Goal: Task Accomplishment & Management: Complete application form

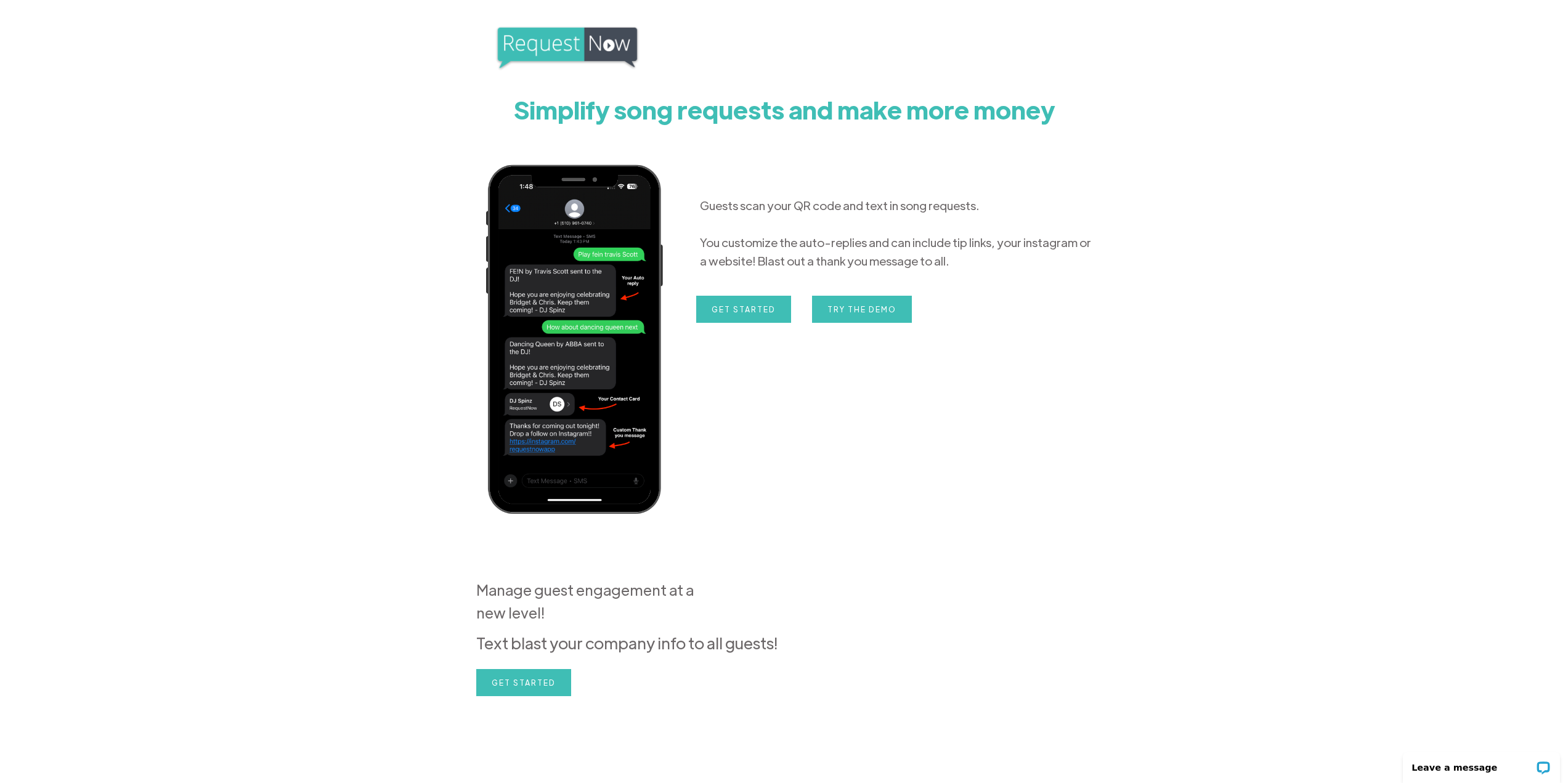
click at [560, 46] on img at bounding box center [567, 48] width 145 height 46
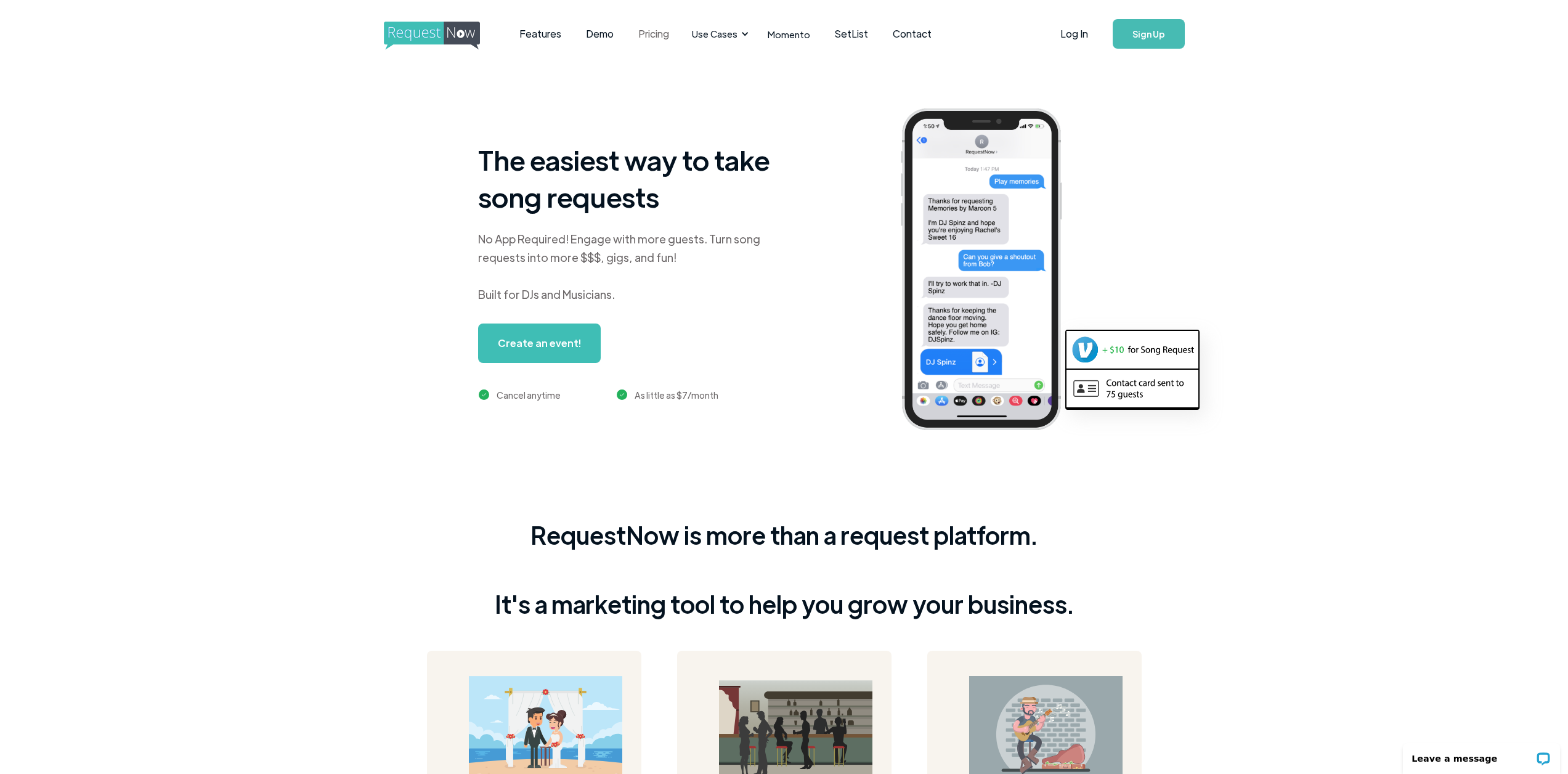
click at [657, 42] on link "Pricing" at bounding box center [653, 34] width 55 height 38
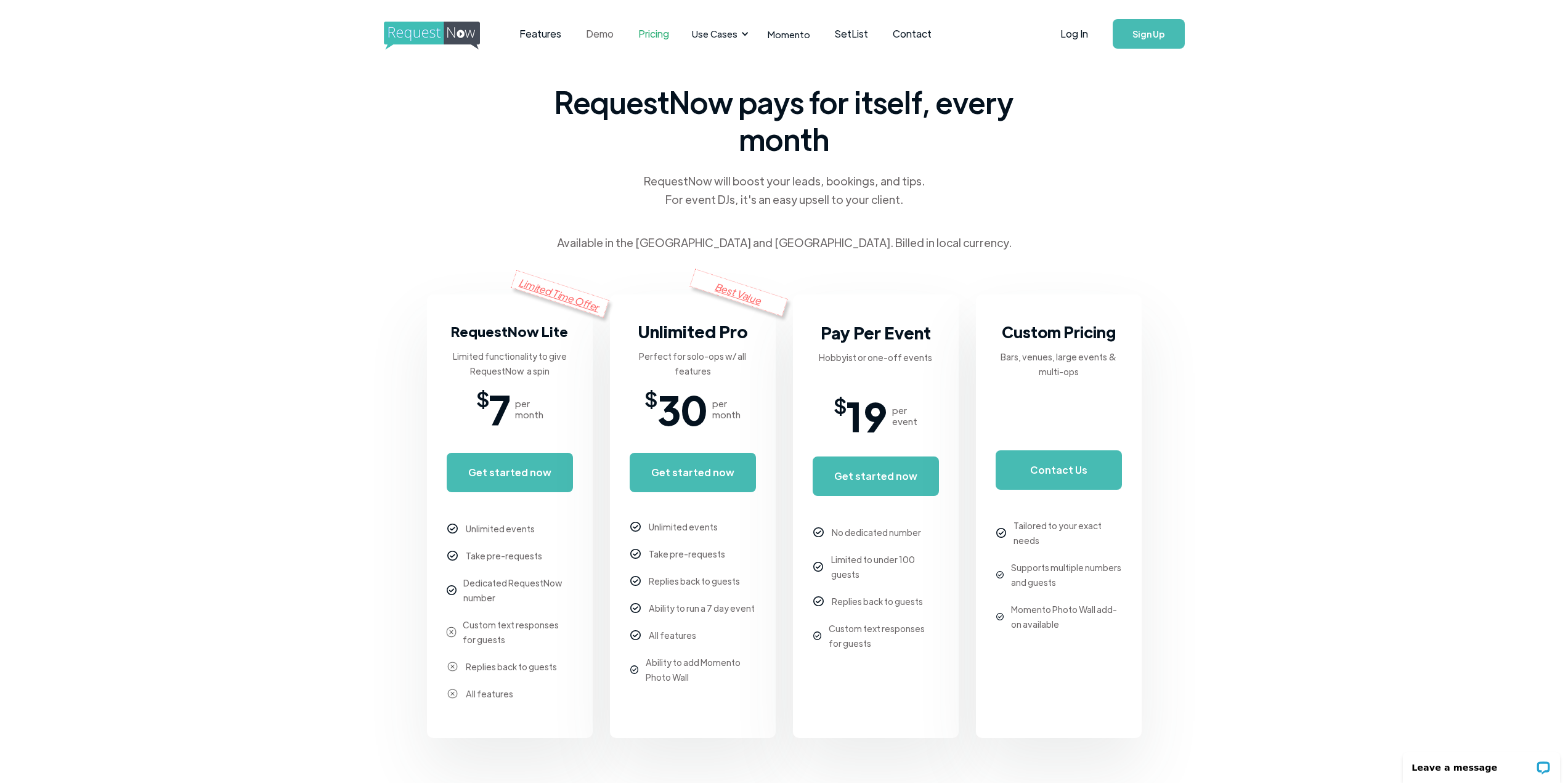
click at [595, 28] on link "Demo" at bounding box center [600, 34] width 52 height 38
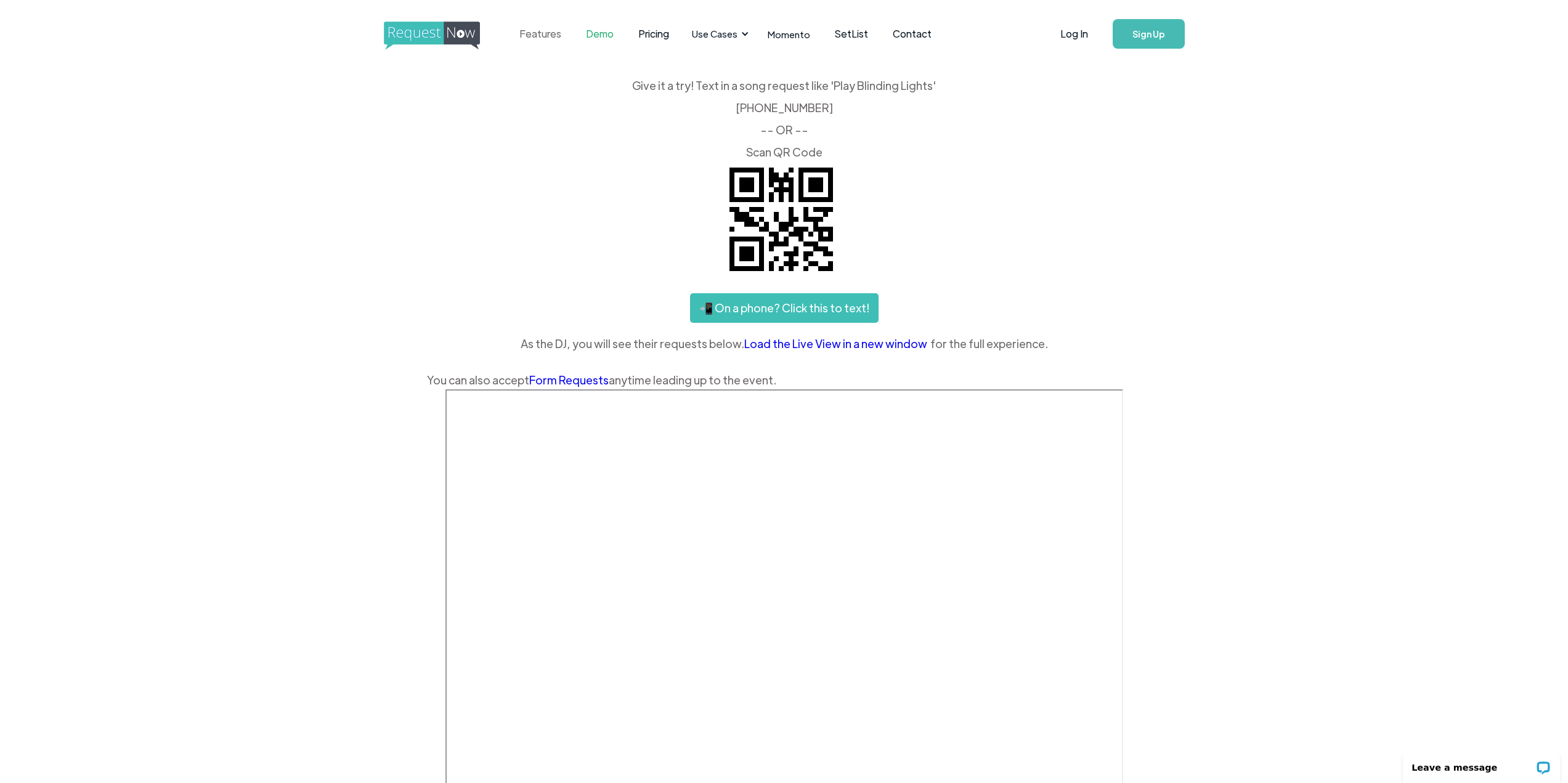
click at [553, 34] on link "Features" at bounding box center [540, 34] width 67 height 38
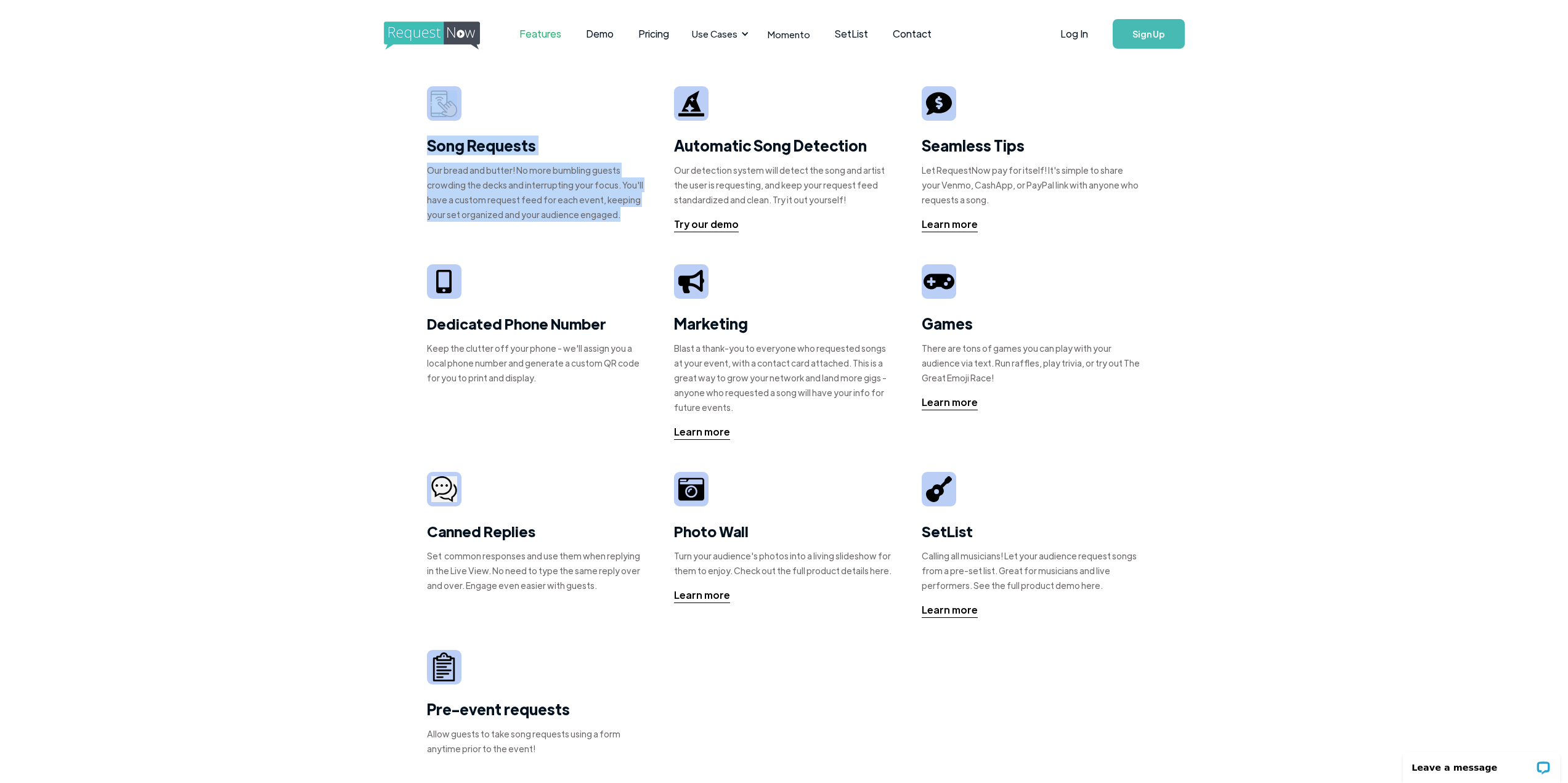
drag, startPoint x: 632, startPoint y: 215, endPoint x: 392, endPoint y: 51, distance: 290.7
click at [419, 80] on div "Song Requests Our bread and butter! No more bumbling guests crowding the decks …" at bounding box center [784, 417] width 1568 height 699
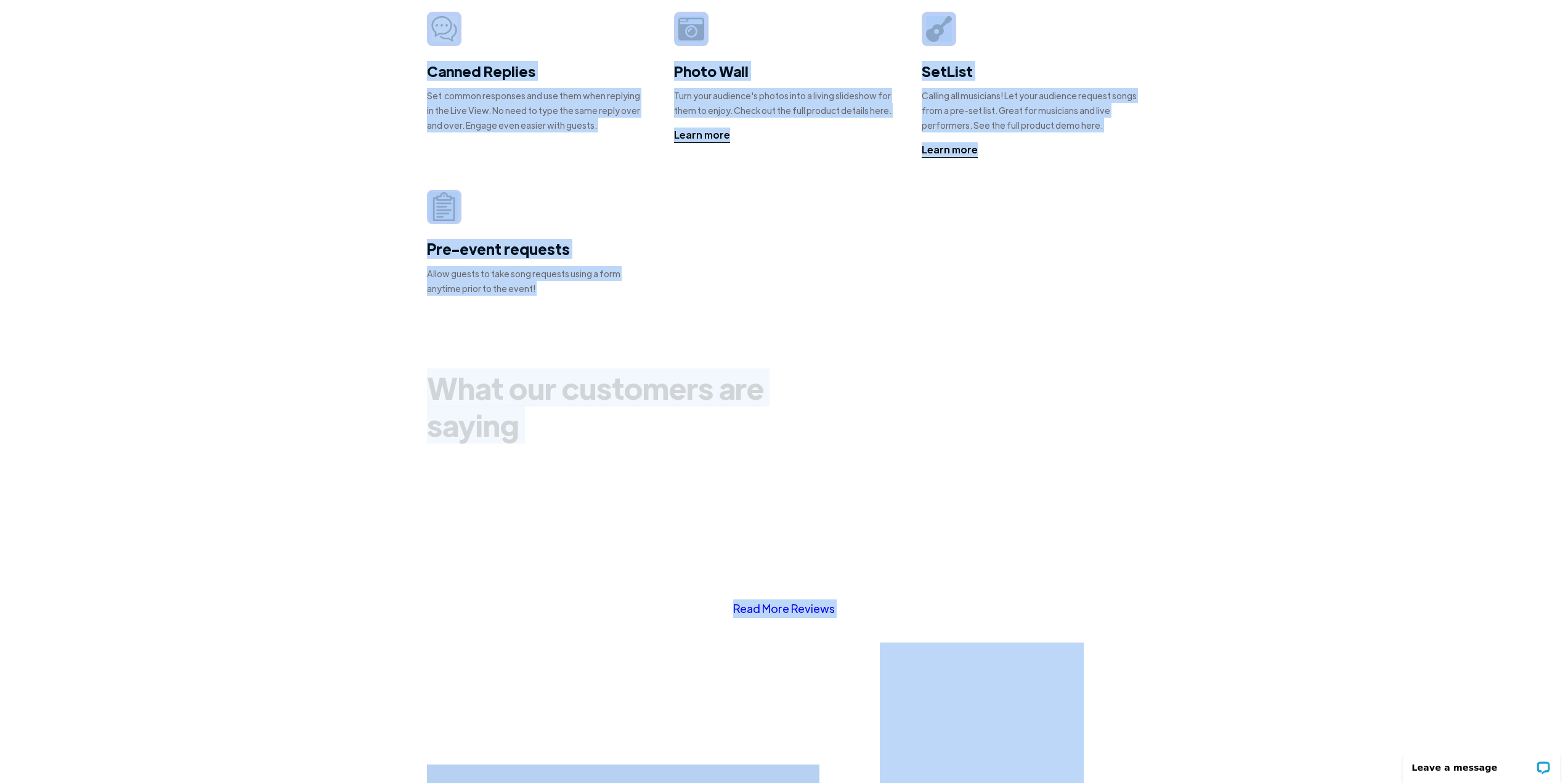
scroll to position [513, 0]
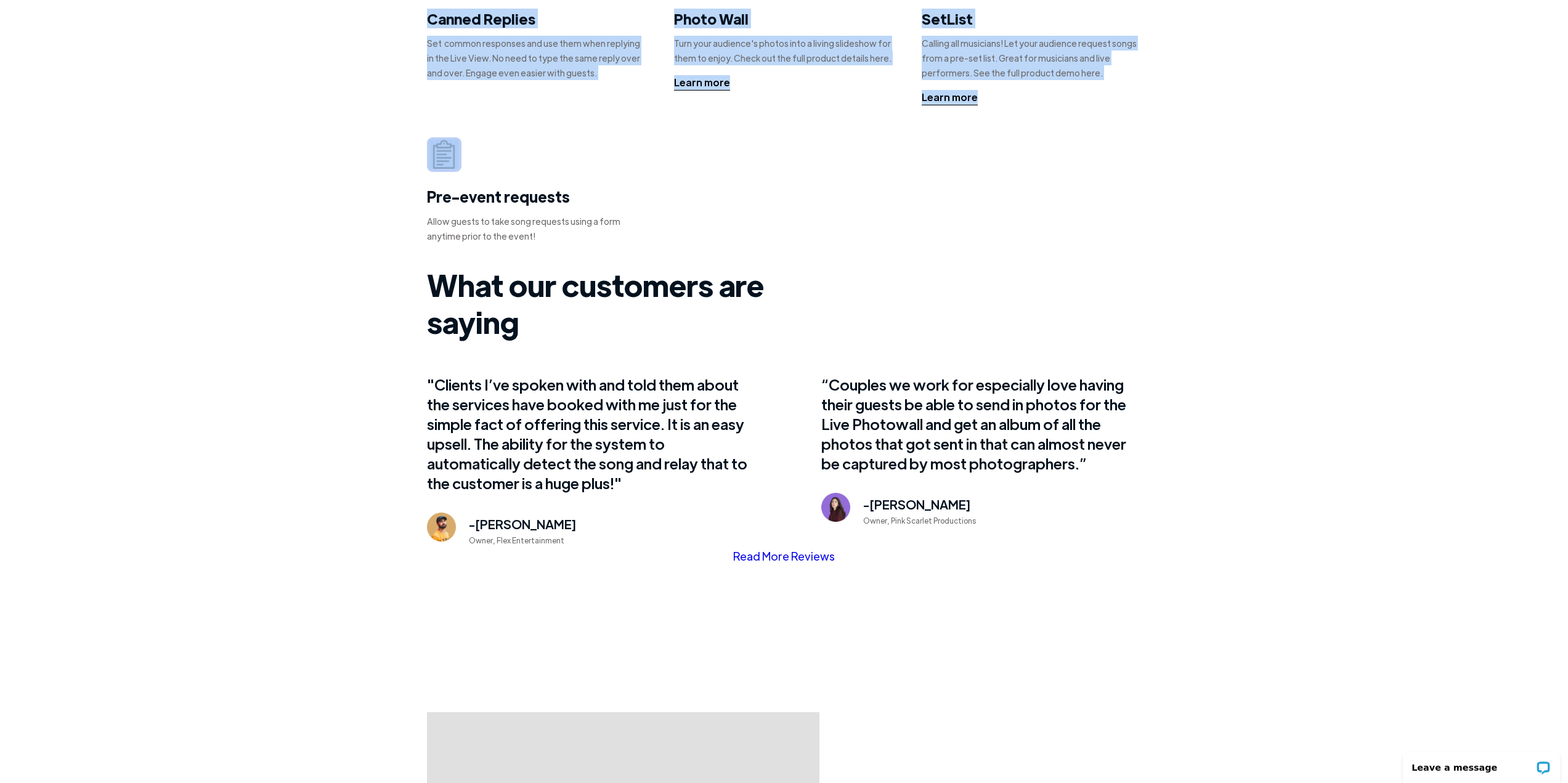
drag, startPoint x: 359, startPoint y: 29, endPoint x: 346, endPoint y: 120, distance: 91.9
click at [357, 120] on body "Features Demo Pricing Use Cases Wedding + Private Events Karaoke DJs Bar/Club &…" at bounding box center [784, 431] width 1568 height 1888
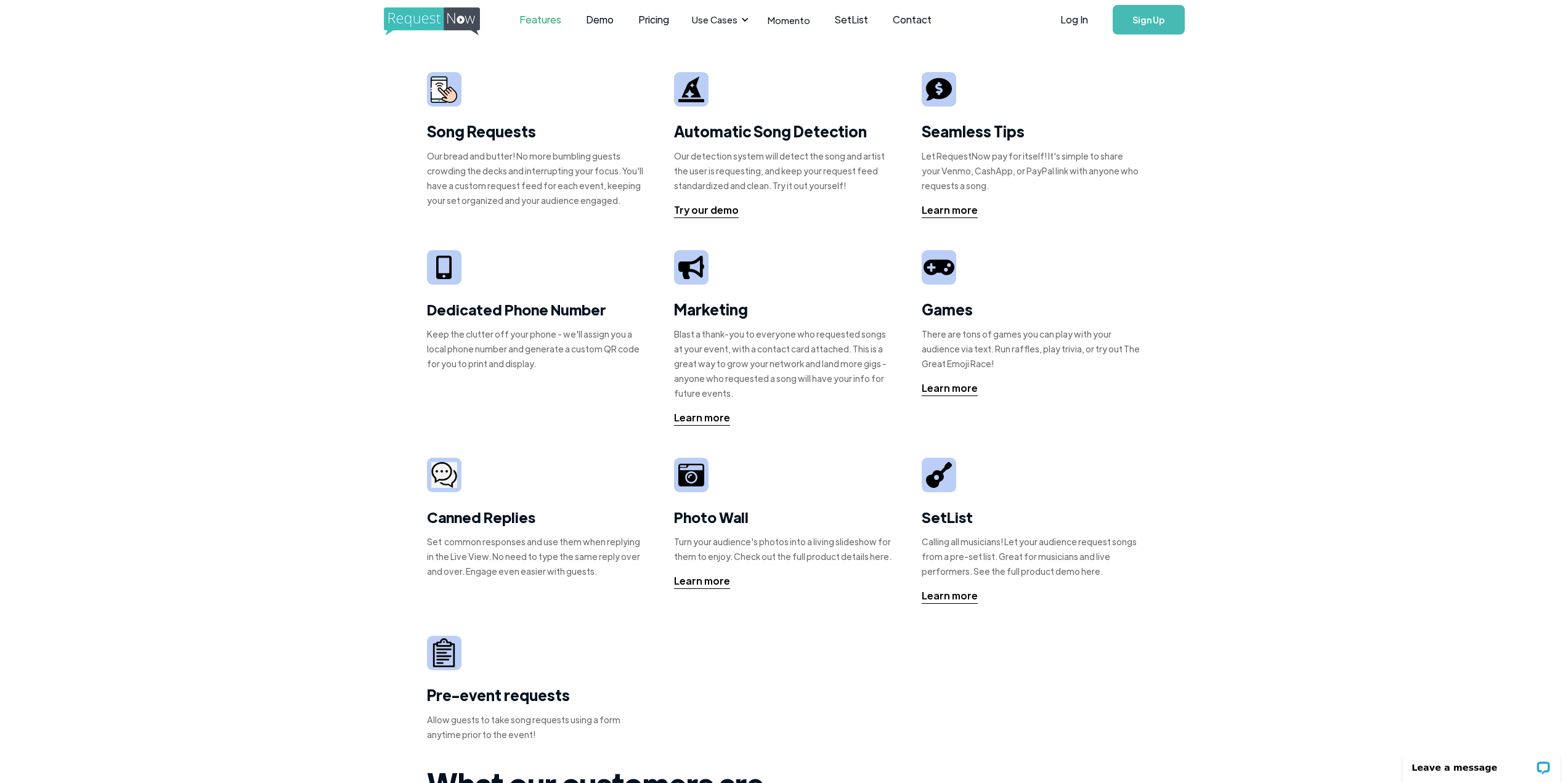
scroll to position [0, 0]
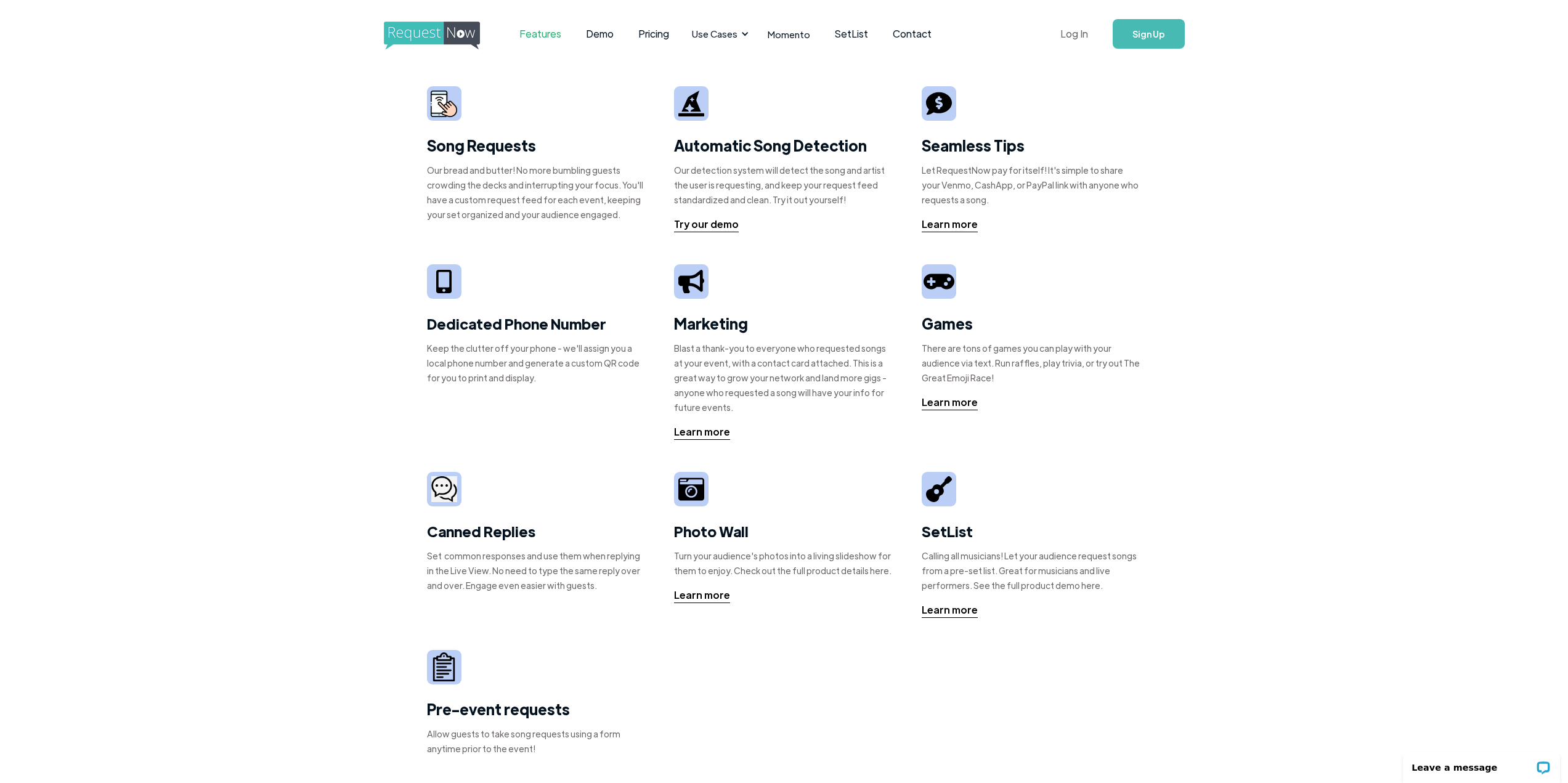
click at [1069, 32] on link "Log In" at bounding box center [1074, 34] width 52 height 43
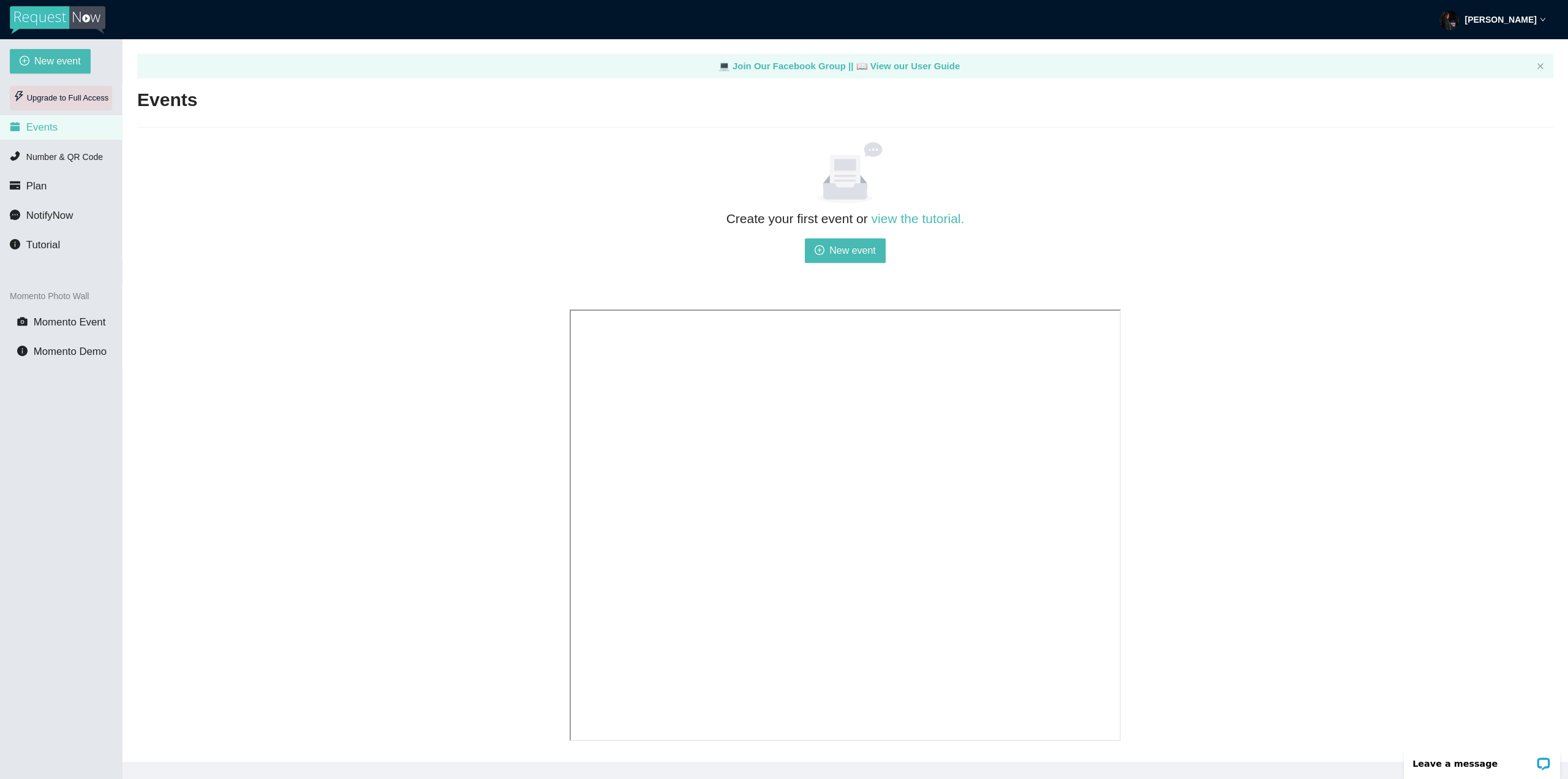
click at [56, 100] on div "Upgrade to Full Access" at bounding box center [61, 98] width 102 height 24
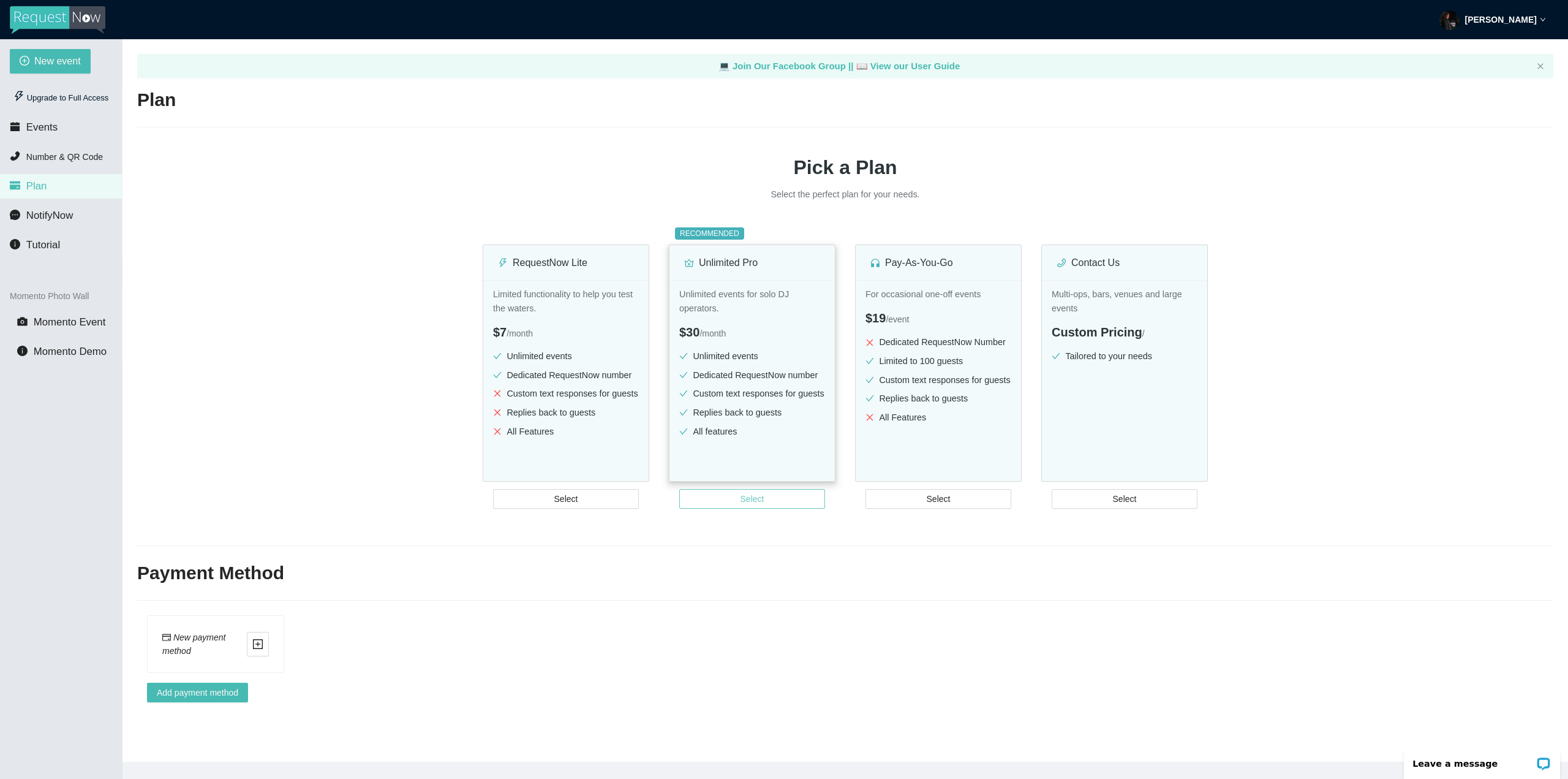
click at [750, 495] on span "Select" at bounding box center [752, 499] width 24 height 14
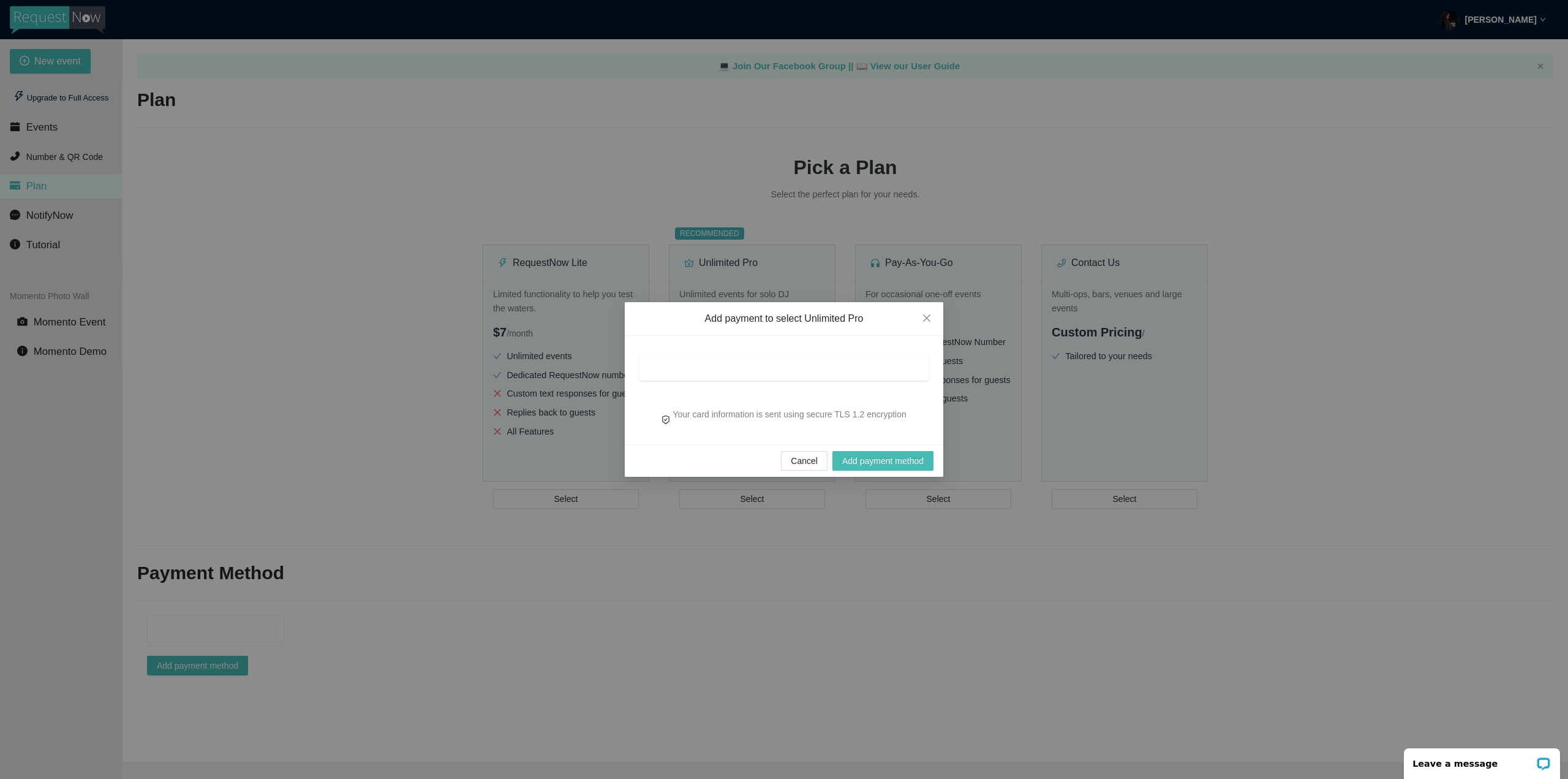
click at [815, 361] on div at bounding box center [784, 368] width 289 height 24
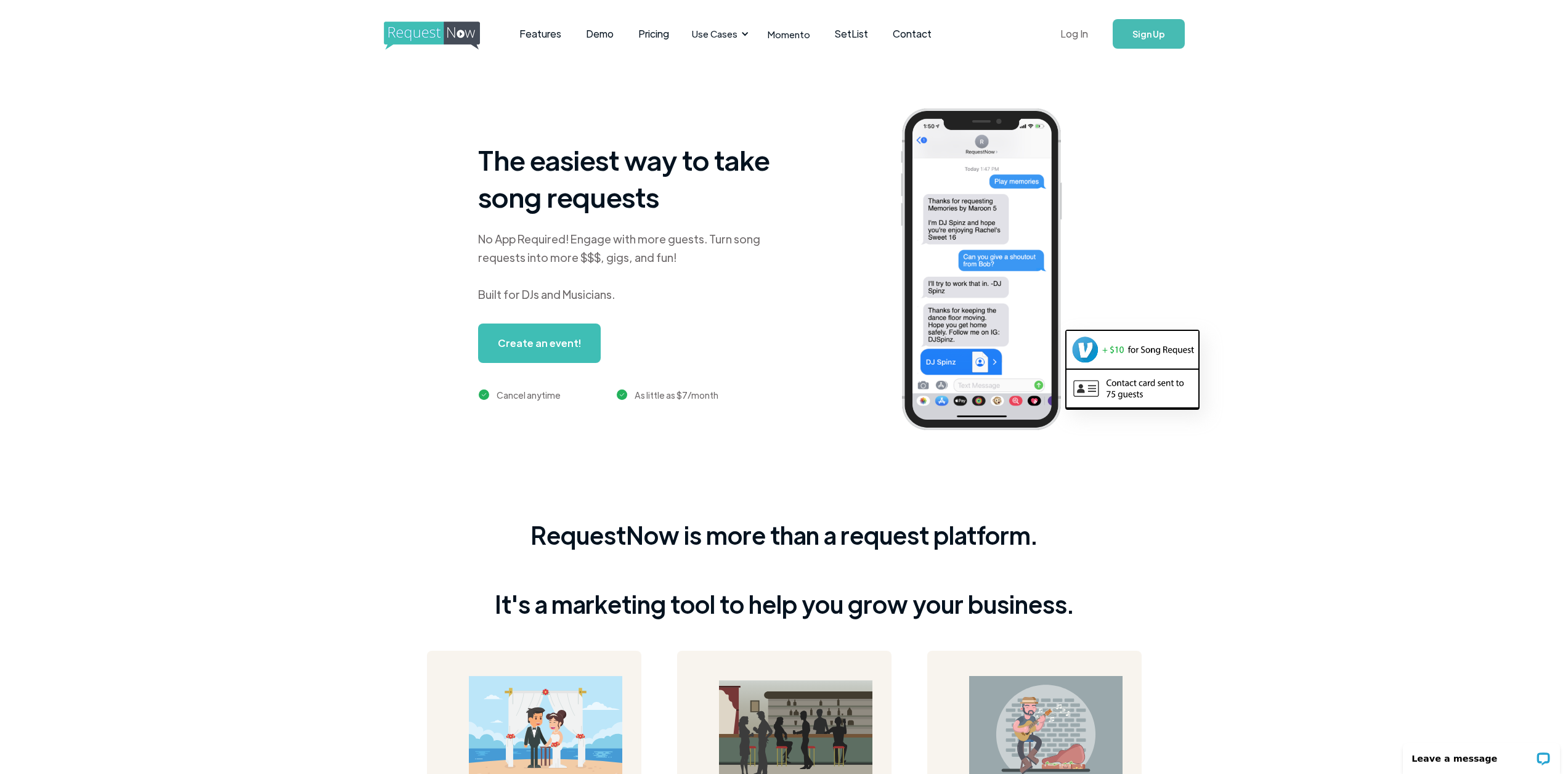
click at [1080, 41] on link "Log In" at bounding box center [1074, 34] width 52 height 43
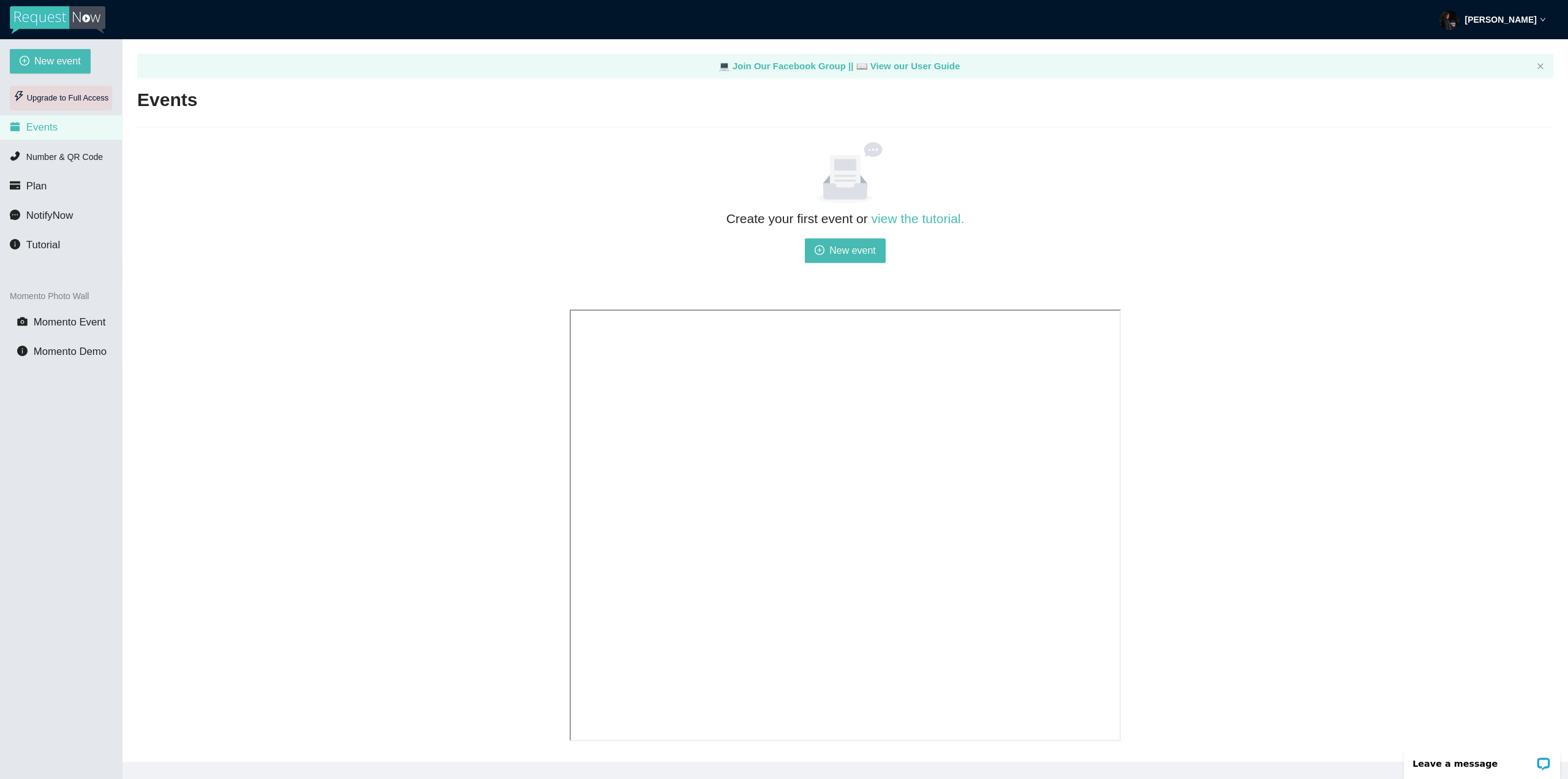
click at [64, 101] on div "Upgrade to Full Access" at bounding box center [61, 98] width 102 height 24
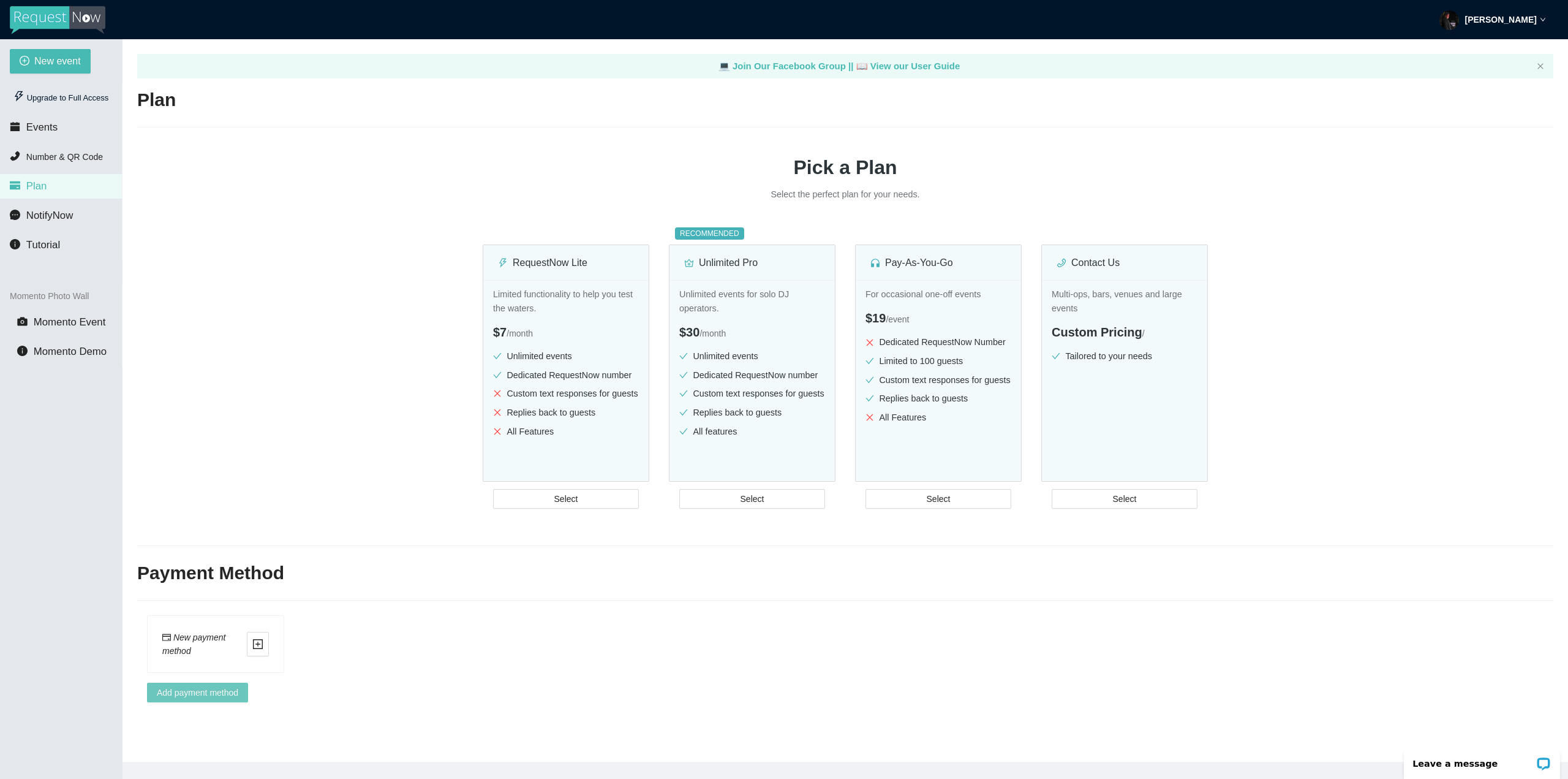
click at [215, 690] on span "Add payment method" at bounding box center [197, 693] width 82 height 14
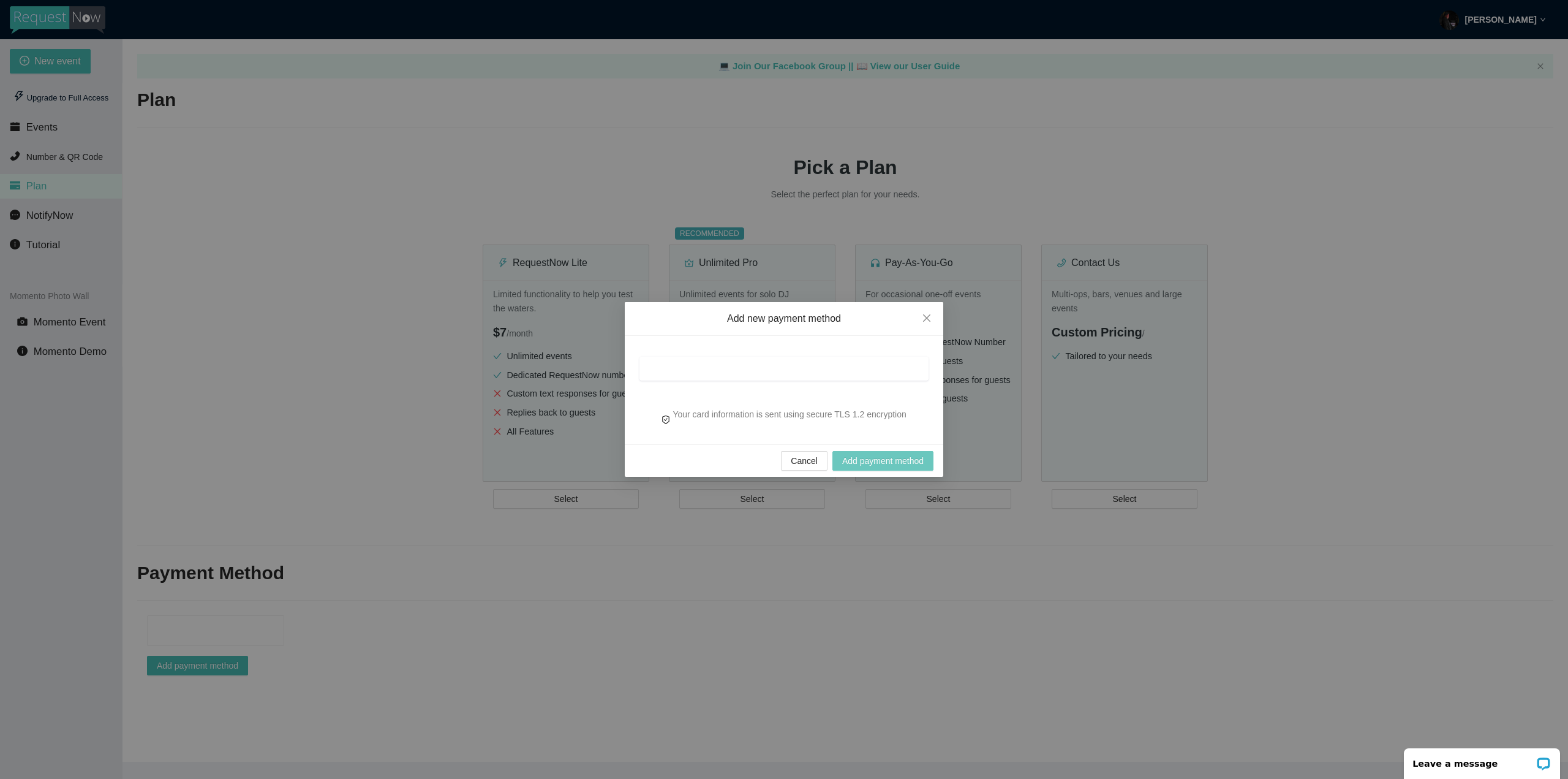
click at [850, 457] on span "Add payment method" at bounding box center [882, 461] width 82 height 14
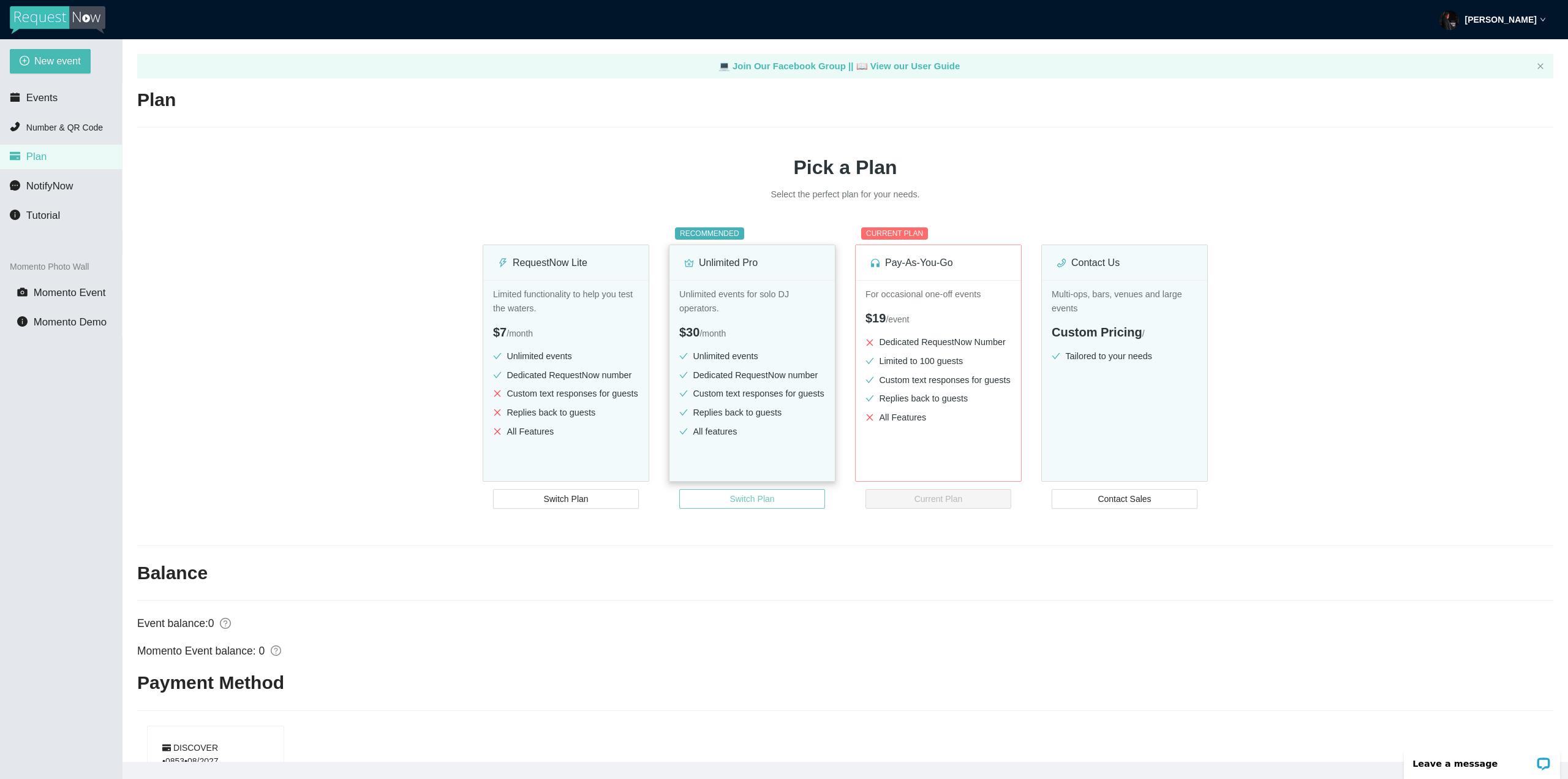
click at [741, 496] on span "Switch Plan" at bounding box center [752, 499] width 45 height 14
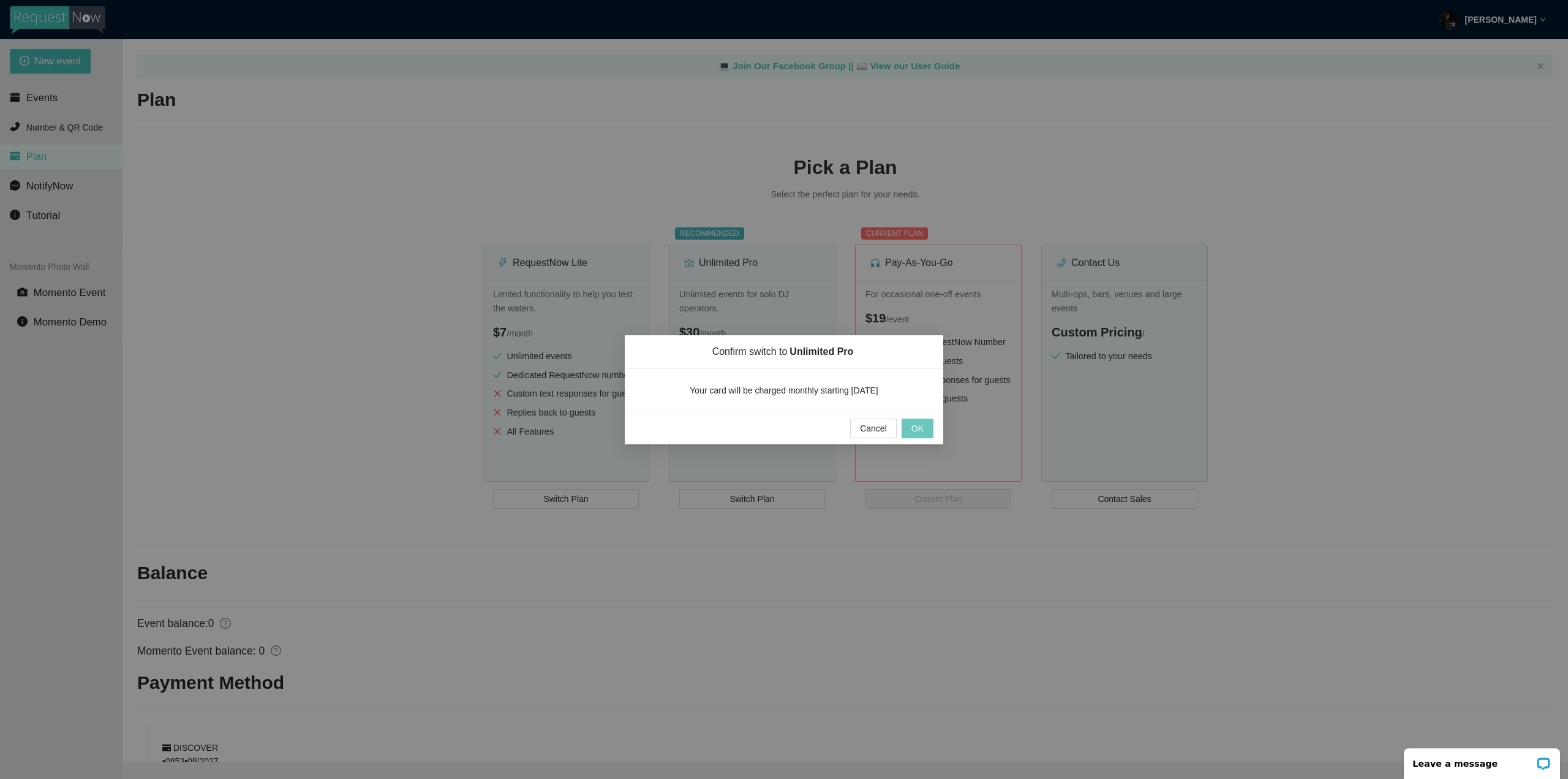
click at [916, 423] on span "OK" at bounding box center [918, 428] width 12 height 14
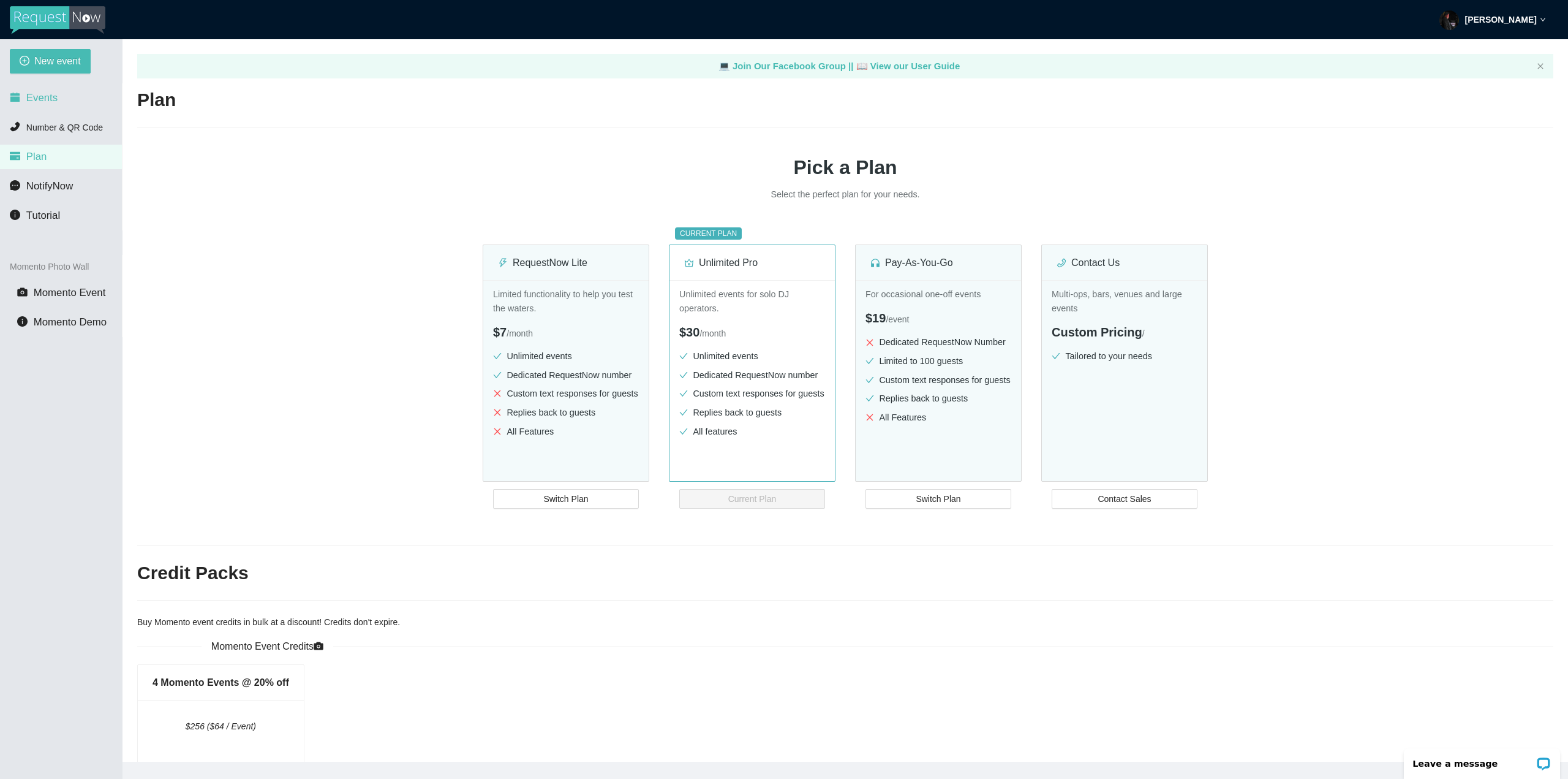
click at [47, 95] on span "Events" at bounding box center [42, 97] width 31 height 11
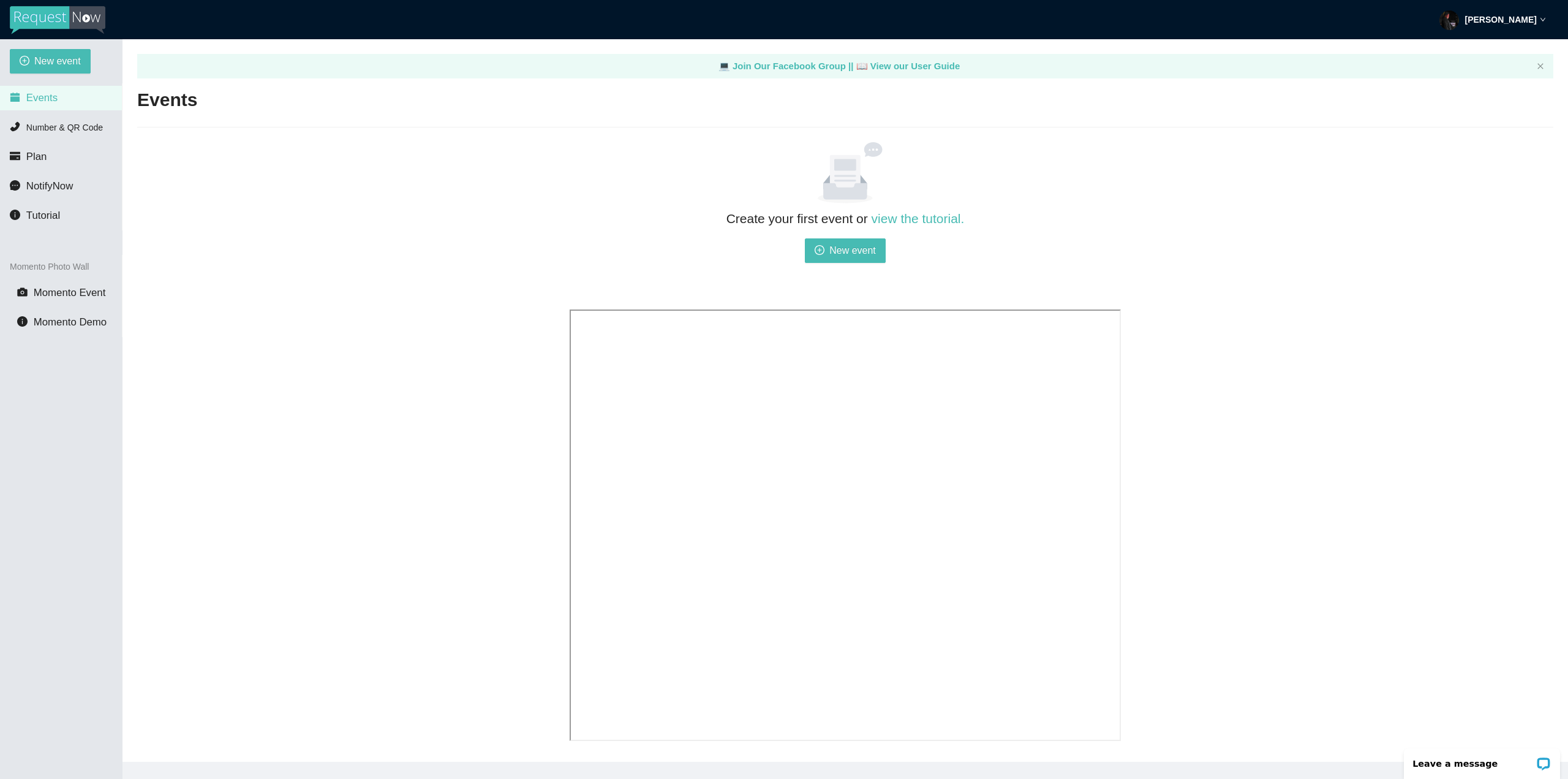
click at [1537, 15] on div "Jacob Jones" at bounding box center [1493, 19] width 107 height 39
click at [38, 95] on span "Events" at bounding box center [42, 97] width 31 height 11
click at [54, 122] on span "Number & QR Code" at bounding box center [65, 127] width 76 height 10
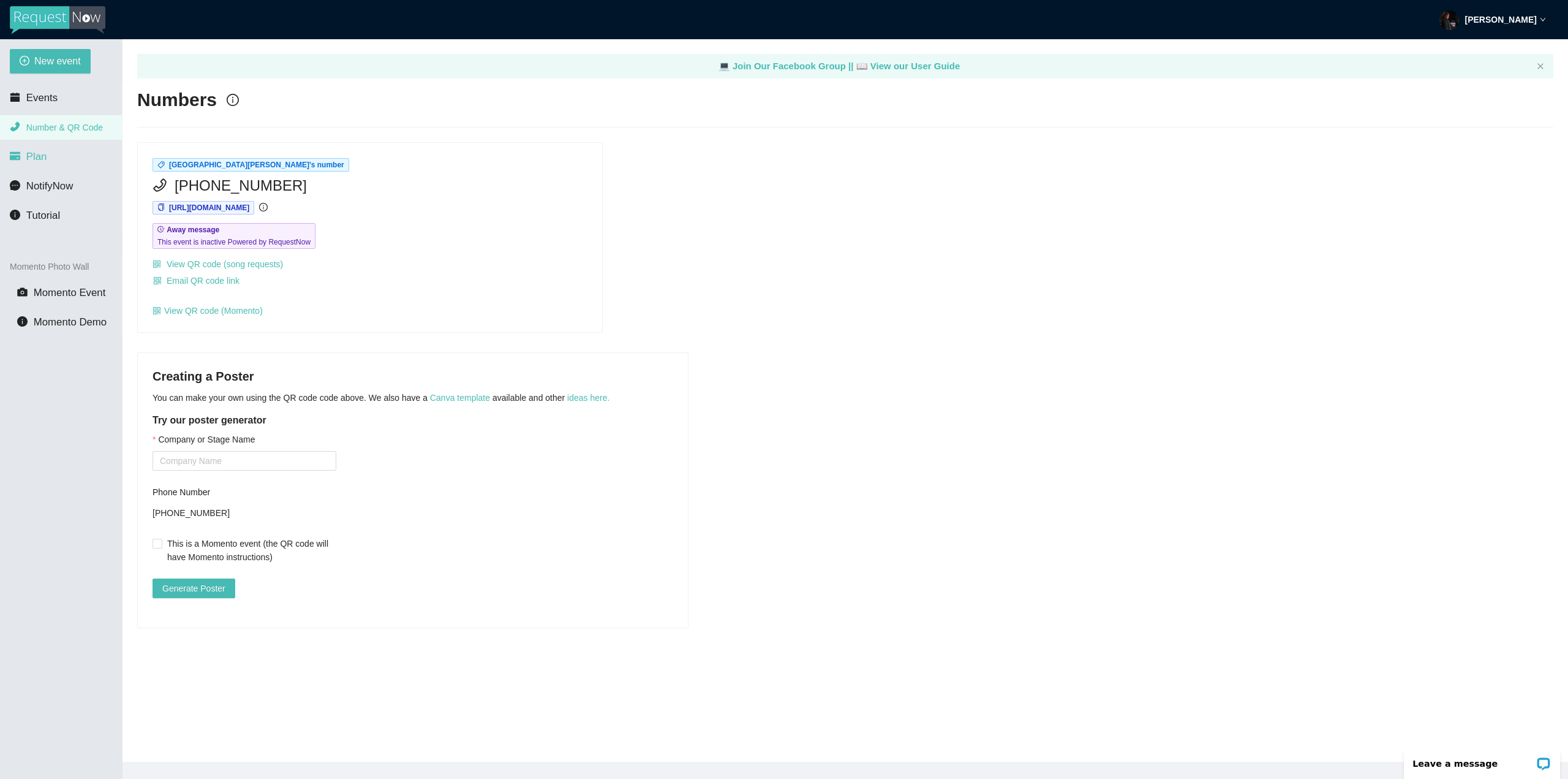
click at [39, 157] on span "Plan" at bounding box center [37, 156] width 21 height 11
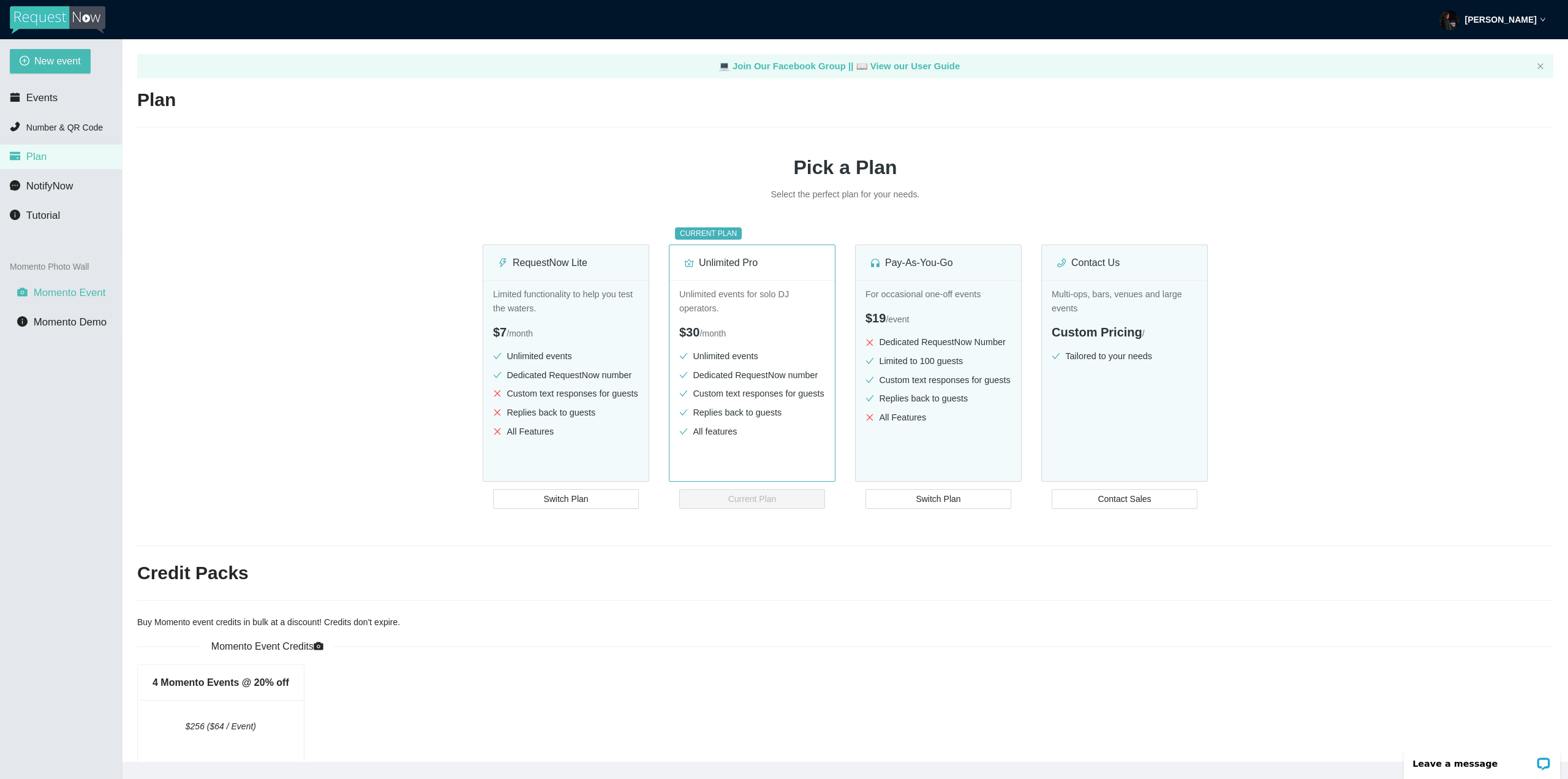
click at [71, 299] on span "Momento Event" at bounding box center [69, 293] width 73 height 11
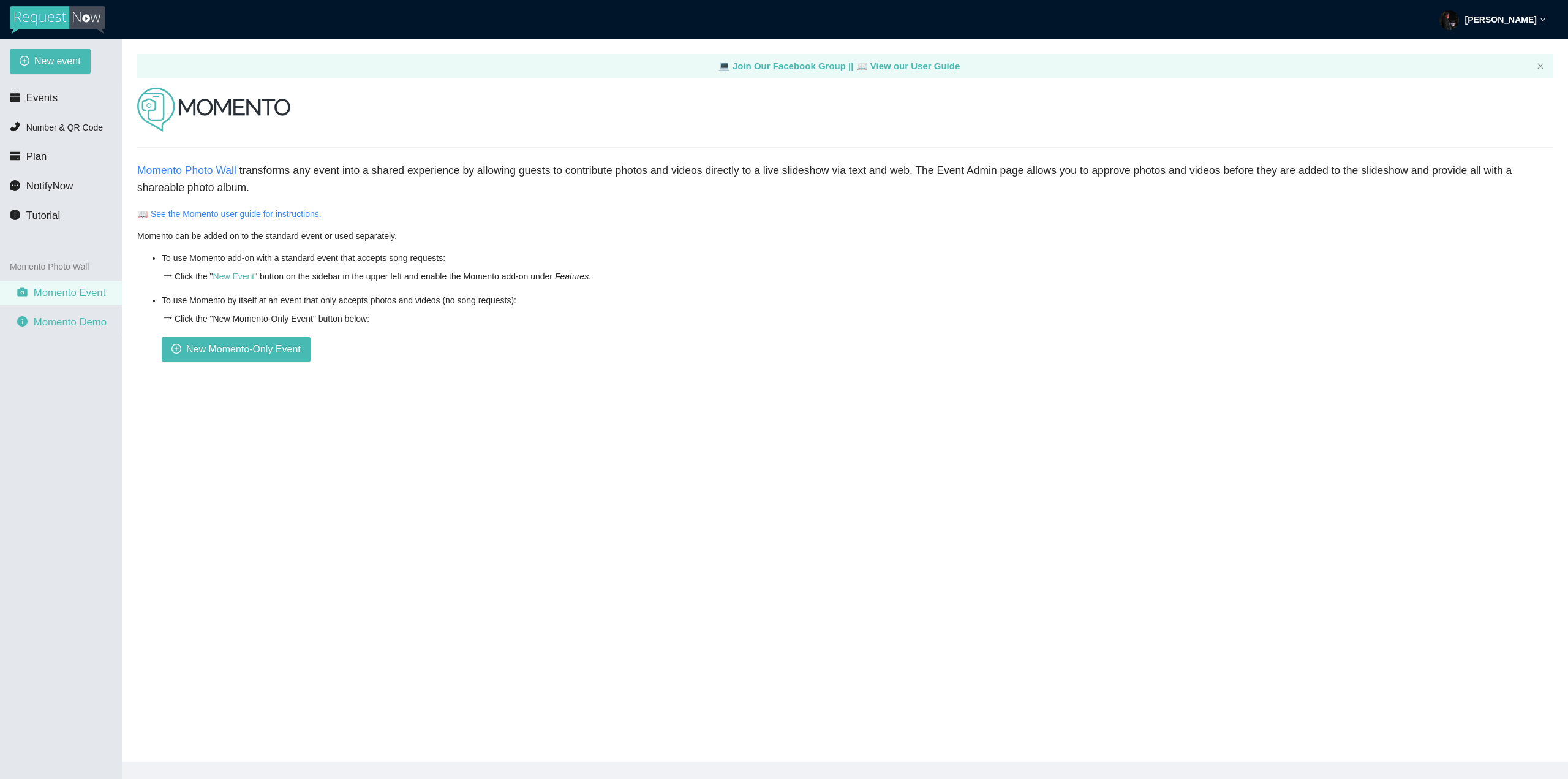
click at [76, 329] on li "Momento Demo" at bounding box center [61, 322] width 122 height 24
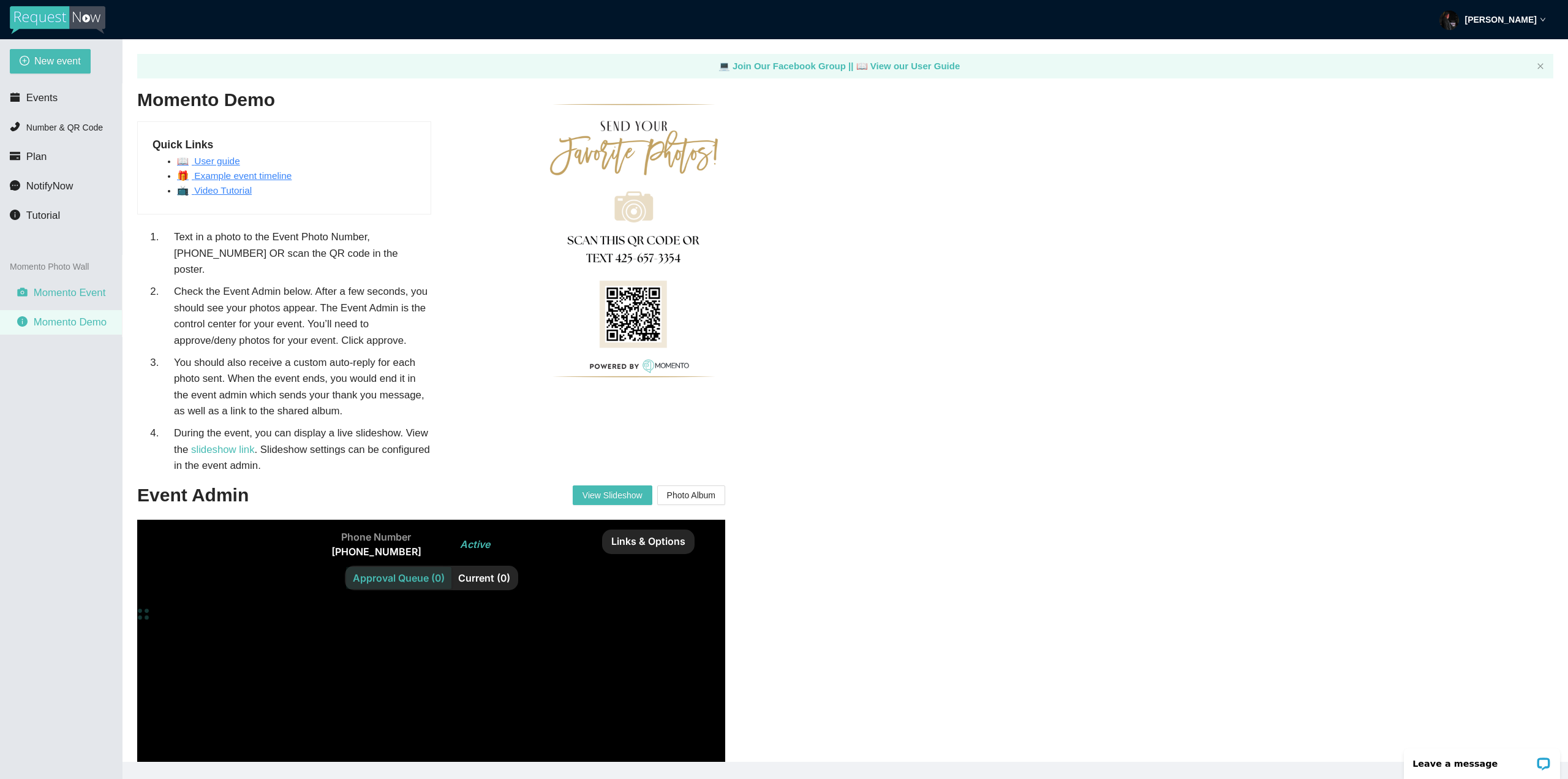
click at [65, 281] on li "Momento Event" at bounding box center [61, 293] width 122 height 24
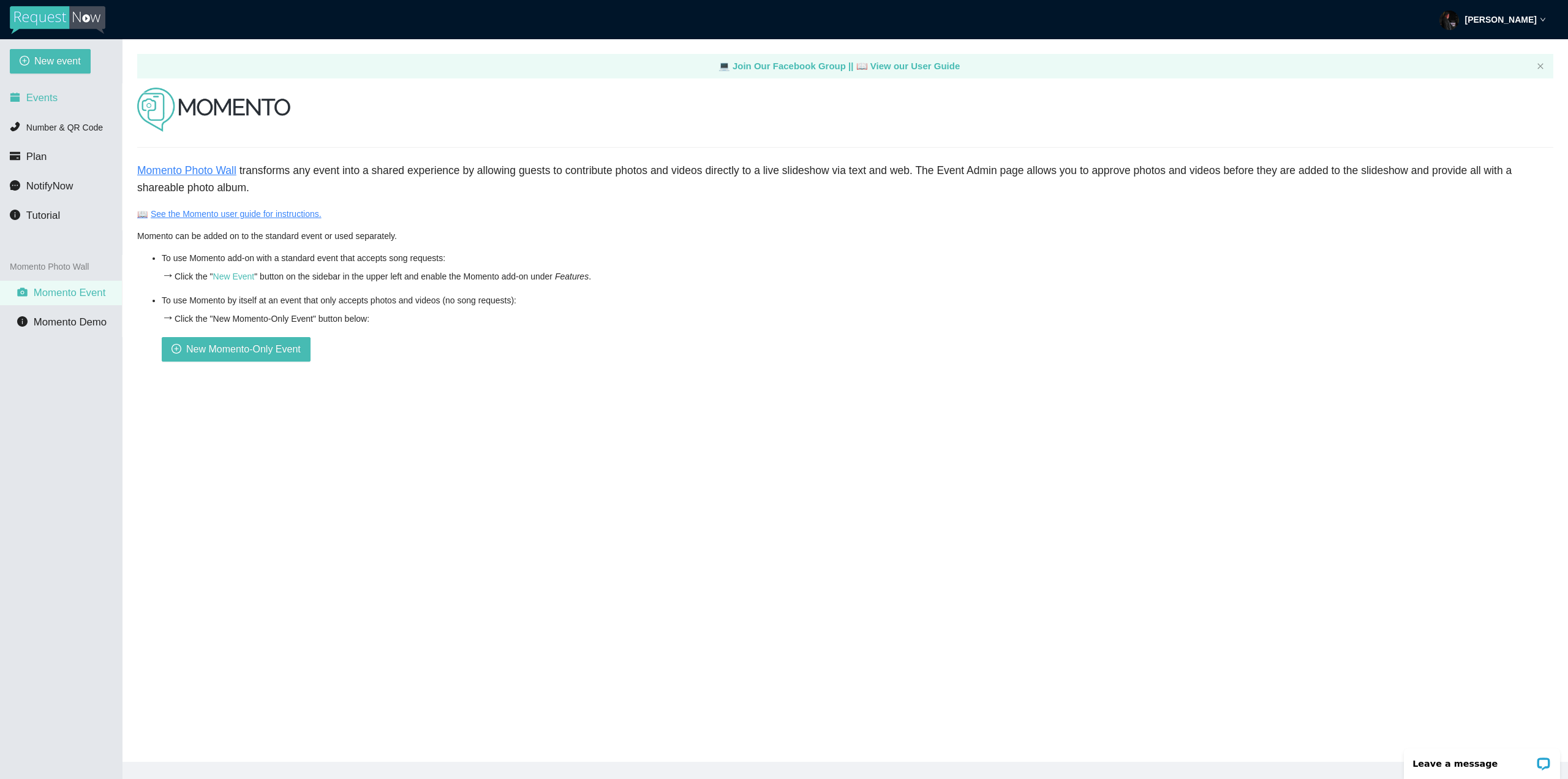
click at [60, 98] on li "Events" at bounding box center [61, 98] width 122 height 24
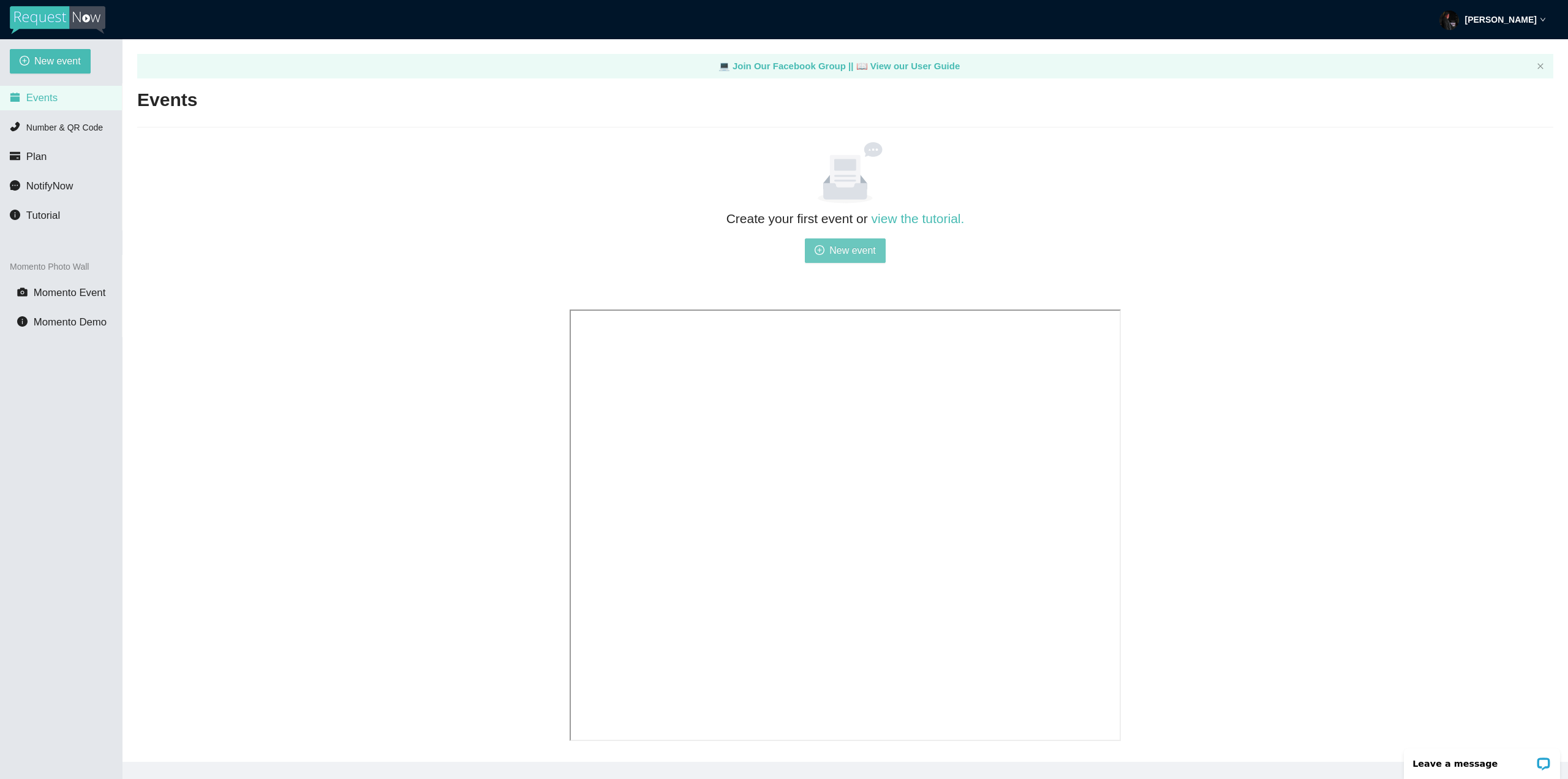
click at [849, 243] on span "New event" at bounding box center [853, 251] width 47 height 15
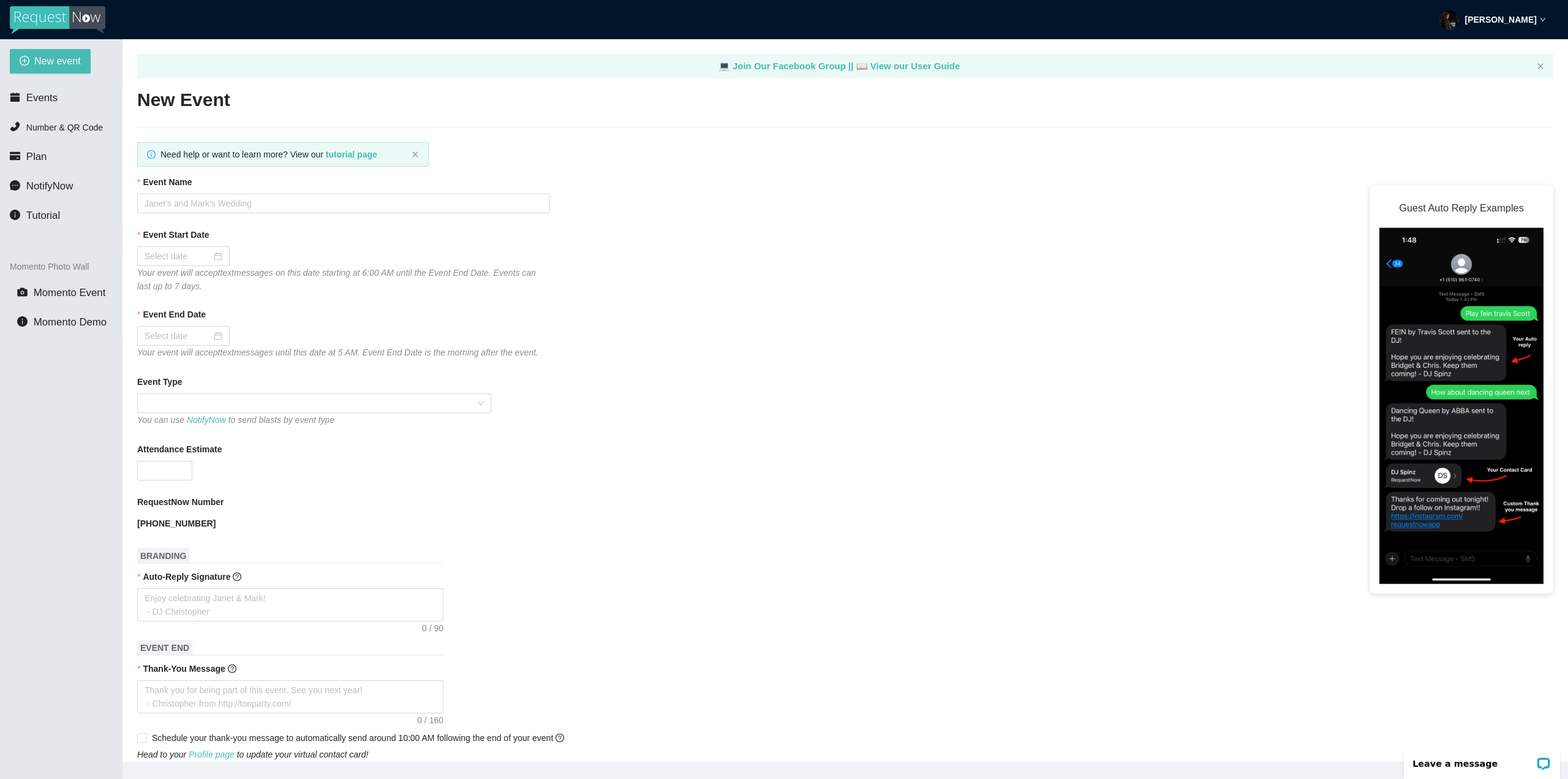
click at [244, 193] on div "Event Name" at bounding box center [845, 185] width 1416 height 18
click at [221, 206] on input "Event Name" at bounding box center [344, 204] width 413 height 20
type input "Test Hoco"
drag, startPoint x: 218, startPoint y: 279, endPoint x: 179, endPoint y: 260, distance: 43.4
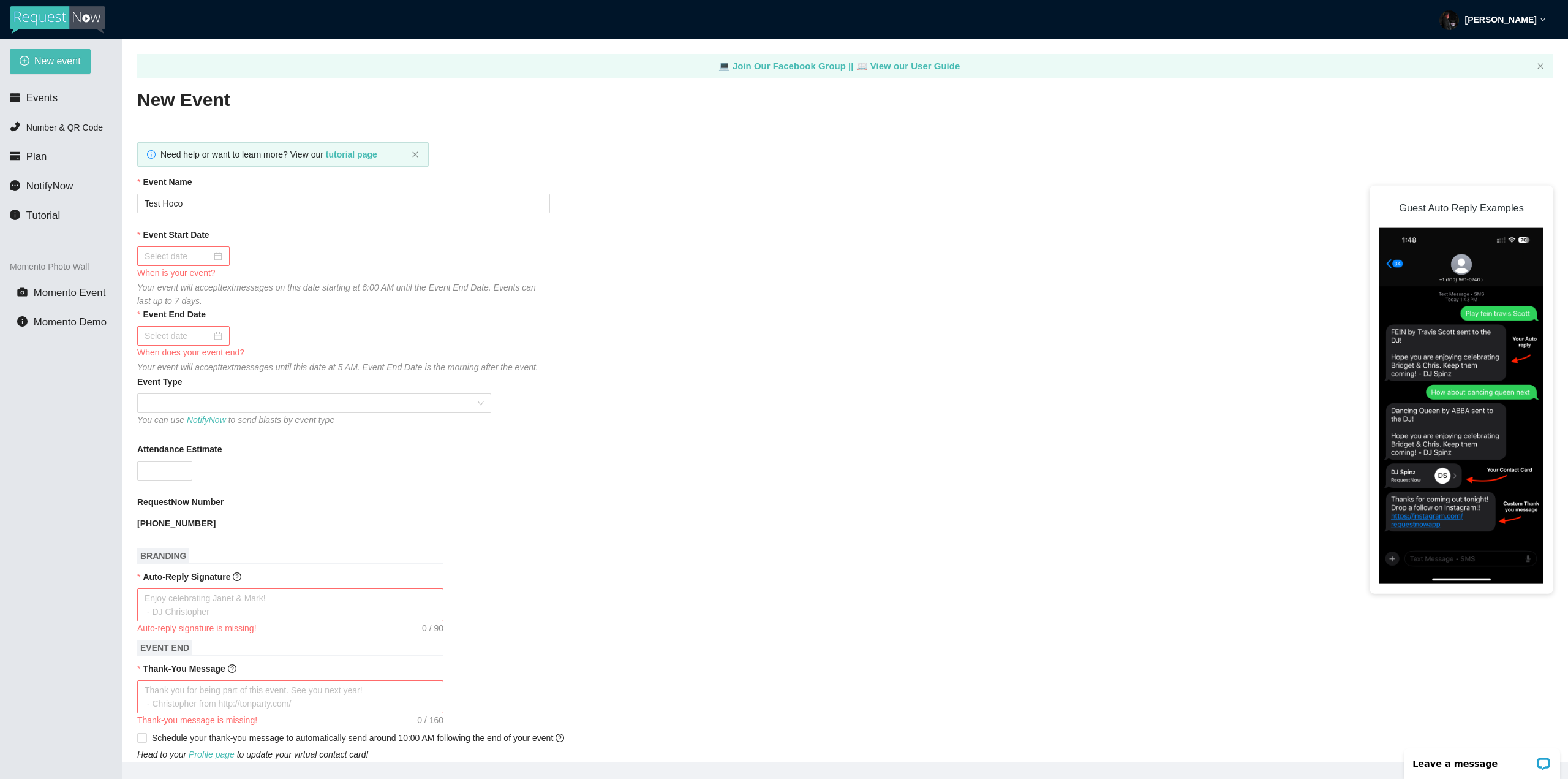
click at [212, 274] on div "When is your event?" at bounding box center [344, 273] width 413 height 14
click at [179, 259] on input "Event Start Date" at bounding box center [177, 257] width 66 height 14
type input "09/23/2025"
click at [203, 382] on div "23" at bounding box center [199, 382] width 15 height 15
click at [202, 335] on input "09/24/2025" at bounding box center [177, 336] width 66 height 14
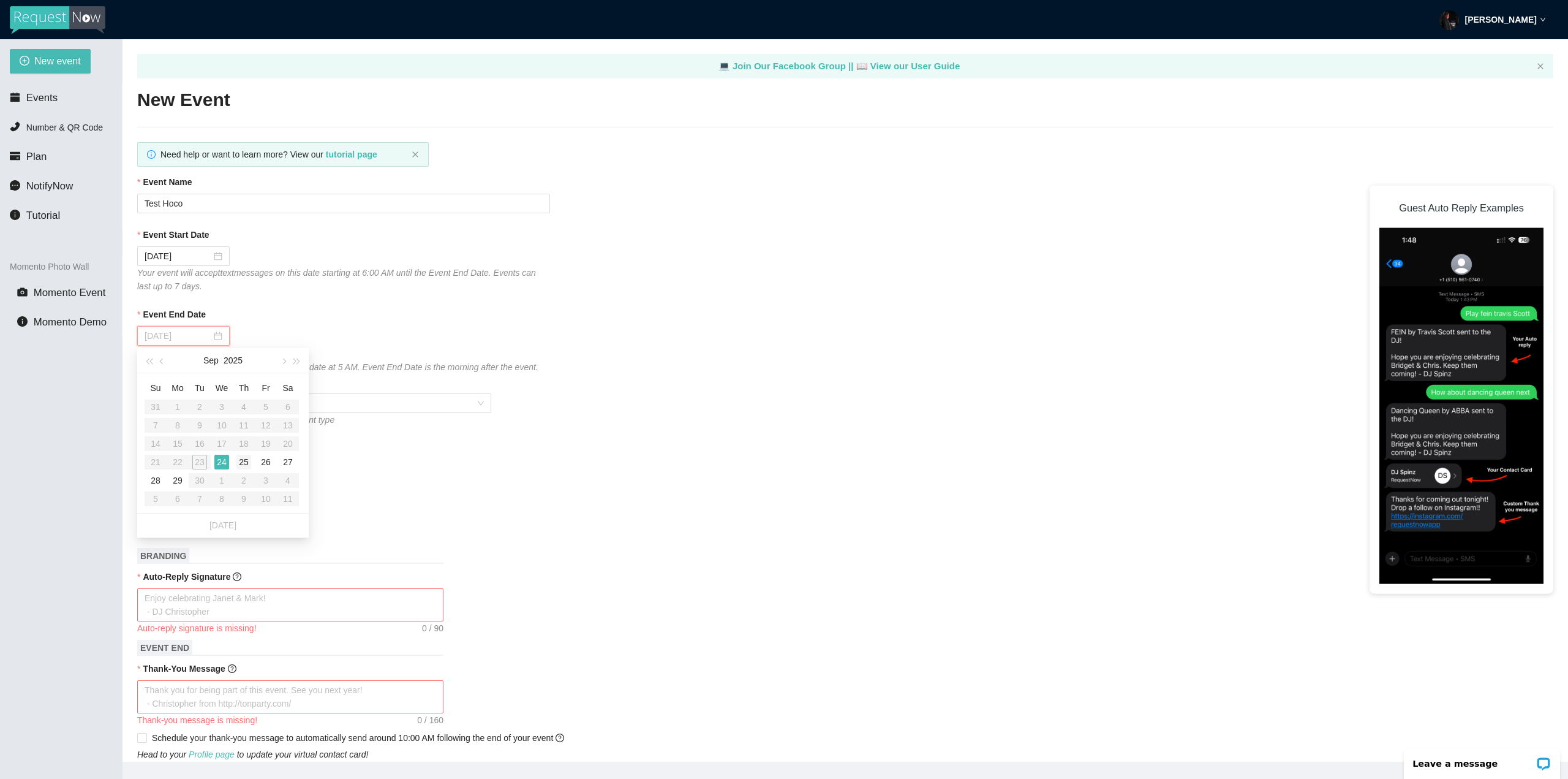
click at [242, 459] on div "25" at bounding box center [244, 461] width 15 height 15
click at [190, 339] on input "09/25/2025" at bounding box center [177, 336] width 66 height 14
type input "09/26/2025"
click at [269, 460] on div "26" at bounding box center [266, 461] width 15 height 15
click at [215, 401] on span at bounding box center [314, 403] width 340 height 18
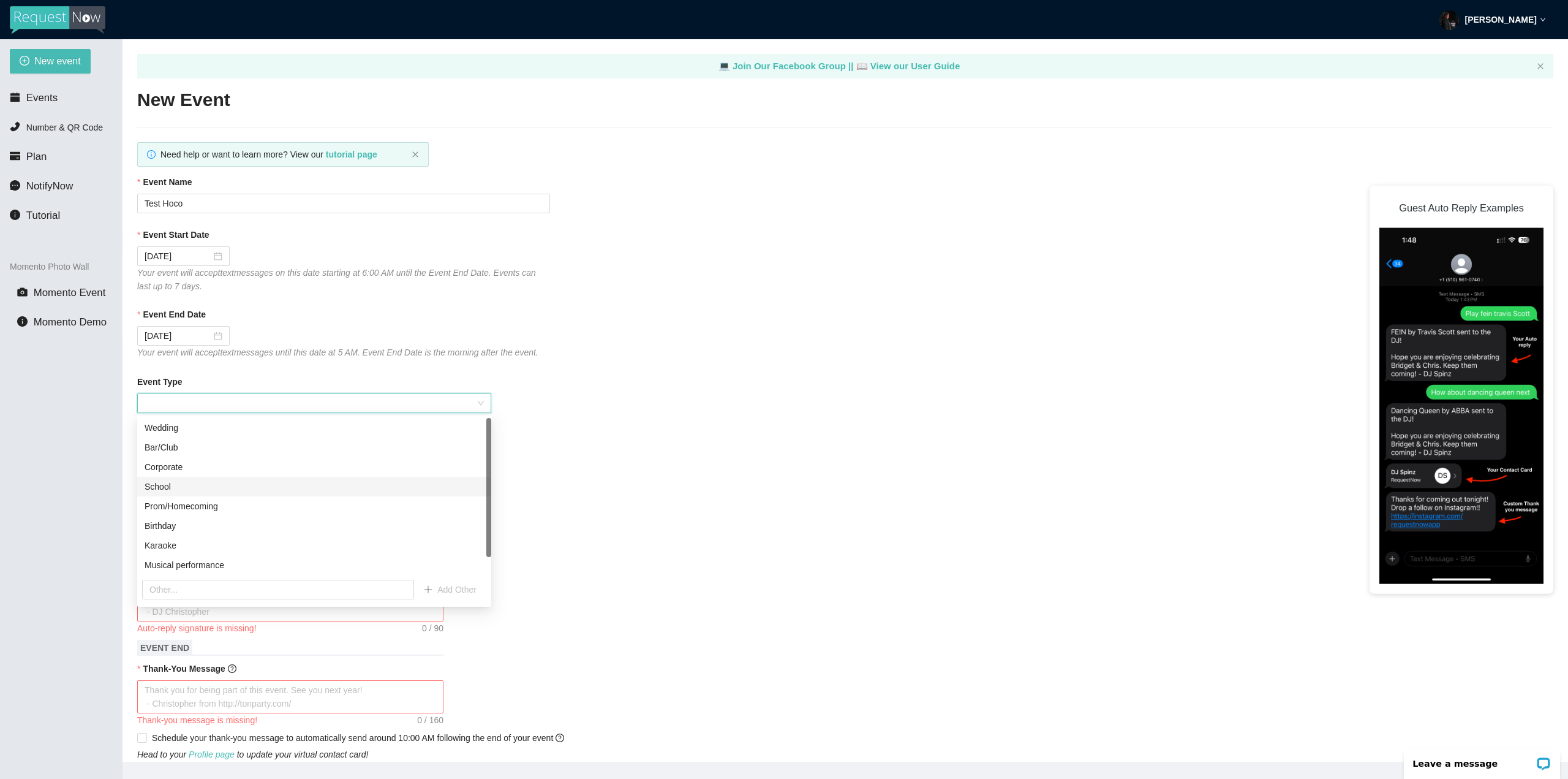
click at [179, 489] on div "School" at bounding box center [314, 486] width 340 height 14
click at [156, 470] on input "Attendance Estimate" at bounding box center [165, 470] width 54 height 18
type input "10"
click at [215, 614] on textarea "Auto-Reply Signature" at bounding box center [290, 604] width 306 height 33
type textarea "T"
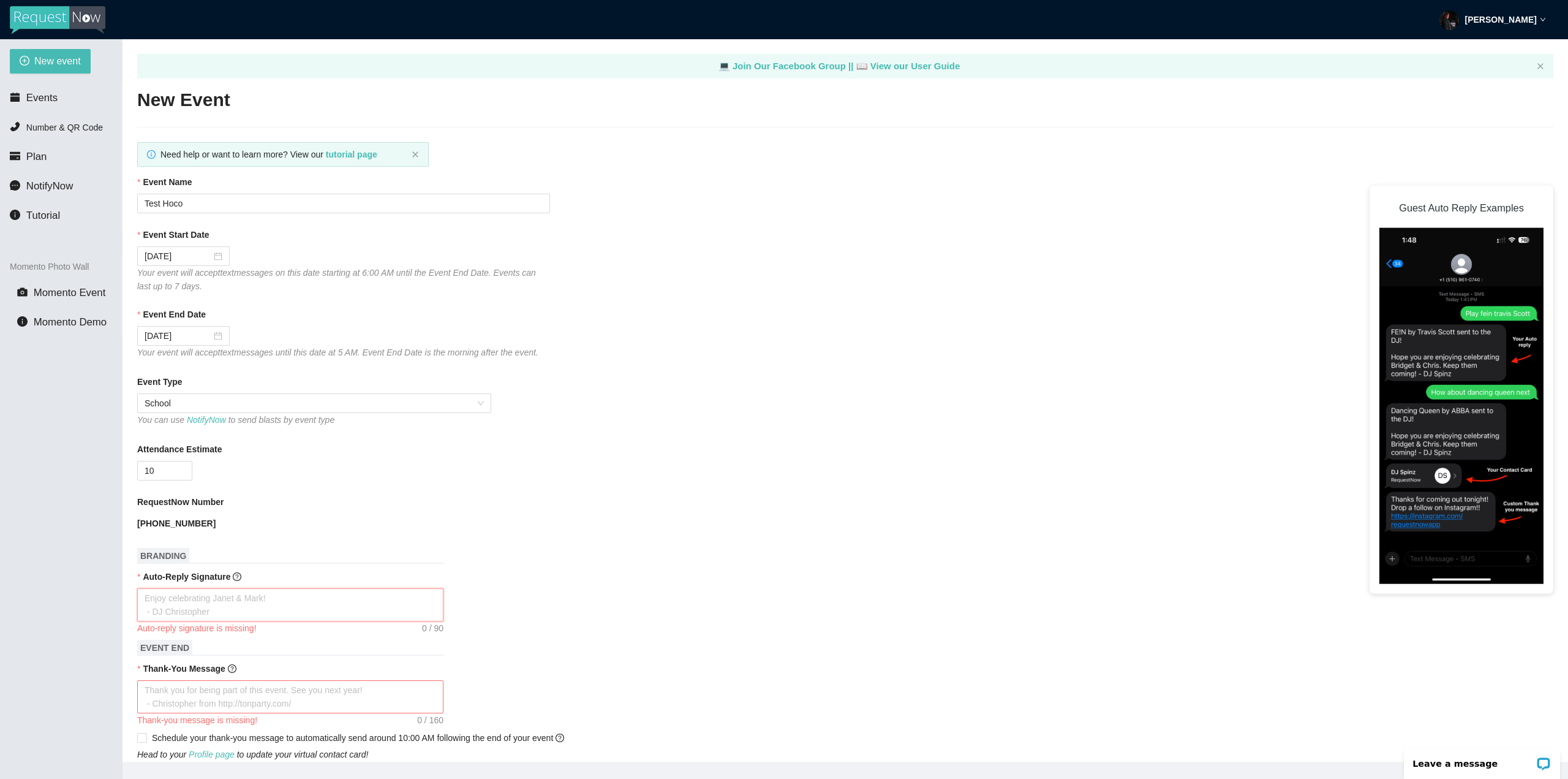
type textarea "T"
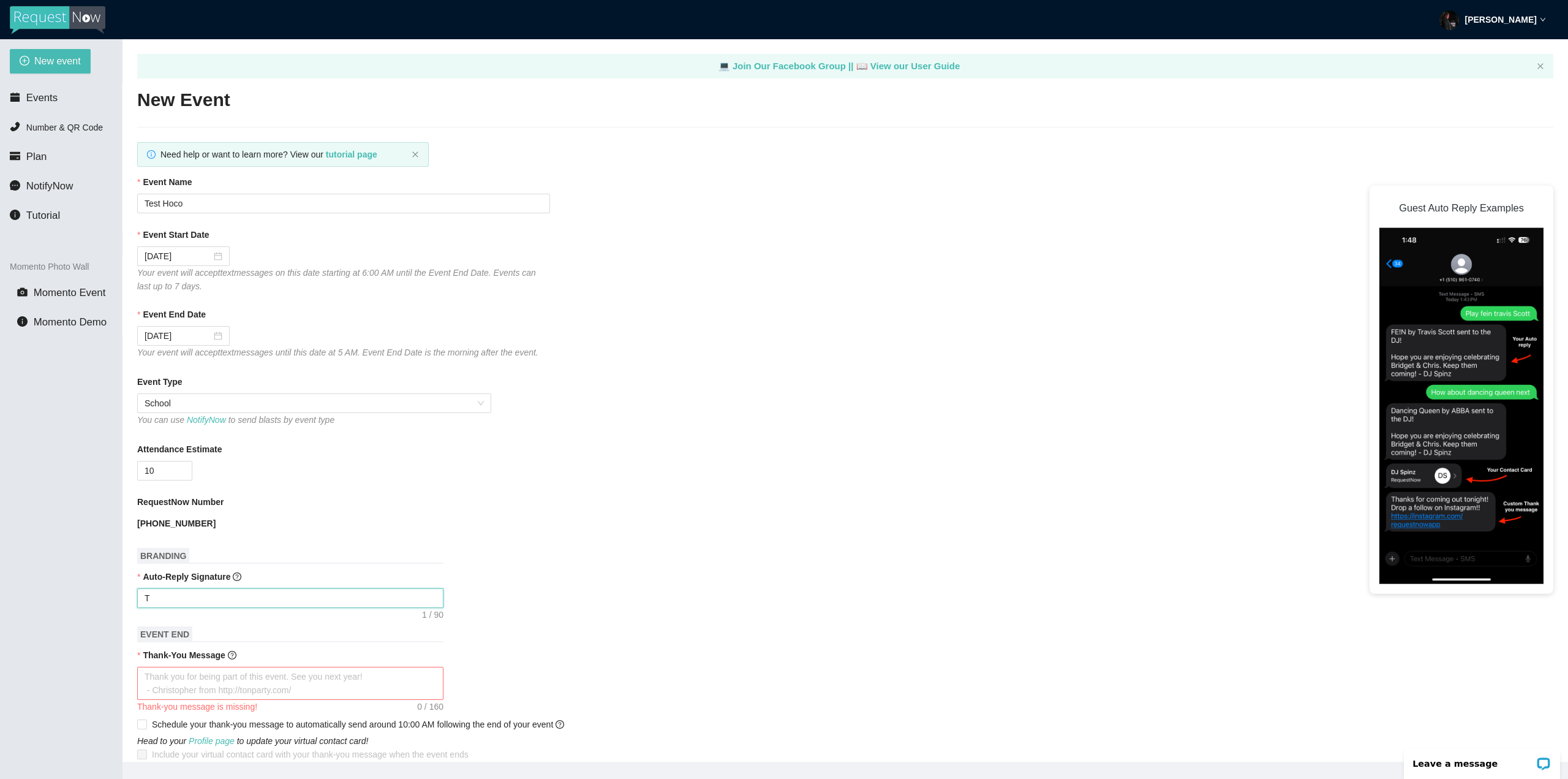
type textarea "Th"
type textarea "Tha"
type textarea "Than"
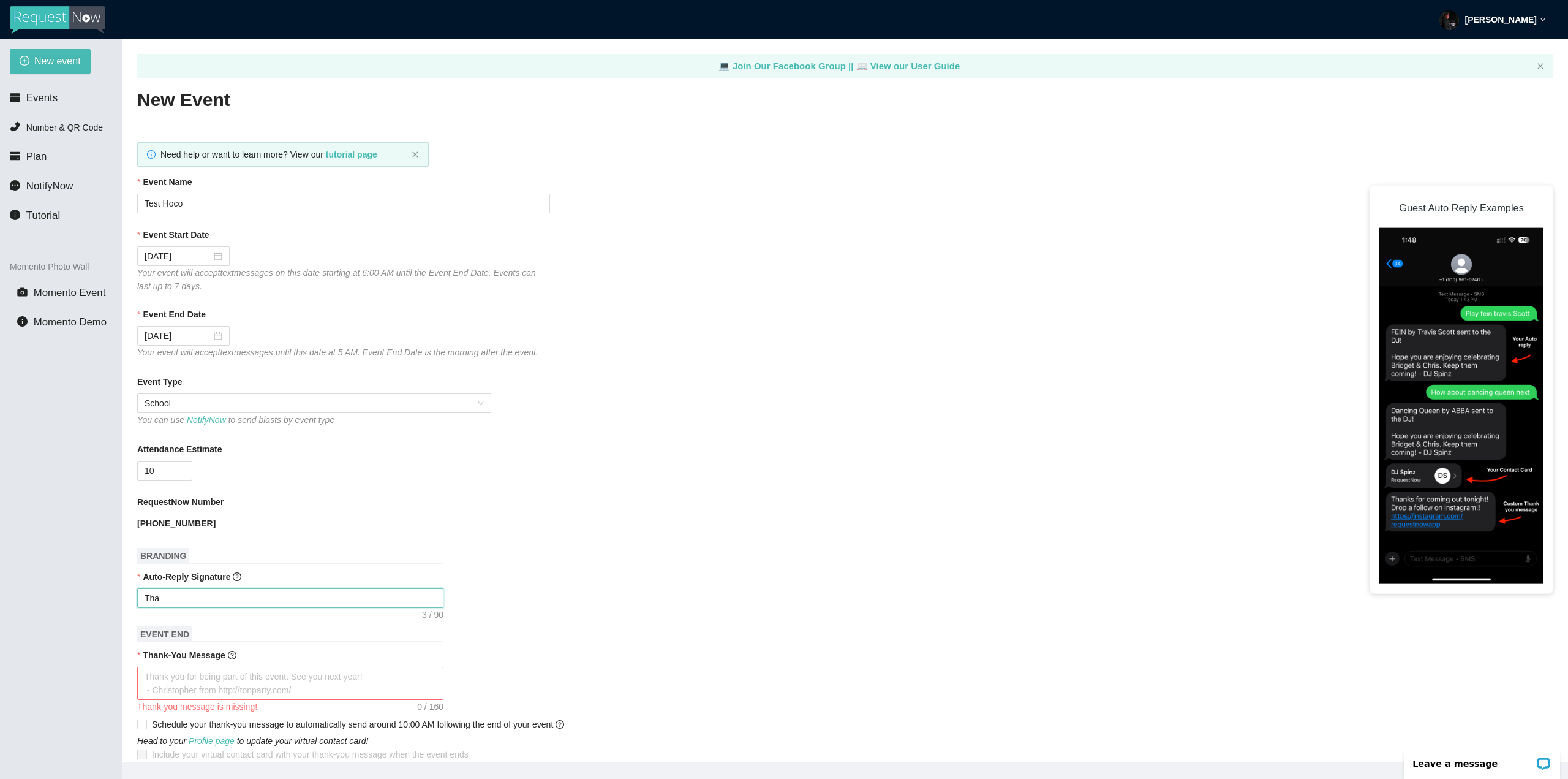
type textarea "Than"
type textarea "Thank"
type textarea "Thanks"
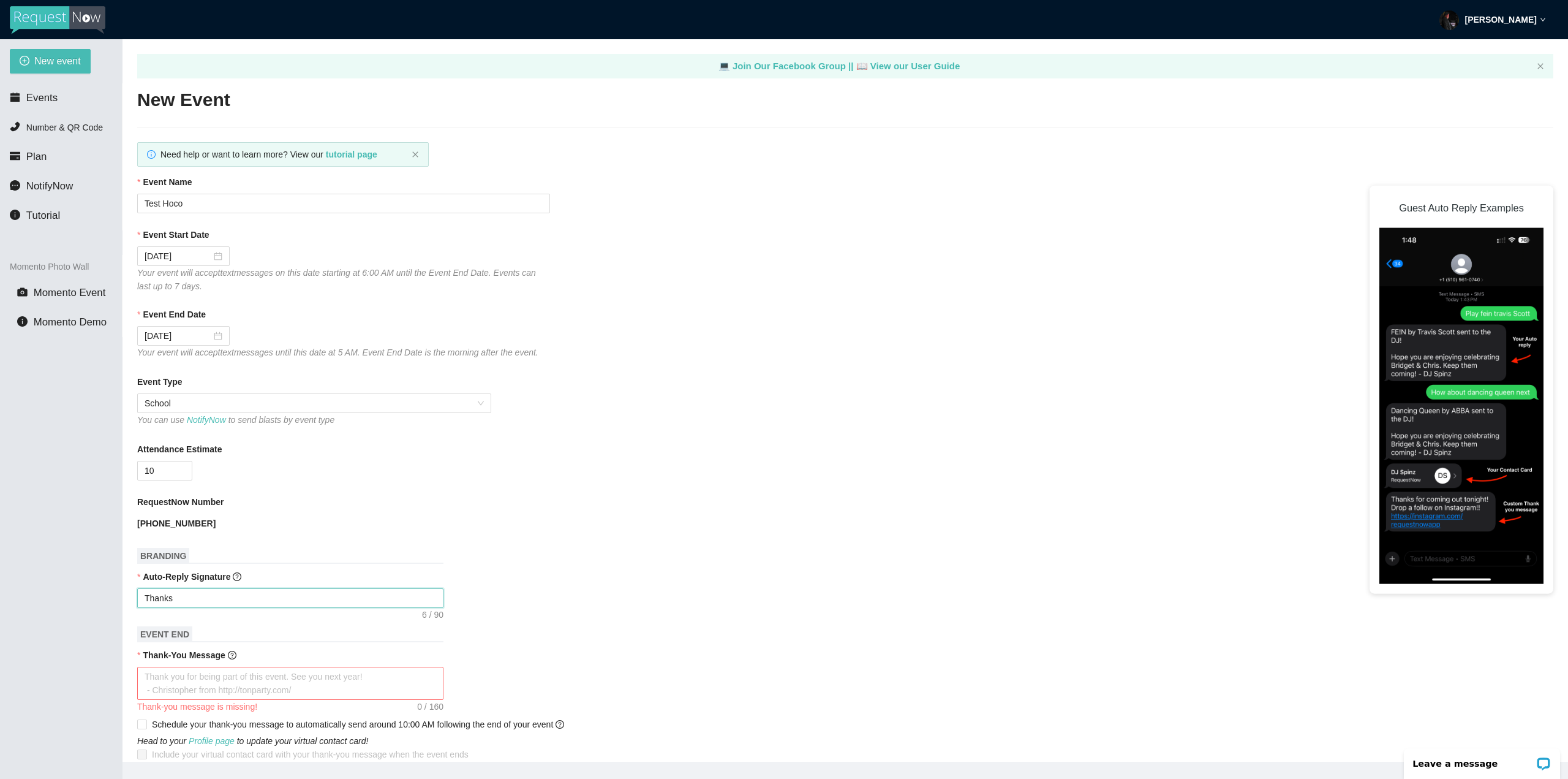
type textarea "Thanks"
type textarea "Thanks f"
type textarea "Thanks fo"
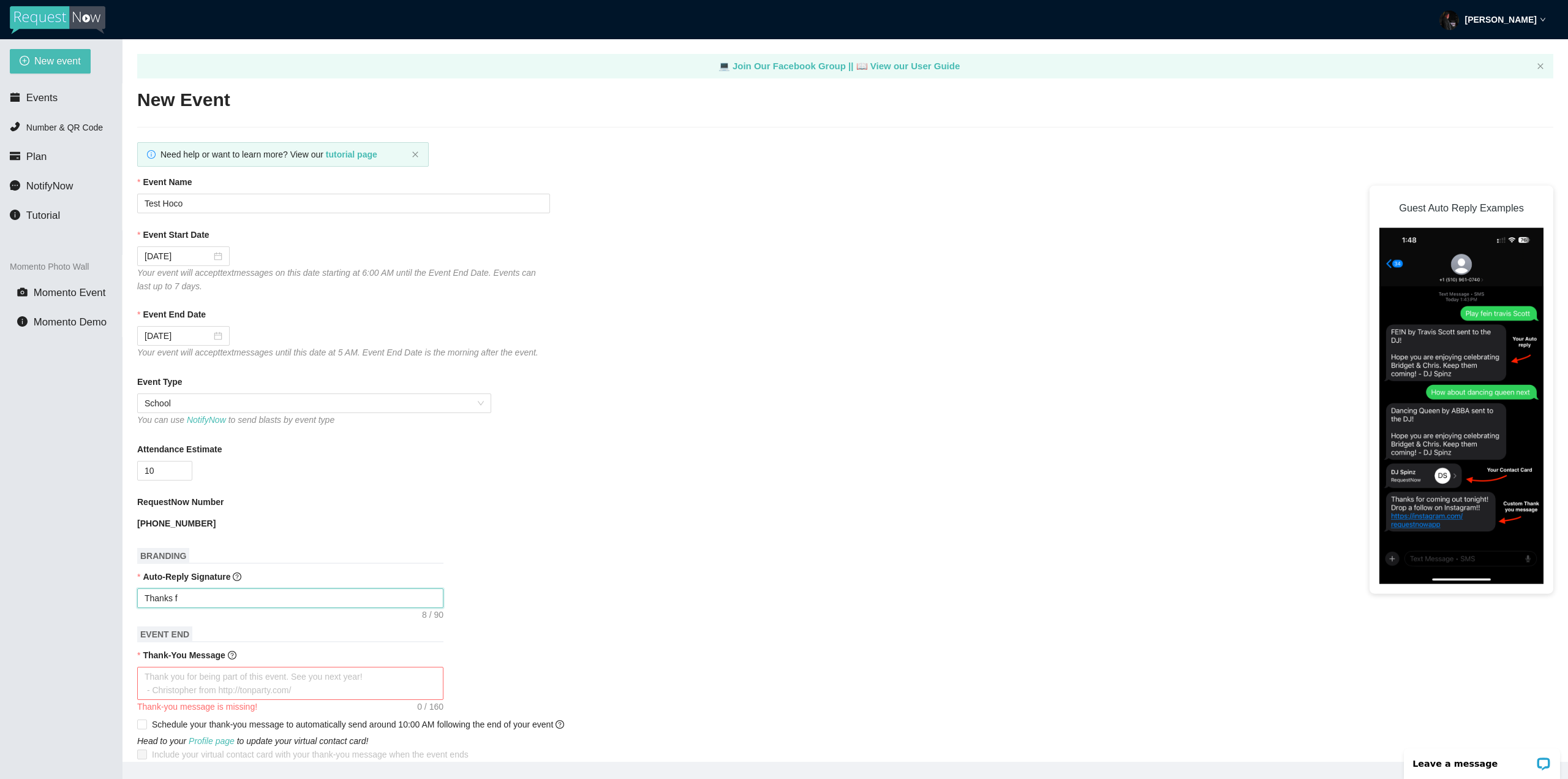
type textarea "Thanks fo"
type textarea "Thanks for"
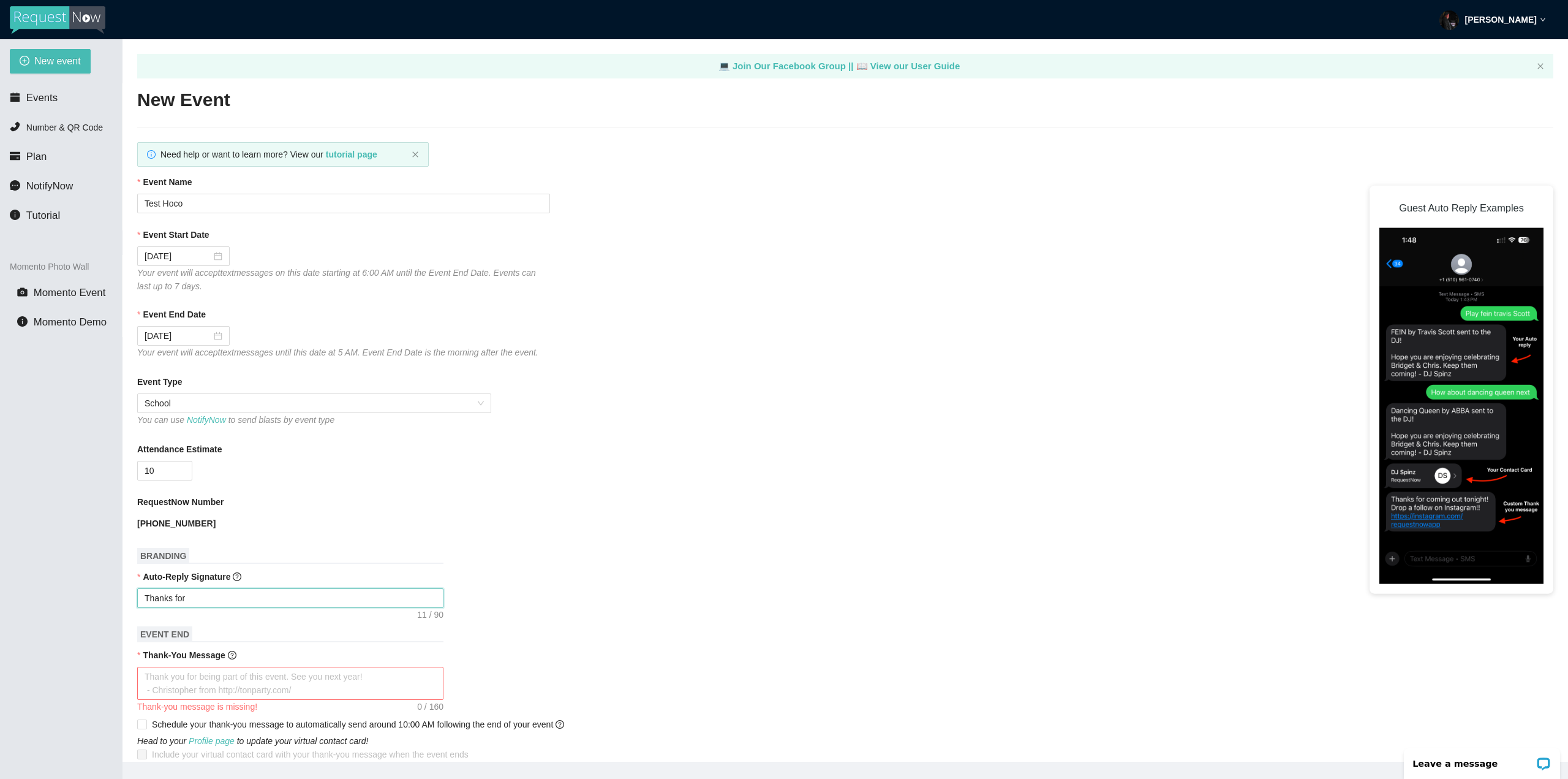
type textarea "Thanks for s"
type textarea "Thanks for su"
type textarea "Thanks for sub"
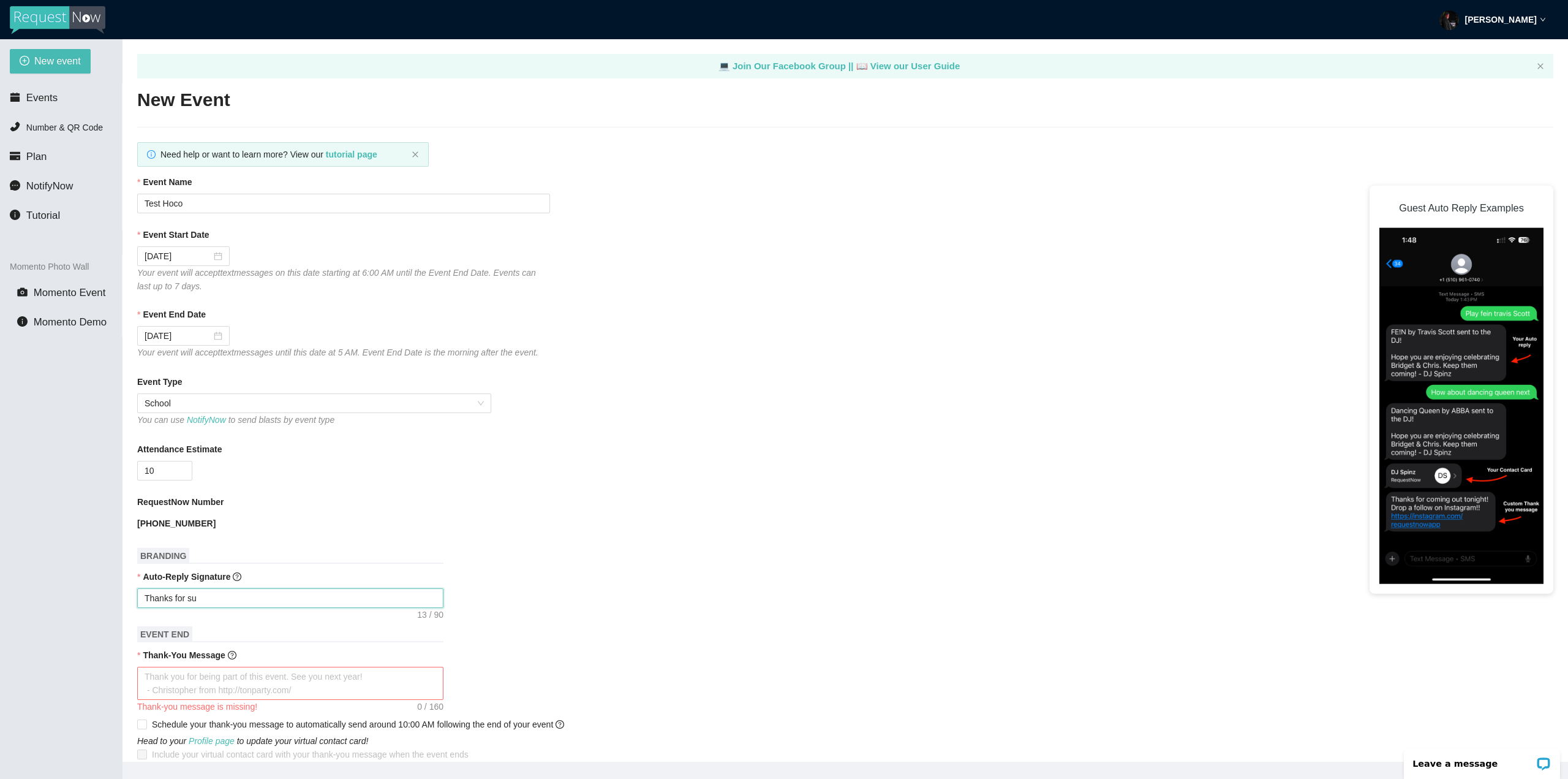
type textarea "Thanks for sub"
type textarea "Thanks for subm"
type textarea "Thanks for submi"
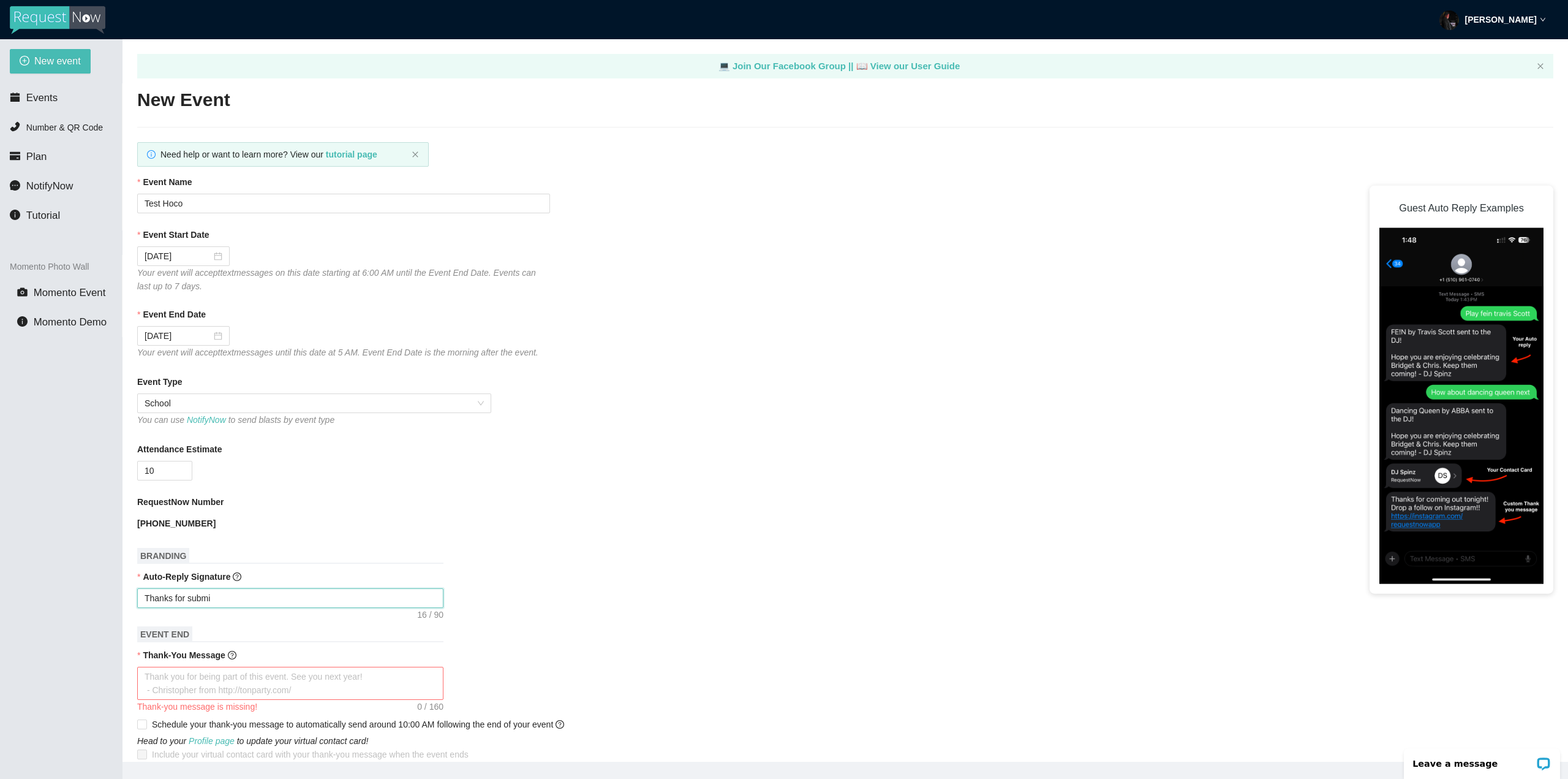
type textarea "Thanks for submit"
type textarea "Thanks for submitt"
type textarea "Thanks for submitti"
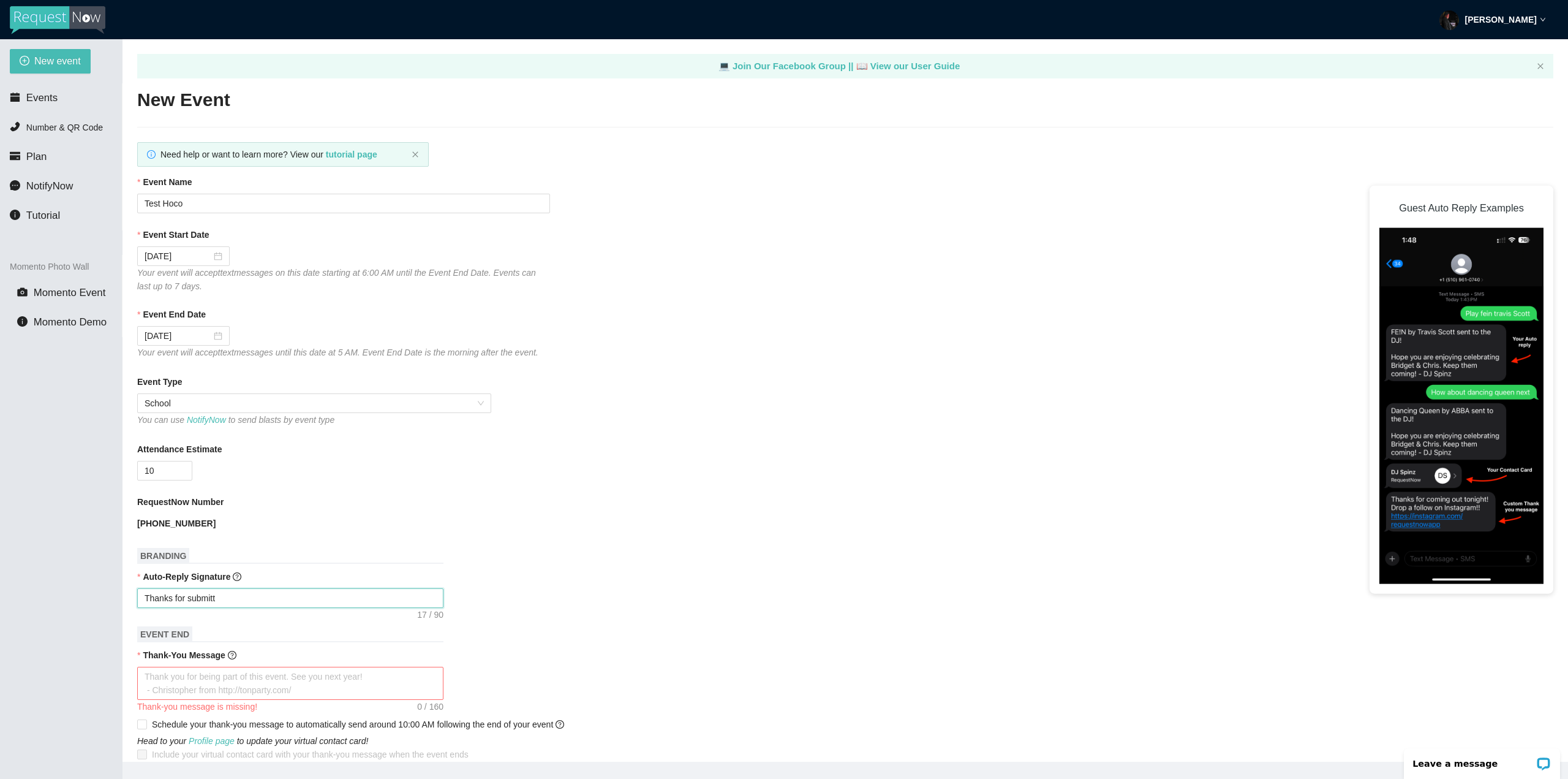
type textarea "Thanks for submitti"
type textarea "Thanks for submittin"
type textarea "Thanks for submitting"
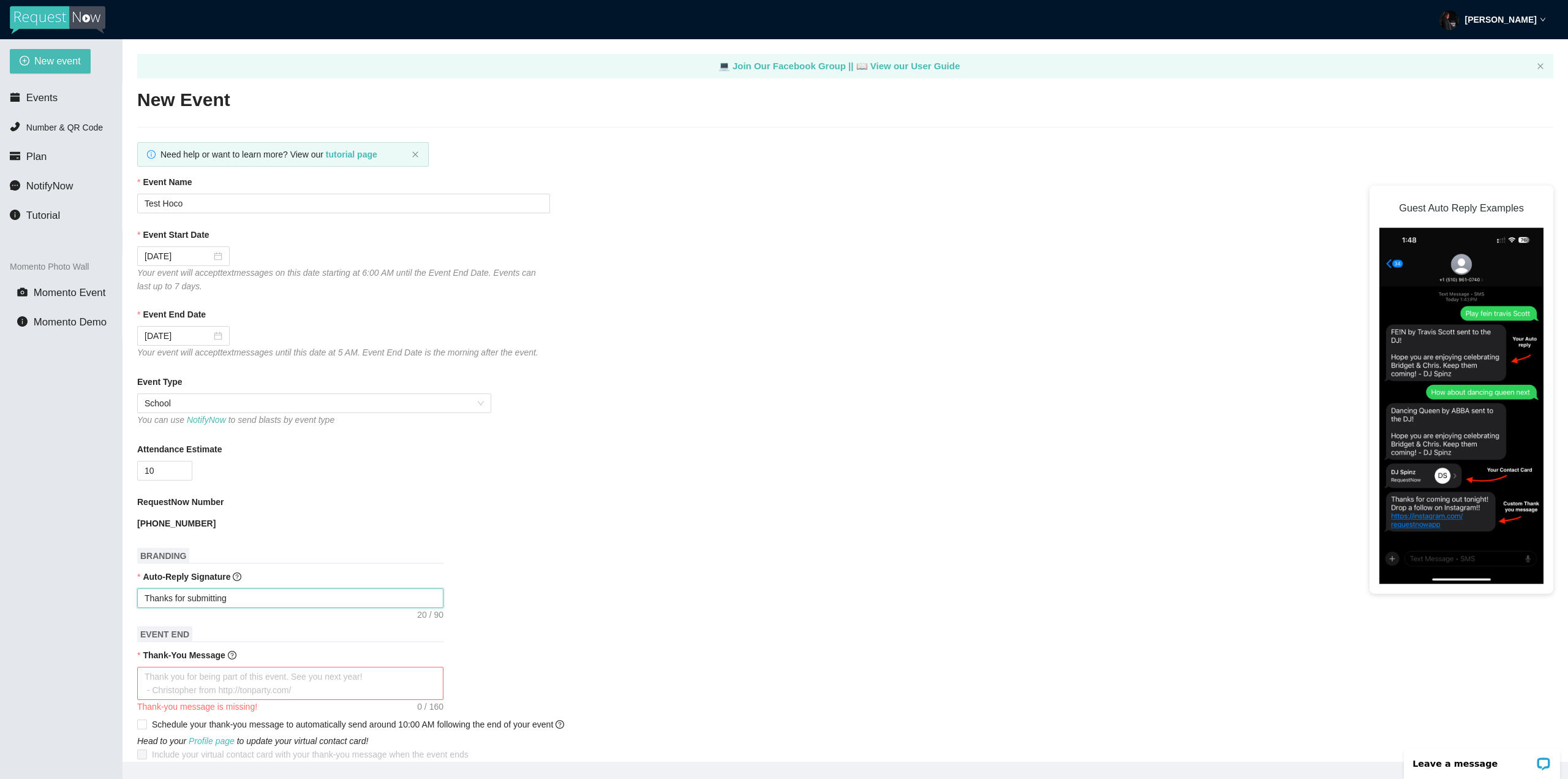
type textarea "Thanks for submitting"
type textarea "Thanks for submitting a"
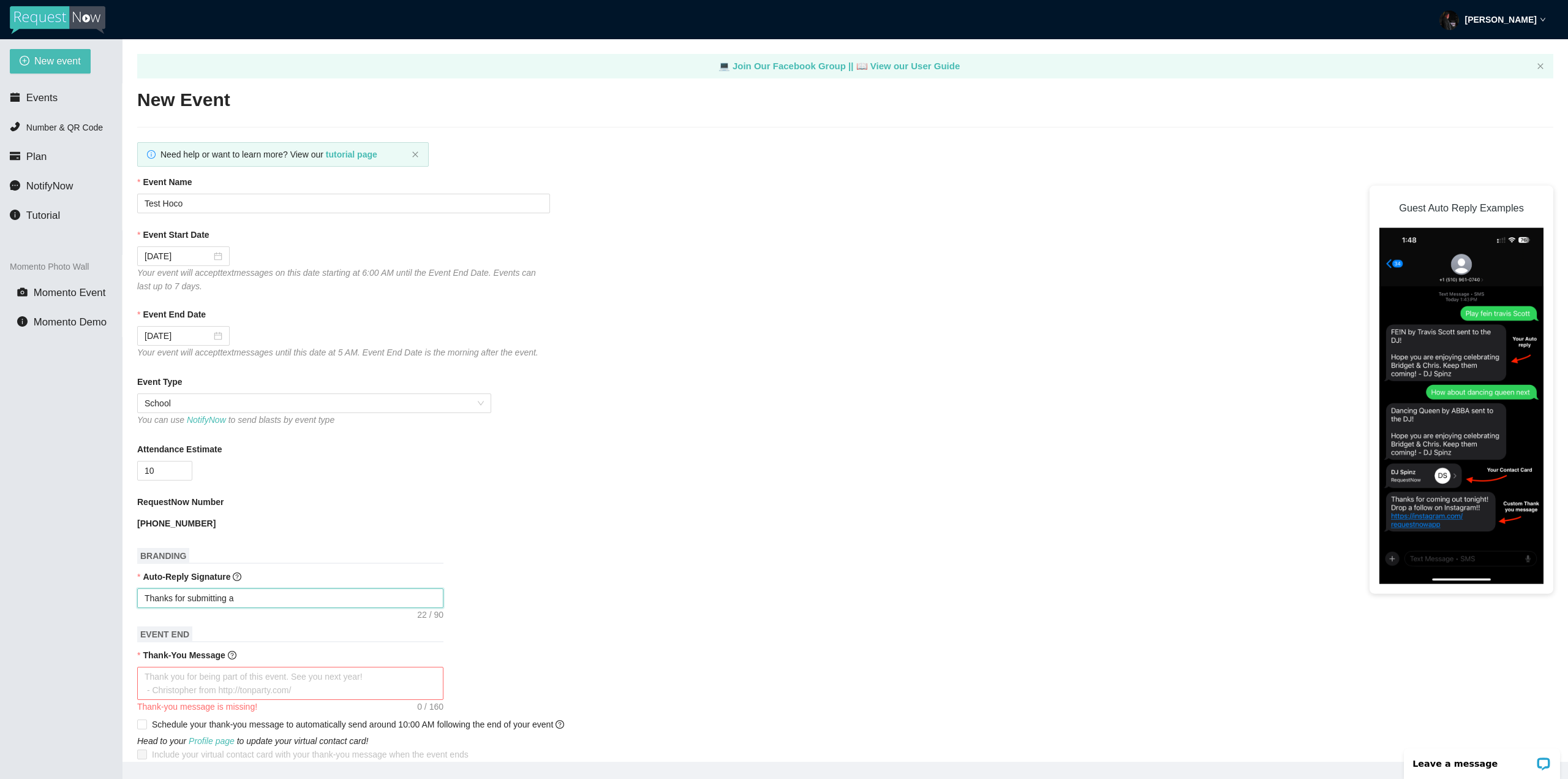
type textarea "Thanks for submitting a"
type textarea "Thanks for submitting a s"
type textarea "Thanks for submitting a so"
type textarea "Thanks for submitting a son"
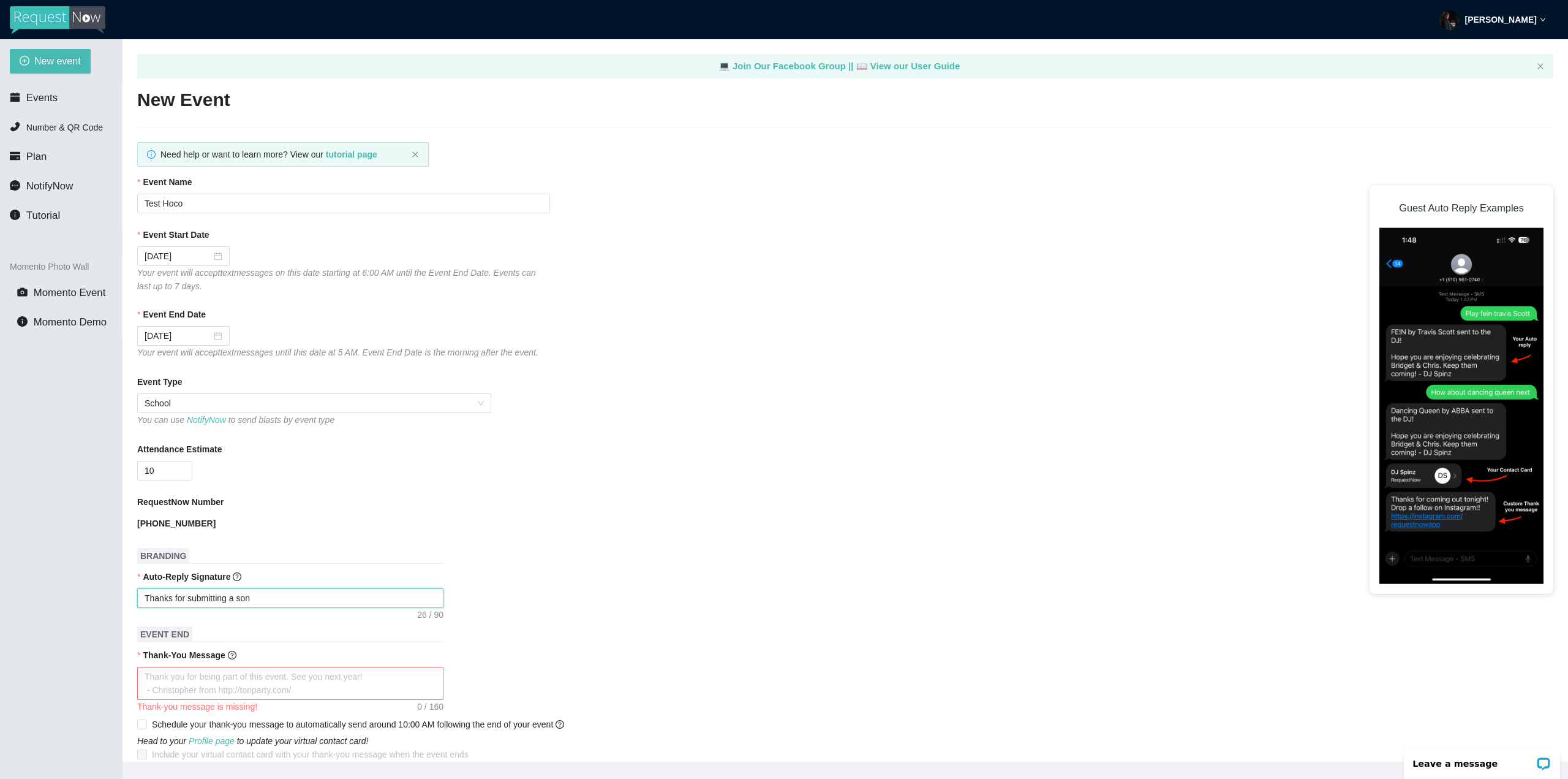
type textarea "Thanks for submitting a song"
type textarea "Thanks for submitting a song r"
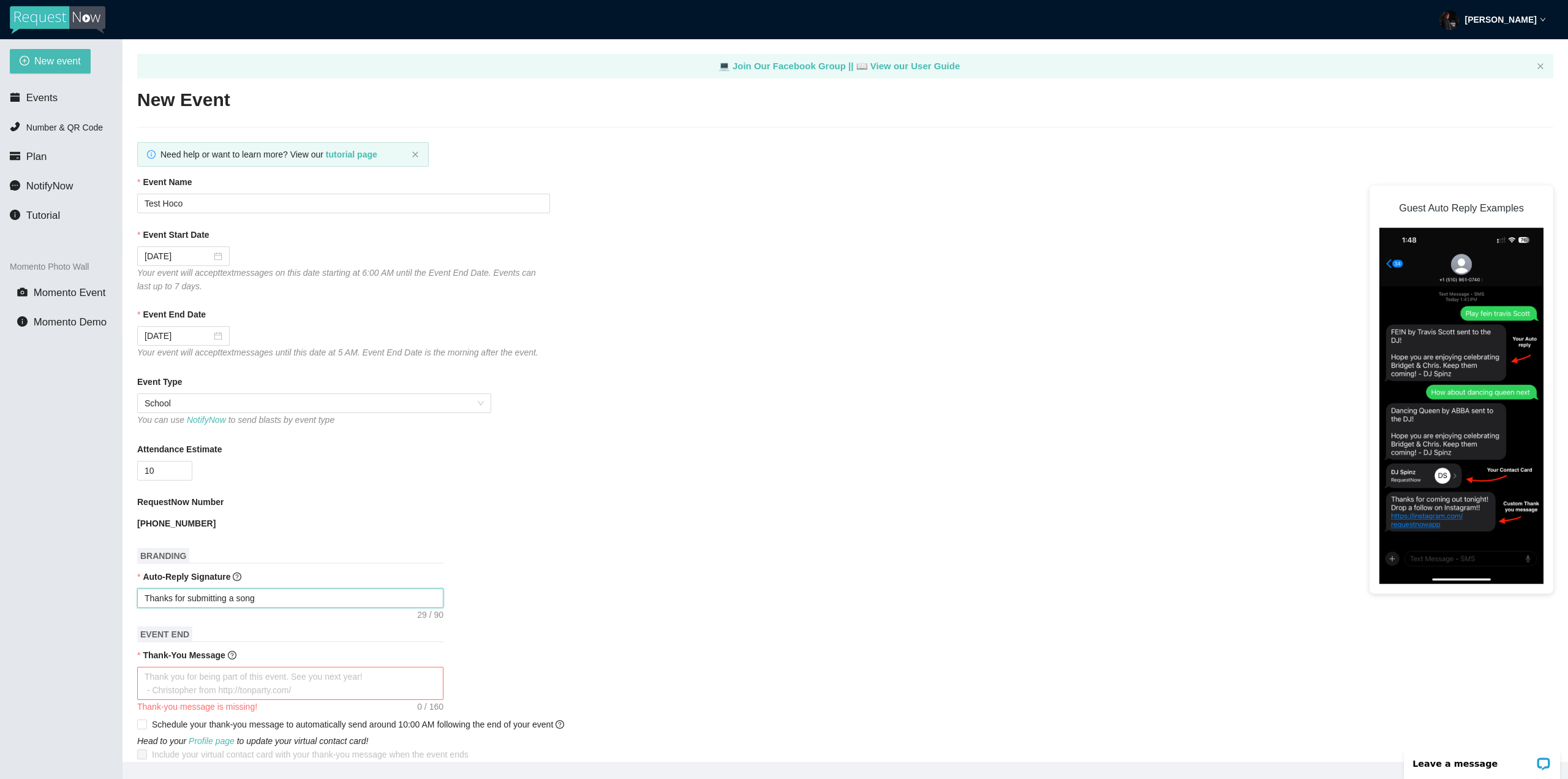
type textarea "Thanks for submitting a song r"
type textarea "Thanks for submitting a song re"
type textarea "Thanks for submitting a song ree"
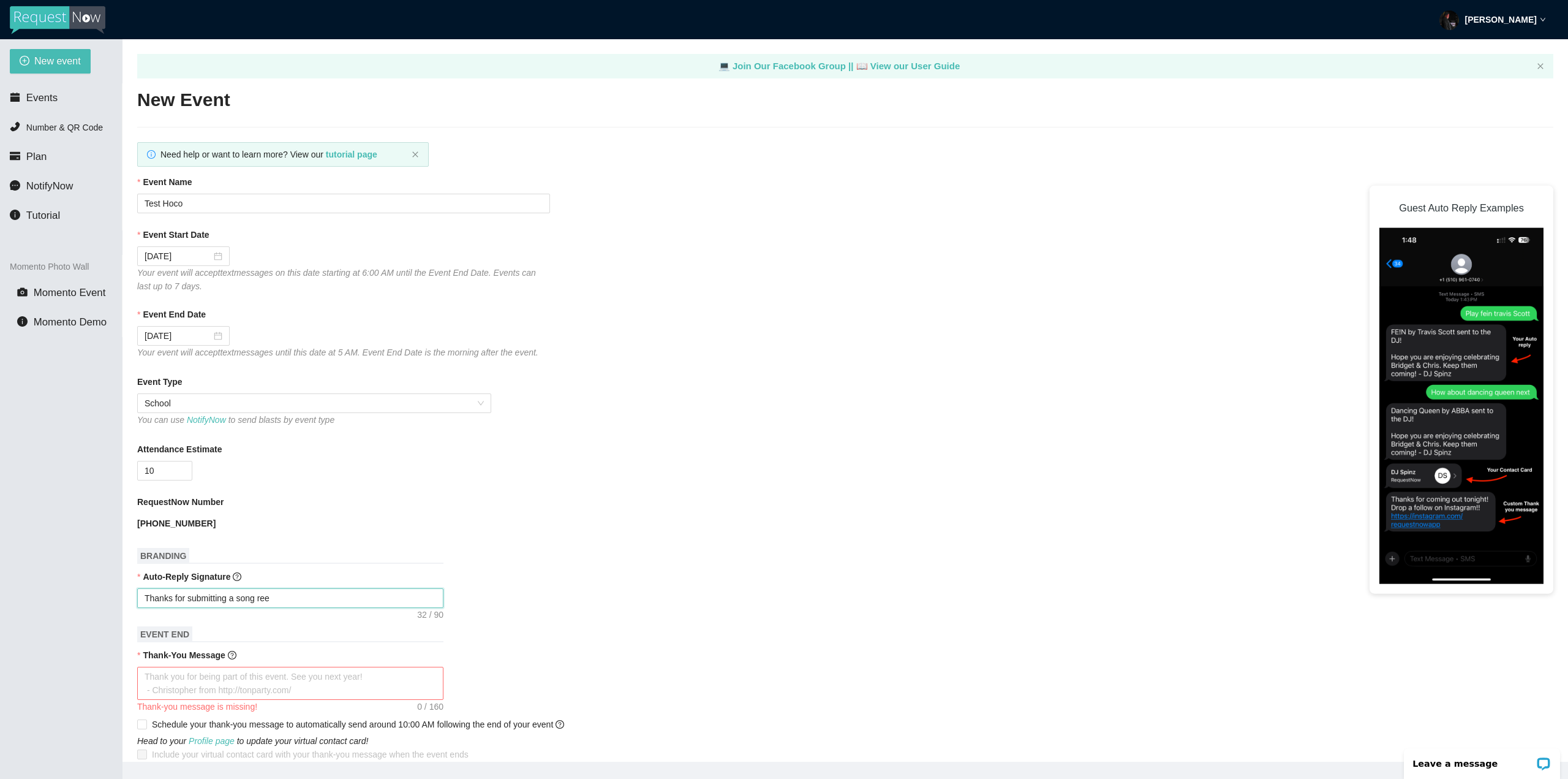
type textarea "Thanks for submitting a song reeq"
type textarea "Thanks for submitting a song reequ"
type textarea "Thanks for submitting a song reeque"
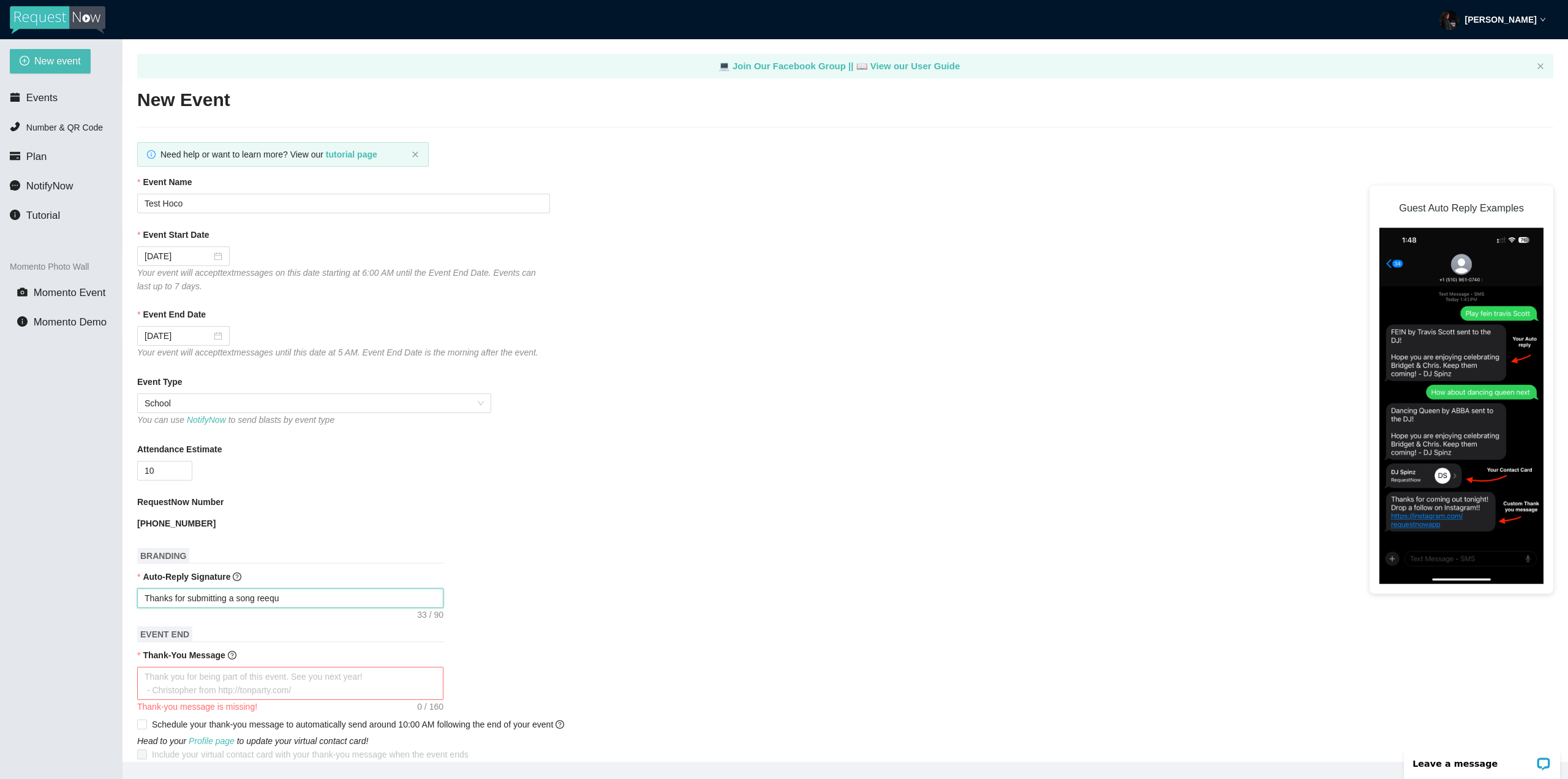
type textarea "Thanks for submitting a song reeque"
type textarea "Thanks for submitting a song reeques"
type textarea "Thanks for submitting a song reequest"
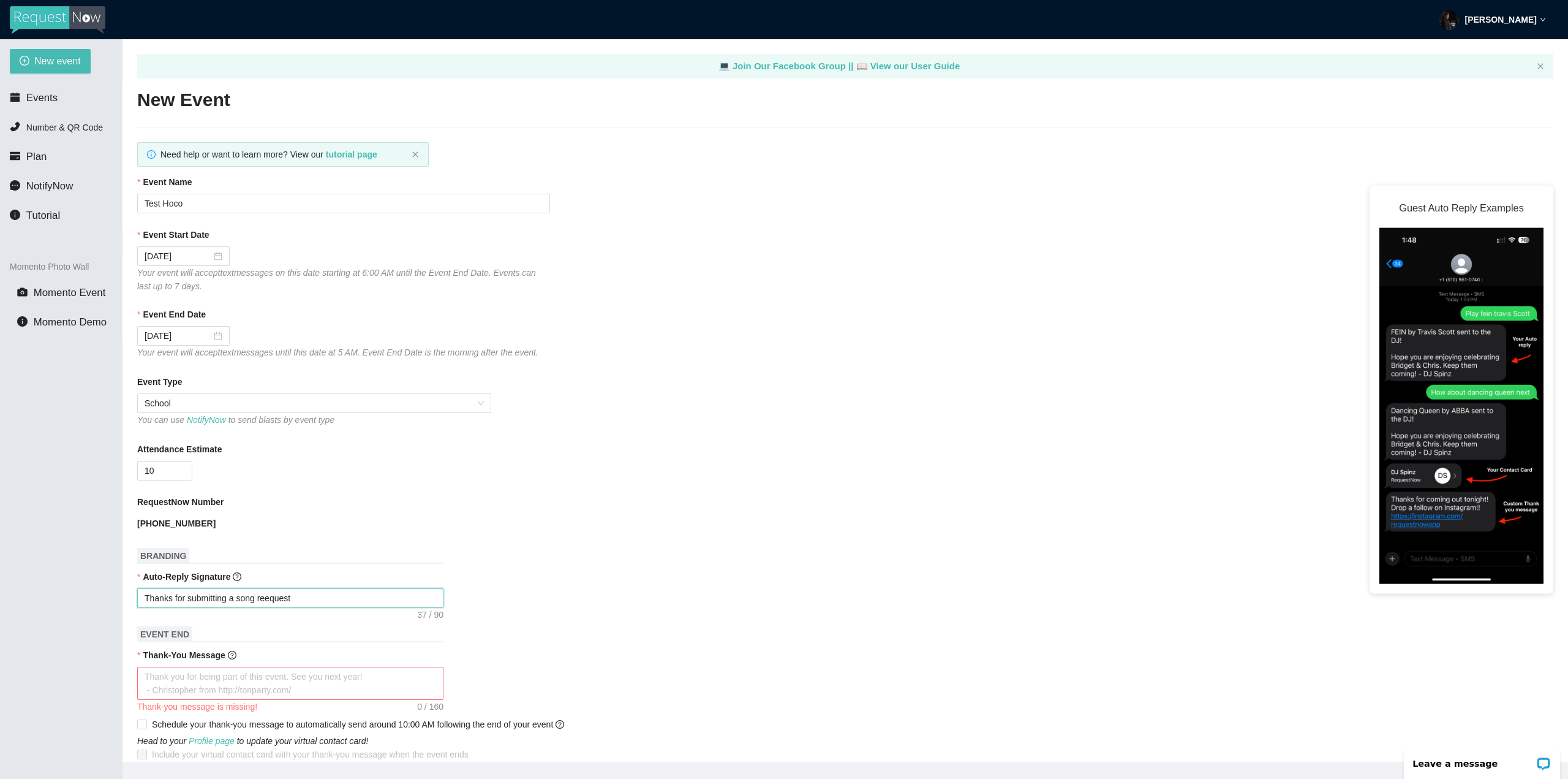
type textarea "Thanks for submitting a song reequest!"
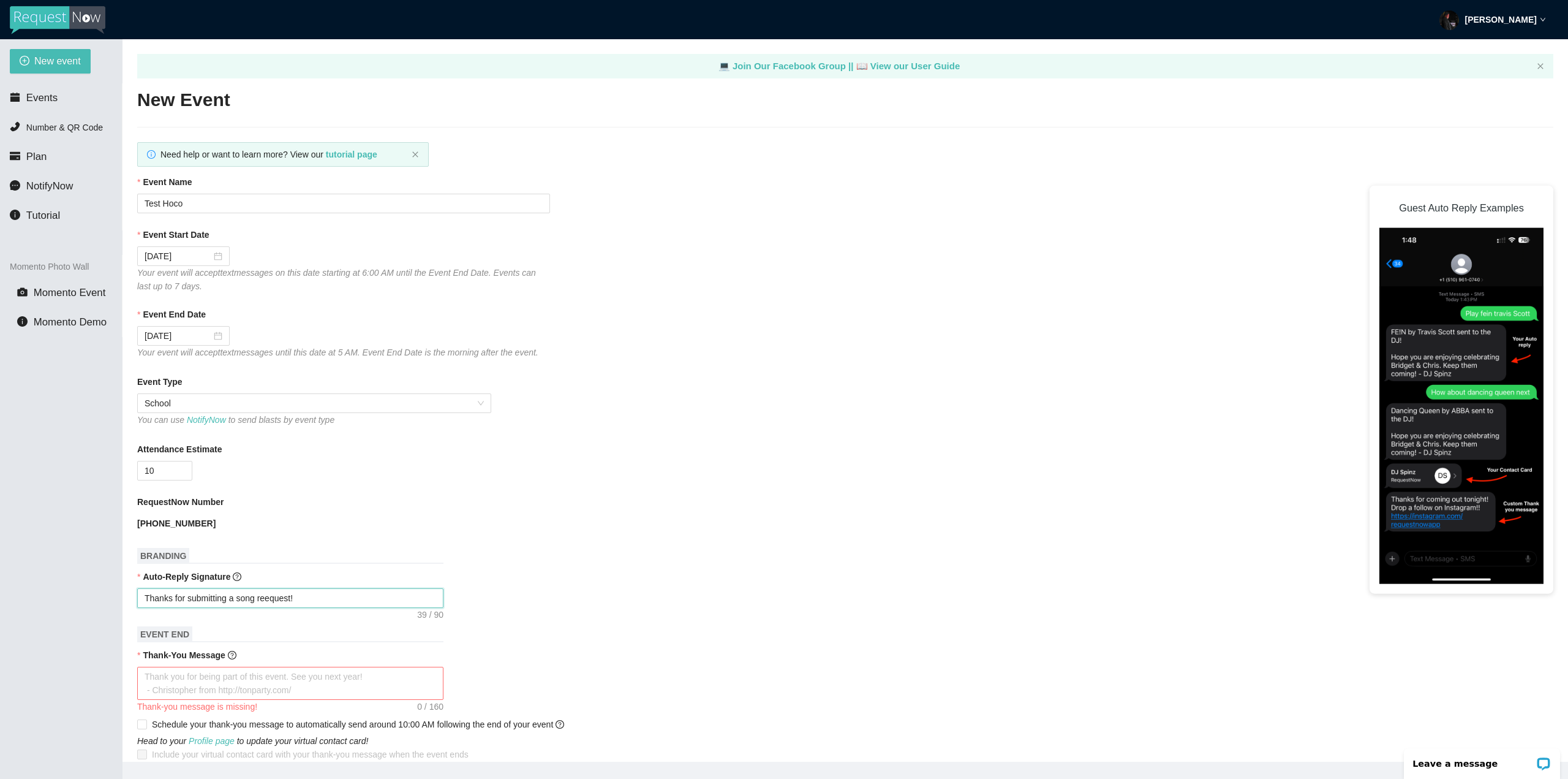
type textarea "Thanks for submitting a song reequest!"
type textarea "Thanks for submitting a song reequest"
type textarea "Thanks for submitting a song reeques"
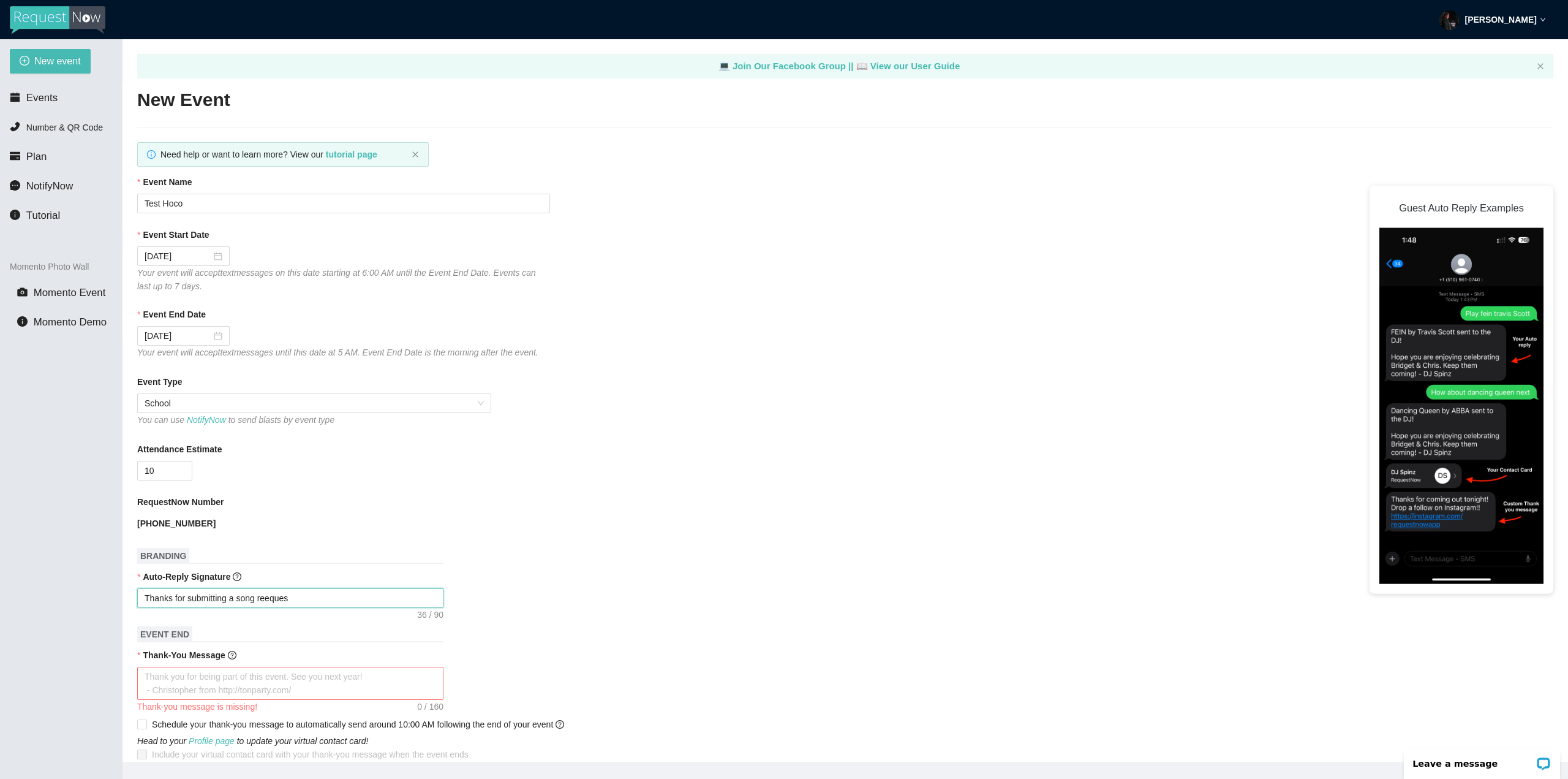
type textarea "Thanks for submitting a song reeque"
type textarea "Thanks for submitting a song reequ"
type textarea "Thanks for submitting a song reeq"
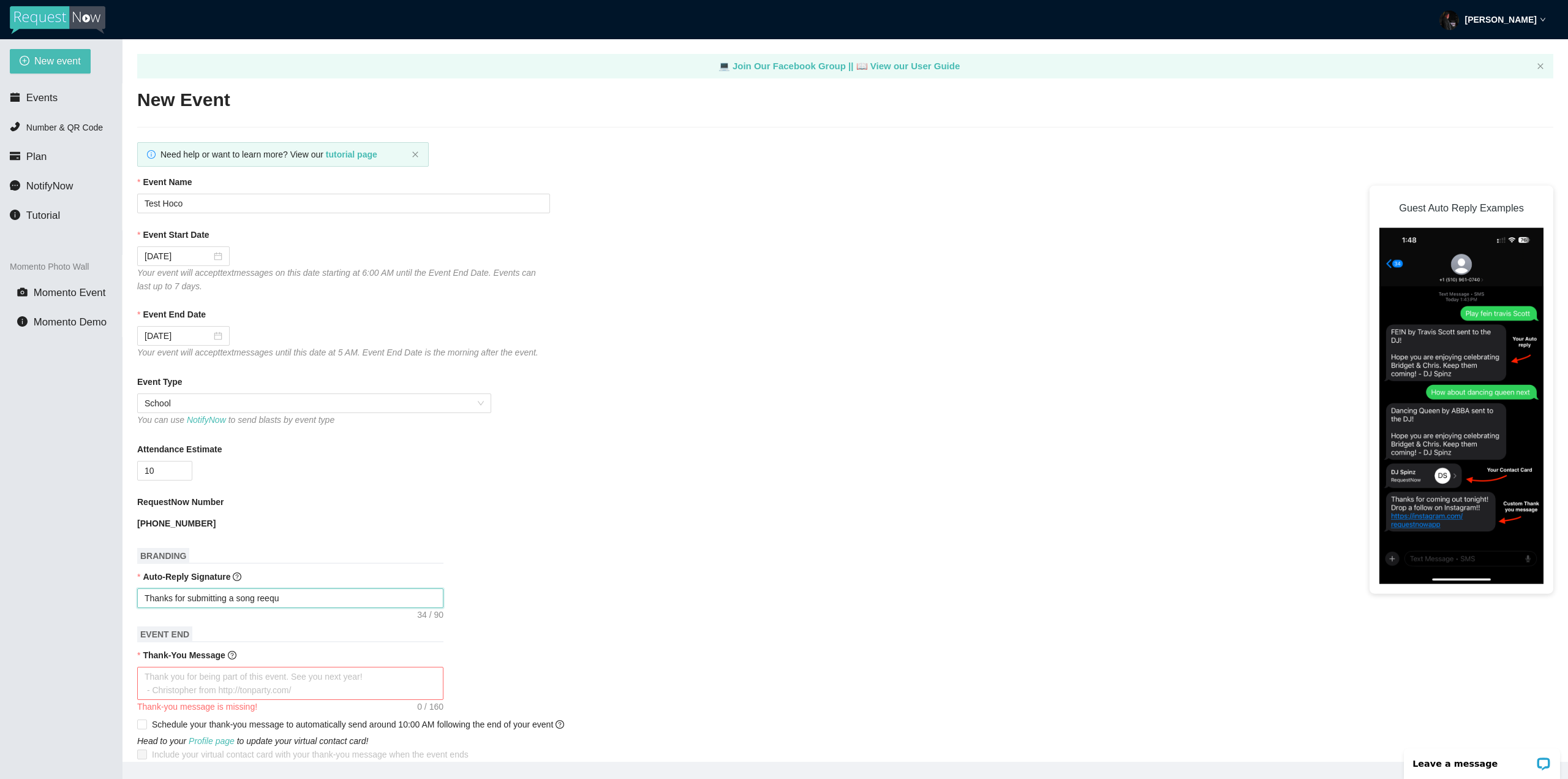
type textarea "Thanks for submitting a song reeq"
type textarea "Thanks for submitting a song ree"
type textarea "Thanks for submitting a song re"
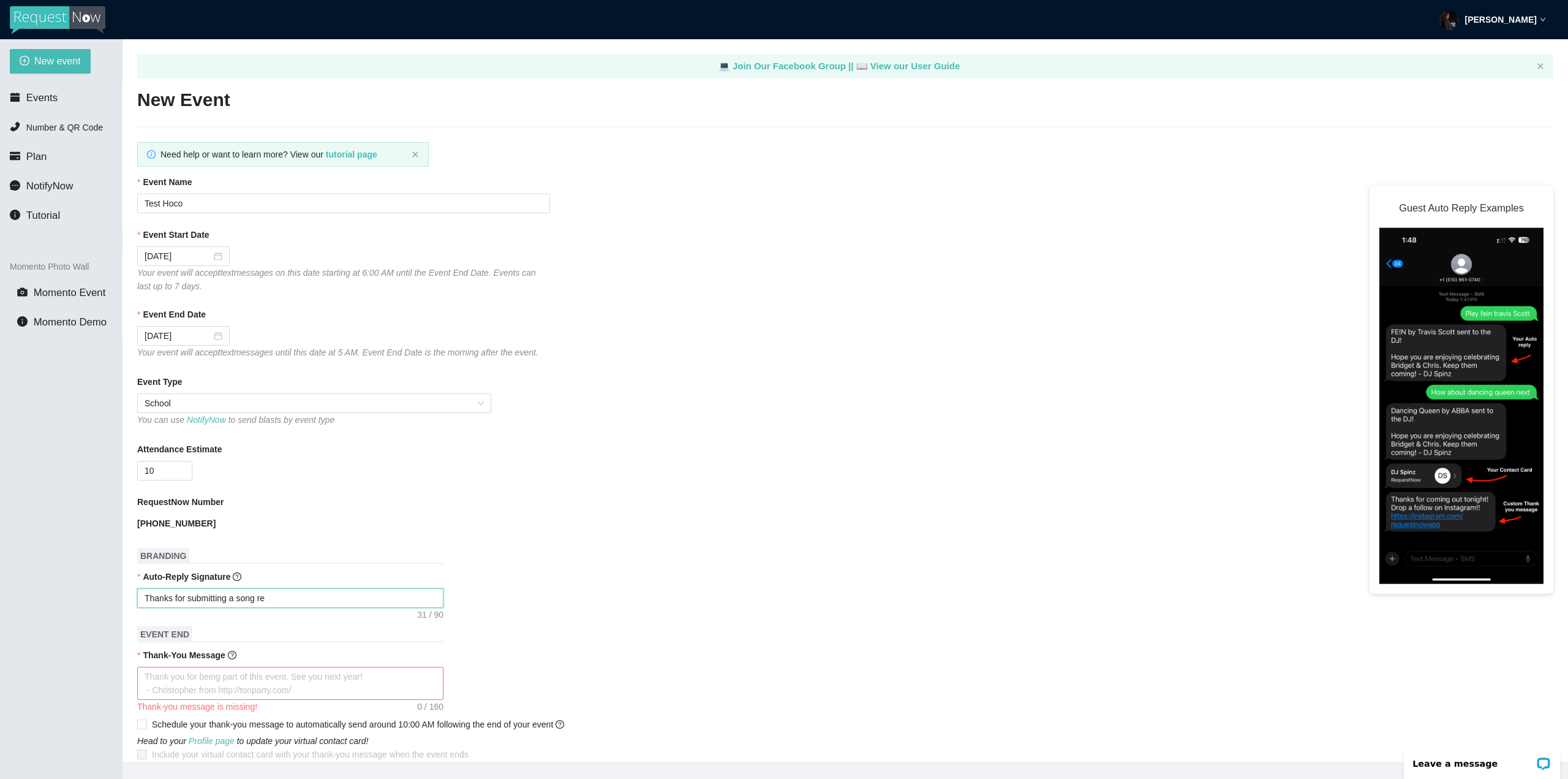
type textarea "Thanks for submitting a song r"
type textarea "Thanks for submitting a song"
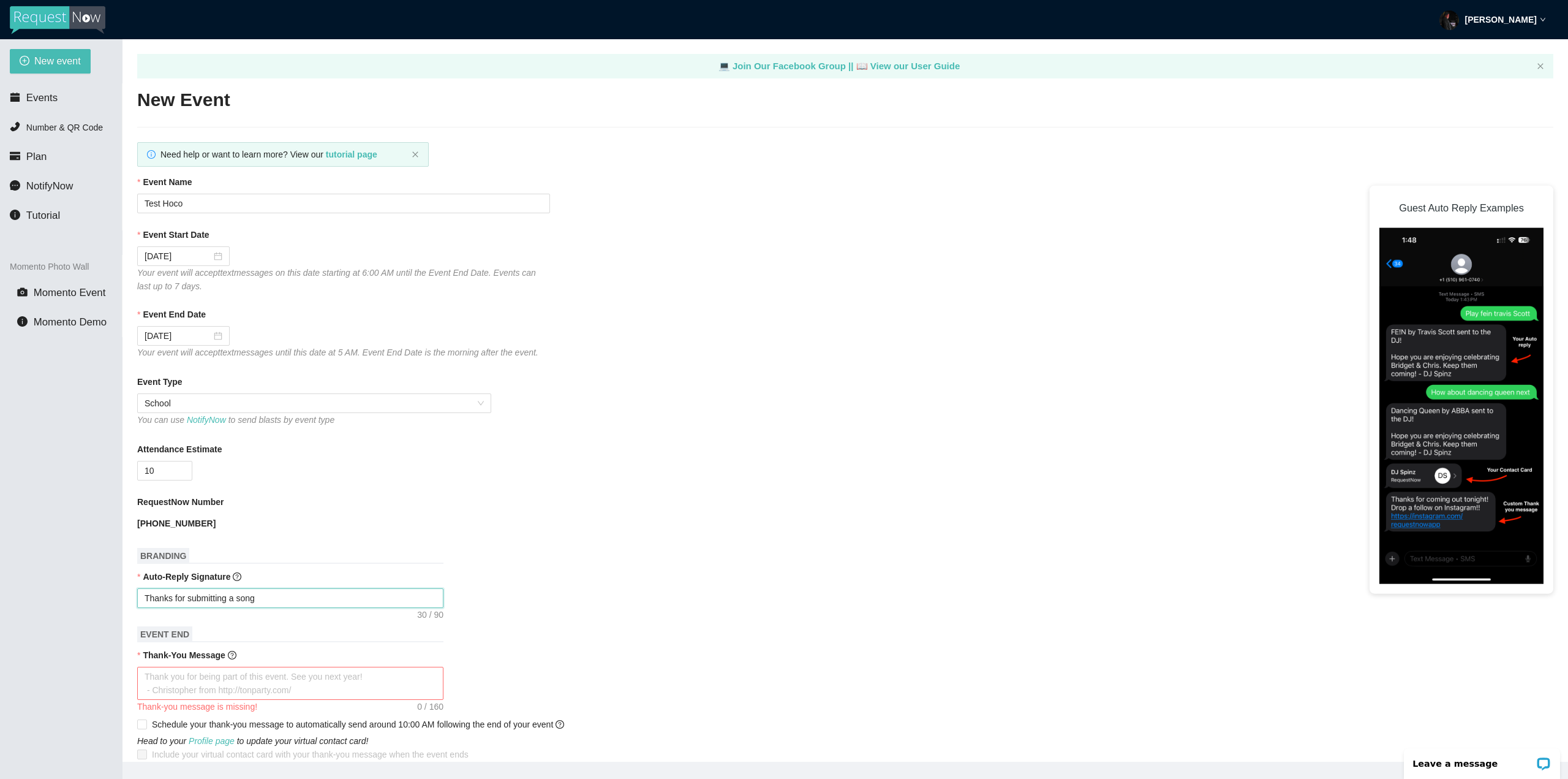
type textarea "Thanks for submitting a song"
type textarea "Thanks for submitting a son"
type textarea "Thanks for submitting a so"
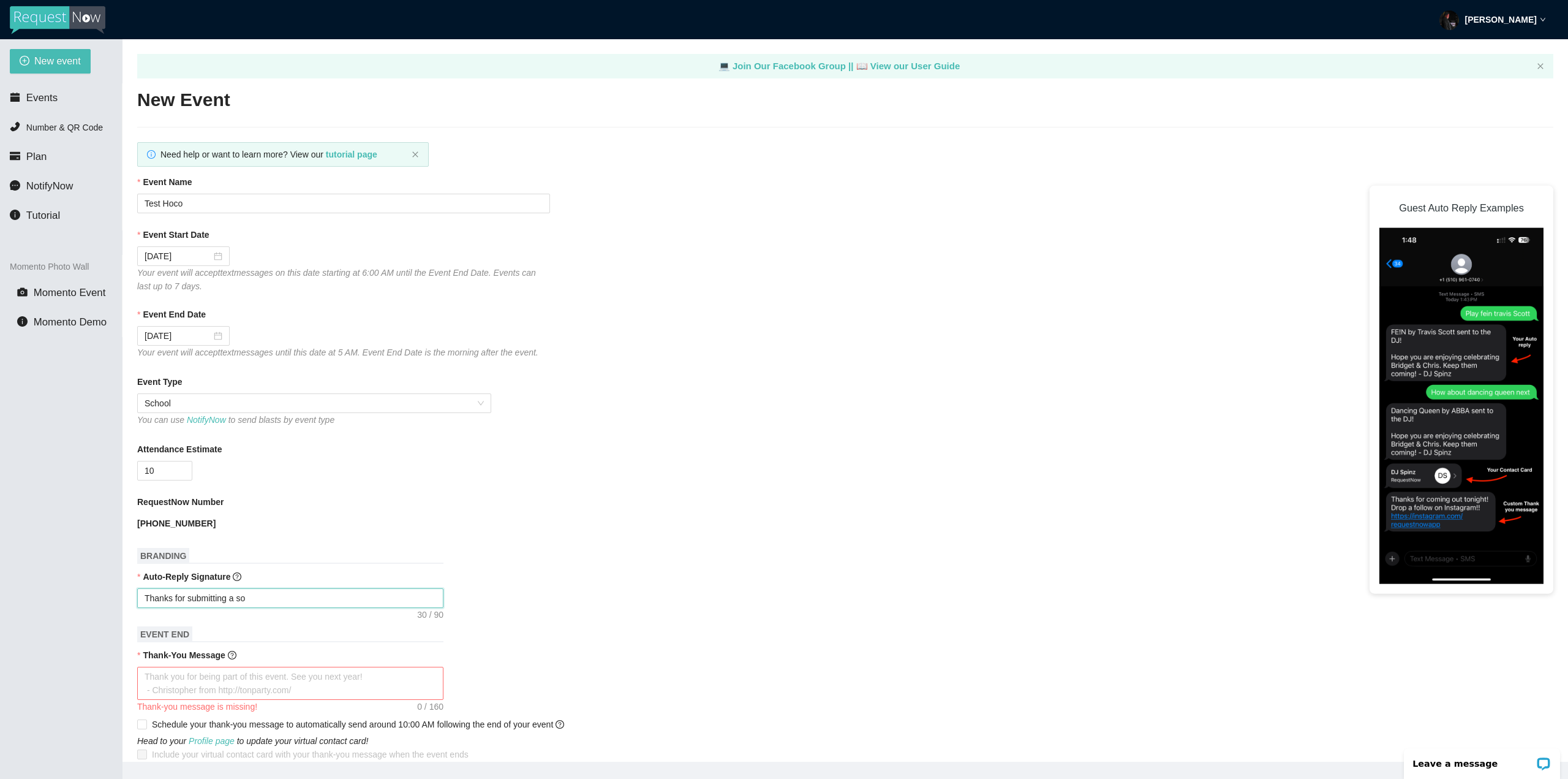
type textarea "Thanks for submitting a s"
type textarea "Thanks for submitting a"
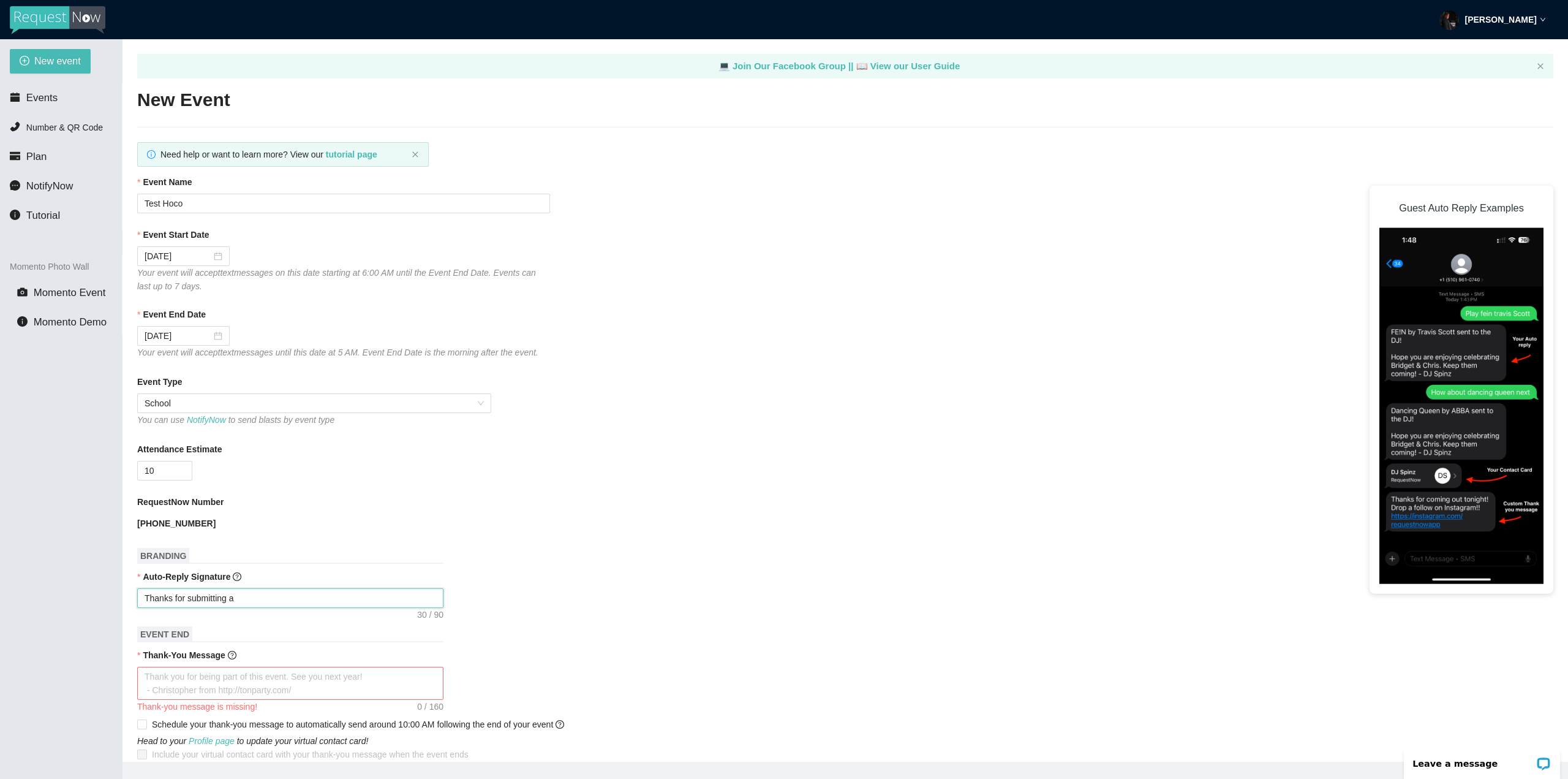
type textarea "Thanks for submitting a"
type textarea "Thanks for submitting"
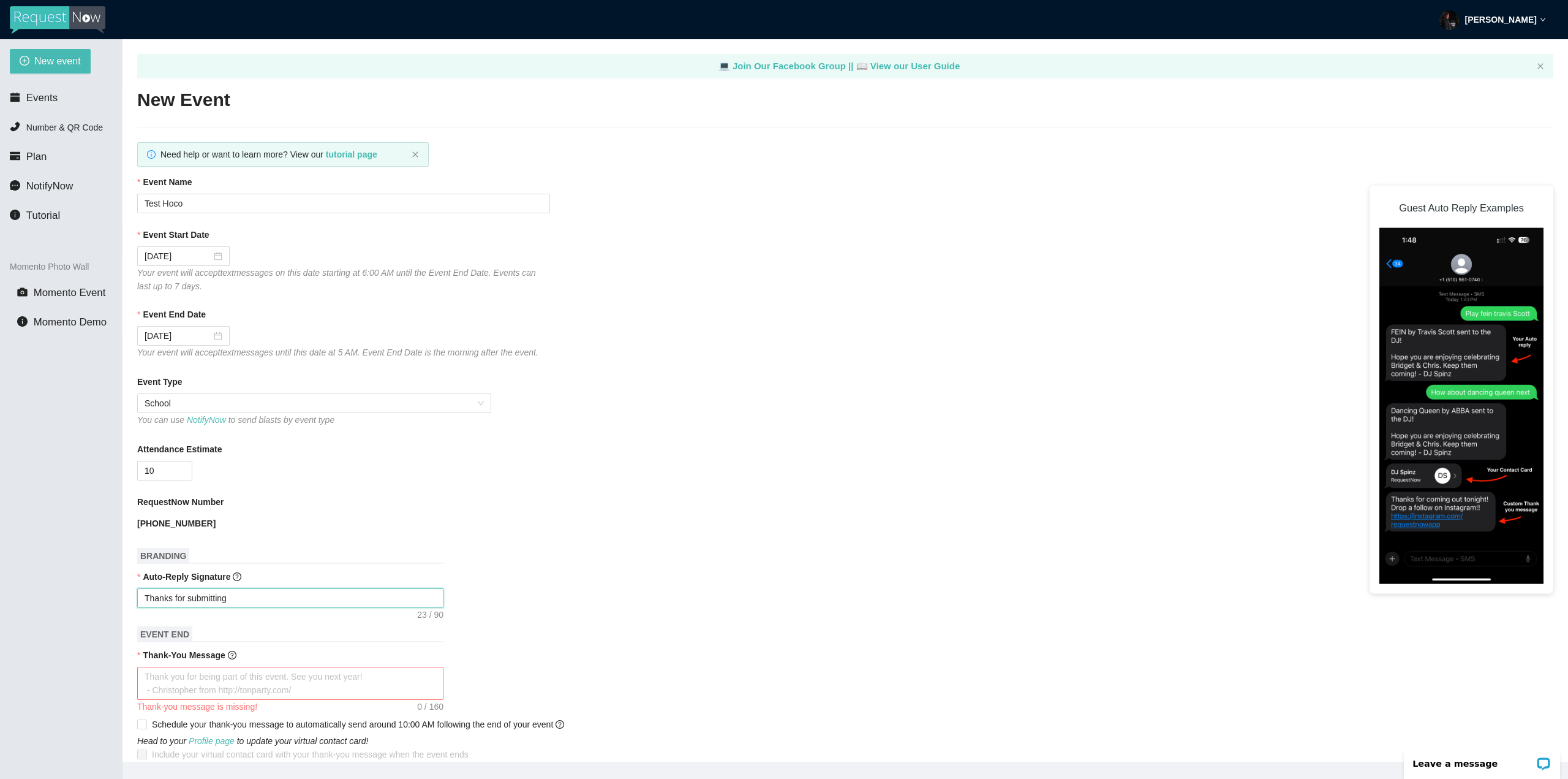
type textarea "Thanks for submittin"
type textarea "Thanks for submitti"
type textarea "Thanks for submitt"
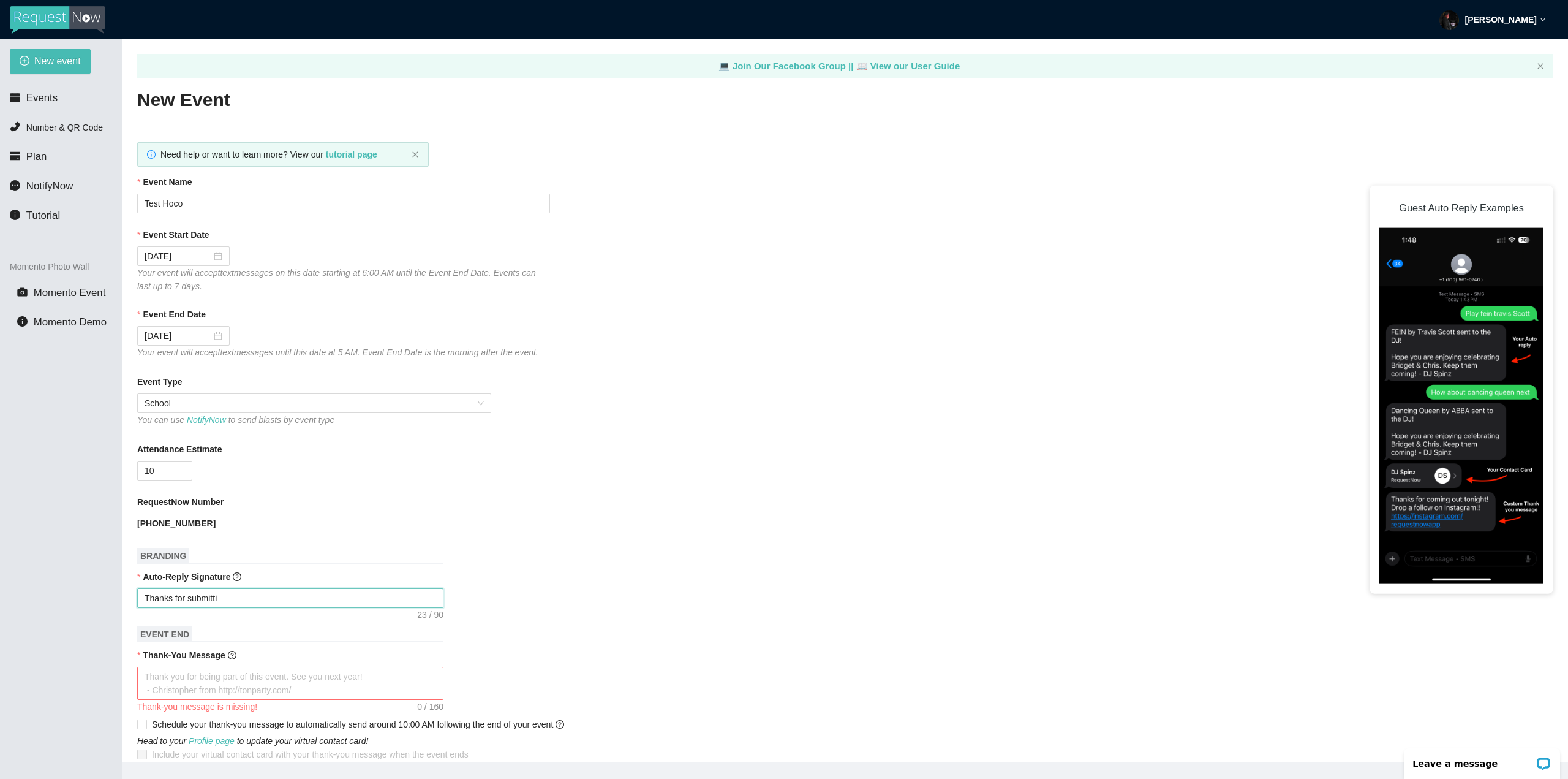
type textarea "Thanks for submitt"
type textarea "Thanks for submit"
type textarea "Thanks for submi"
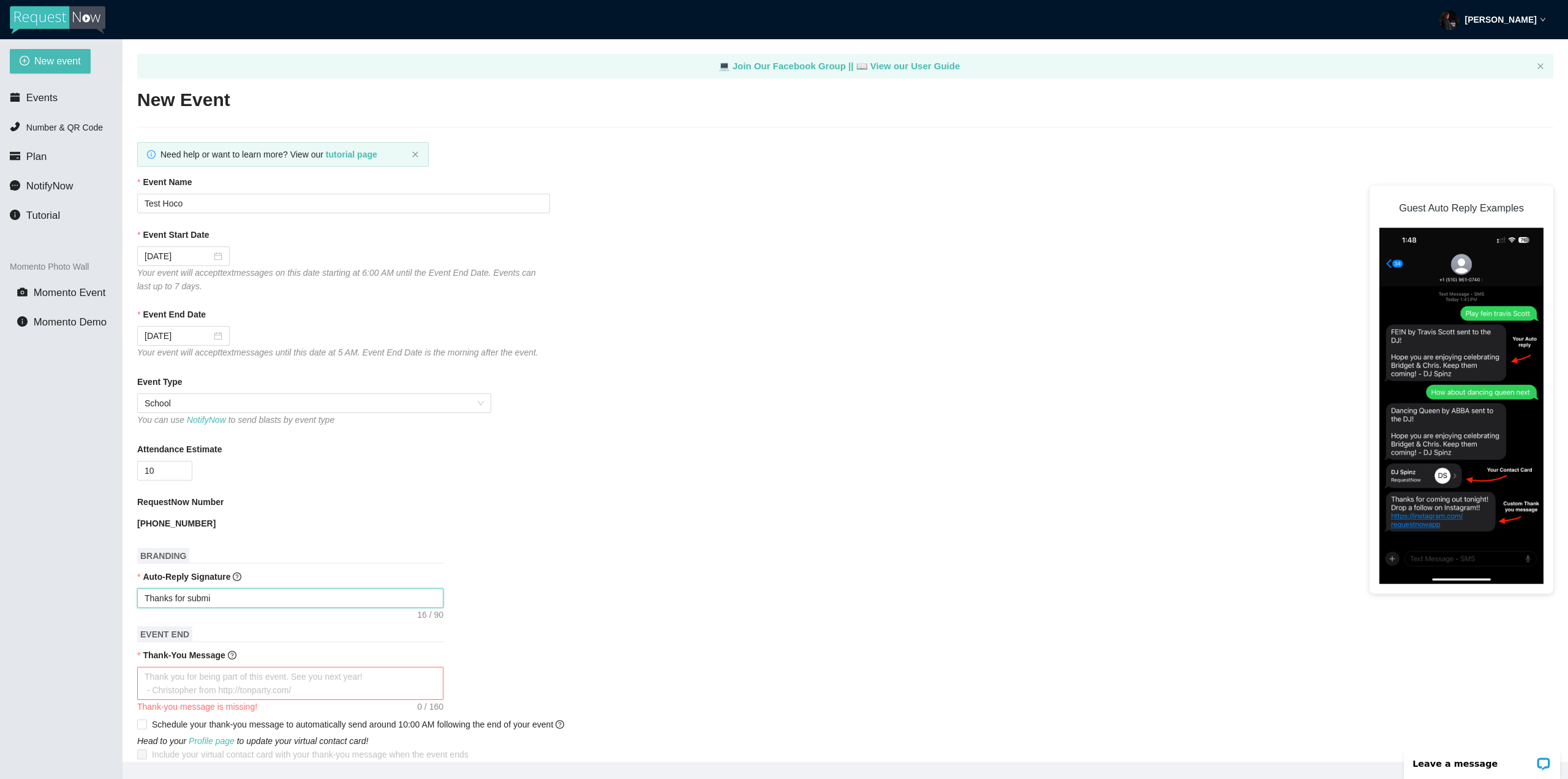
type textarea "Thanks for subm"
type textarea "Thanks for sub"
type textarea "Thanks for su"
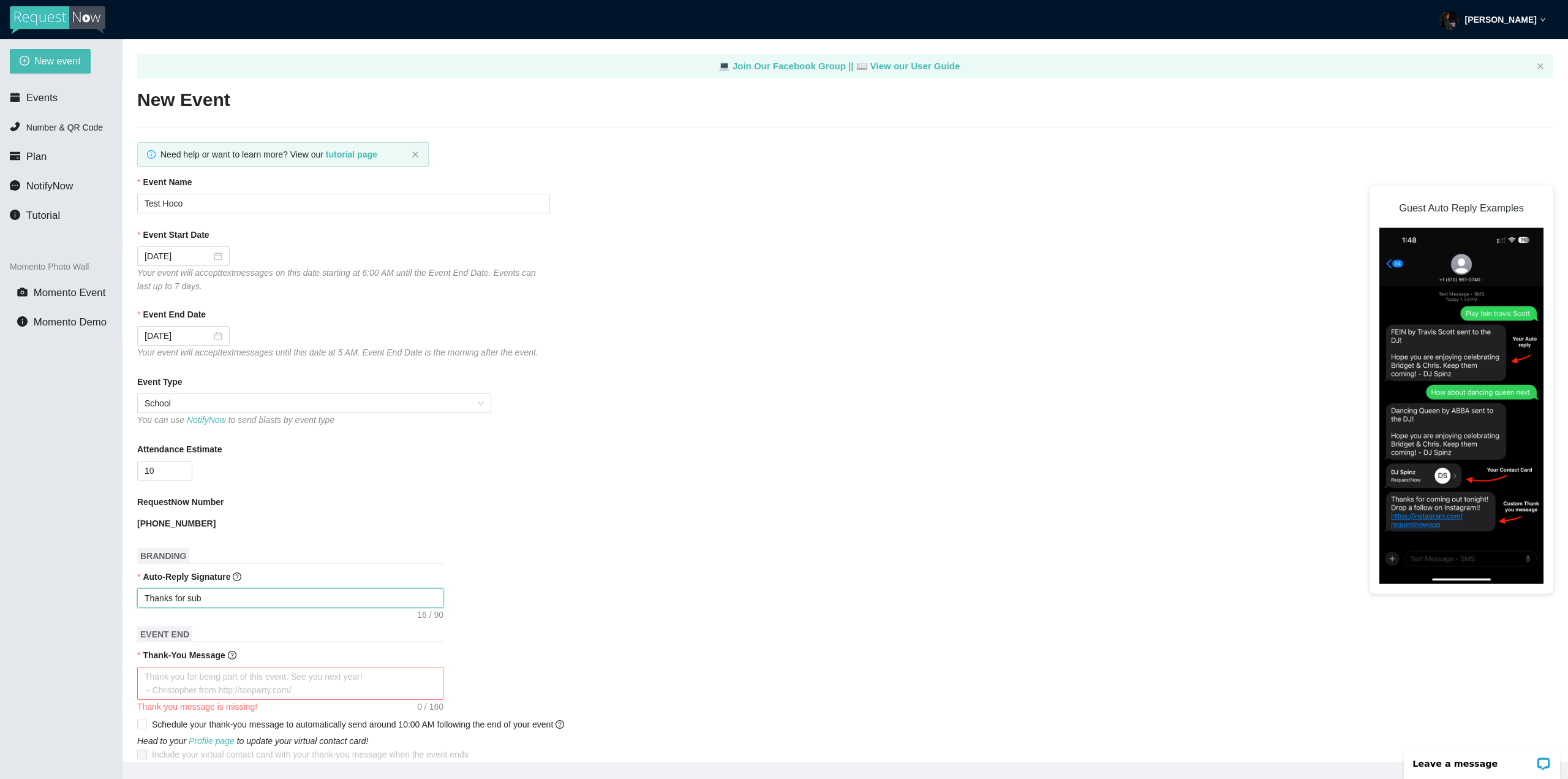
type textarea "Thanks for su"
type textarea "Thanks for s"
type textarea "Thanks for"
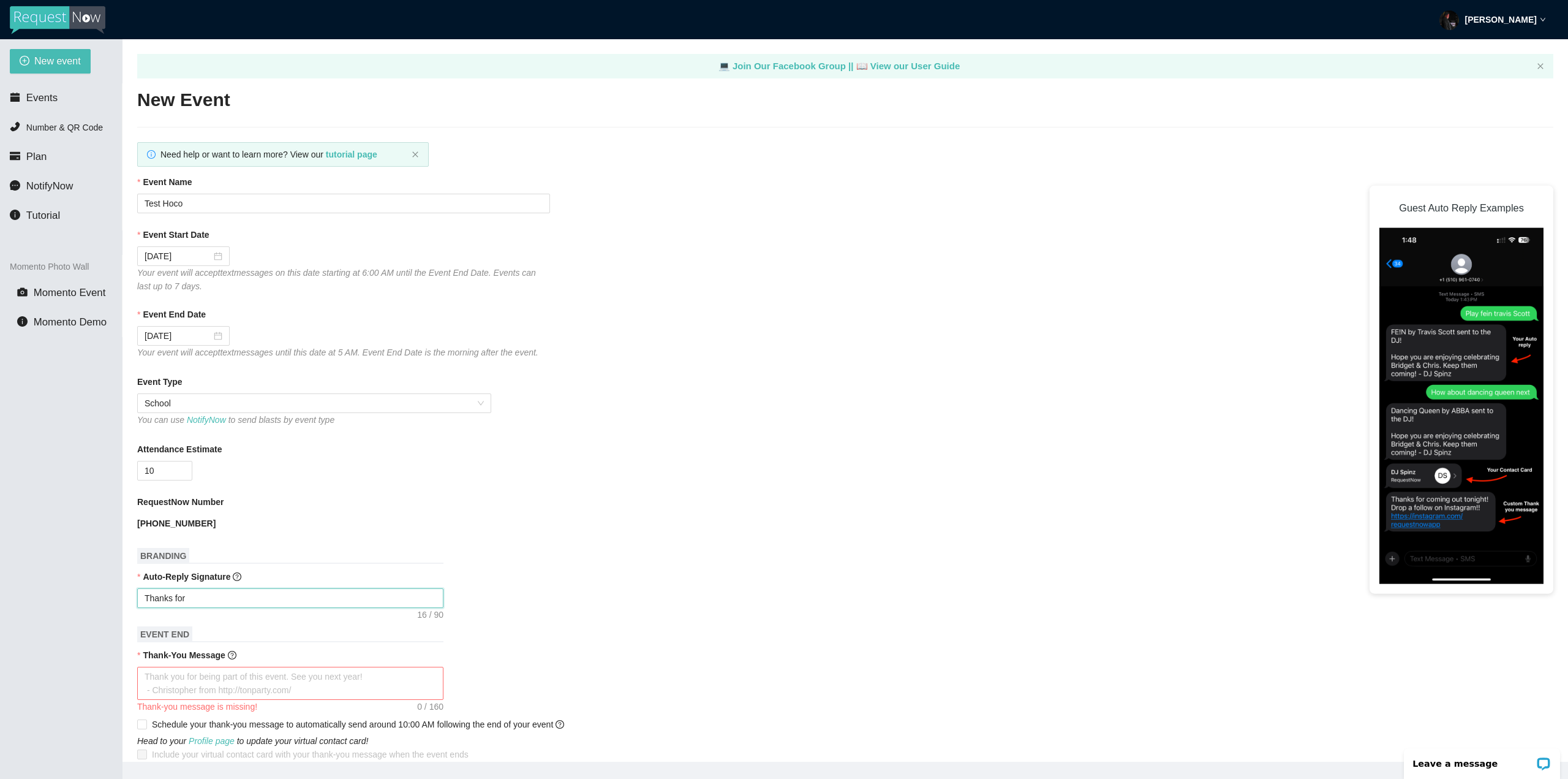
type textarea "Thanks for"
type textarea "Thanks fo"
type textarea "Thanks f"
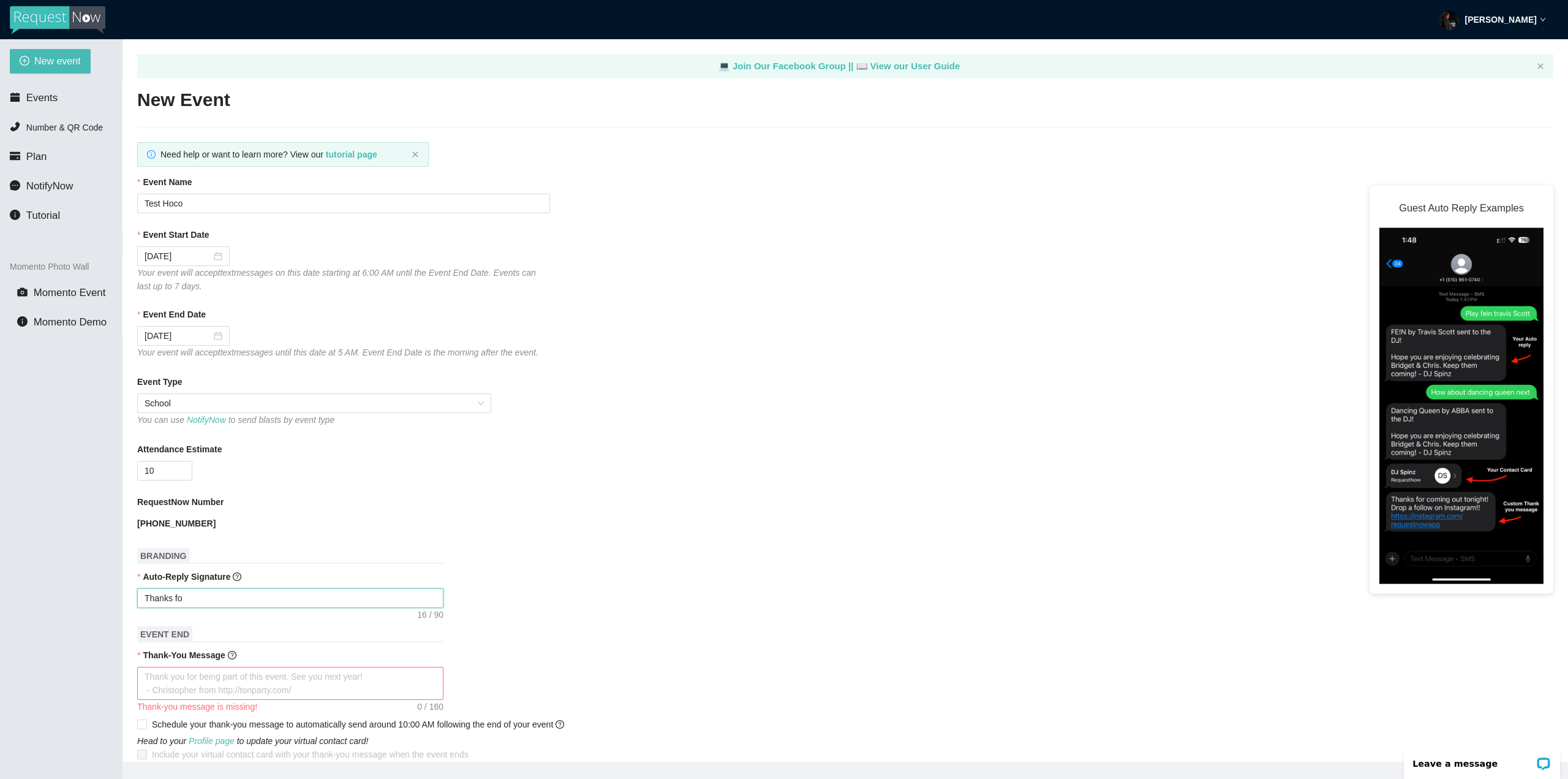
type textarea "Thanks f"
type textarea "Thanks"
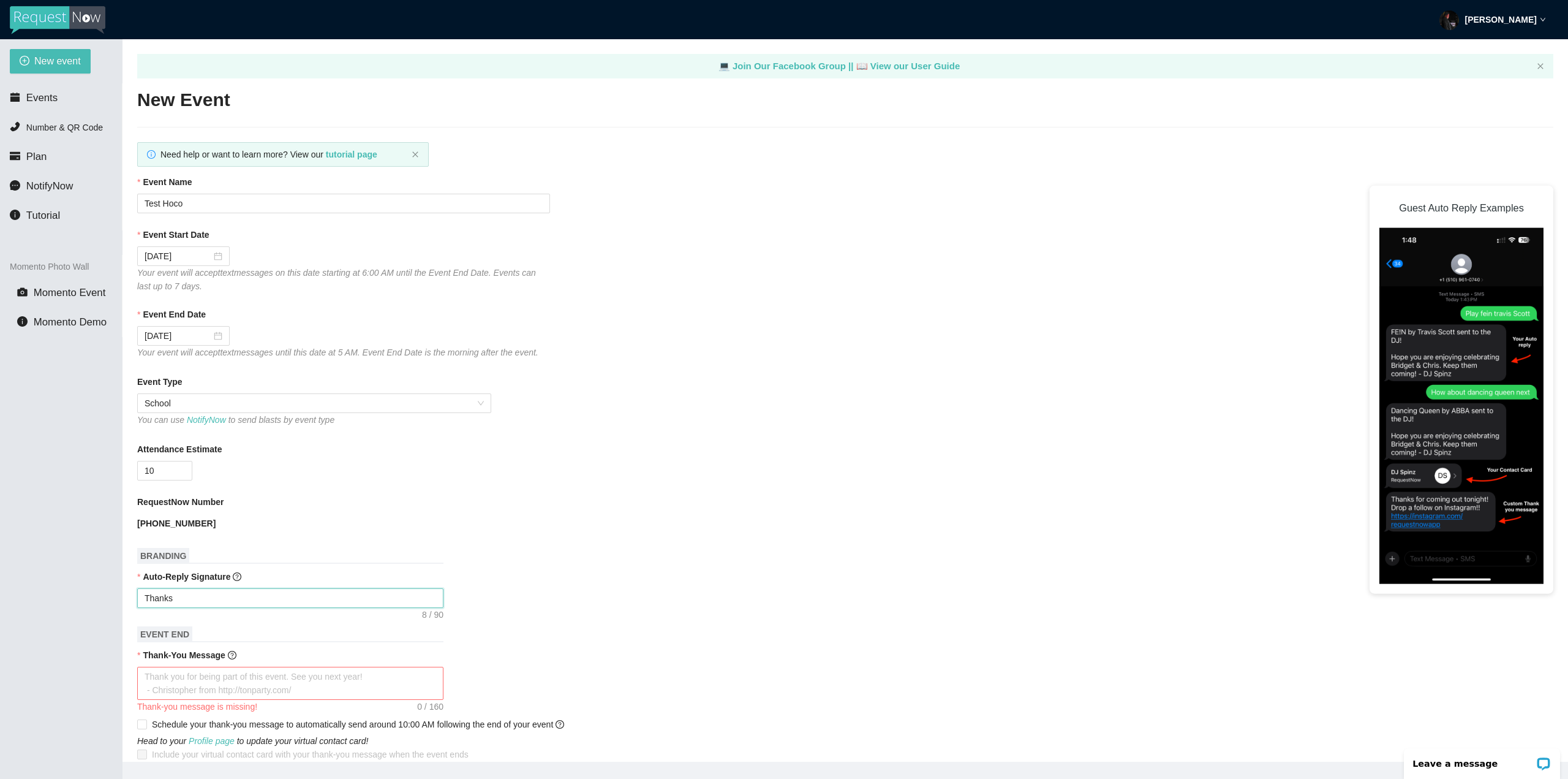
type textarea "Thank"
type textarea "Than"
type textarea "Tha"
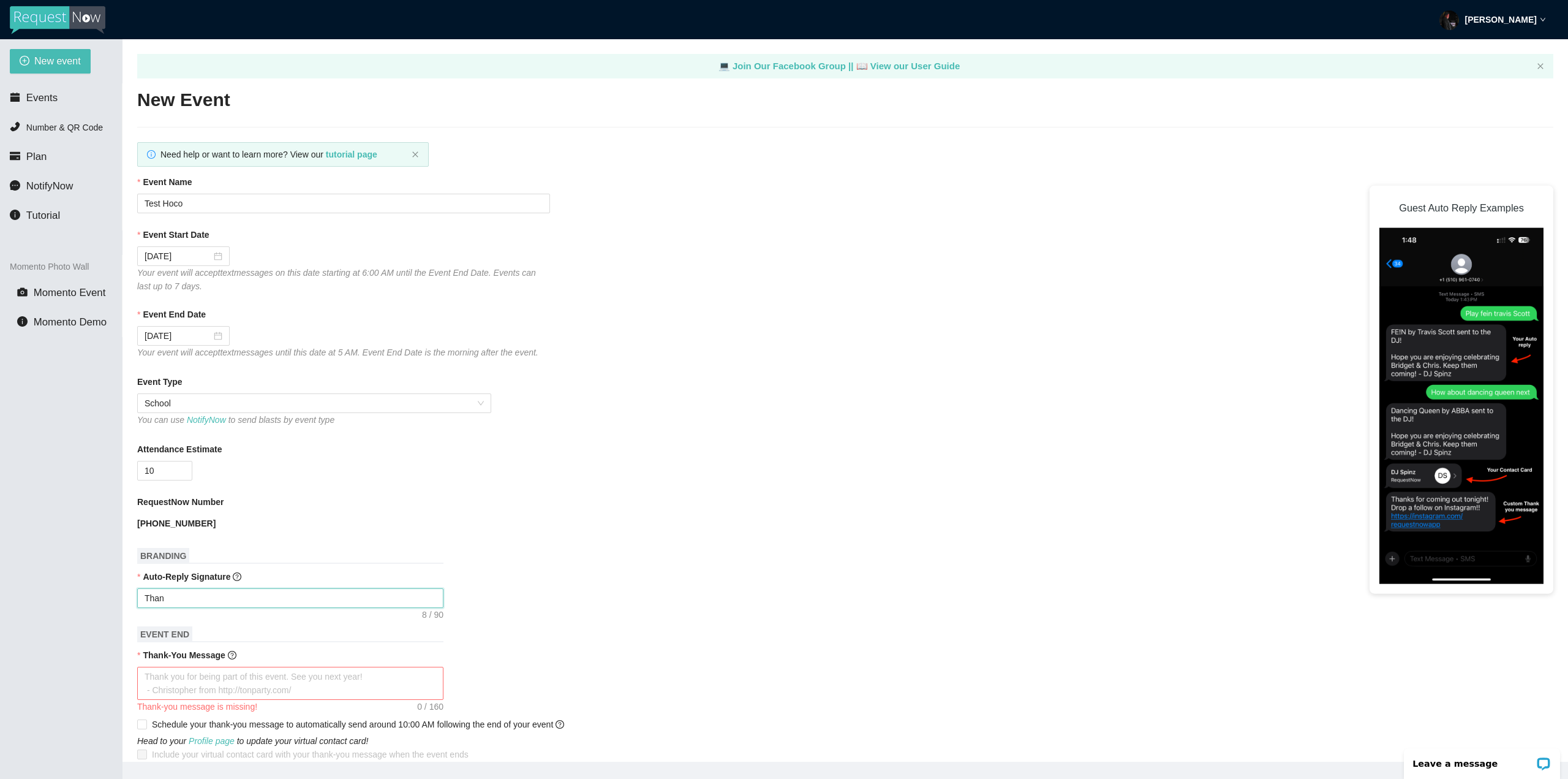
type textarea "Tha"
type textarea "Th"
type textarea "T"
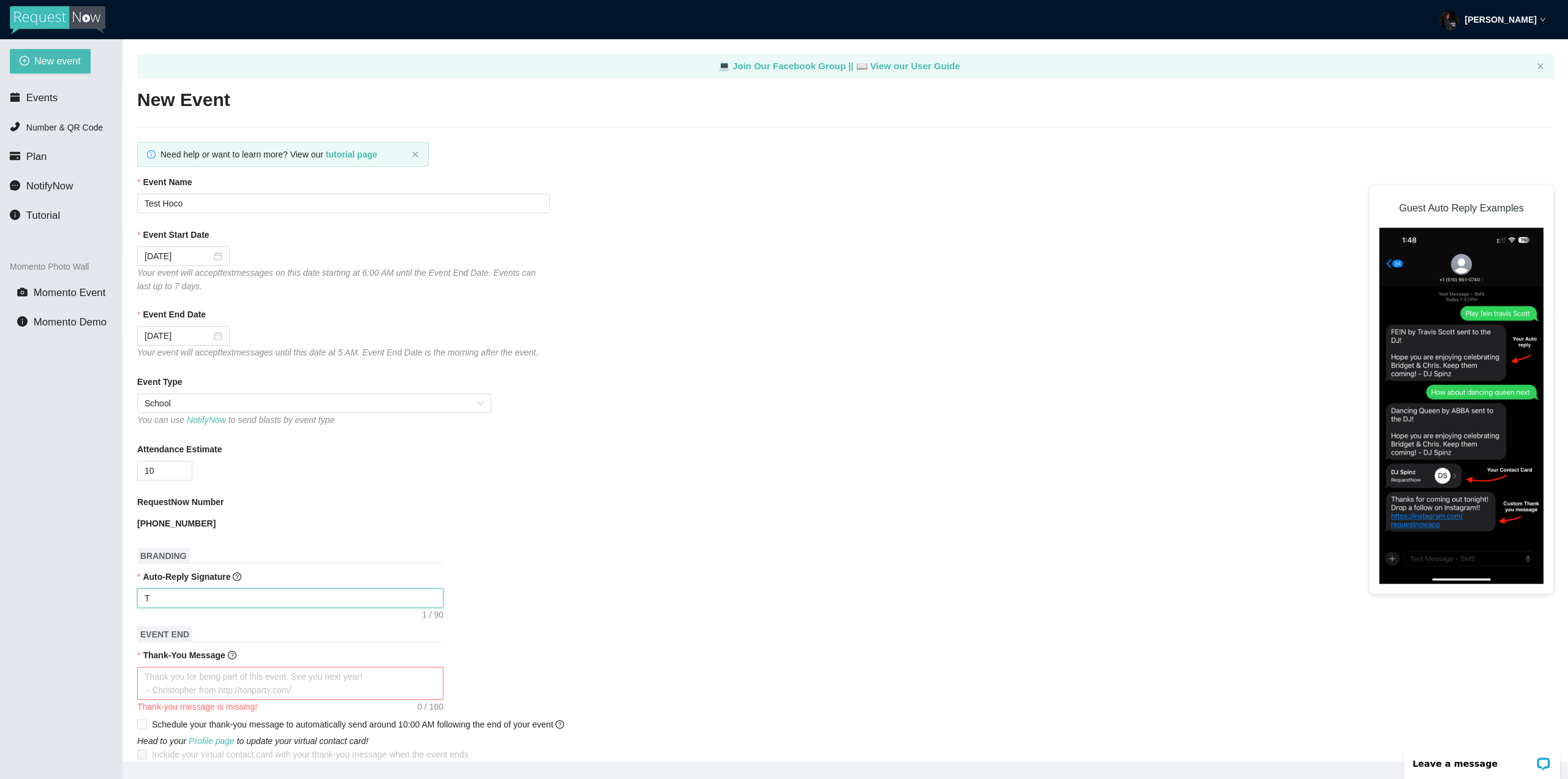
type textarea "Enjoy celebrating Janet & Mark! - DJ Christopher"
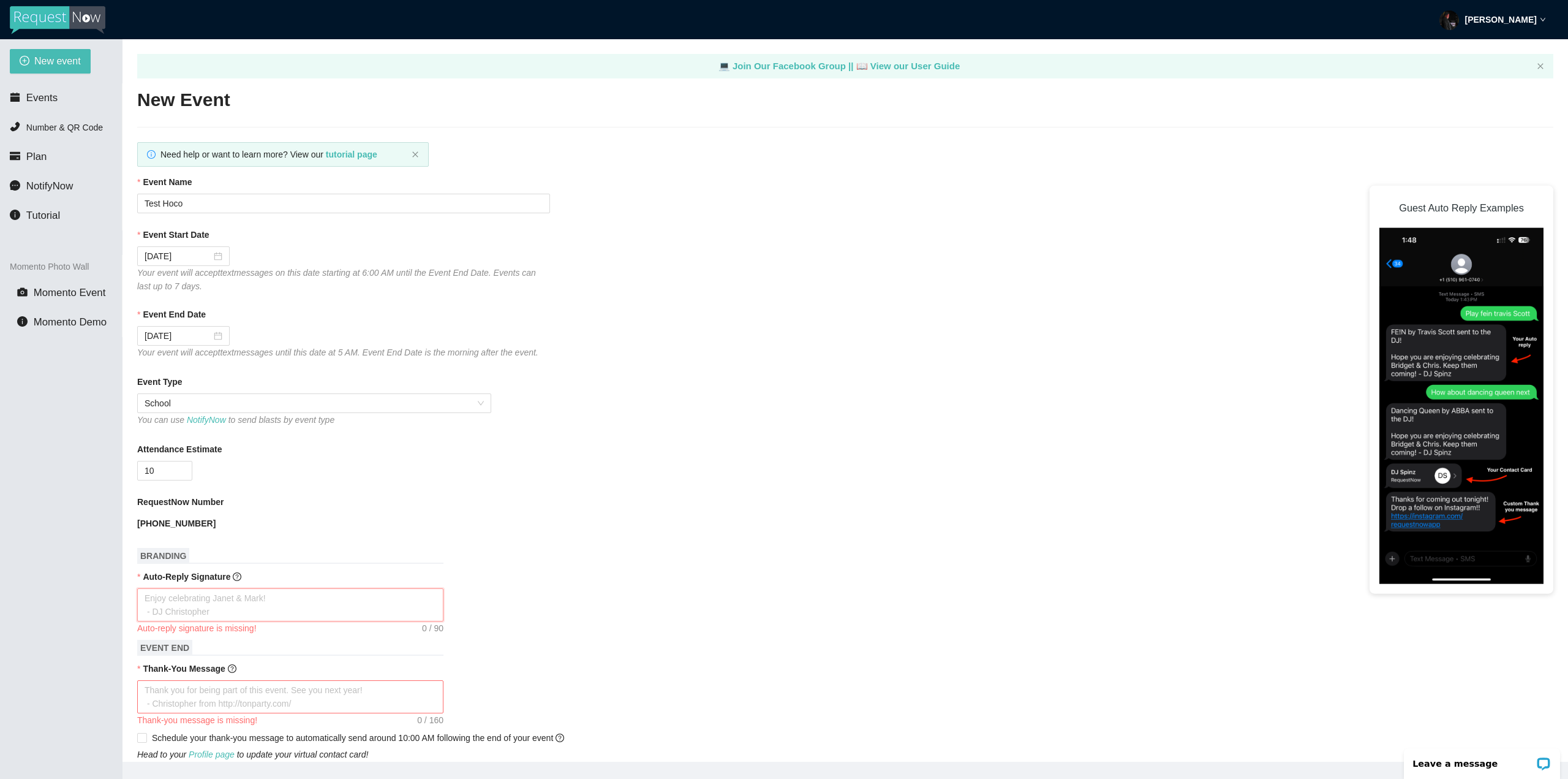
type textarea "*"
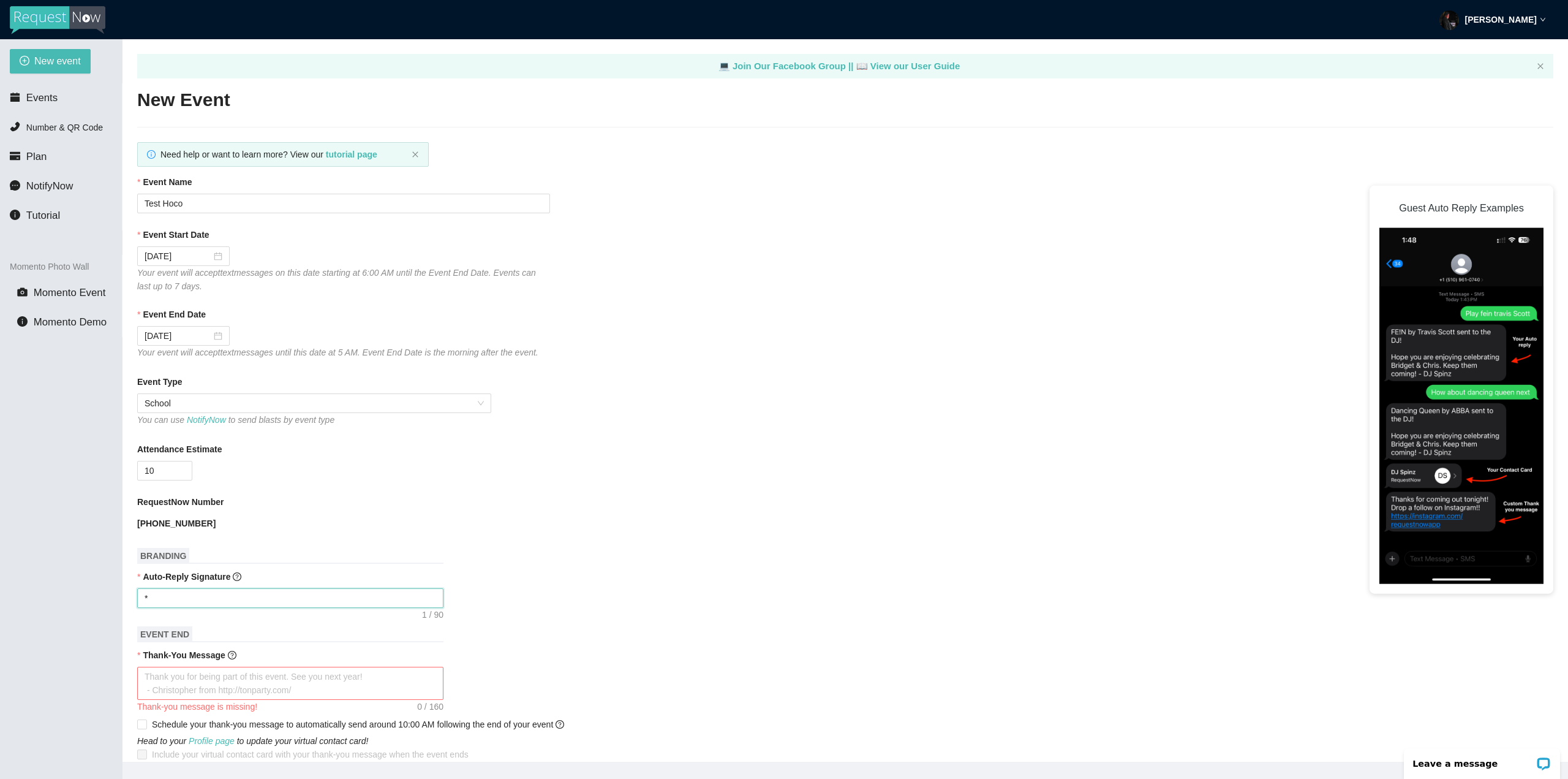
type textarea "*N"
type textarea "*No"
type textarea "*Not"
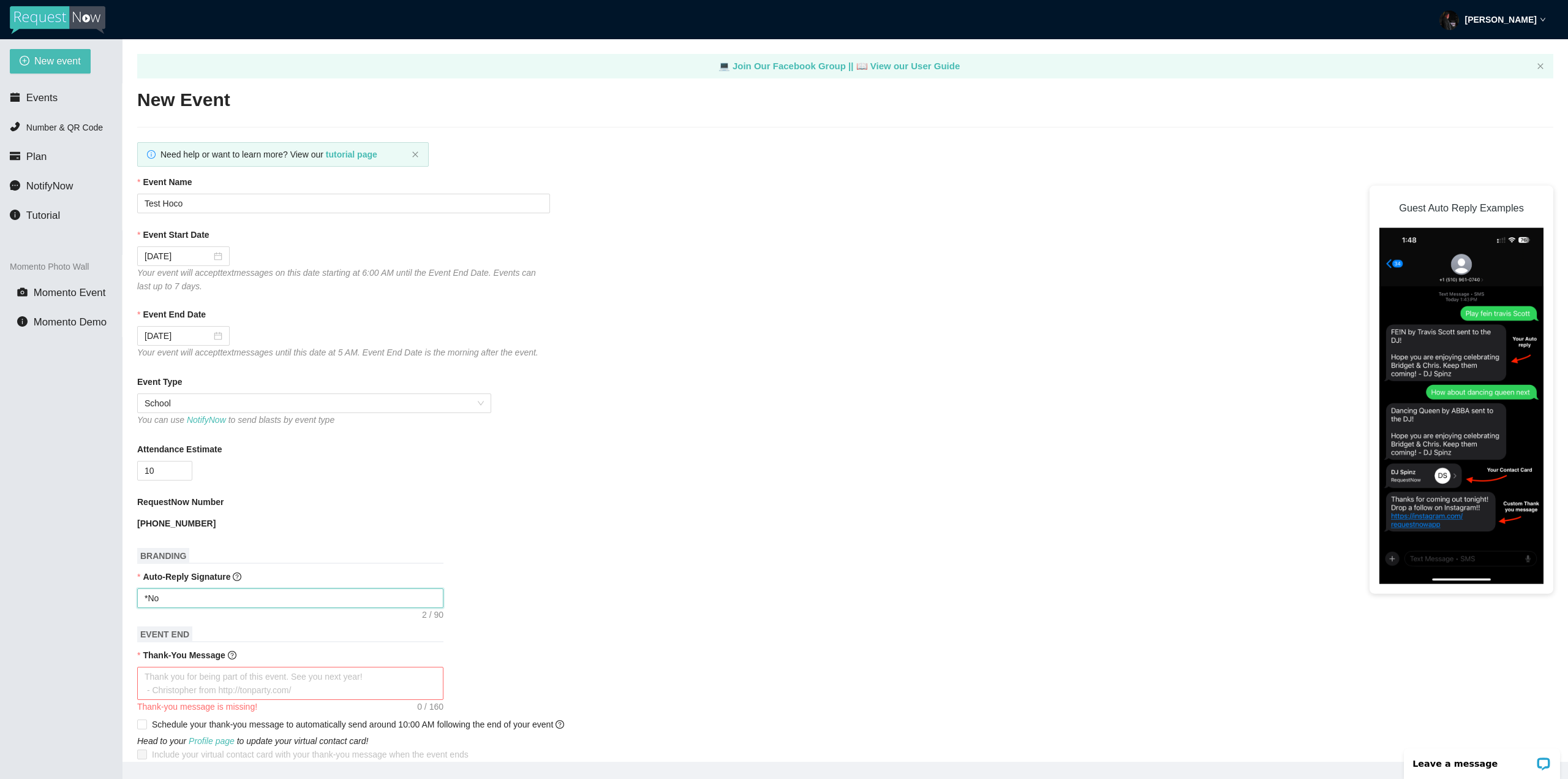
type textarea "*Not"
type textarea "*Note"
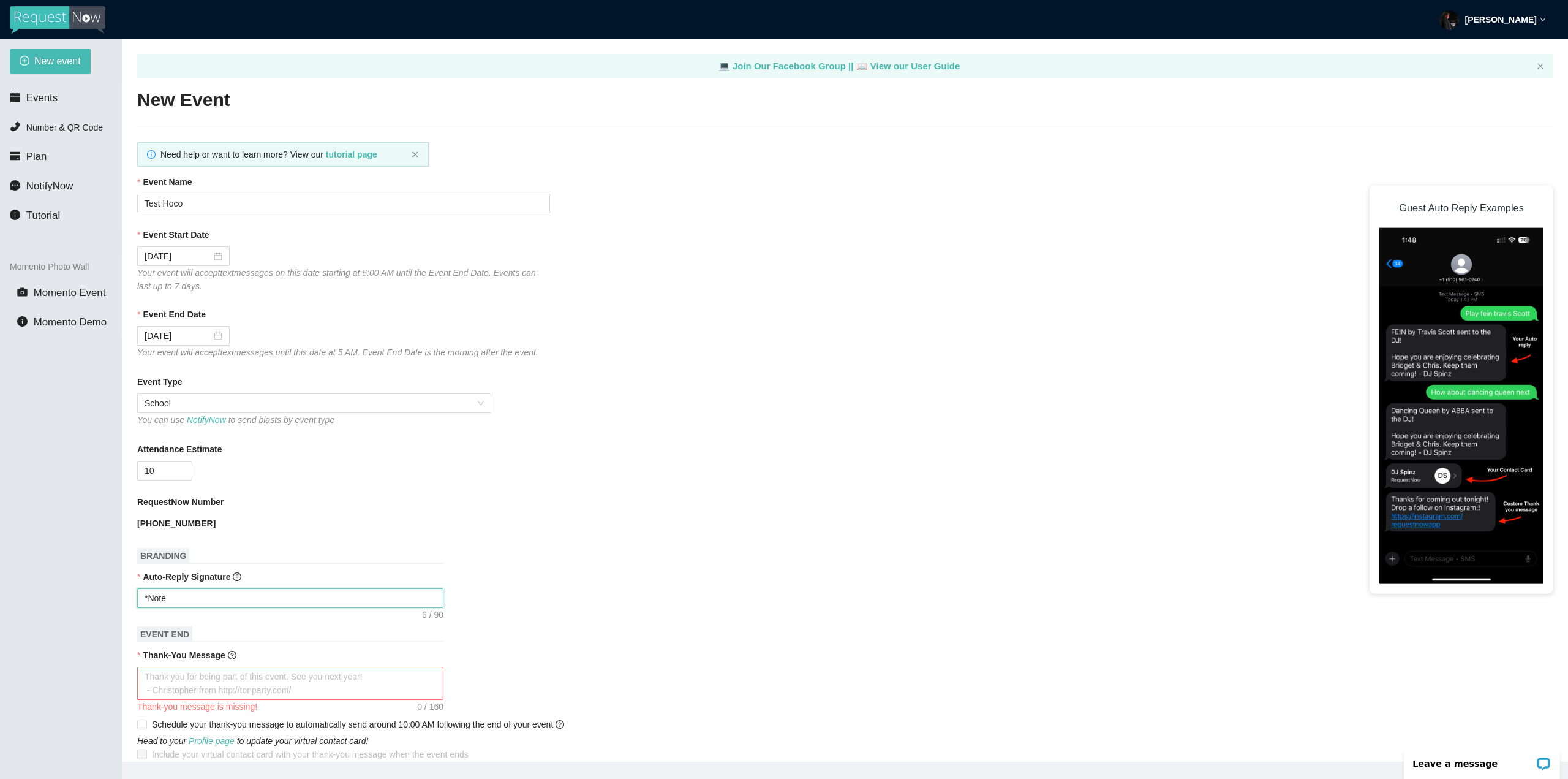
type textarea "*Note"
type textarea "*Note -"
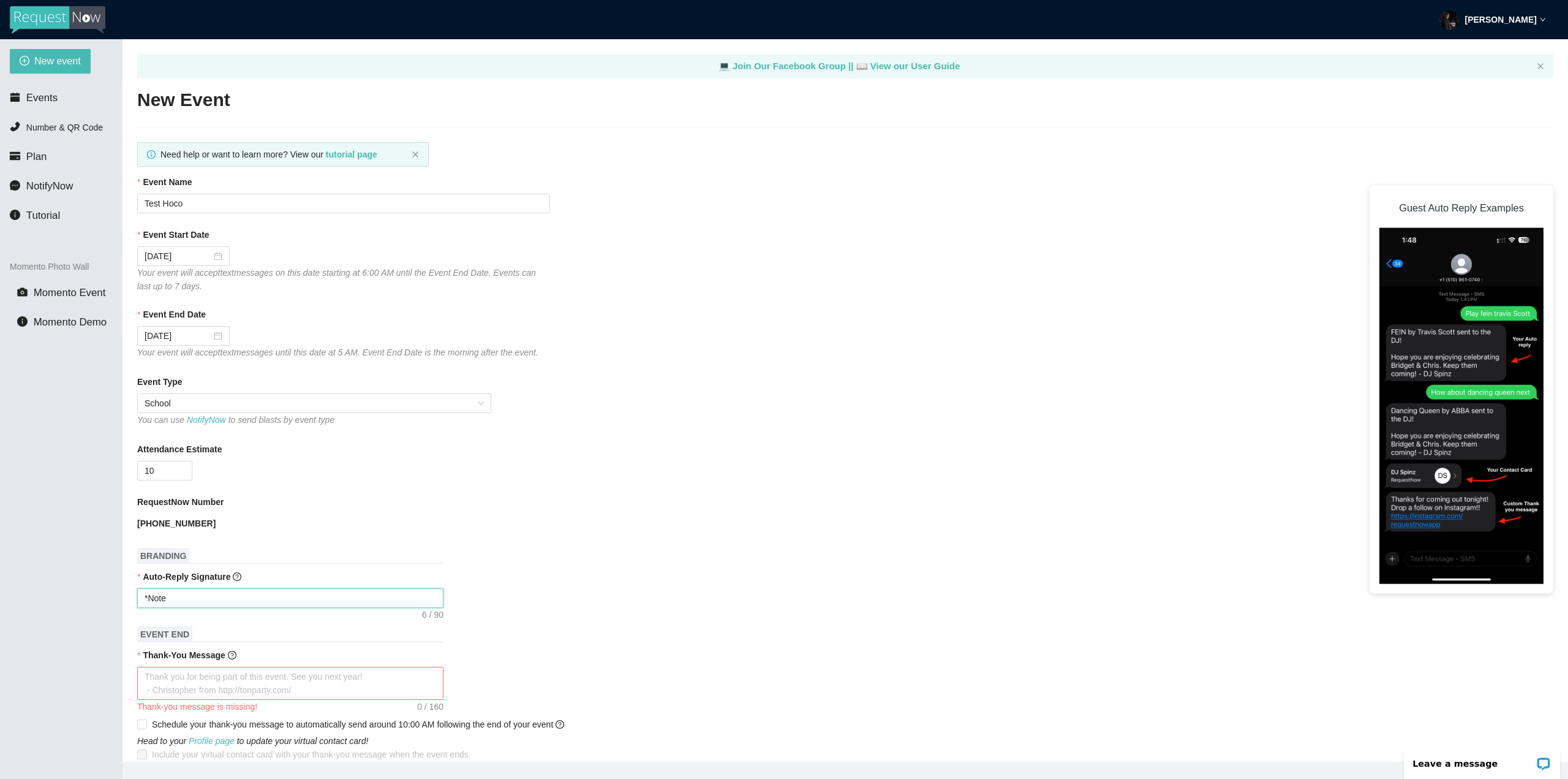
type textarea "*Note -"
type textarea "*Note - I"
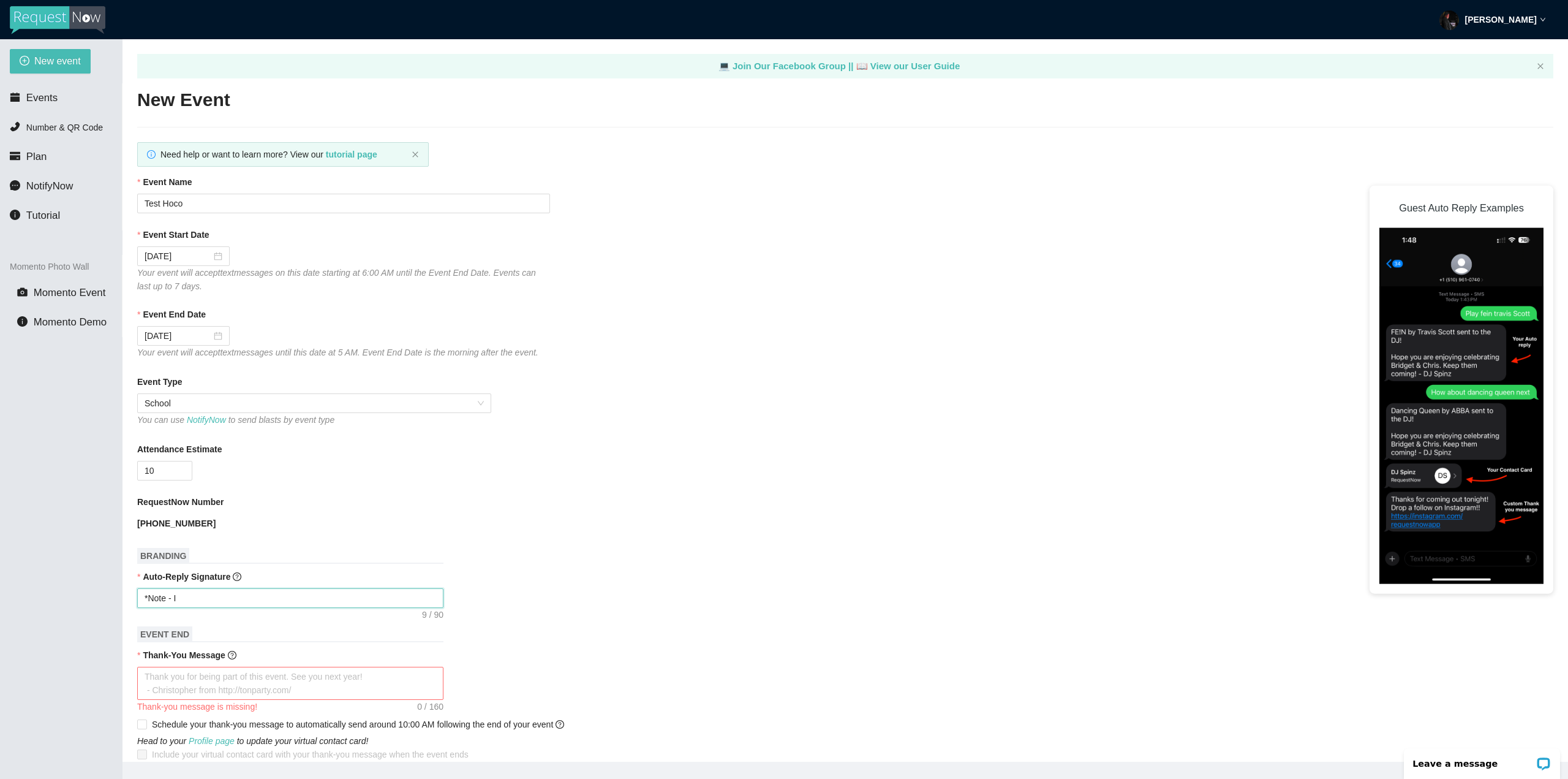
type textarea "*Note - If"
type textarea "*Note - If y"
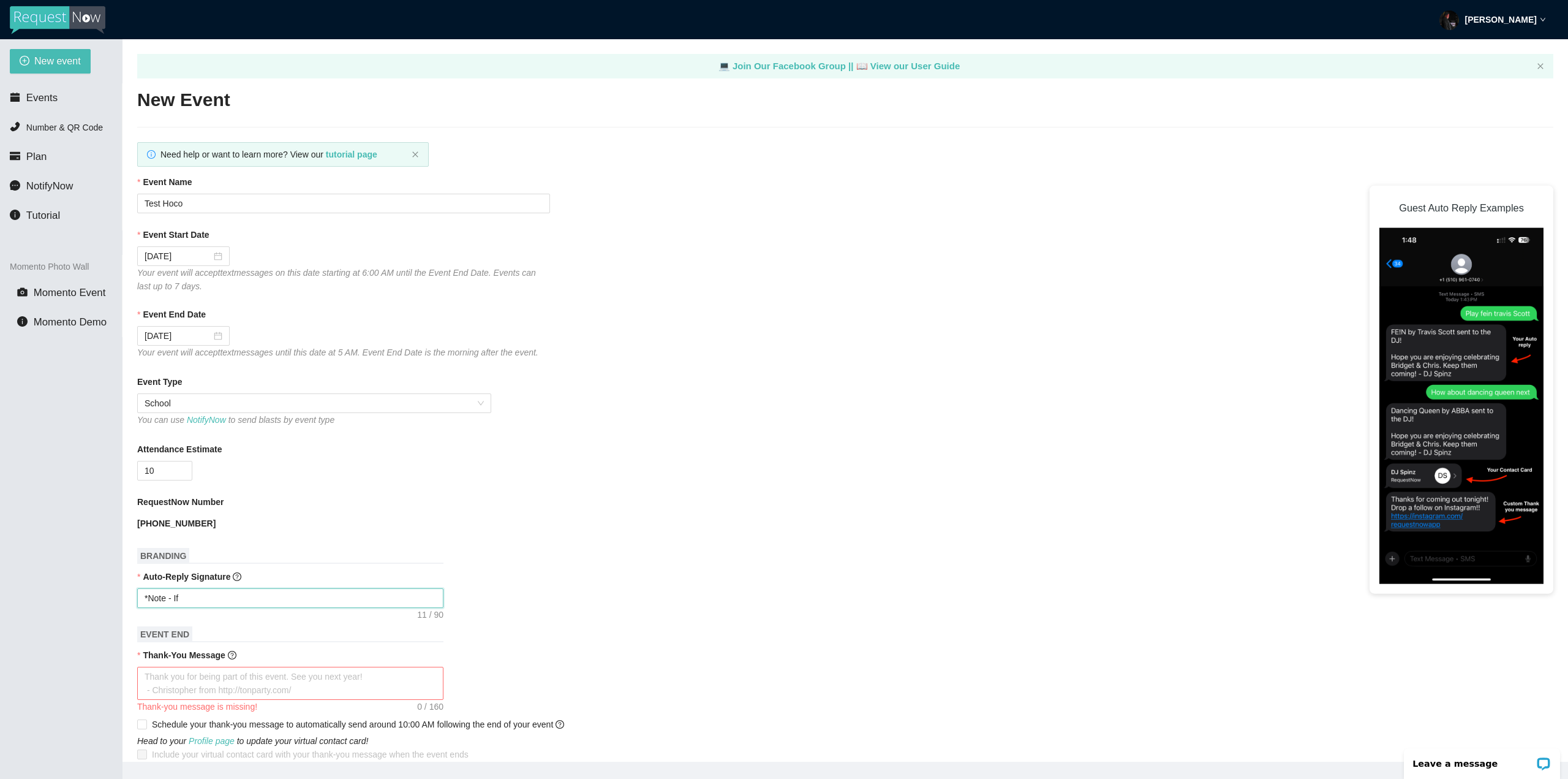
type textarea "*Note - If y"
type textarea "*Note - If yo"
type textarea "*Note - If you"
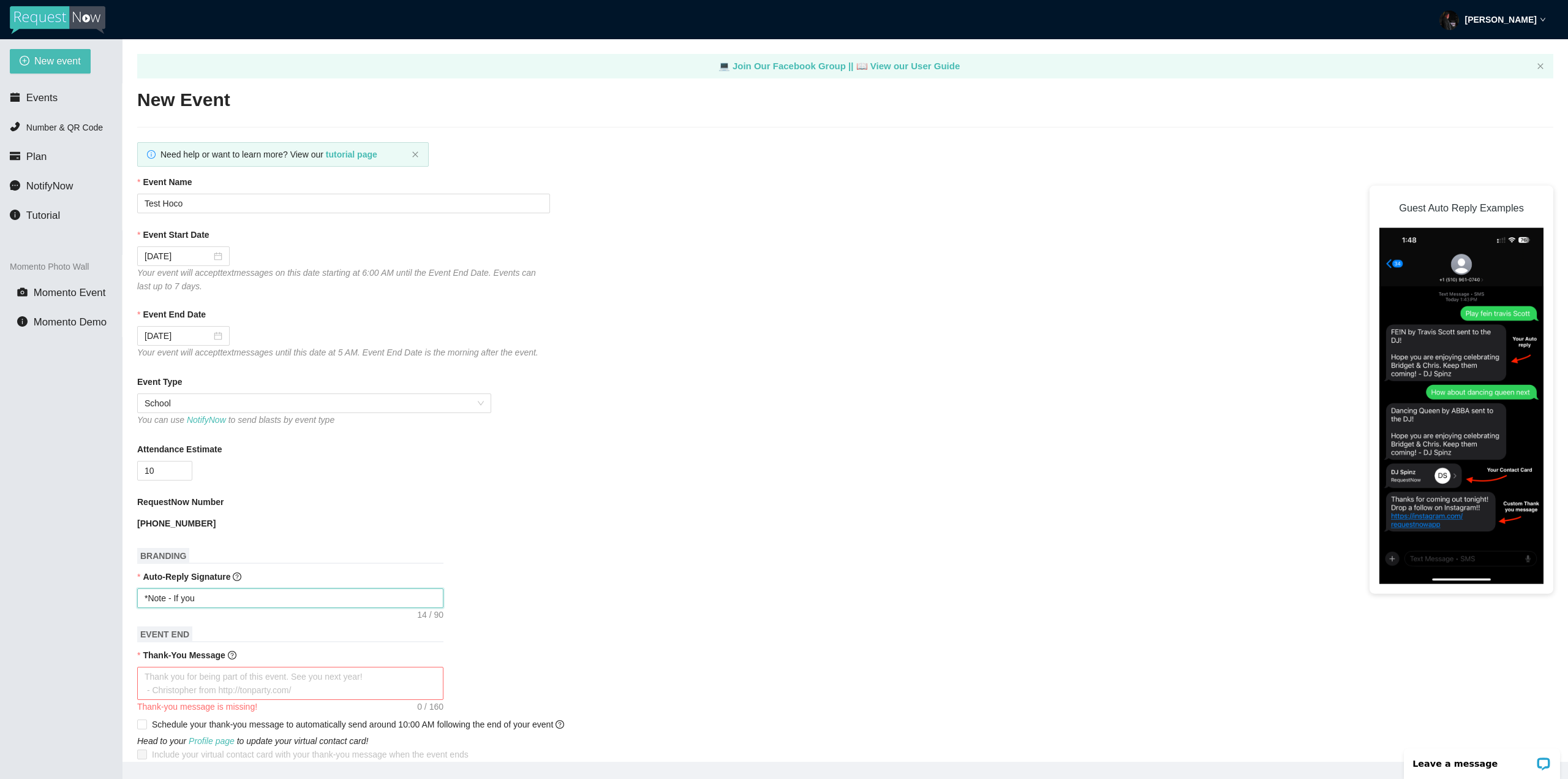
type textarea "*Note - If yo"
type textarea "*Note - If y"
type textarea "*Note - If"
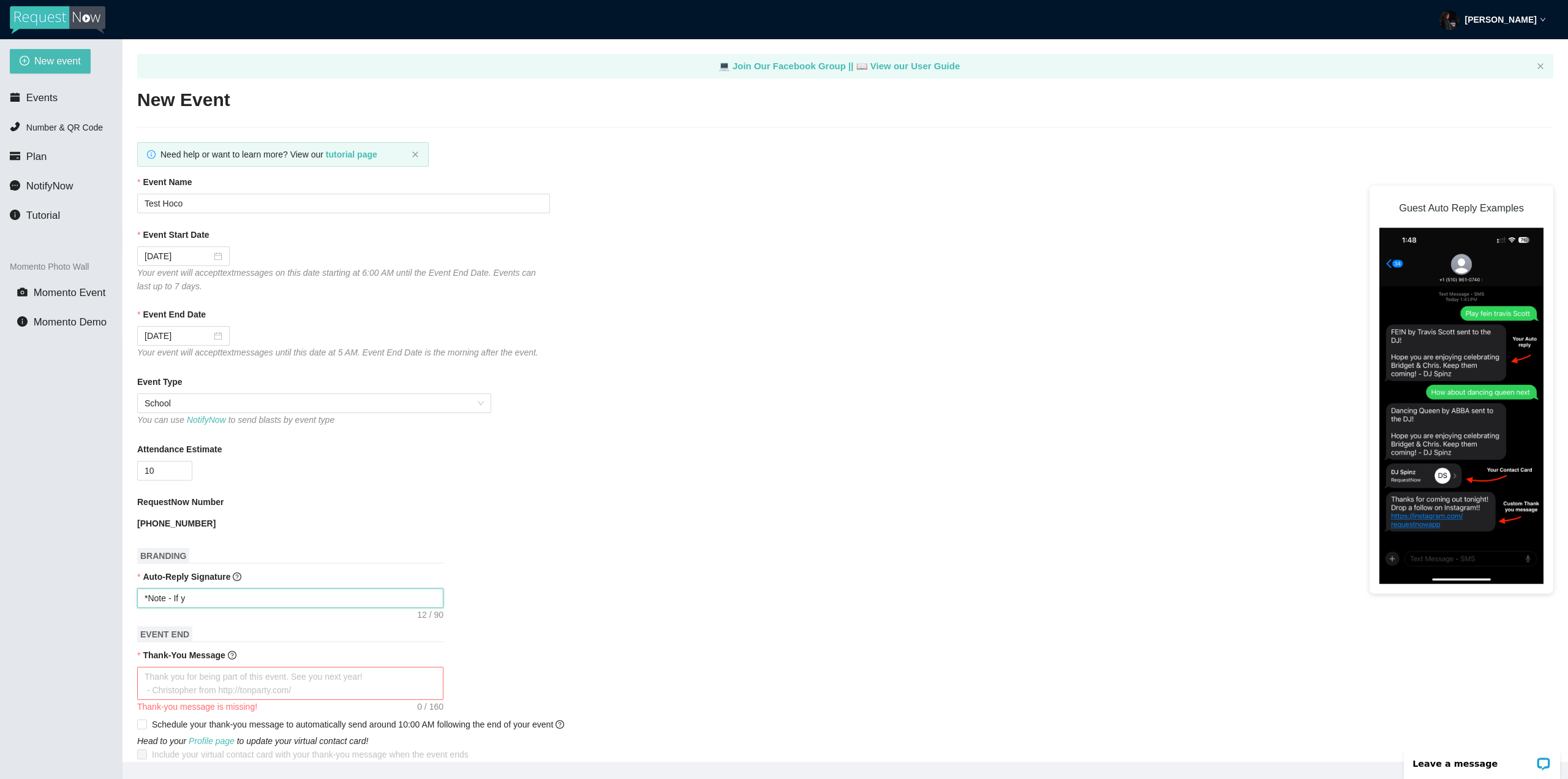
type textarea "*Note - If"
type textarea "*Note - I"
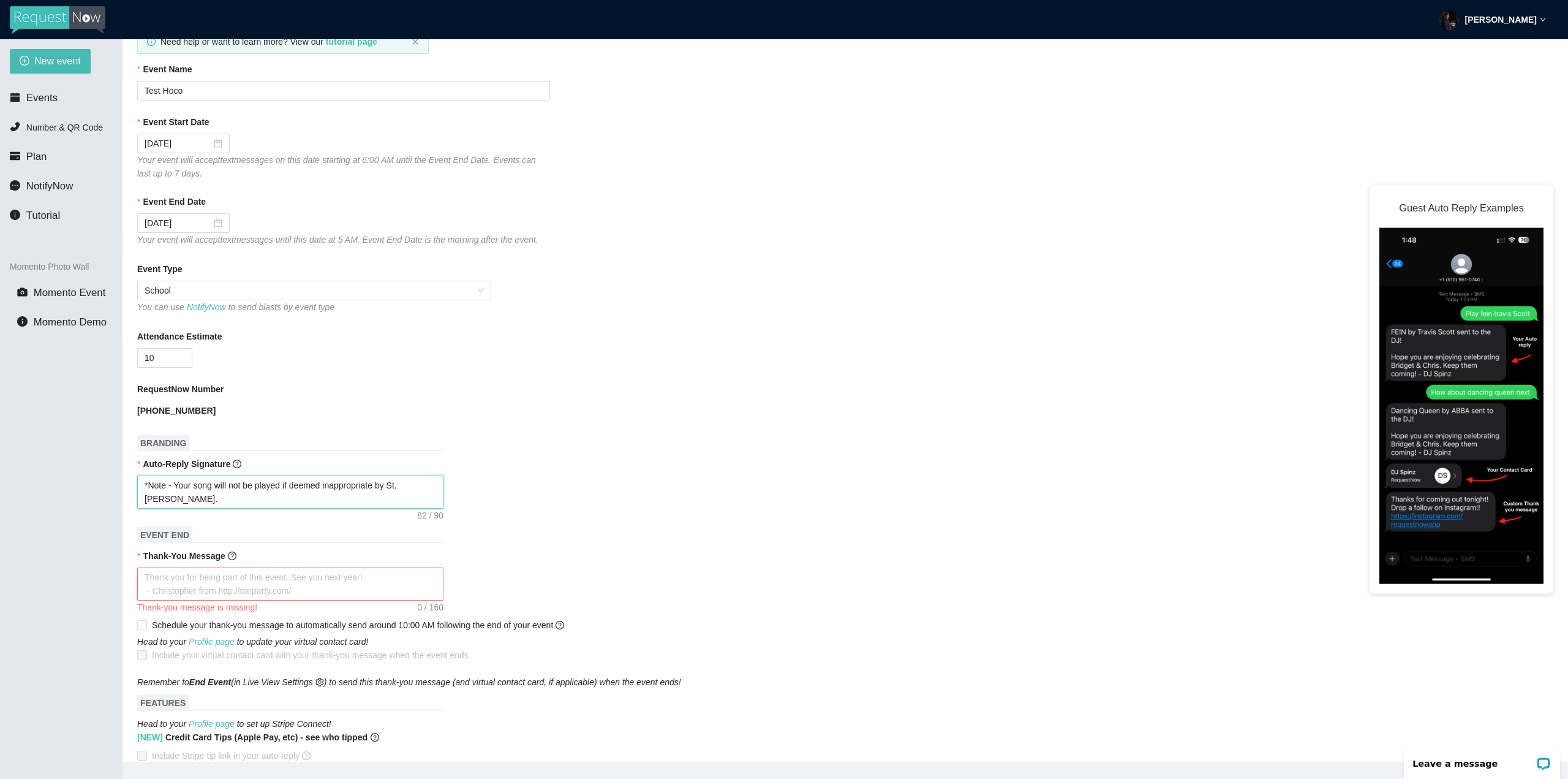
scroll to position [184, 0]
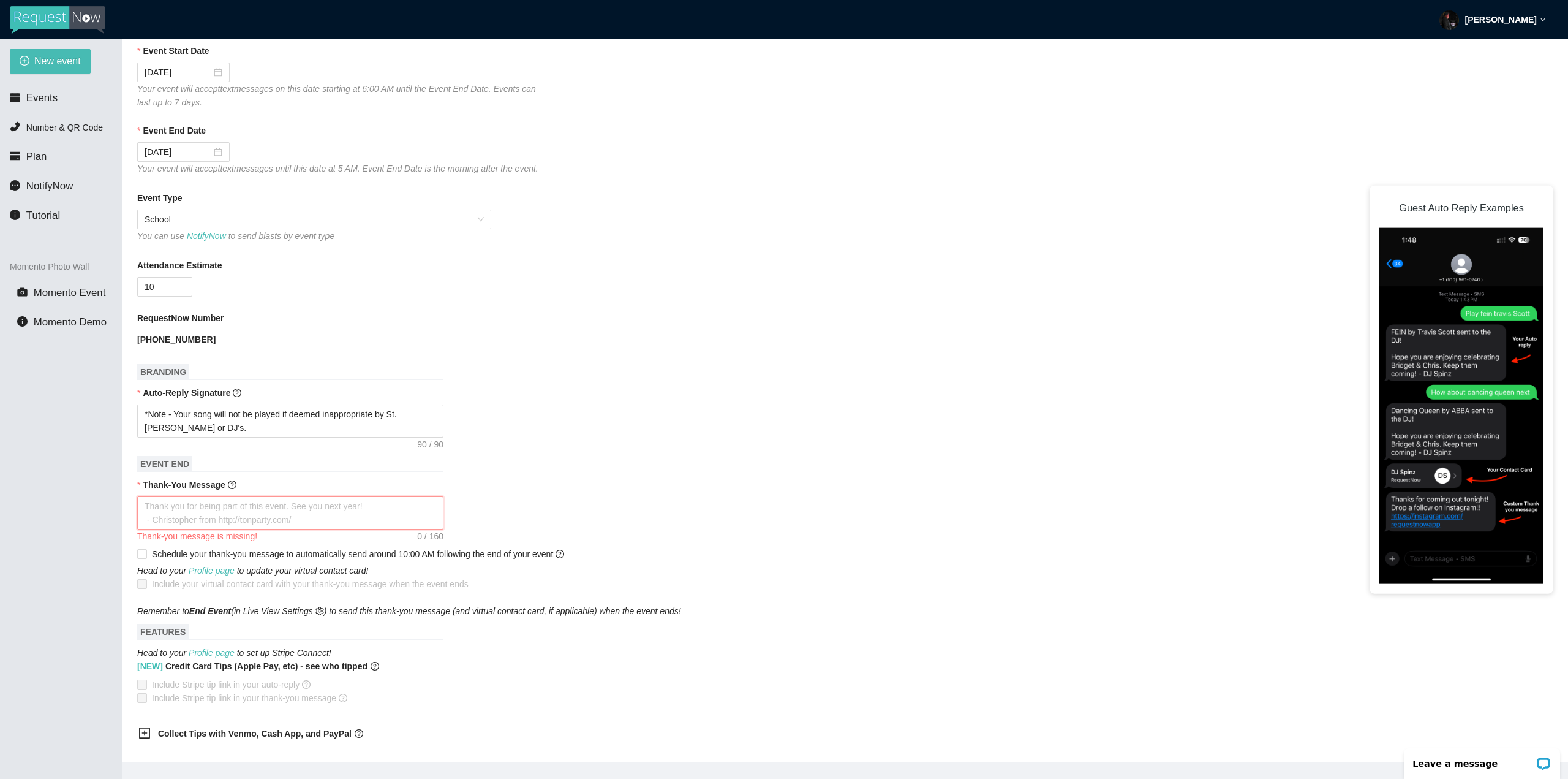
click at [209, 513] on textarea "Thank-You Message" at bounding box center [290, 512] width 306 height 33
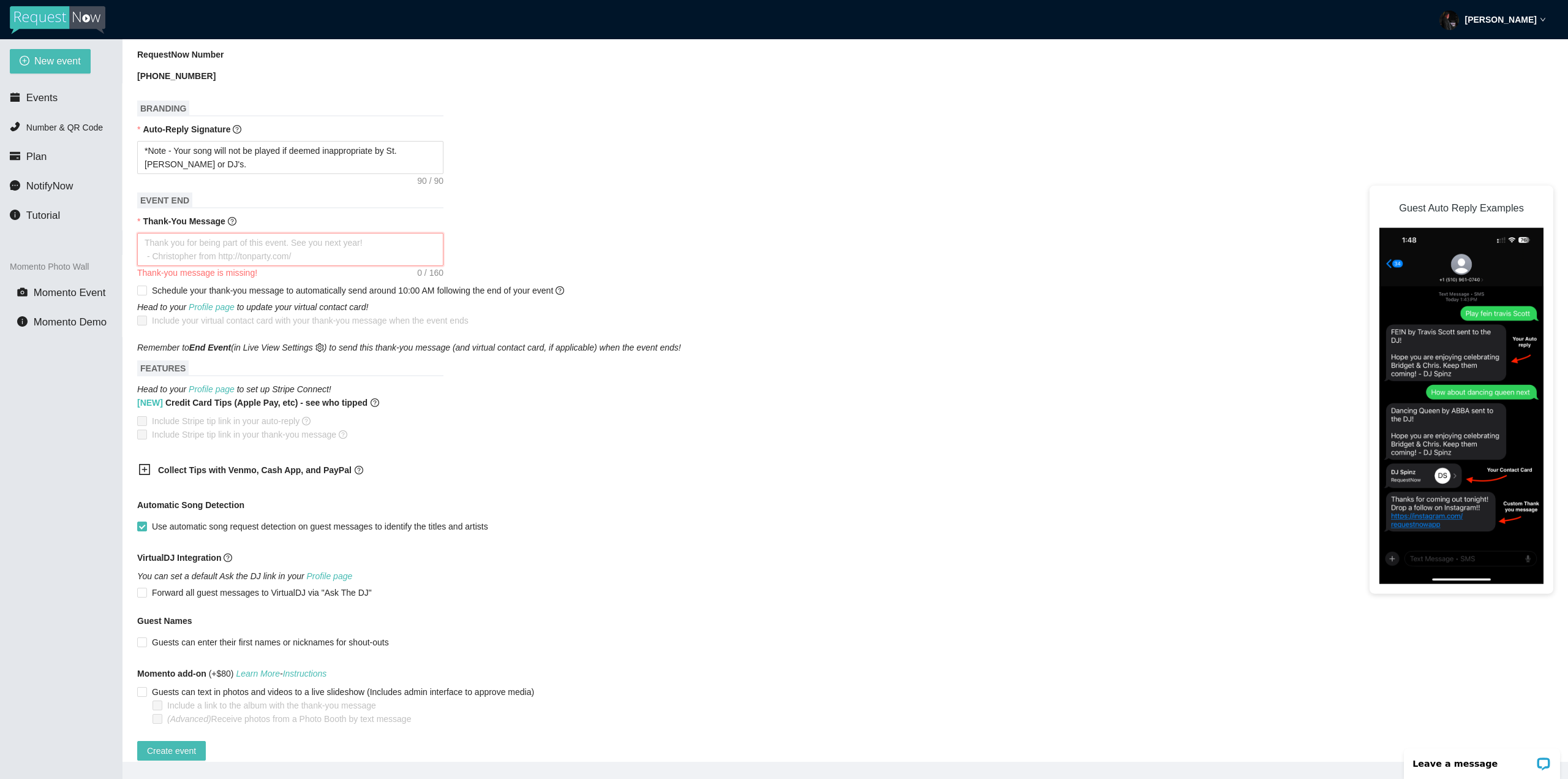
scroll to position [470, 0]
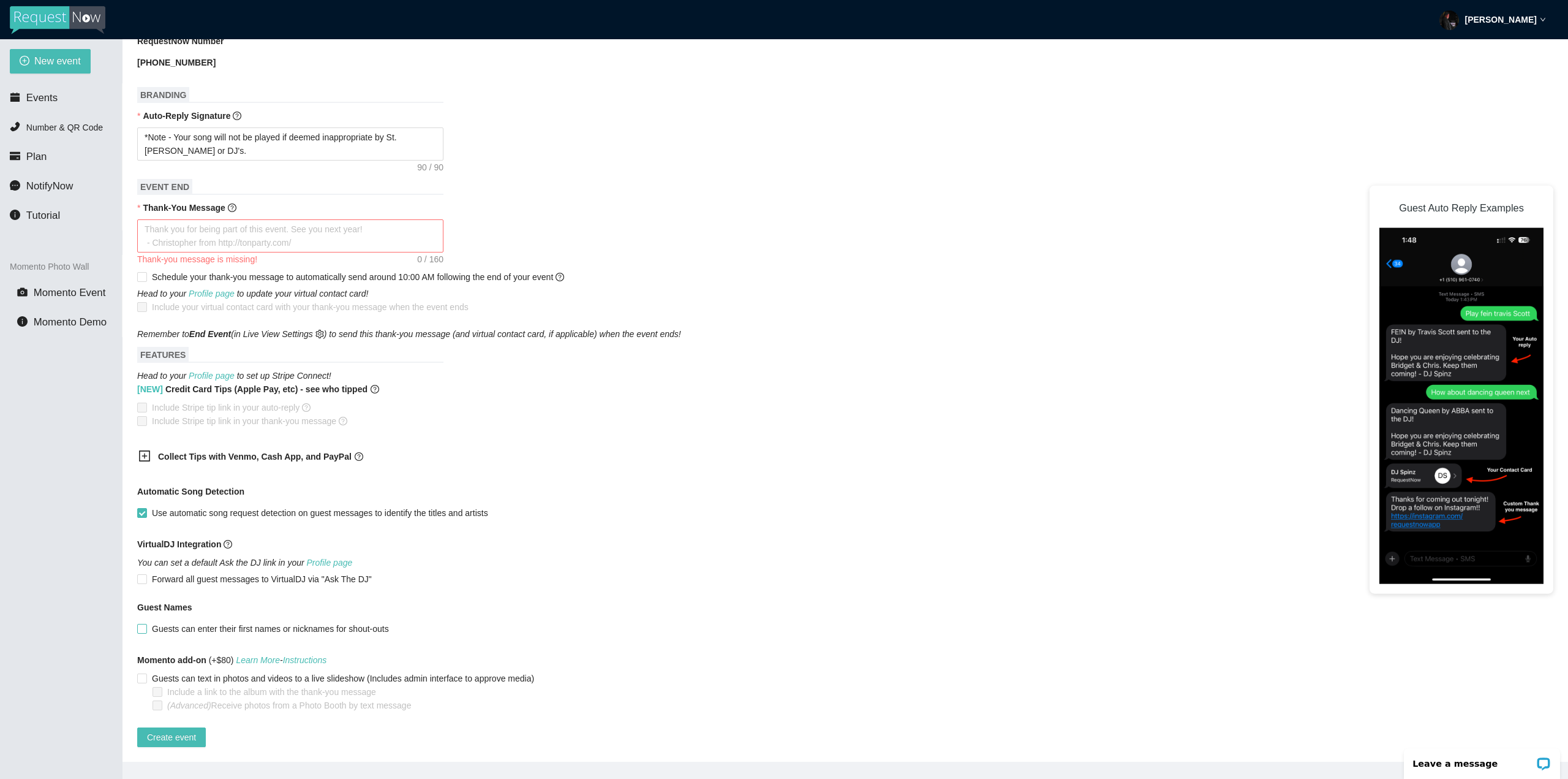
click at [181, 625] on span "Guests can enter their first names or nicknames for shout-outs" at bounding box center [270, 629] width 247 height 14
click at [146, 625] on input "Guests can enter their first names or nicknames for shout-outs" at bounding box center [141, 628] width 8 height 8
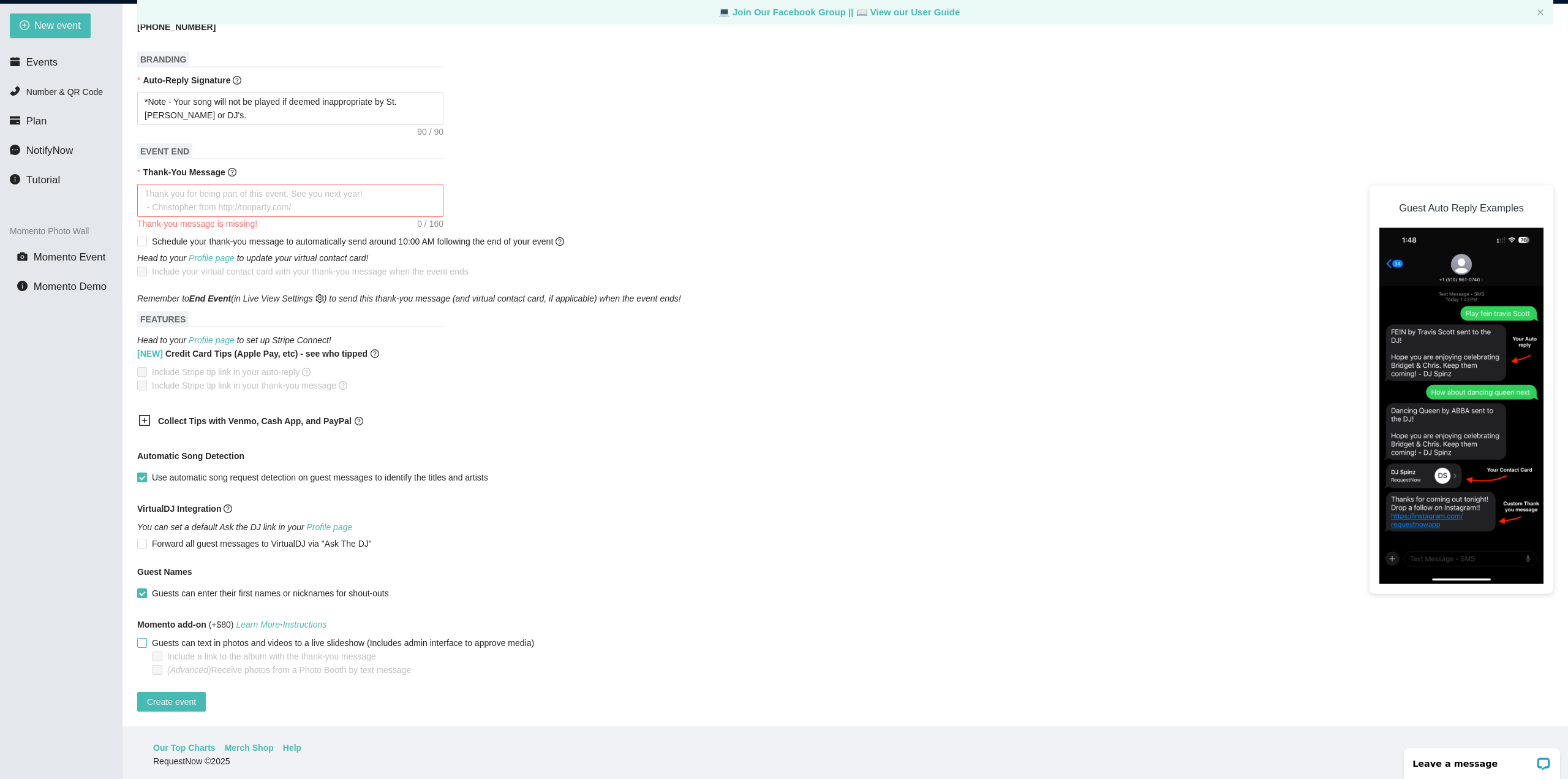
scroll to position [39, 0]
click at [153, 583] on span "Guests can enter their first names or nicknames for shout-outs" at bounding box center [270, 590] width 247 height 14
click at [146, 585] on input "Guests can enter their first names or nicknames for shout-outs" at bounding box center [141, 589] width 8 height 8
click at [173, 691] on span "Create event" at bounding box center [172, 698] width 49 height 14
click at [182, 693] on span "Create event" at bounding box center [172, 698] width 49 height 14
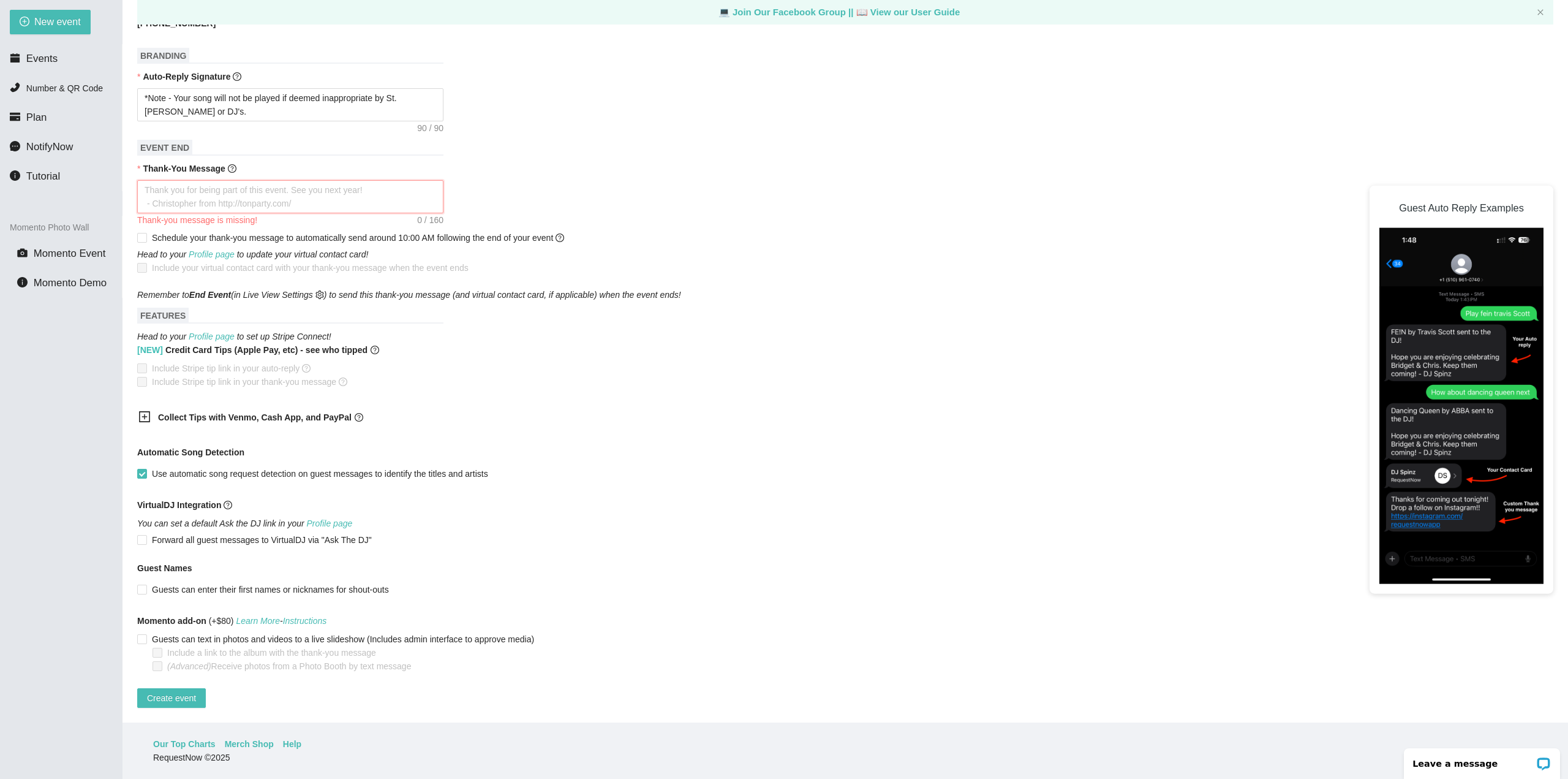
click at [208, 185] on textarea "Thank-You Message" at bounding box center [290, 196] width 306 height 33
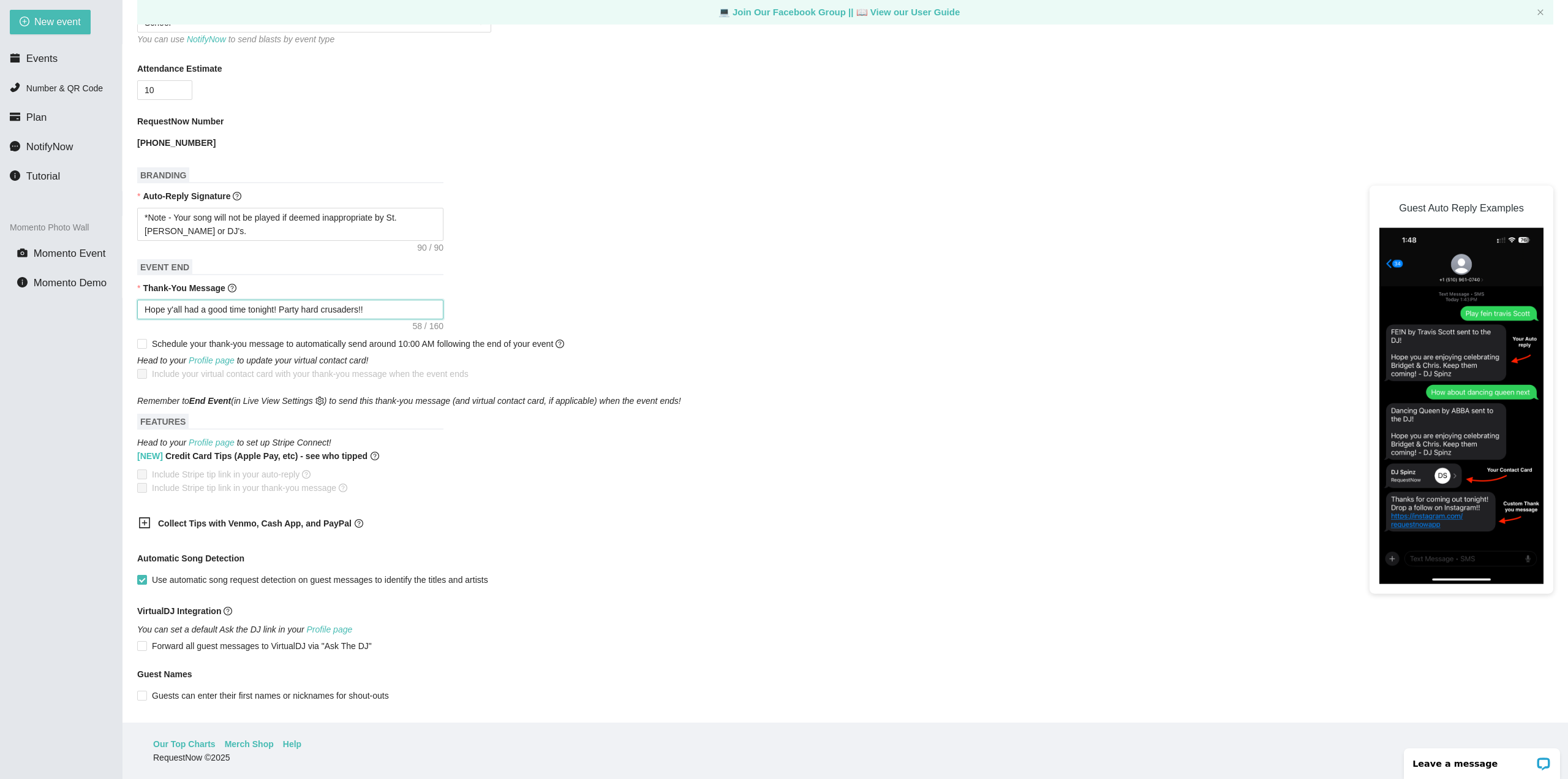
scroll to position [457, 0]
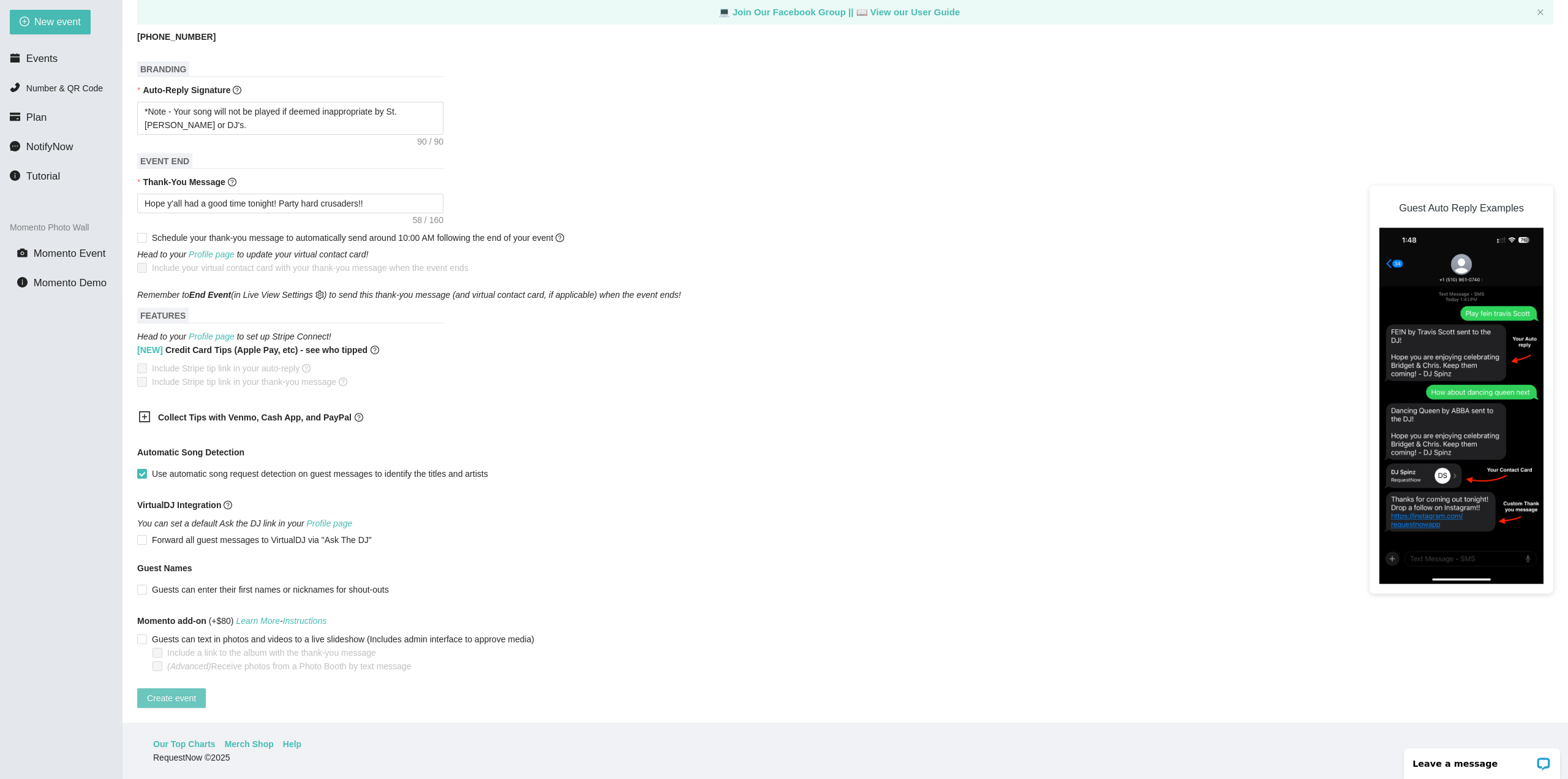
click at [164, 693] on span "Create event" at bounding box center [172, 698] width 49 height 14
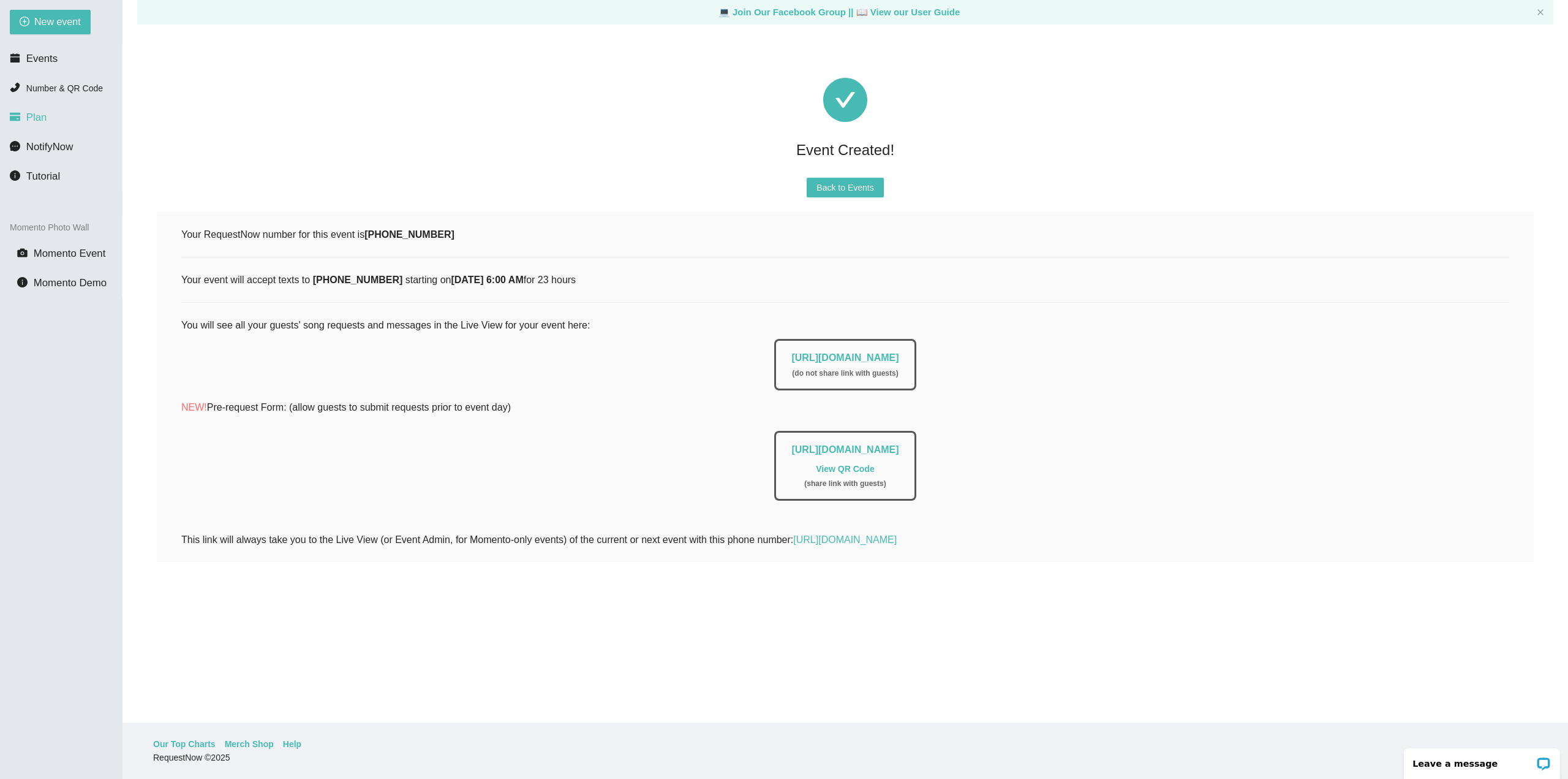
click at [50, 120] on li "Plan" at bounding box center [61, 118] width 122 height 24
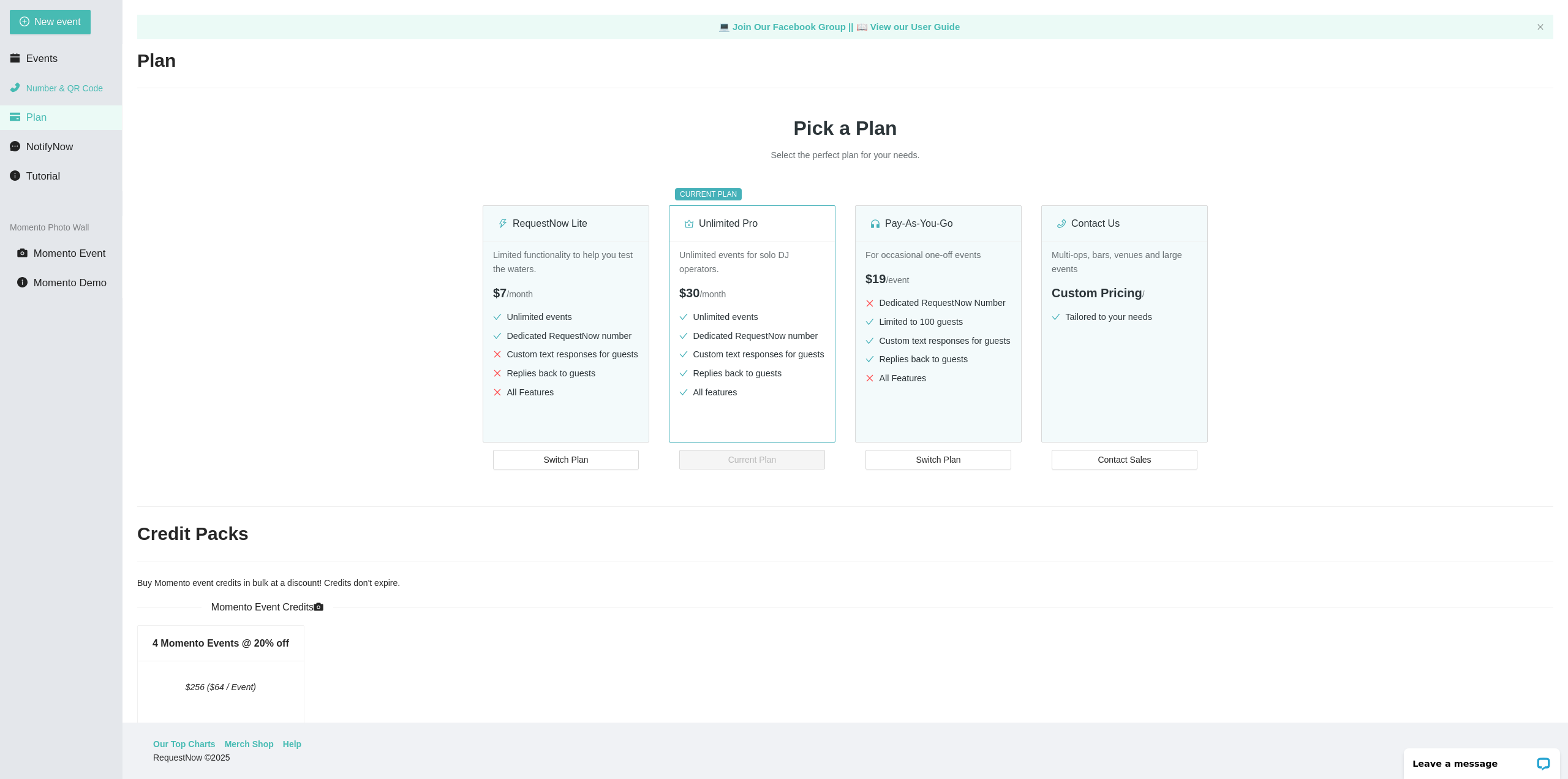
click at [51, 87] on span "Number & QR Code" at bounding box center [65, 88] width 76 height 10
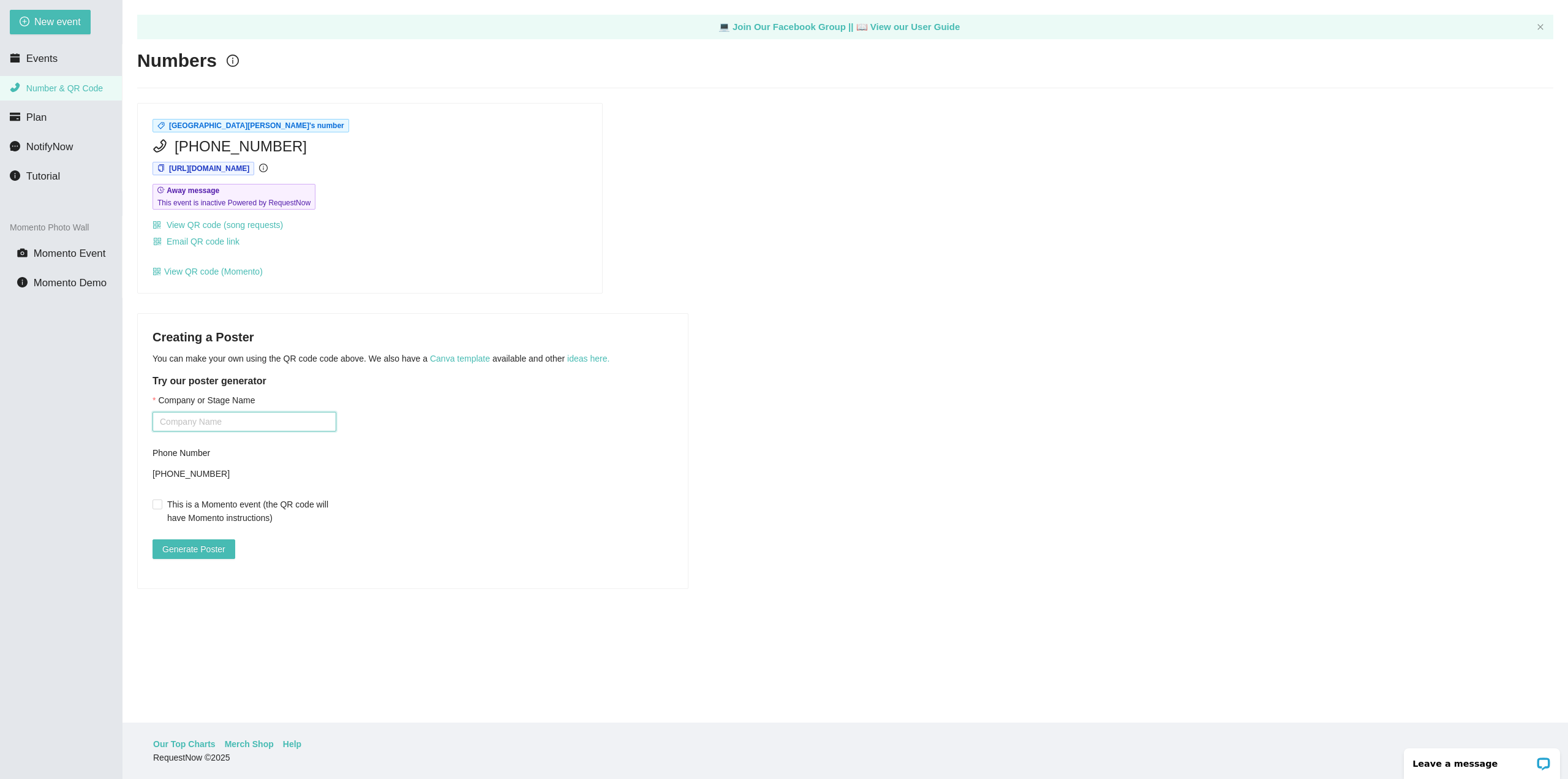
click at [208, 419] on input "Company or Stage Name" at bounding box center [244, 422] width 184 height 20
click at [247, 422] on input "Company or Stage Name" at bounding box center [244, 422] width 184 height 20
click at [203, 424] on input "Company or Stage Name" at bounding box center [244, 422] width 184 height 20
click at [182, 551] on span "Generate Poster" at bounding box center [194, 549] width 63 height 14
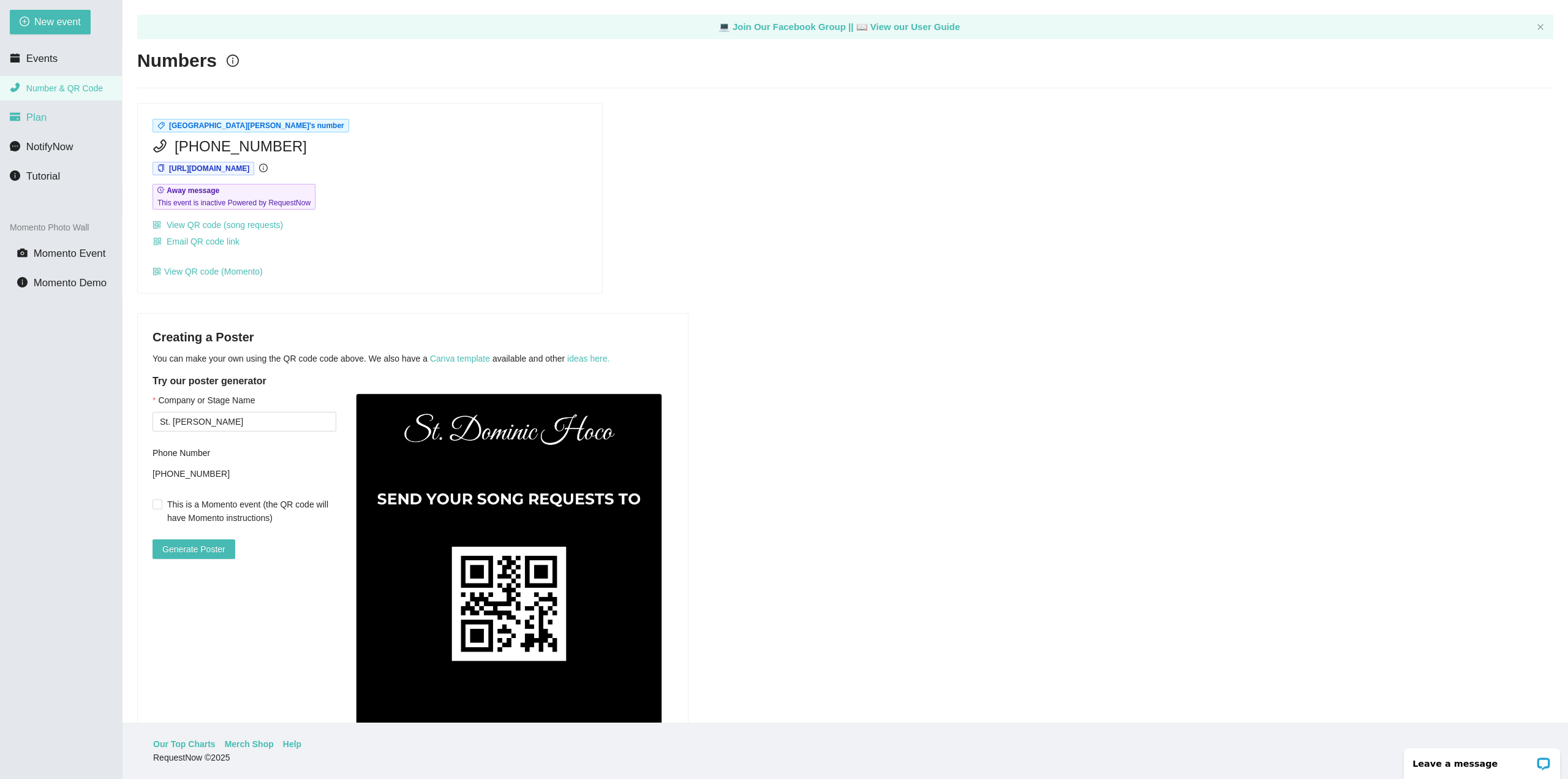
click at [37, 121] on span "Plan" at bounding box center [37, 117] width 21 height 11
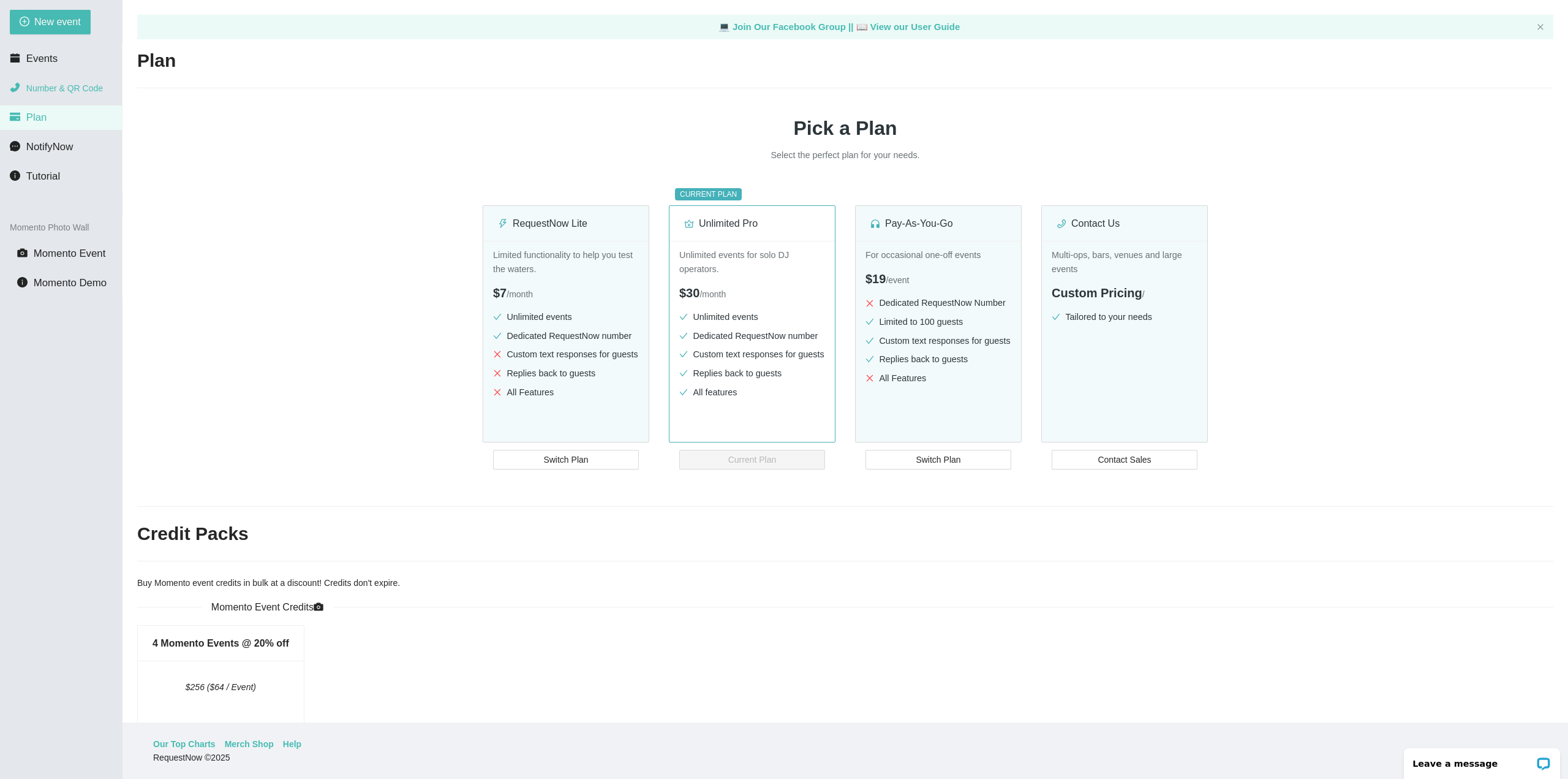
click at [54, 84] on span "Number & QR Code" at bounding box center [65, 88] width 76 height 10
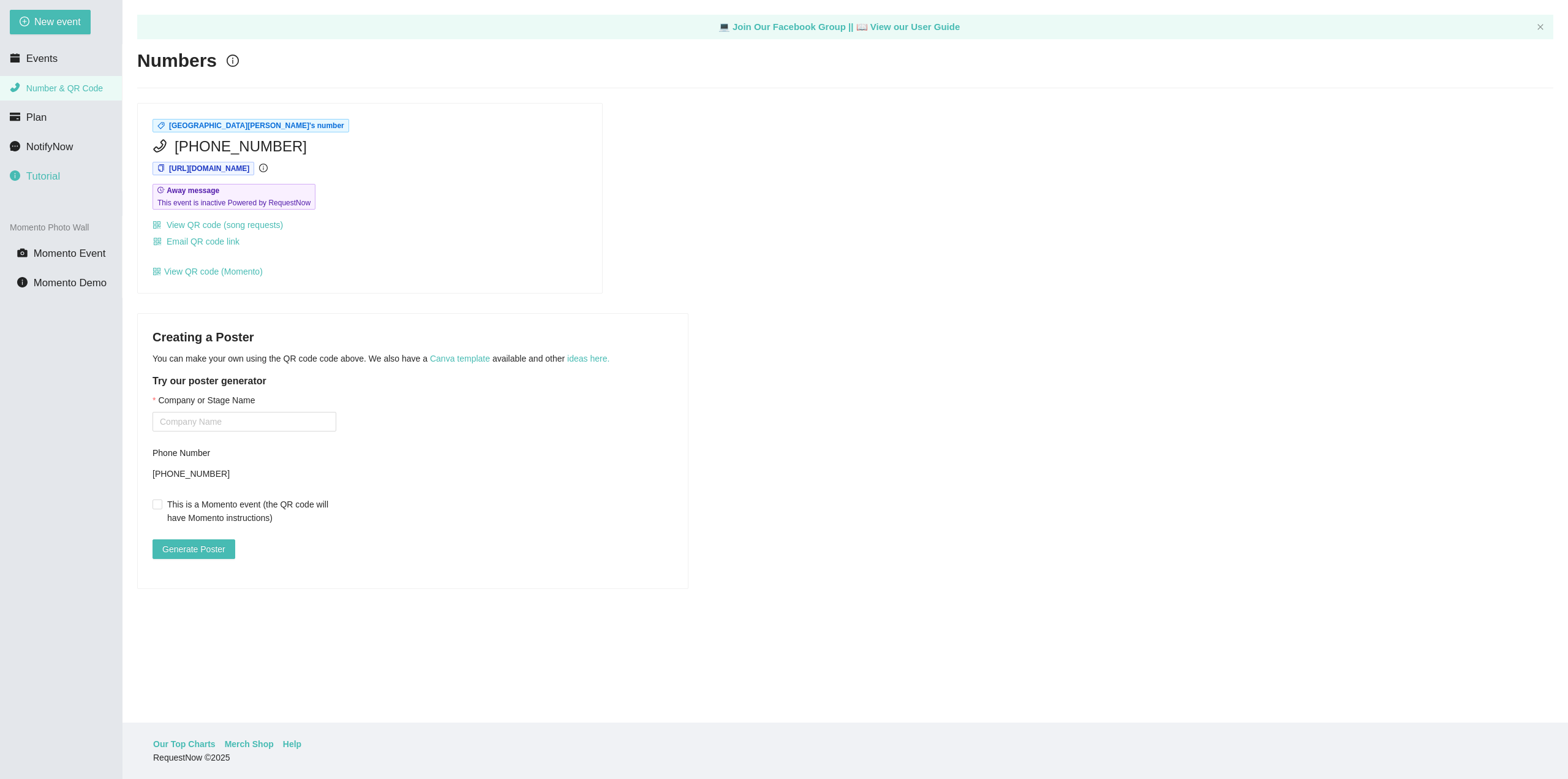
click at [45, 175] on span "Tutorial" at bounding box center [44, 176] width 34 height 11
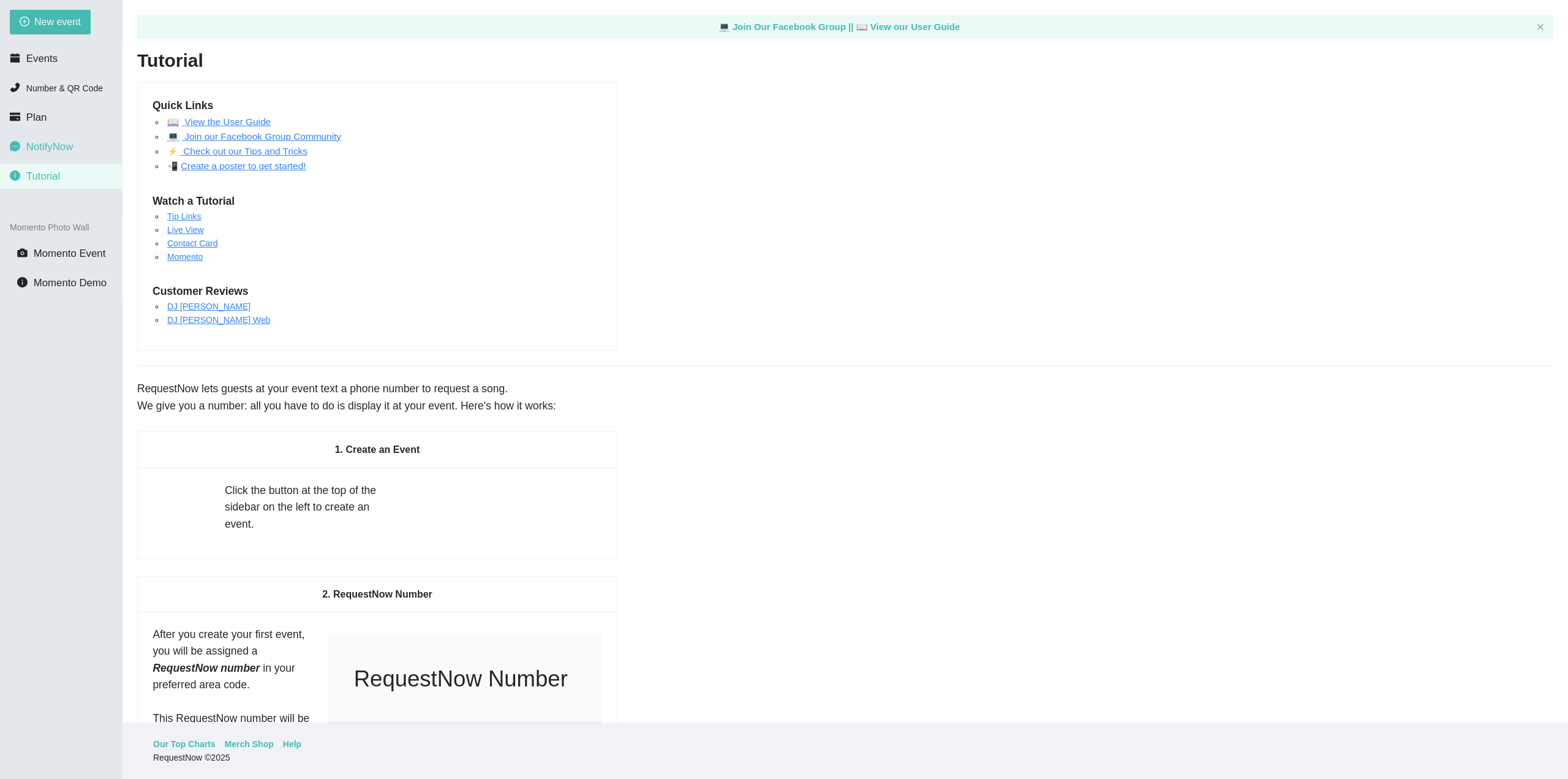
click at [53, 141] on span "NotifyNow" at bounding box center [50, 147] width 47 height 11
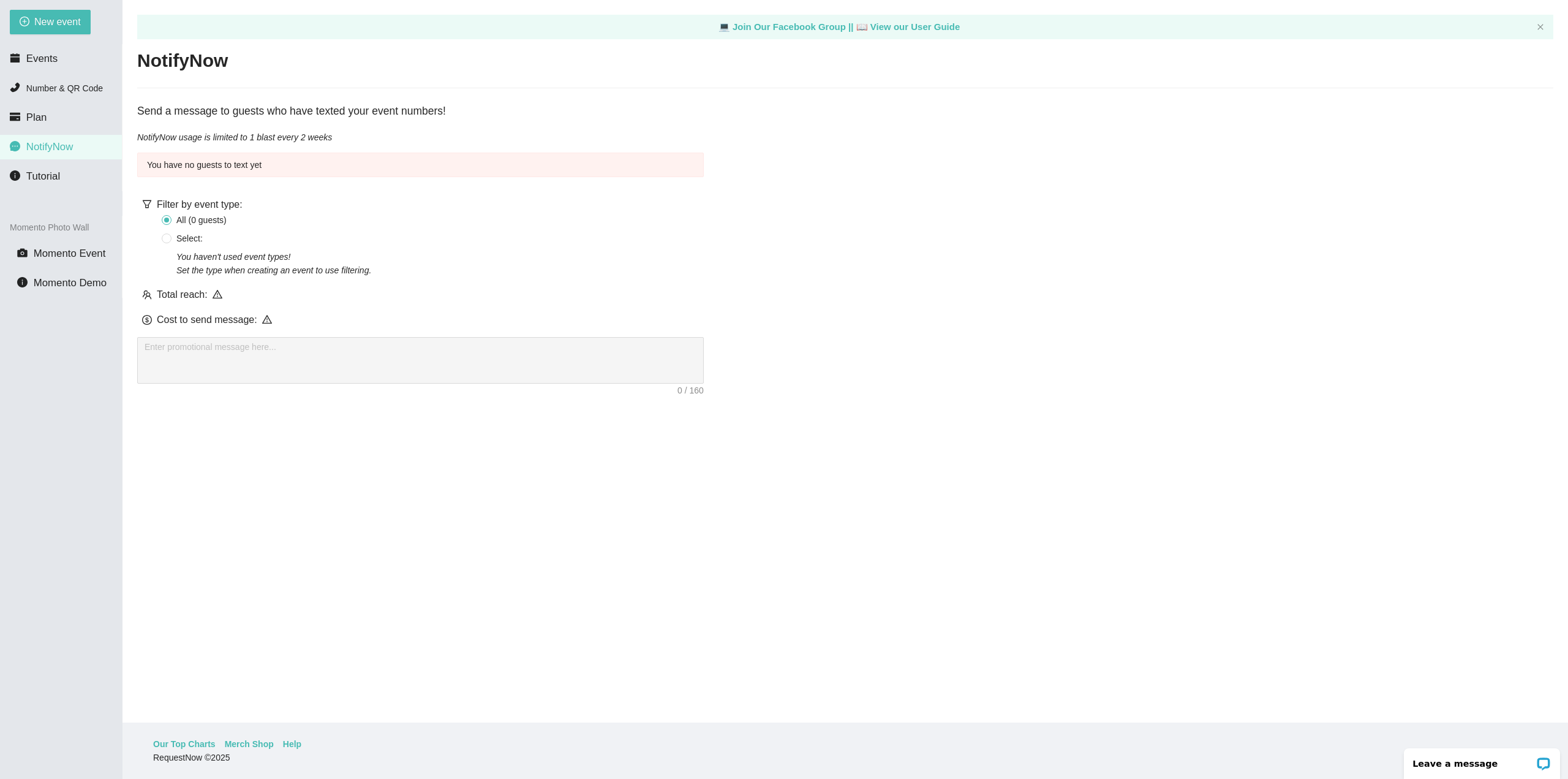
click at [62, 75] on ul "Events Number & QR Code Plan NotifyNow Tutorial" at bounding box center [61, 118] width 122 height 147
click at [58, 65] on li "Events" at bounding box center [61, 59] width 122 height 24
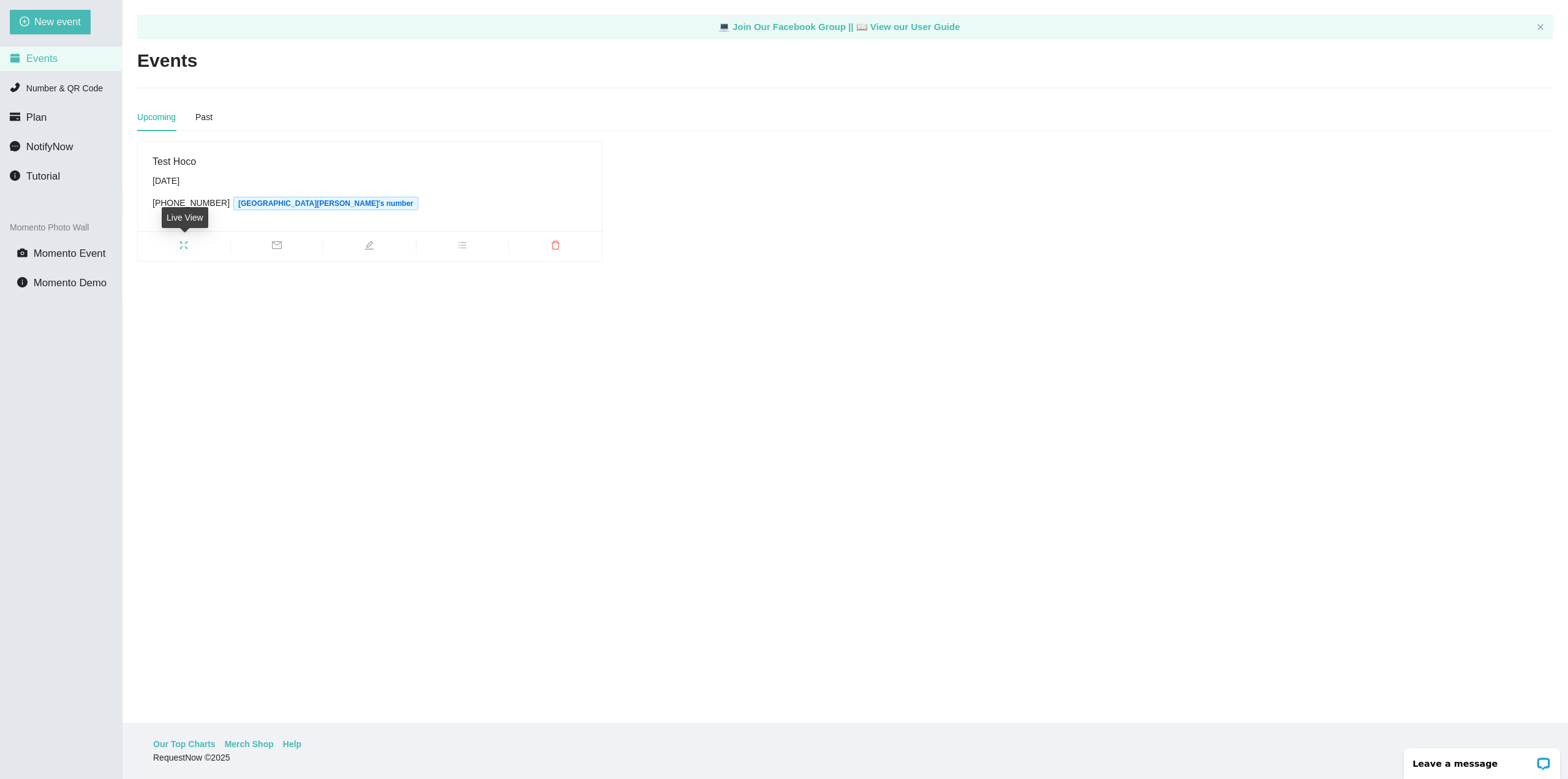
click at [179, 247] on icon "fullscreen" at bounding box center [183, 245] width 10 height 10
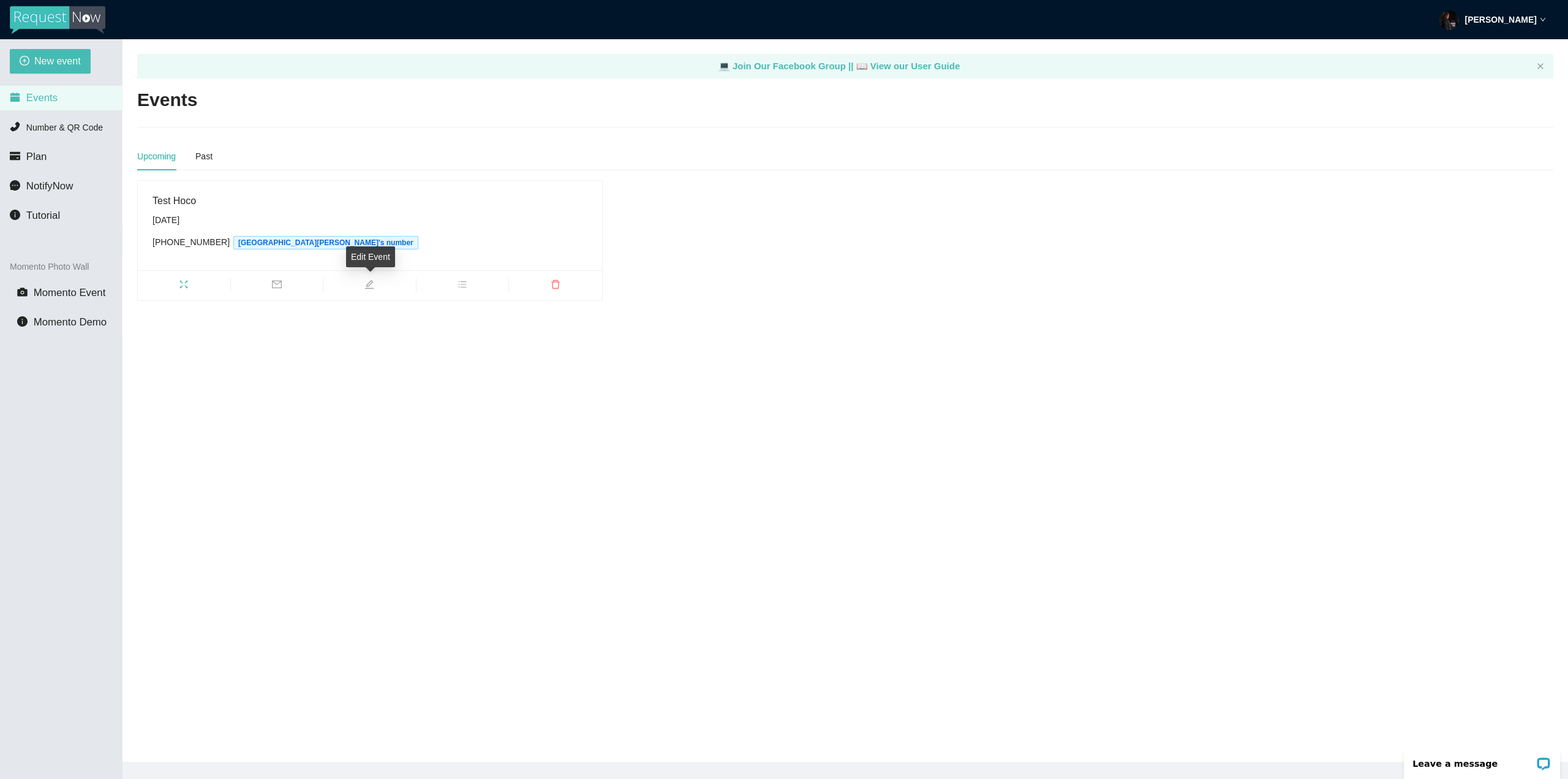
click at [383, 286] on span "edit" at bounding box center [369, 286] width 92 height 14
type textarea "[URL][DOMAIN_NAME]"
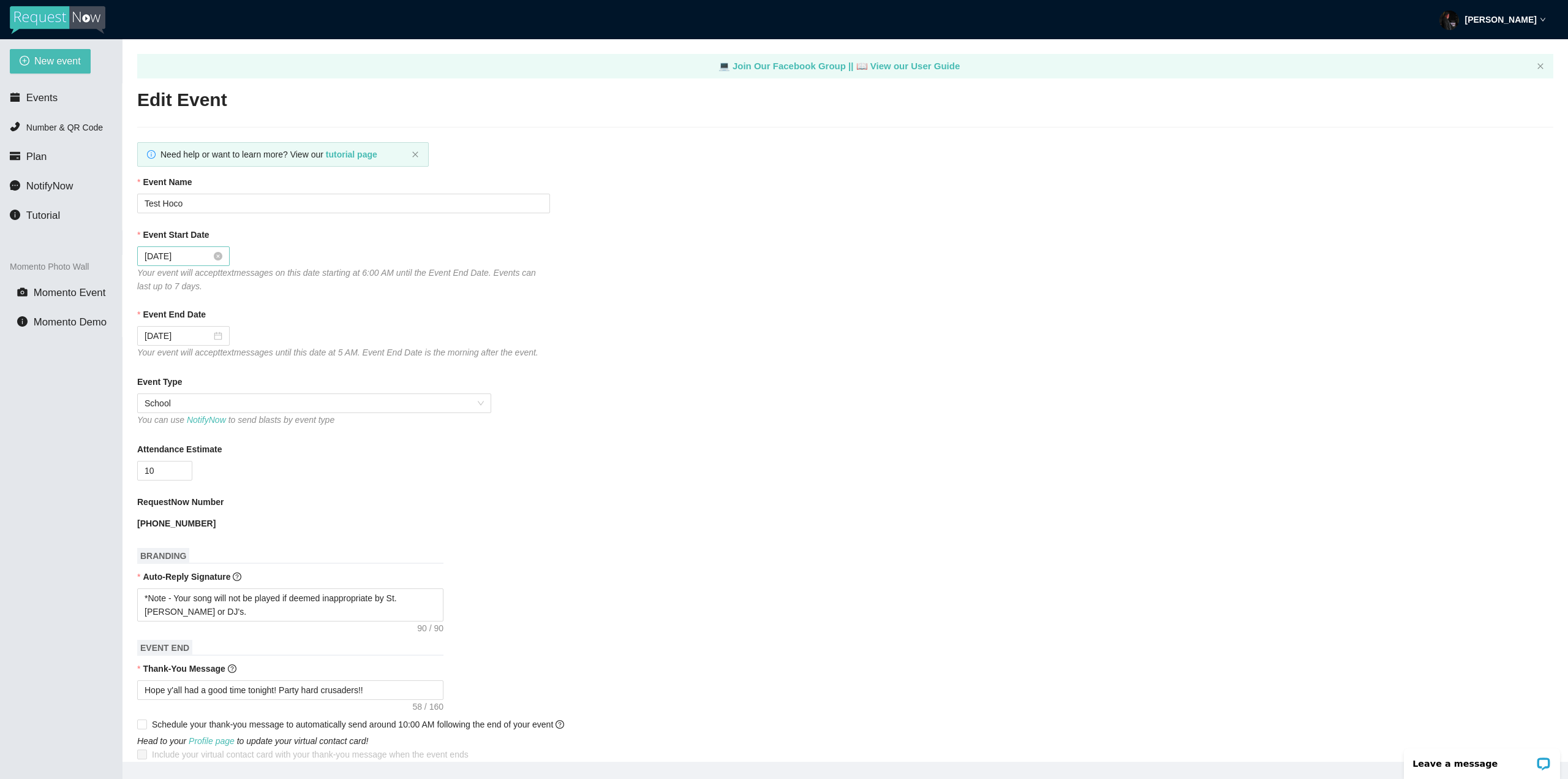
click at [173, 257] on input "09/23/2025" at bounding box center [177, 257] width 66 height 14
click at [179, 380] on table "Su Mo Tu We Th Fr Sa 31 1 2 3 4 5 6 7 8 9 10 11 12 13 14 15 16 17 18 19 20 21 2…" at bounding box center [221, 364] width 154 height 130
click at [251, 244] on div "Event Start Date" at bounding box center [845, 238] width 1416 height 18
click at [191, 257] on input "09/23/2025" at bounding box center [177, 257] width 66 height 14
click at [179, 383] on table "Su Mo Tu We Th Fr Sa 31 1 2 3 4 5 6 7 8 9 10 11 12 13 14 15 16 17 18 19 20 21 2…" at bounding box center [221, 364] width 154 height 130
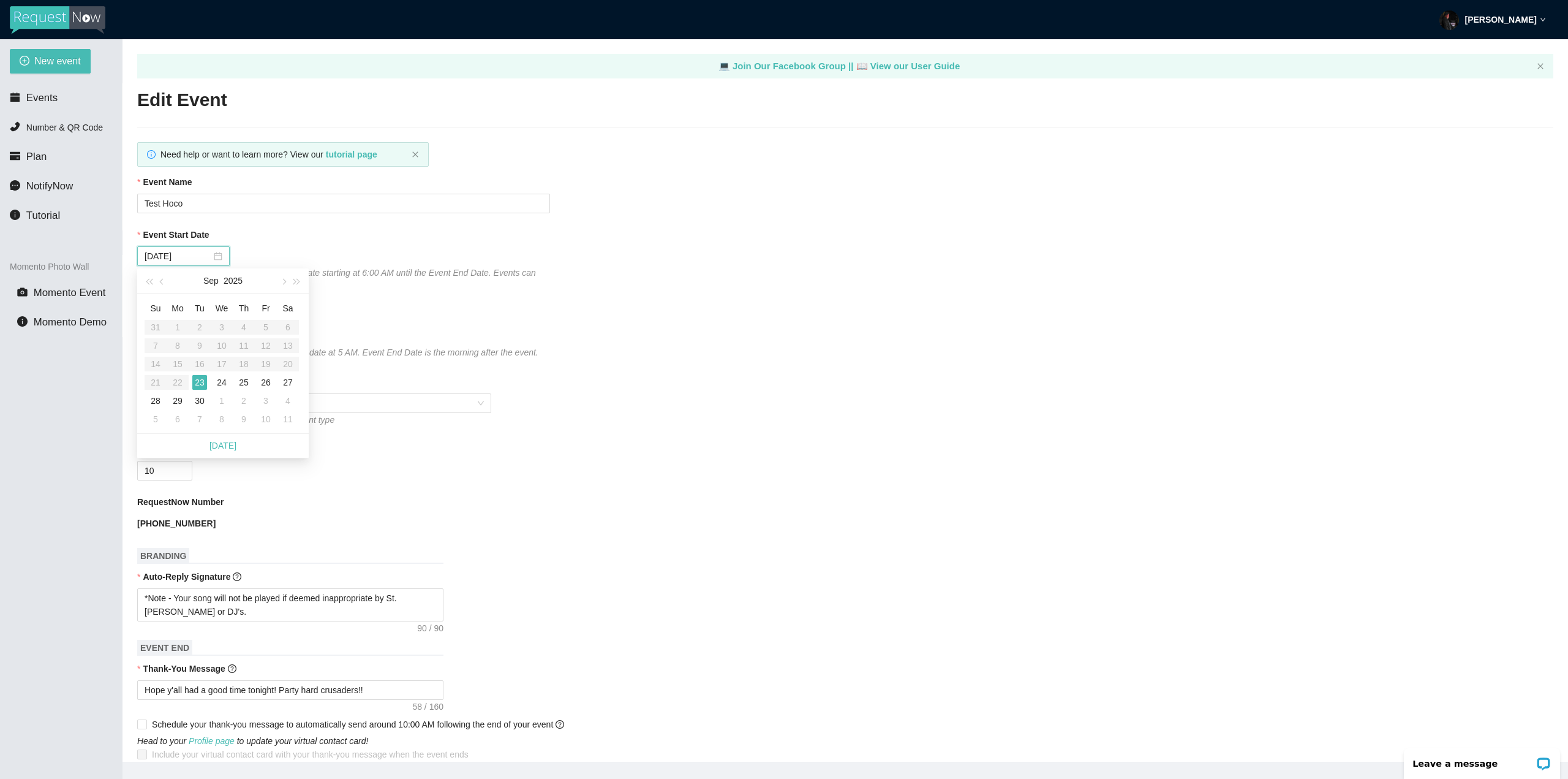
click at [178, 383] on table "Su Mo Tu We Th Fr Sa 31 1 2 3 4 5 6 7 8 9 10 11 12 13 14 15 16 17 18 19 20 21 2…" at bounding box center [221, 364] width 154 height 130
click at [290, 225] on form "Event Name Test Hoco Event Start Date 09/23/2025 Your event will accept text me…" at bounding box center [845, 685] width 1416 height 1019
click at [420, 154] on div "Need help or want to learn more? View our tutorial page" at bounding box center [283, 154] width 292 height 24
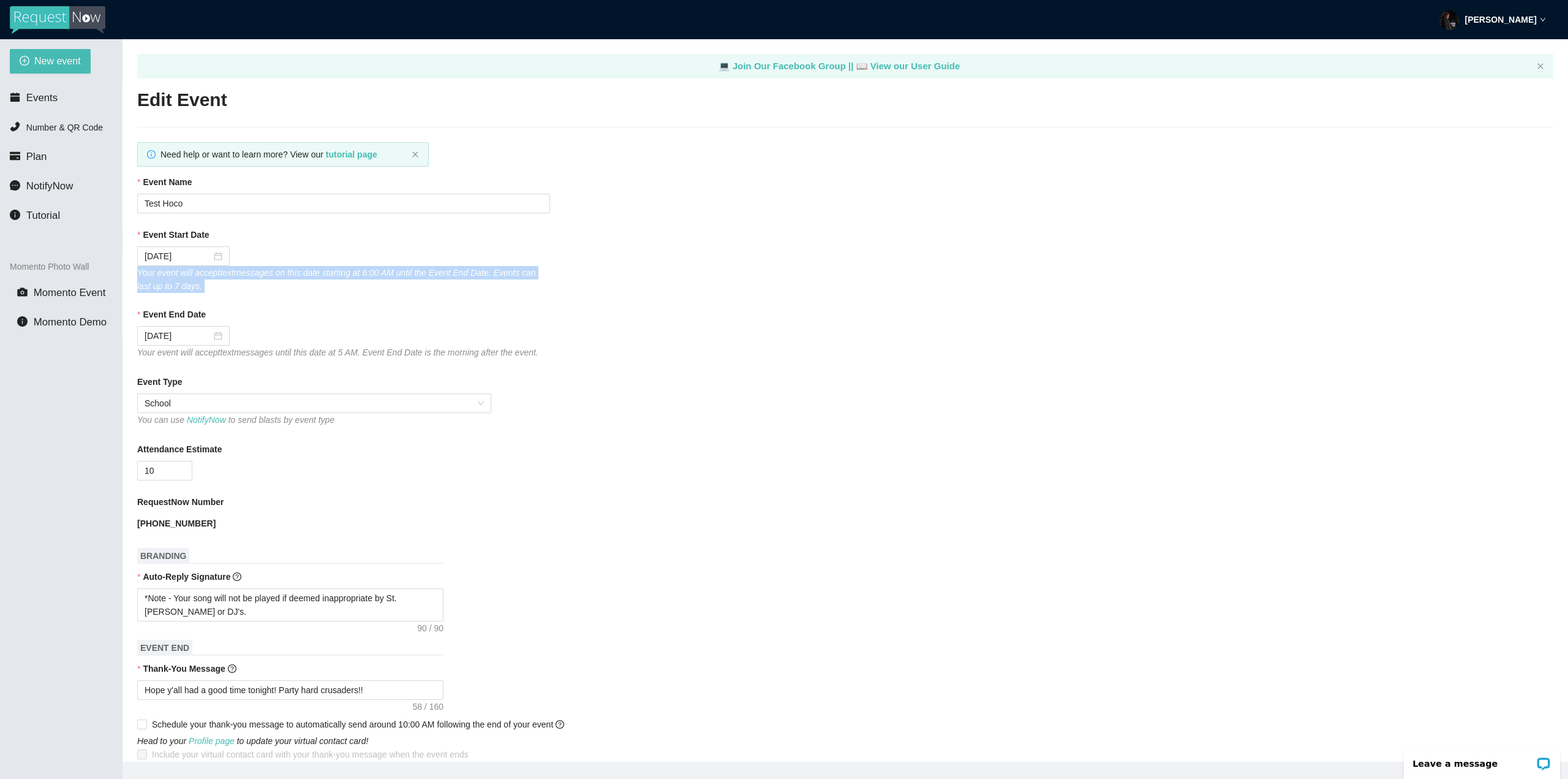
drag, startPoint x: 202, startPoint y: 296, endPoint x: 137, endPoint y: 271, distance: 69.6
click at [137, 271] on form "Event Name Test Hoco Event Start Date 09/23/2025 Your event will accept text me…" at bounding box center [845, 685] width 1416 height 1019
click at [140, 263] on div "09/23/2025" at bounding box center [183, 257] width 92 height 20
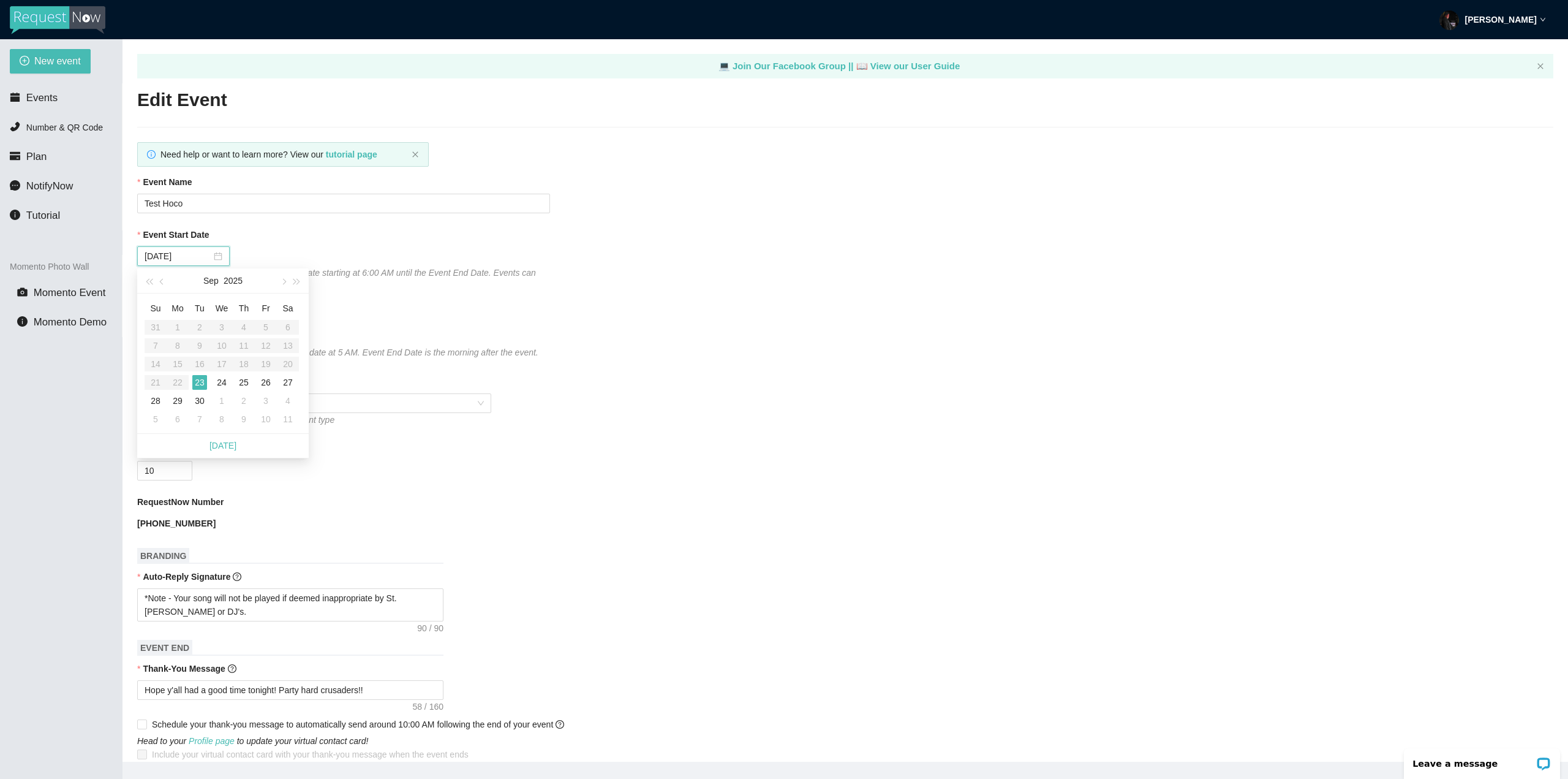
click at [179, 375] on table "Su Mo Tu We Th Fr Sa 31 1 2 3 4 5 6 7 8 9 10 11 12 13 14 15 16 17 18 19 20 21 2…" at bounding box center [221, 364] width 154 height 130
click at [178, 382] on table "Su Mo Tu We Th Fr Sa 31 1 2 3 4 5 6 7 8 9 10 11 12 13 14 15 16 17 18 19 20 21 2…" at bounding box center [221, 364] width 154 height 130
drag, startPoint x: 178, startPoint y: 382, endPoint x: 173, endPoint y: 387, distance: 7.1
click at [175, 386] on table "Su Mo Tu We Th Fr Sa 31 1 2 3 4 5 6 7 8 9 10 11 12 13 14 15 16 17 18 19 20 21 2…" at bounding box center [221, 364] width 154 height 130
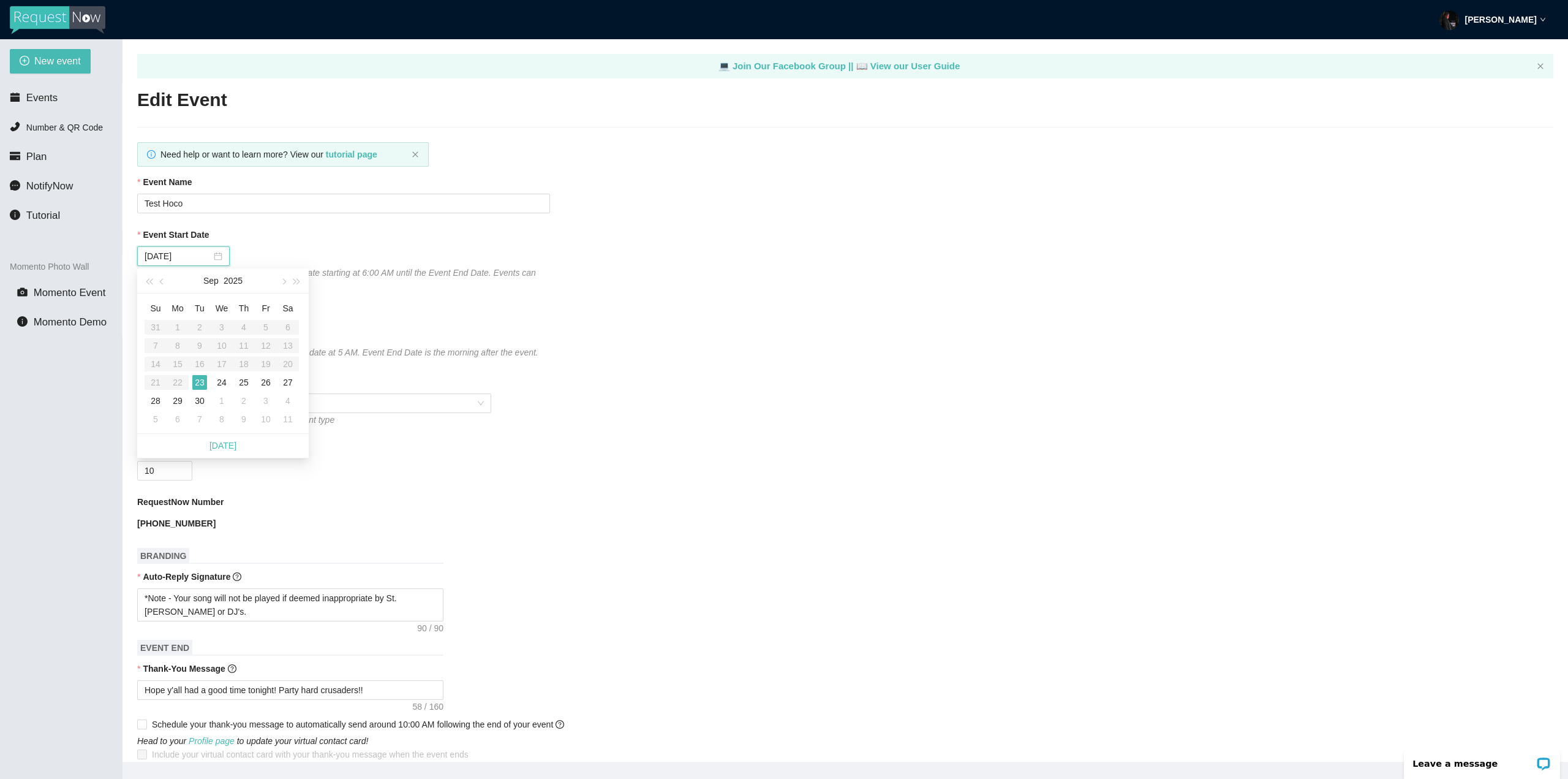
click at [172, 390] on table "Su Mo Tu We Th Fr Sa 31 1 2 3 4 5 6 7 8 9 10 11 12 13 14 15 16 17 18 19 20 21 2…" at bounding box center [221, 364] width 154 height 130
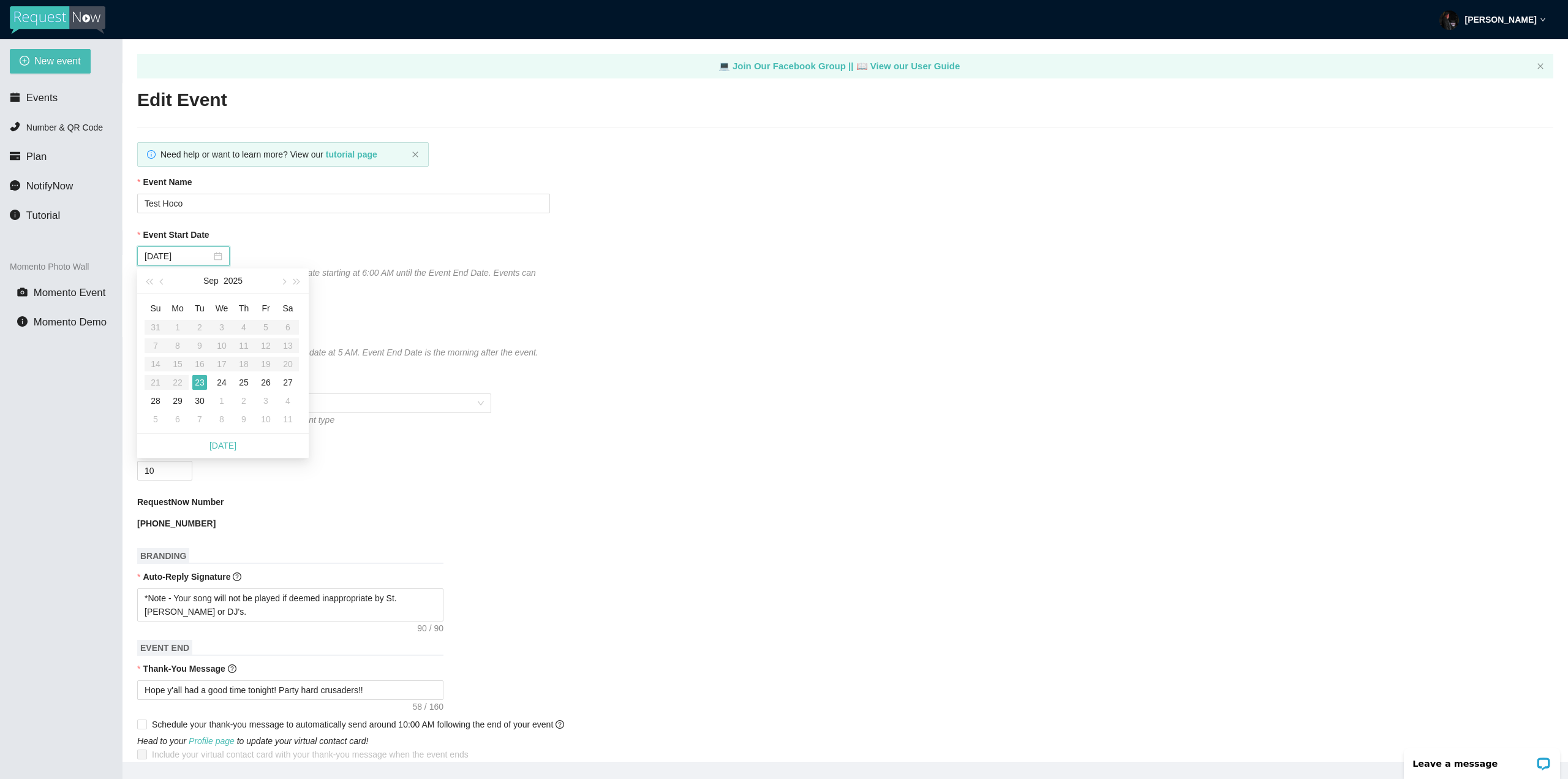
click at [172, 390] on table "Su Mo Tu We Th Fr Sa 31 1 2 3 4 5 6 7 8 9 10 11 12 13 14 15 16 17 18 19 20 21 2…" at bounding box center [221, 364] width 154 height 130
click at [173, 388] on table "Su Mo Tu We Th Fr Sa 31 1 2 3 4 5 6 7 8 9 10 11 12 13 14 15 16 17 18 19 20 21 2…" at bounding box center [221, 364] width 154 height 130
click at [173, 386] on table "Su Mo Tu We Th Fr Sa 31 1 2 3 4 5 6 7 8 9 10 11 12 13 14 15 16 17 18 19 20 21 2…" at bounding box center [221, 364] width 154 height 130
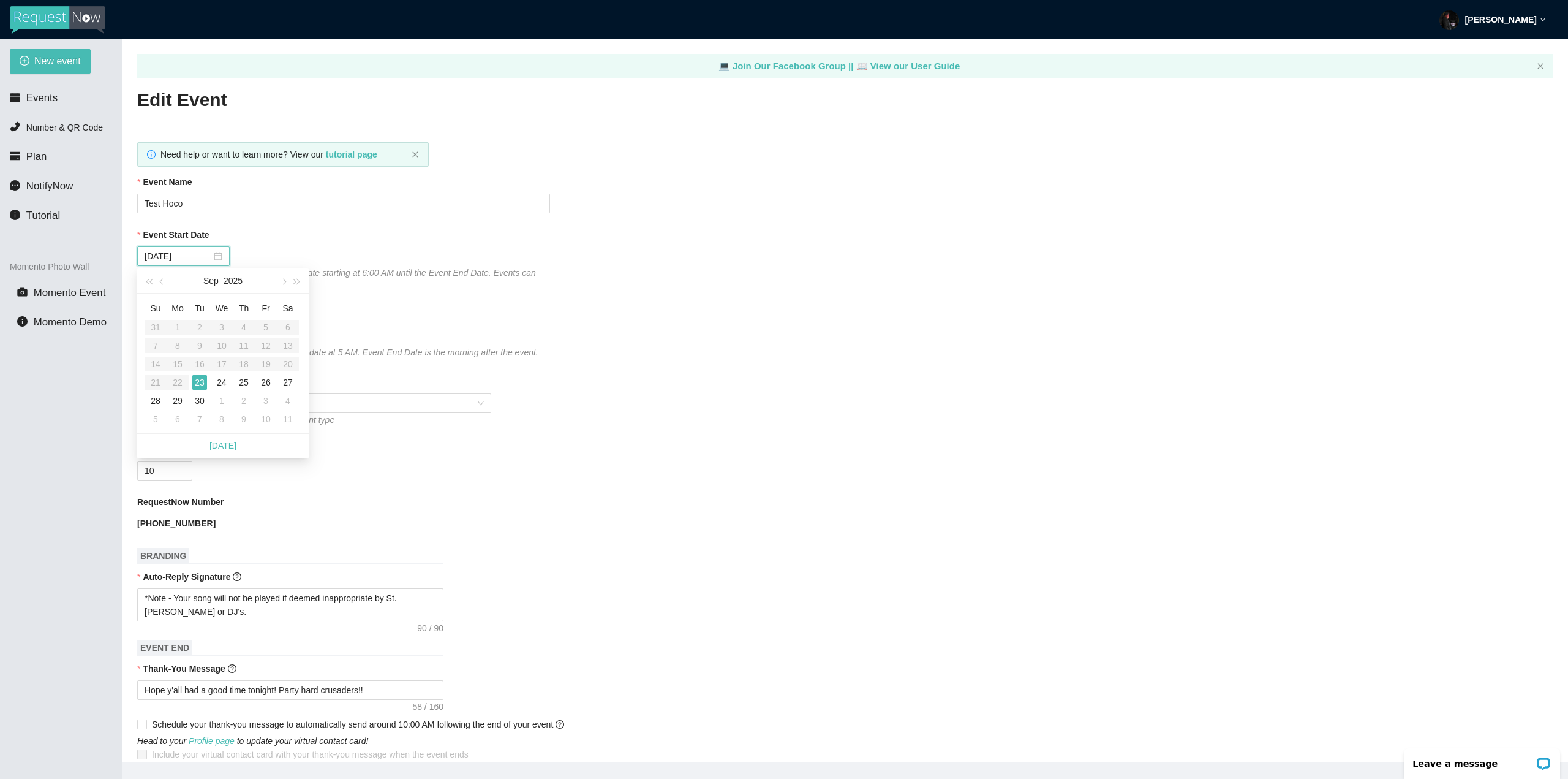
click at [173, 386] on table "Su Mo Tu We Th Fr Sa 31 1 2 3 4 5 6 7 8 9 10 11 12 13 14 15 16 17 18 19 20 21 2…" at bounding box center [221, 364] width 154 height 130
click at [176, 386] on table "Su Mo Tu We Th Fr Sa 31 1 2 3 4 5 6 7 8 9 10 11 12 13 14 15 16 17 18 19 20 21 2…" at bounding box center [221, 364] width 154 height 130
click at [176, 386] on table "Su Mo Tu We Th Fr Sa 31 1 2 3 4 5 6 7 8 9 10 11 12 13 14 15 16 17 18 19 20 21 2…" at bounding box center [221, 364] width 154 height 130
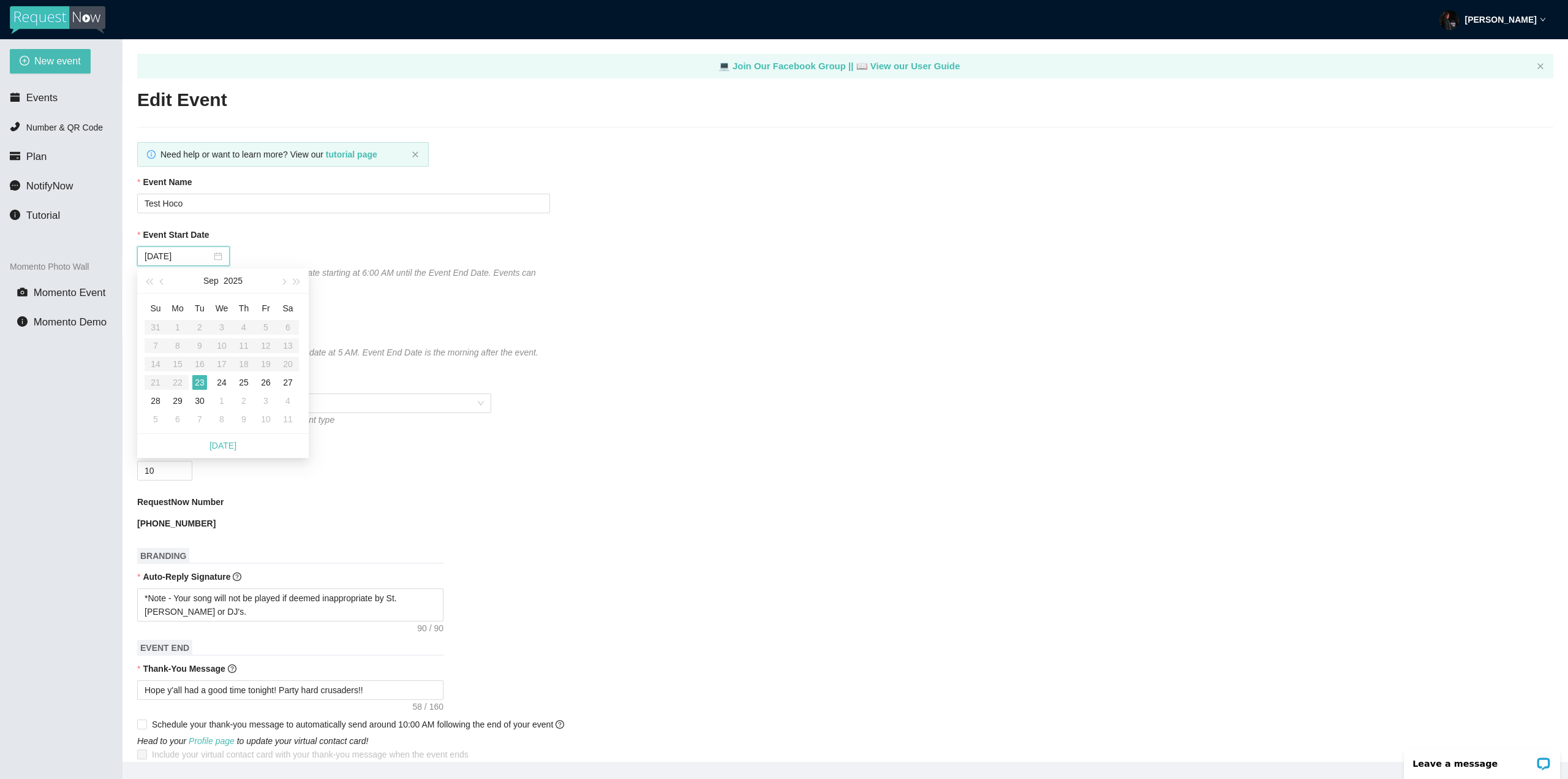
click at [176, 386] on table "Su Mo Tu We Th Fr Sa 31 1 2 3 4 5 6 7 8 9 10 11 12 13 14 15 16 17 18 19 20 21 2…" at bounding box center [221, 364] width 154 height 130
click at [169, 383] on table "Su Mo Tu We Th Fr Sa 31 1 2 3 4 5 6 7 8 9 10 11 12 13 14 15 16 17 18 19 20 21 2…" at bounding box center [221, 364] width 154 height 130
click at [172, 383] on table "Su Mo Tu We Th Fr Sa 31 1 2 3 4 5 6 7 8 9 10 11 12 13 14 15 16 17 18 19 20 21 2…" at bounding box center [221, 364] width 154 height 130
click at [175, 383] on table "Su Mo Tu We Th Fr Sa 31 1 2 3 4 5 6 7 8 9 10 11 12 13 14 15 16 17 18 19 20 21 2…" at bounding box center [221, 364] width 154 height 130
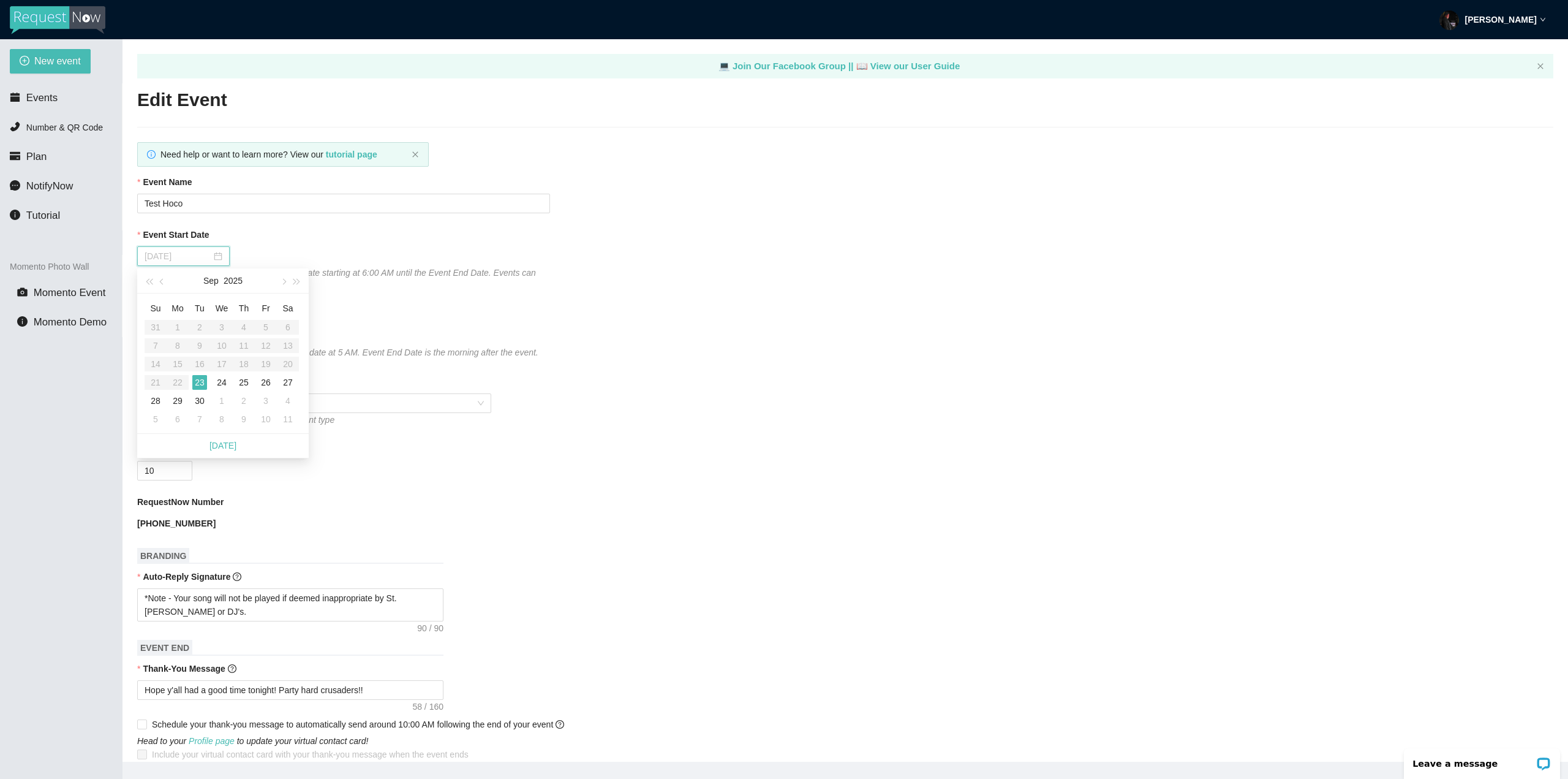
type input "09/23/2025"
click at [901, 389] on div "Event Type" at bounding box center [845, 384] width 1416 height 18
click at [60, 134] on li "Number & QR Code" at bounding box center [61, 128] width 122 height 24
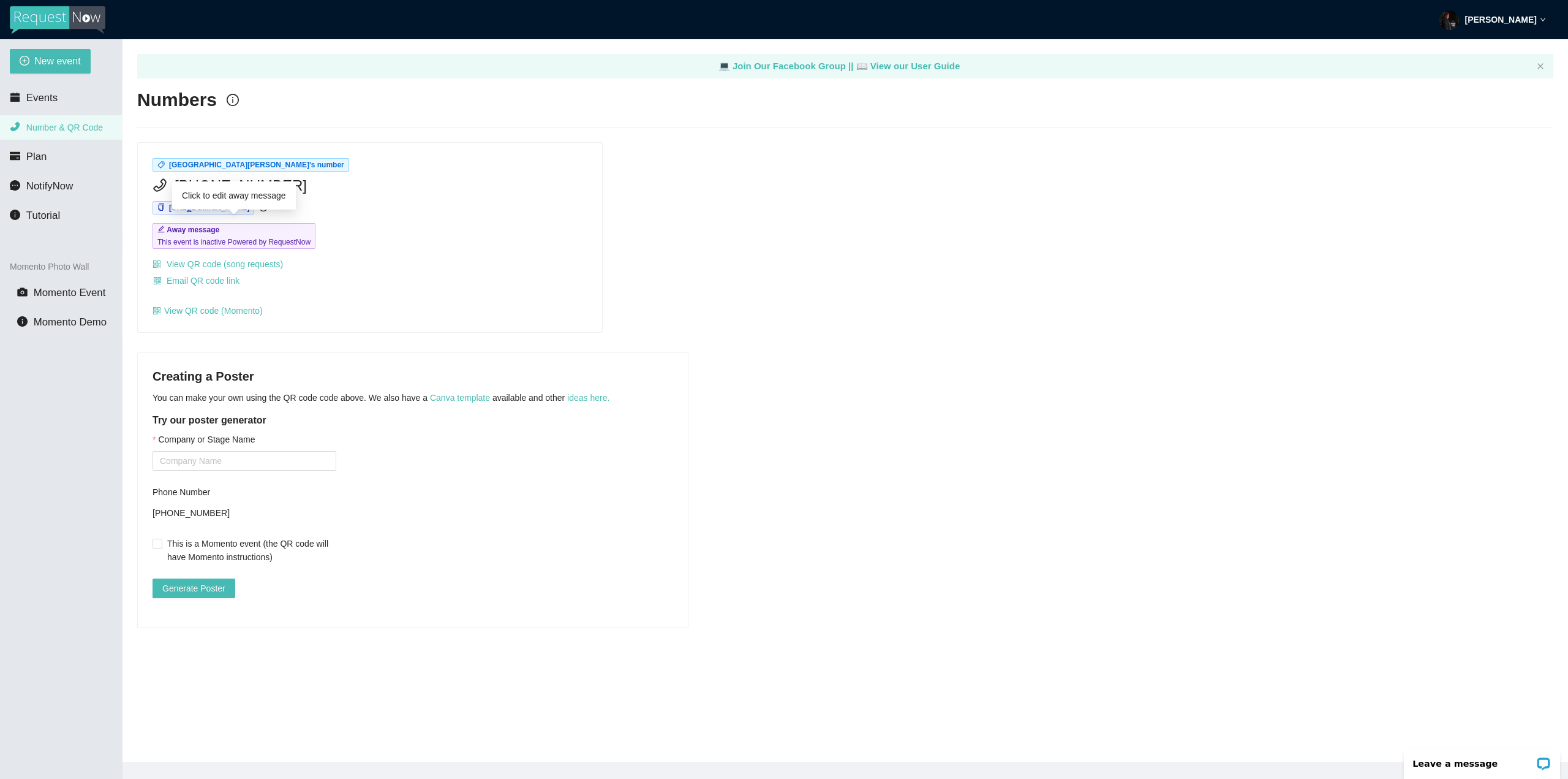
click at [227, 236] on span "This event is inactive Powered by RequestNow" at bounding box center [234, 242] width 153 height 12
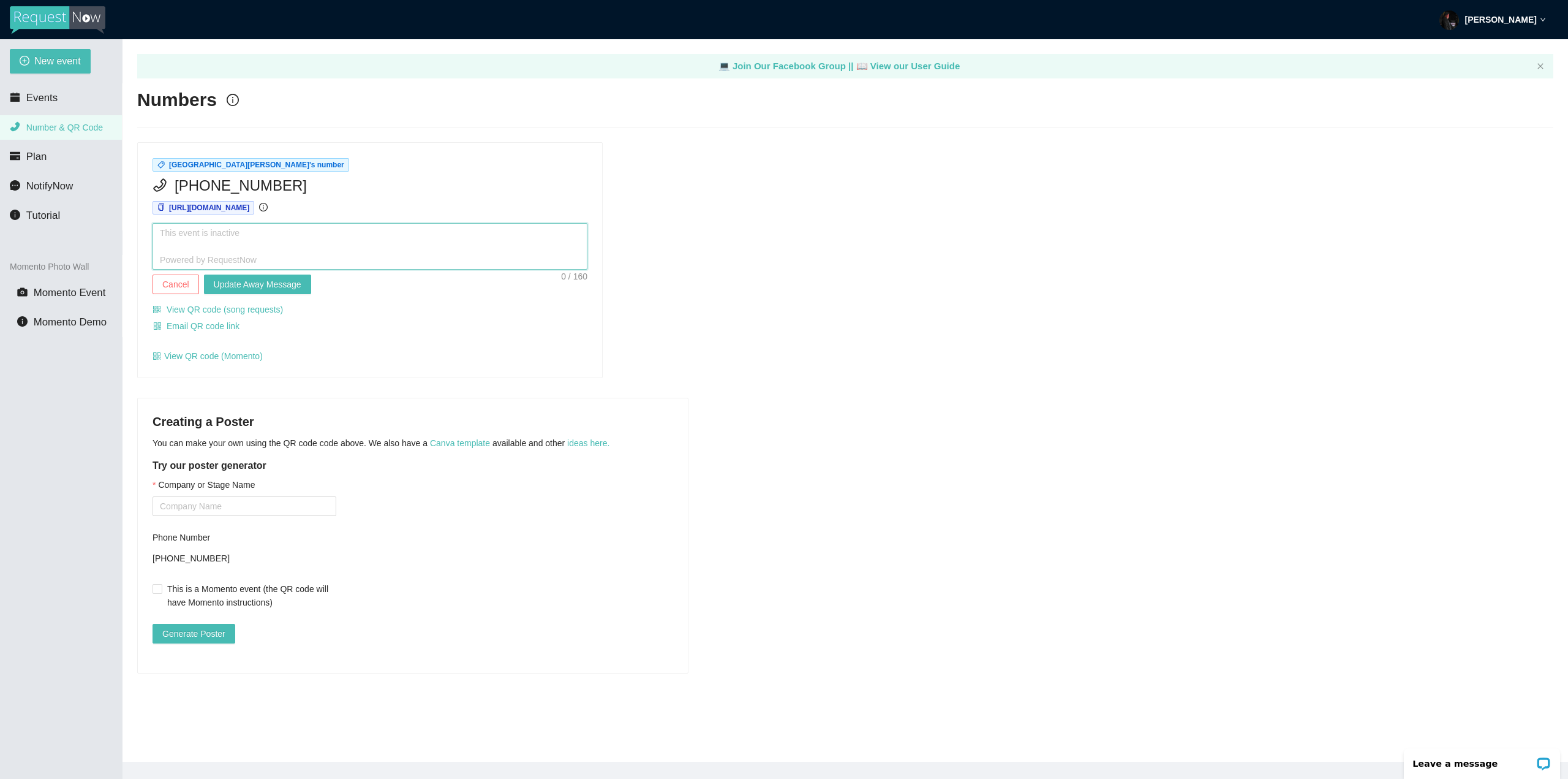
click at [292, 244] on textarea at bounding box center [370, 246] width 435 height 47
click at [447, 178] on div "(314) 370-6539" at bounding box center [370, 186] width 435 height 23
click at [253, 247] on textarea at bounding box center [370, 246] width 435 height 47
type textarea "F"
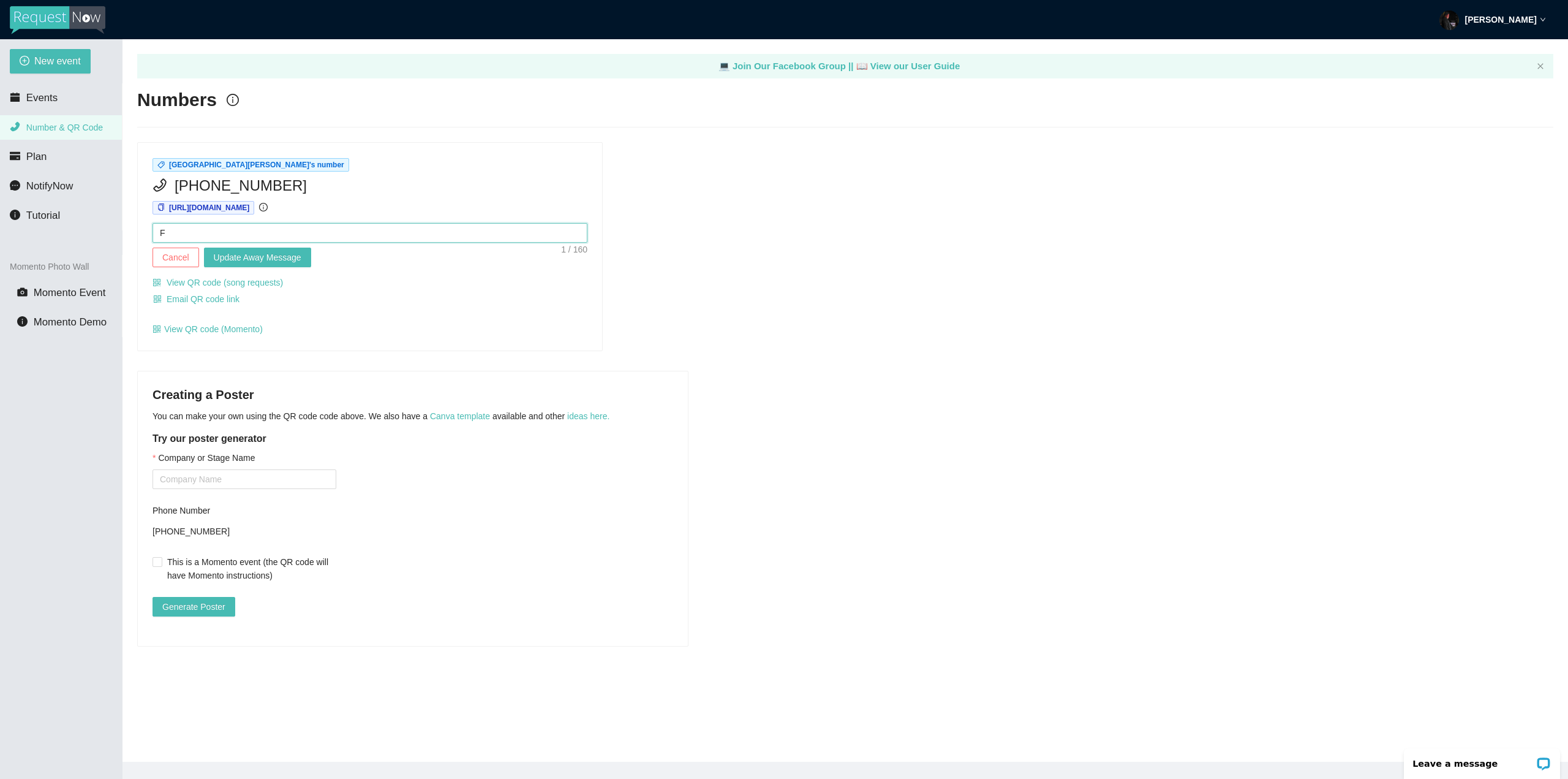
type textarea "Fu"
type textarea "Fuc"
type textarea "Fuck"
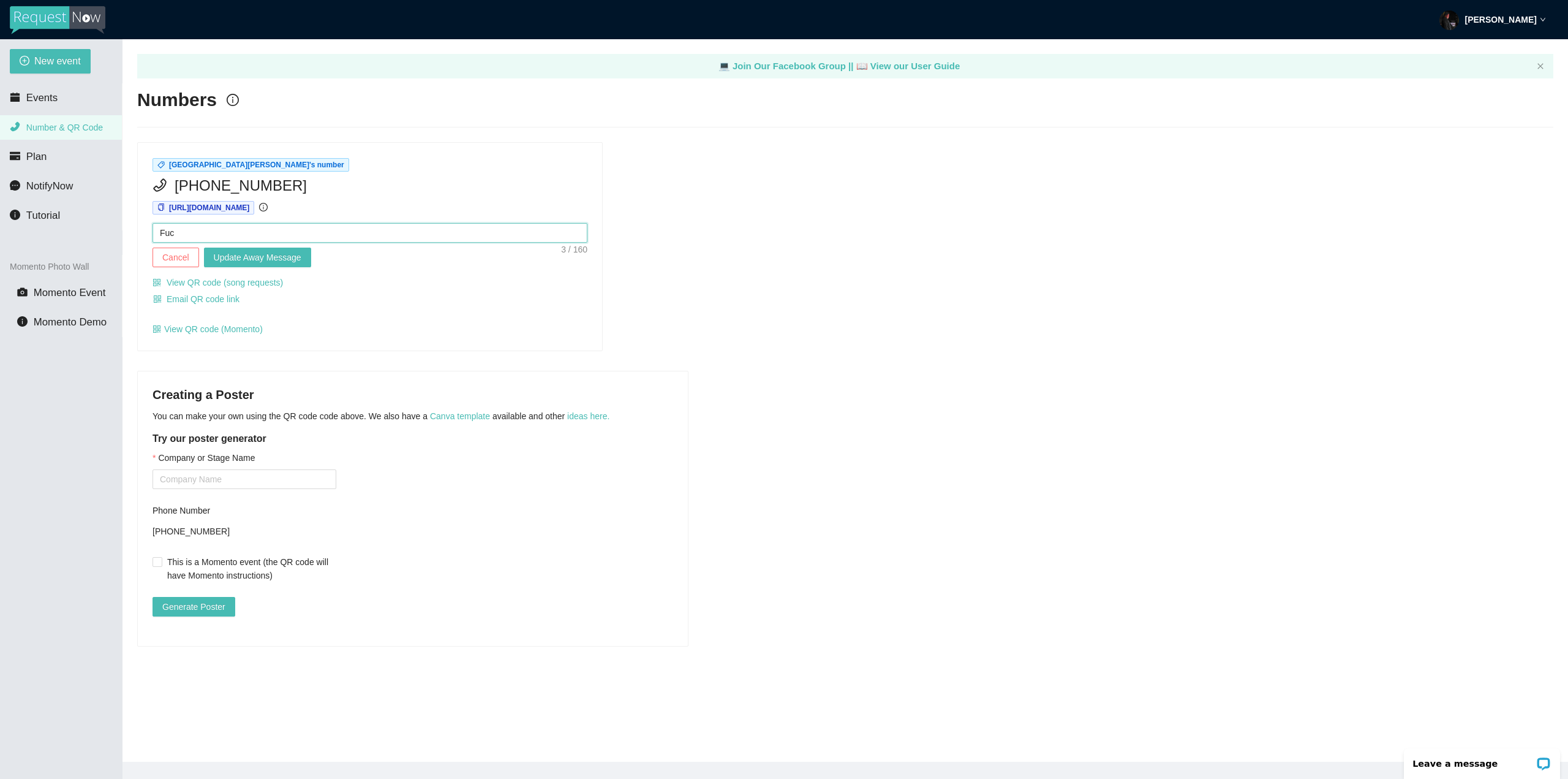
type textarea "Fuck"
type textarea "Fuck y"
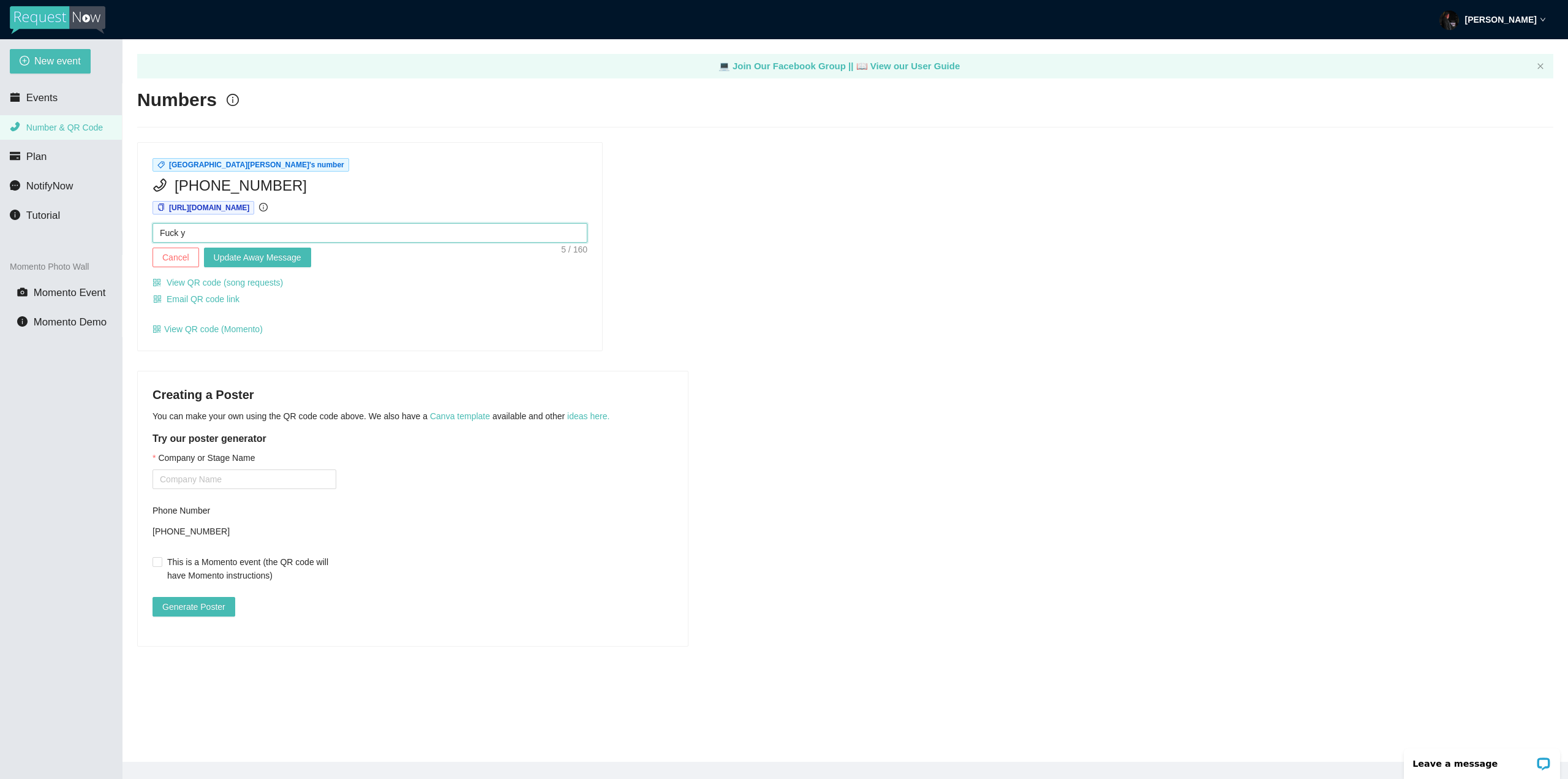
type textarea "Fuck yo"
type textarea "Fuck you"
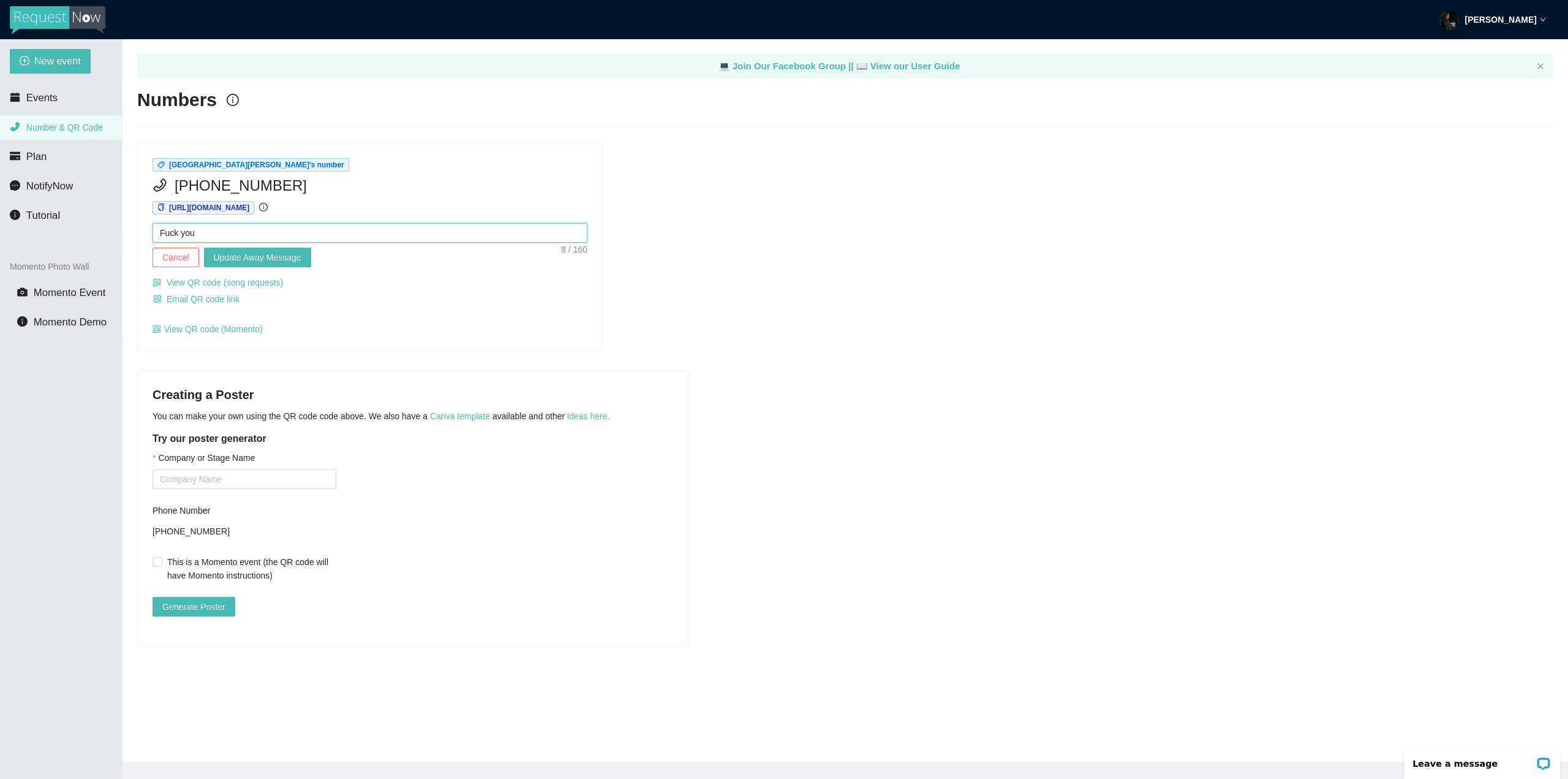
type textarea "Fuck you"
type textarea "Fuck you c"
type textarea "Fuck you co"
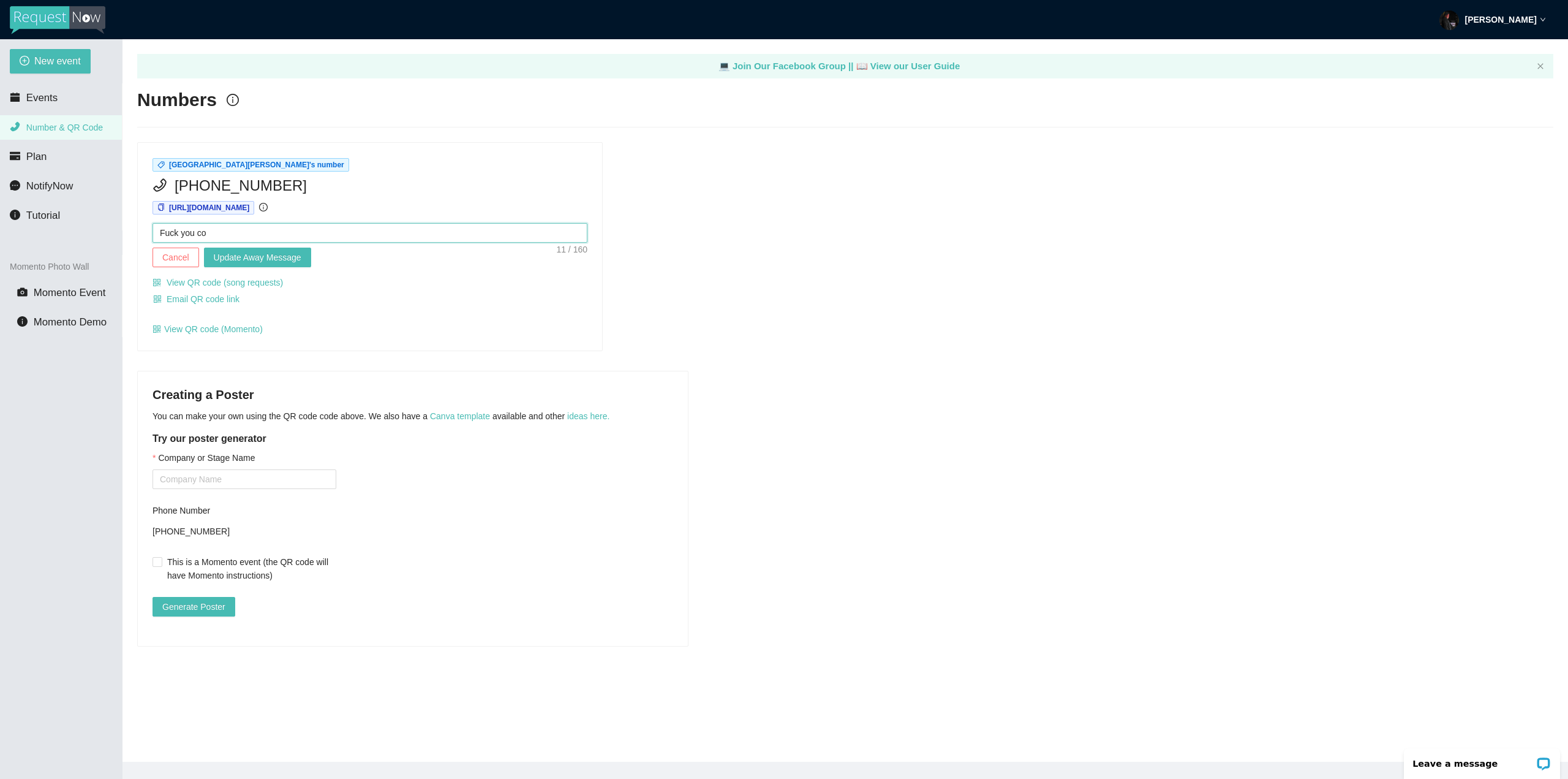
type textarea "Fuck you con"
type textarea "Fuck you conn"
type textarea "Fuck you conno"
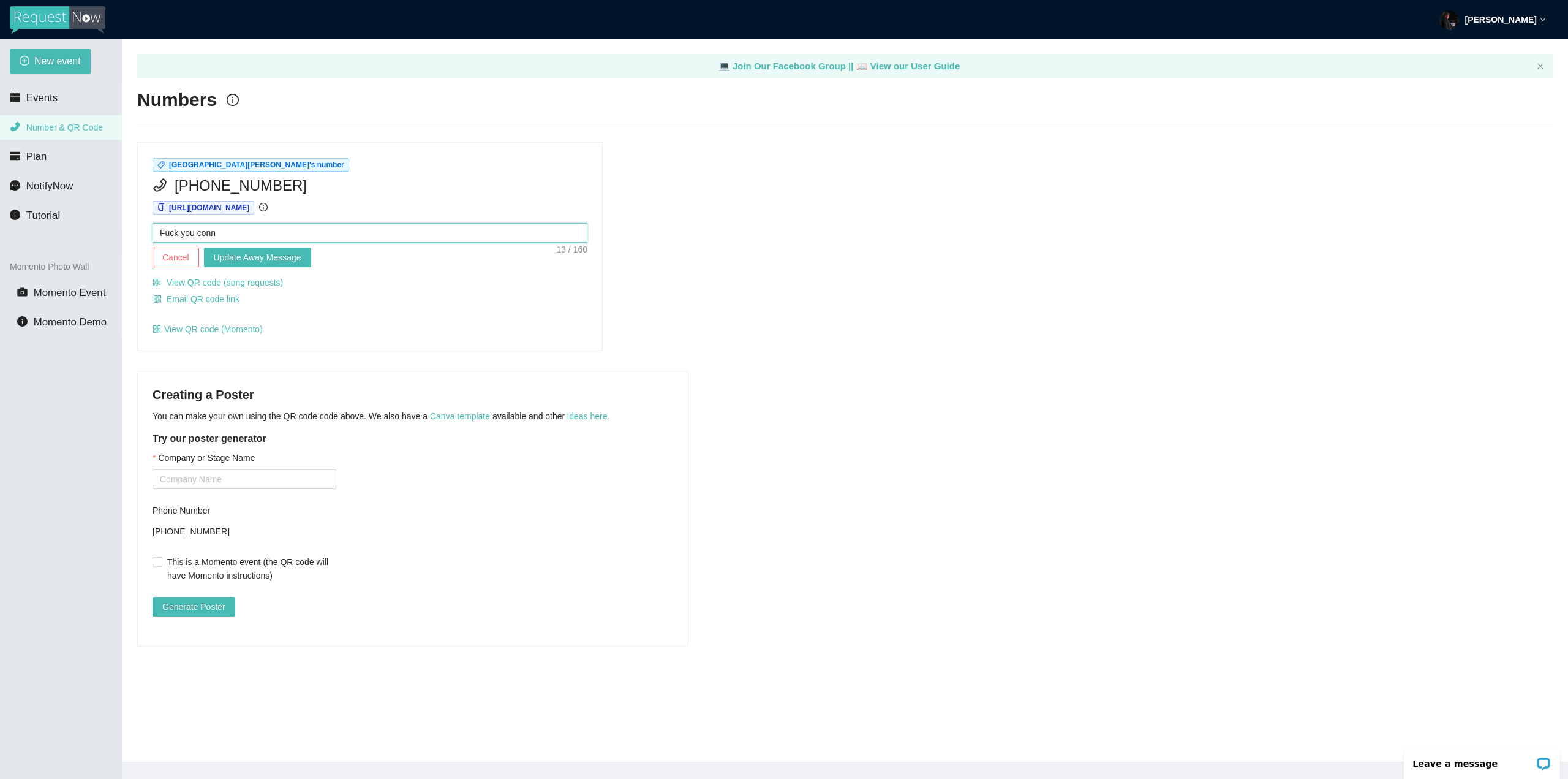
type textarea "Fuck you conno"
type textarea "Fuck you connor"
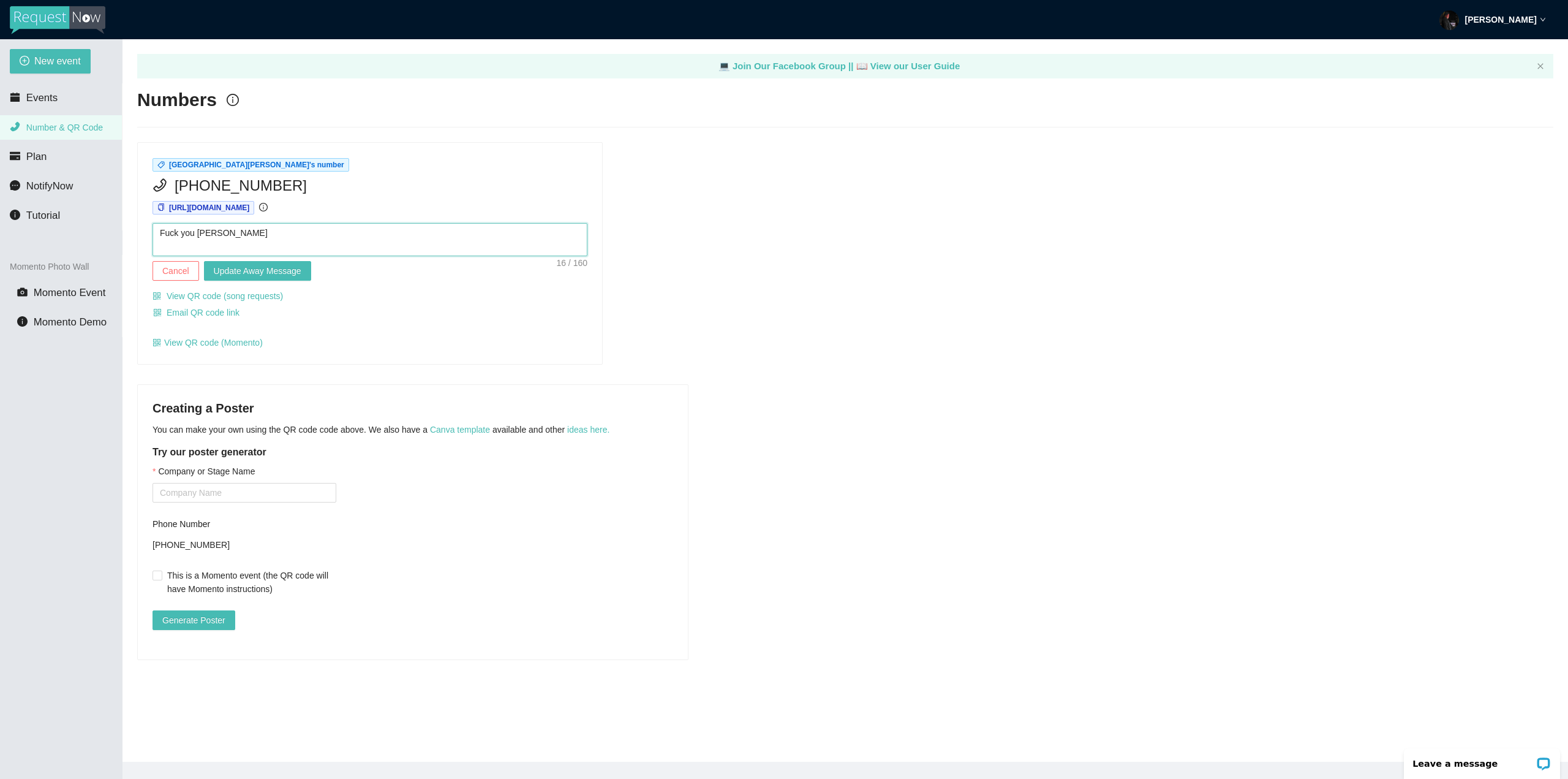
type textarea "Fuck you connor"
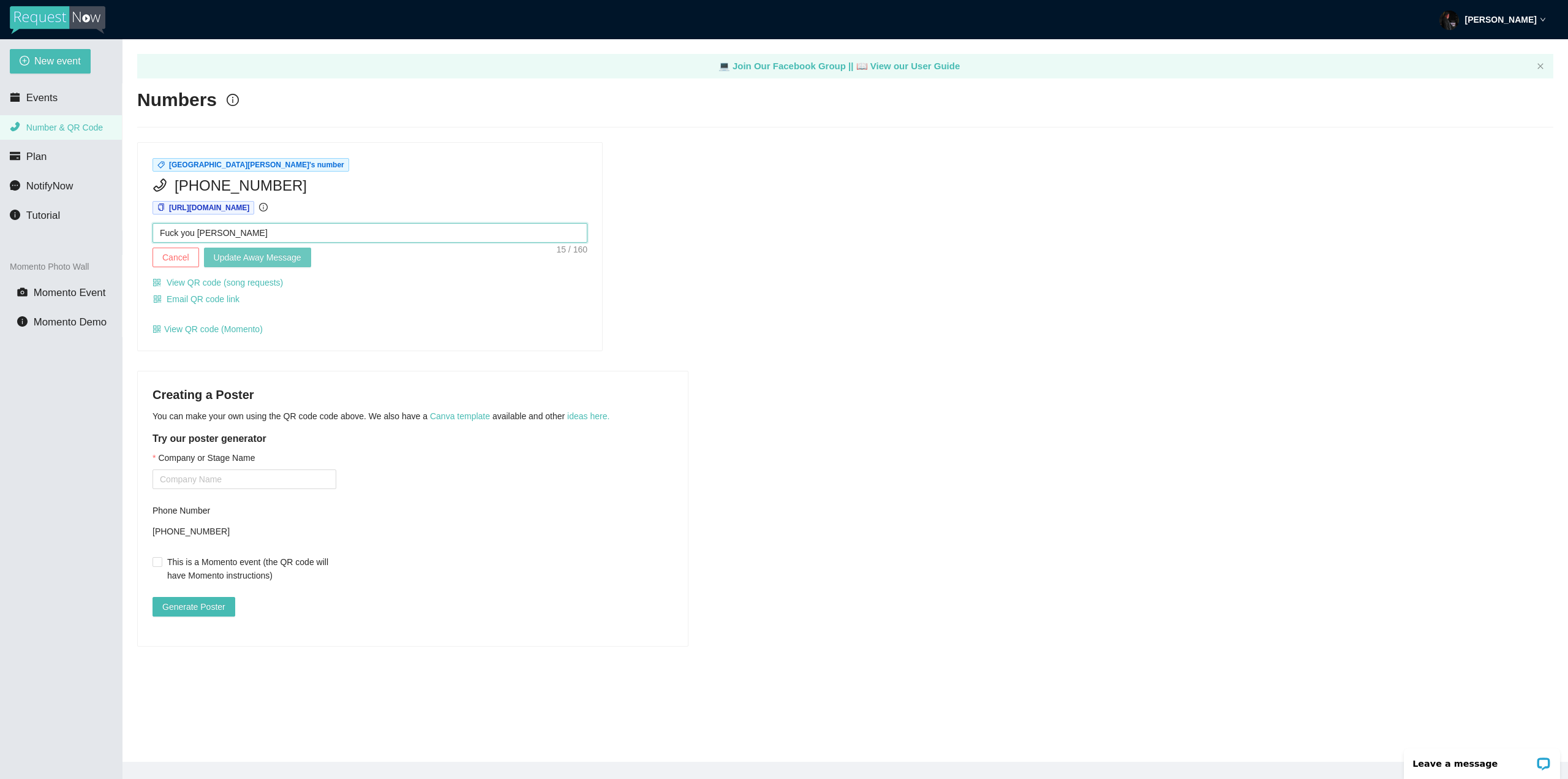
type textarea "Fuck you connor"
click at [284, 260] on span "Update Away Message" at bounding box center [257, 257] width 88 height 14
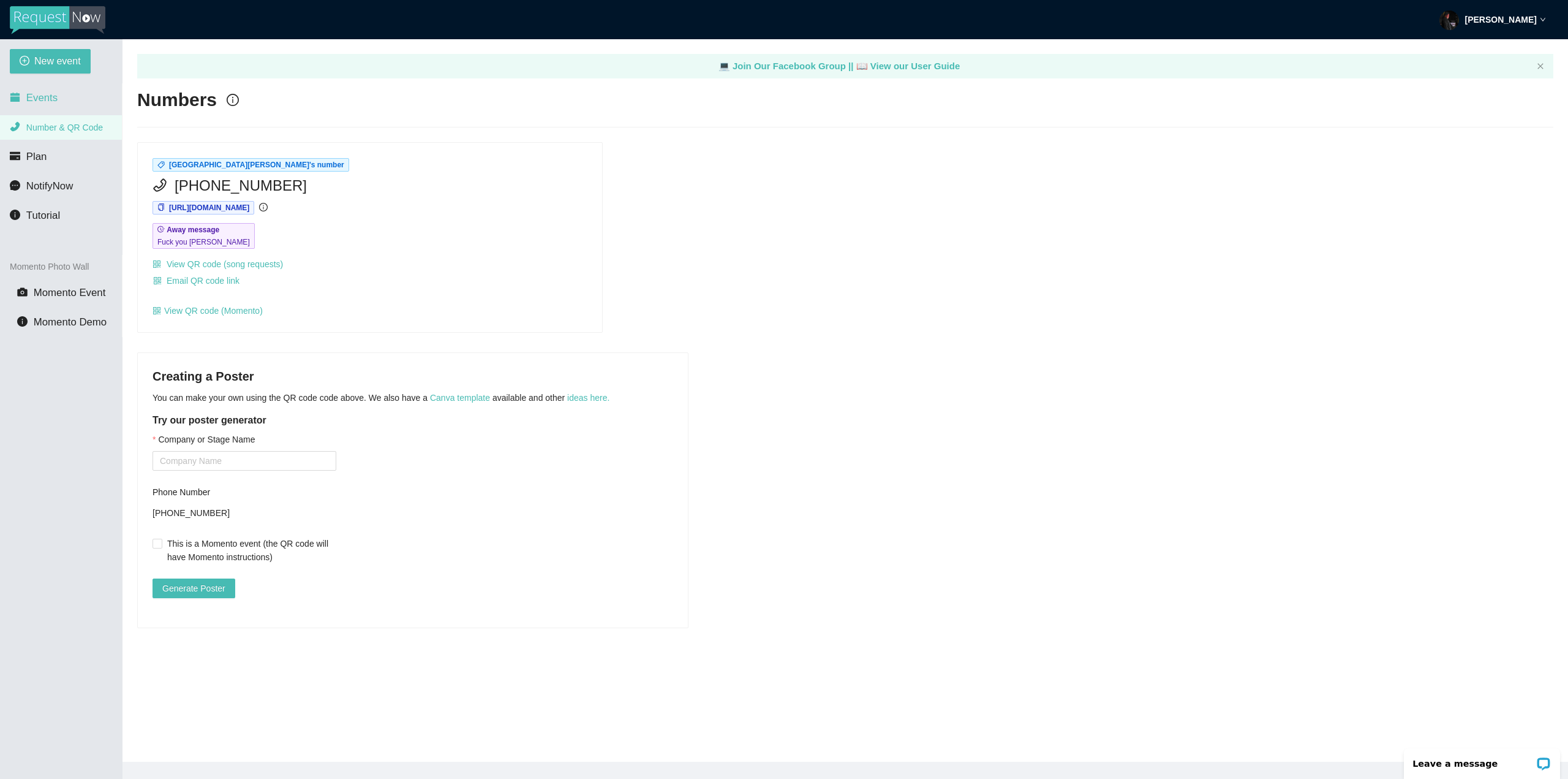
click at [47, 105] on li "Events" at bounding box center [61, 98] width 122 height 24
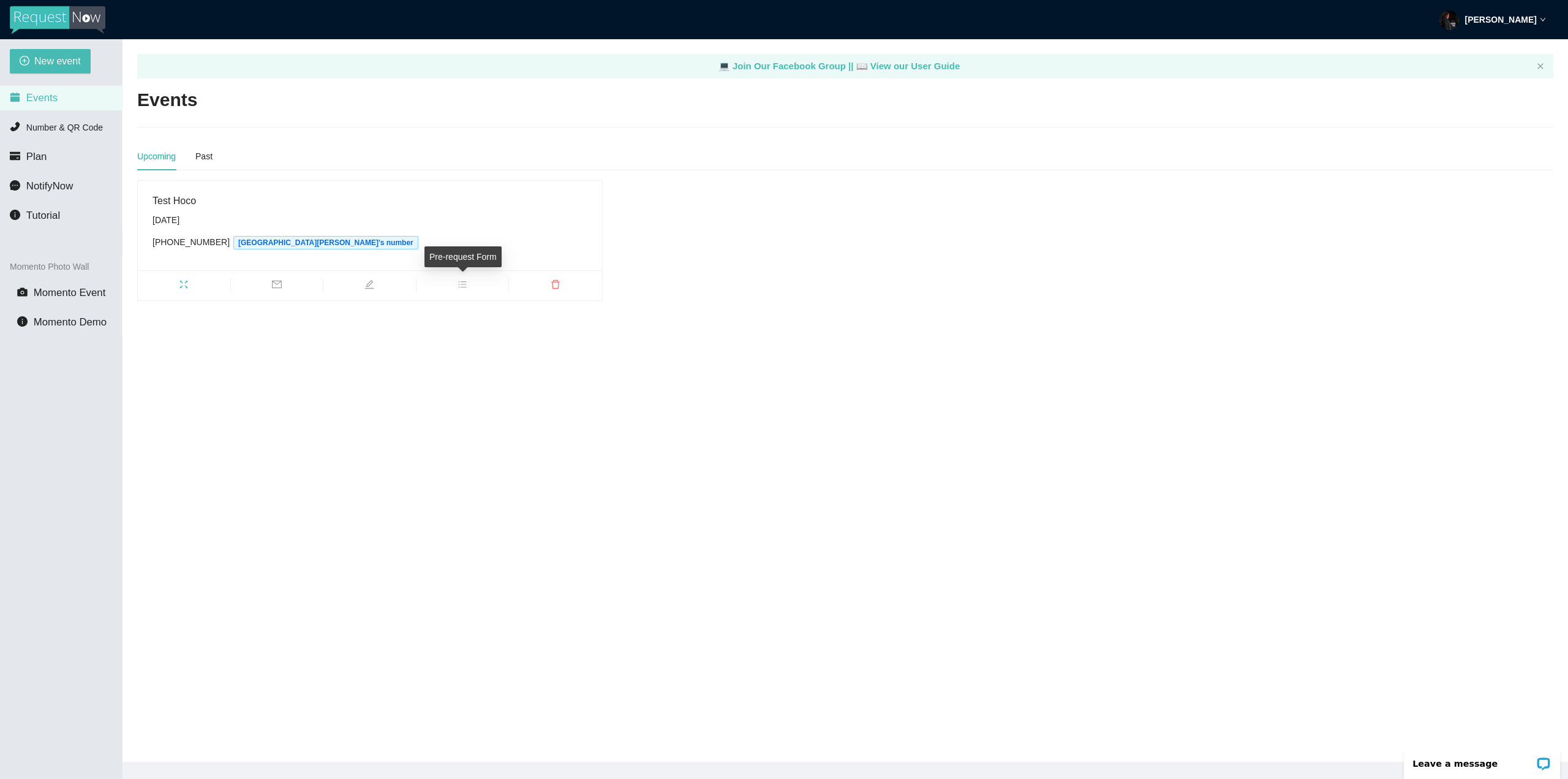
click at [469, 289] on span "bars" at bounding box center [463, 286] width 92 height 14
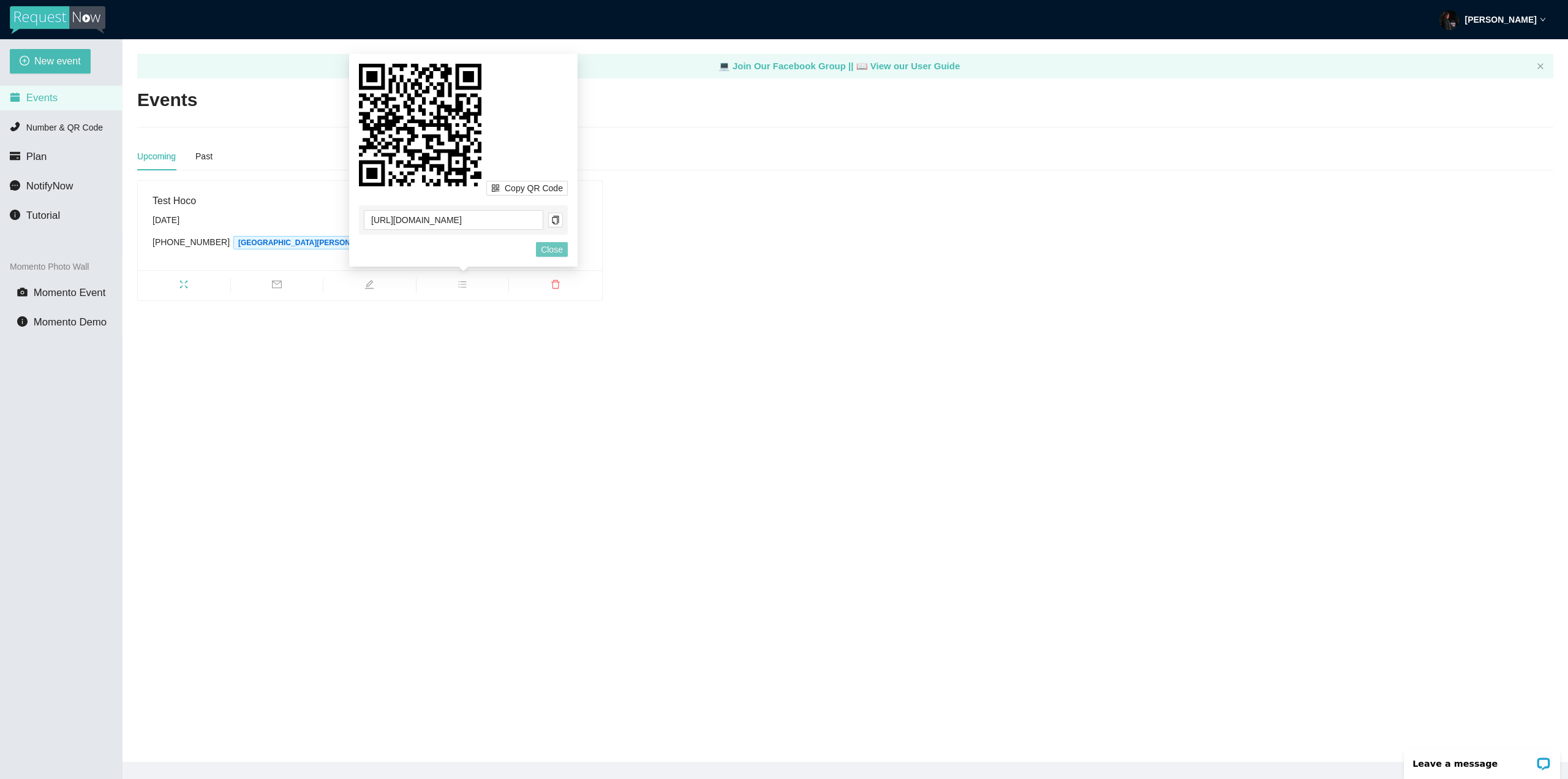
click at [543, 249] on span "Close" at bounding box center [552, 250] width 22 height 14
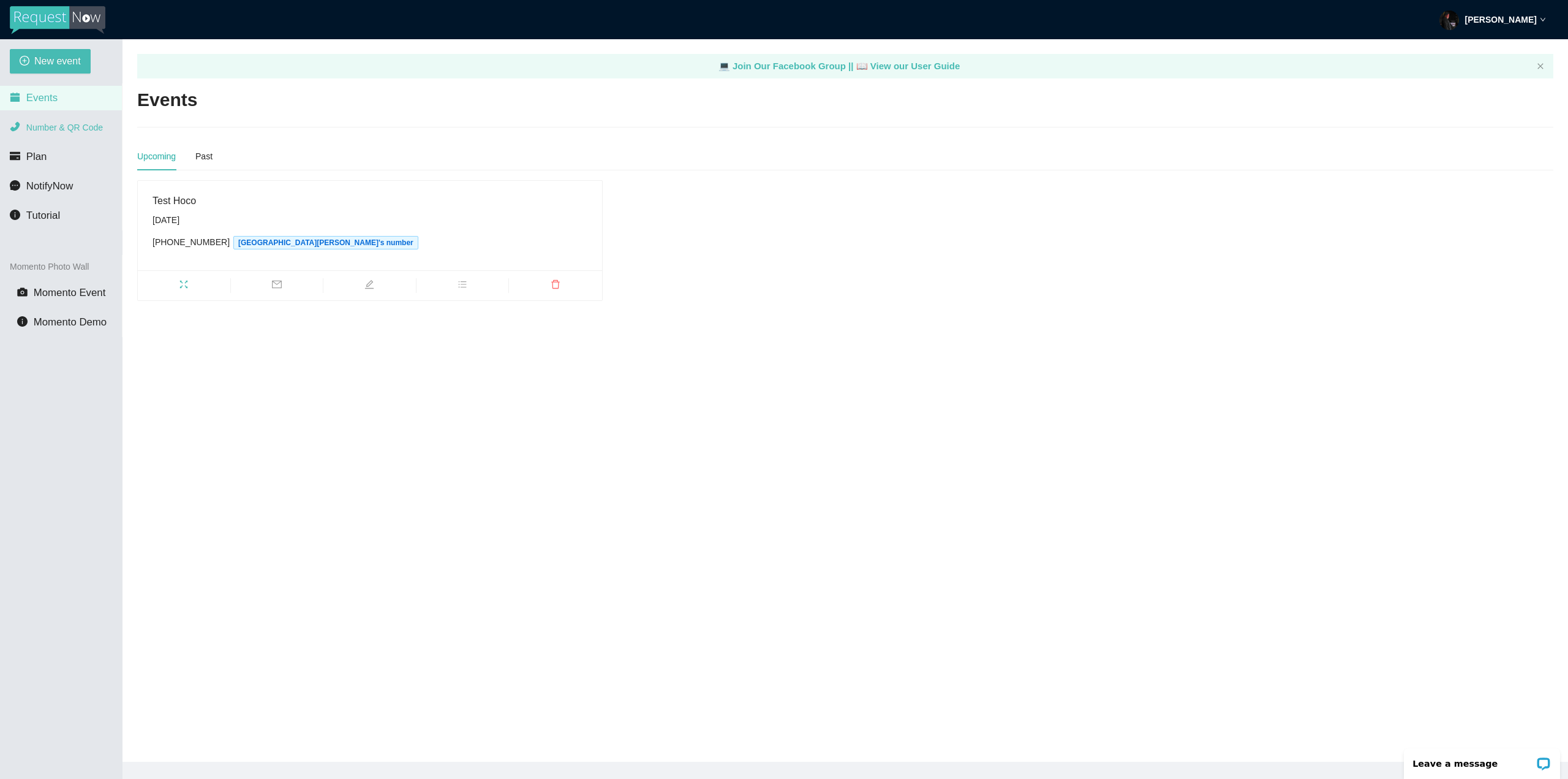
click at [32, 124] on span "Number & QR Code" at bounding box center [65, 127] width 76 height 10
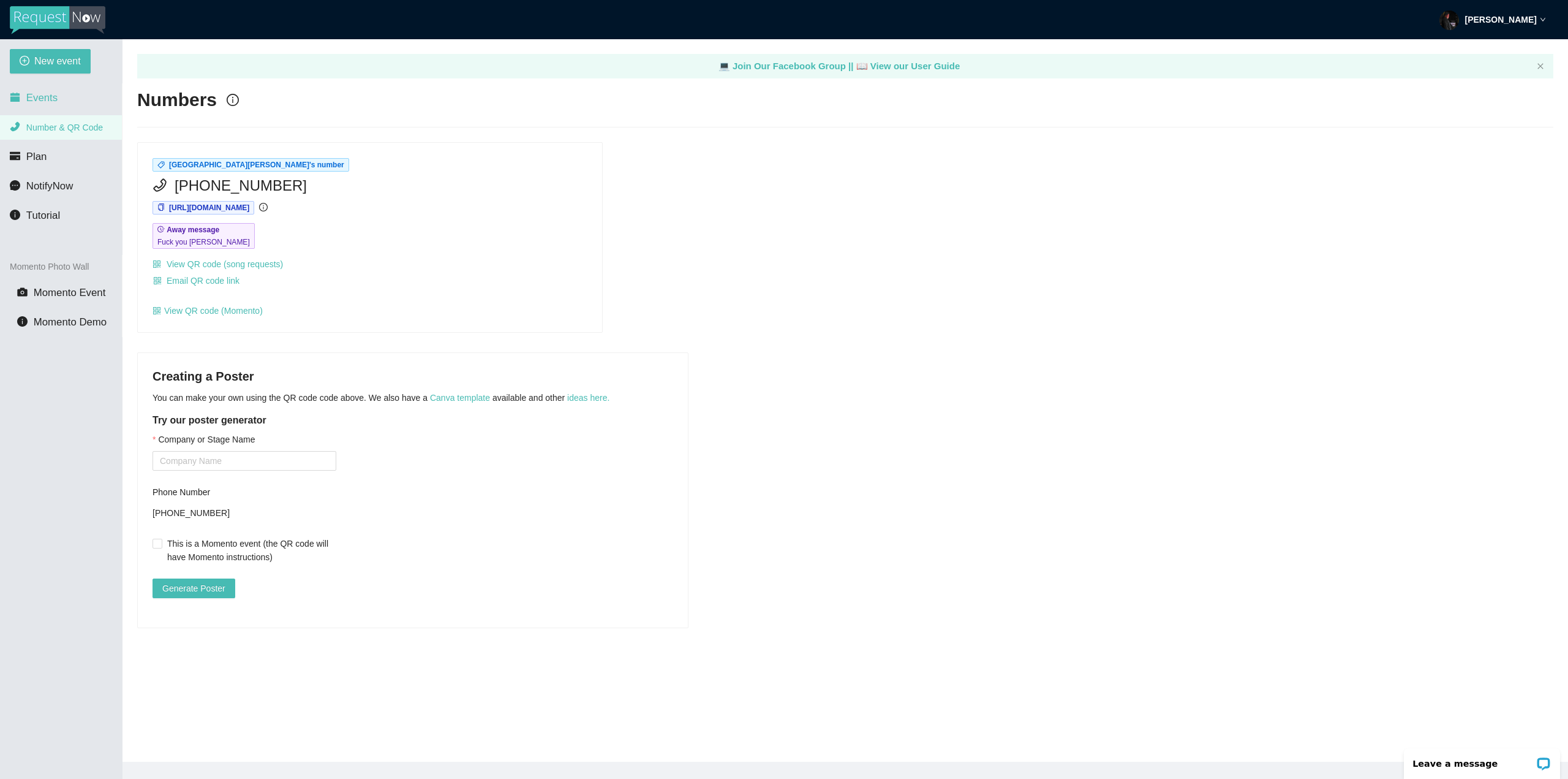
click at [47, 109] on li "Events" at bounding box center [61, 98] width 122 height 24
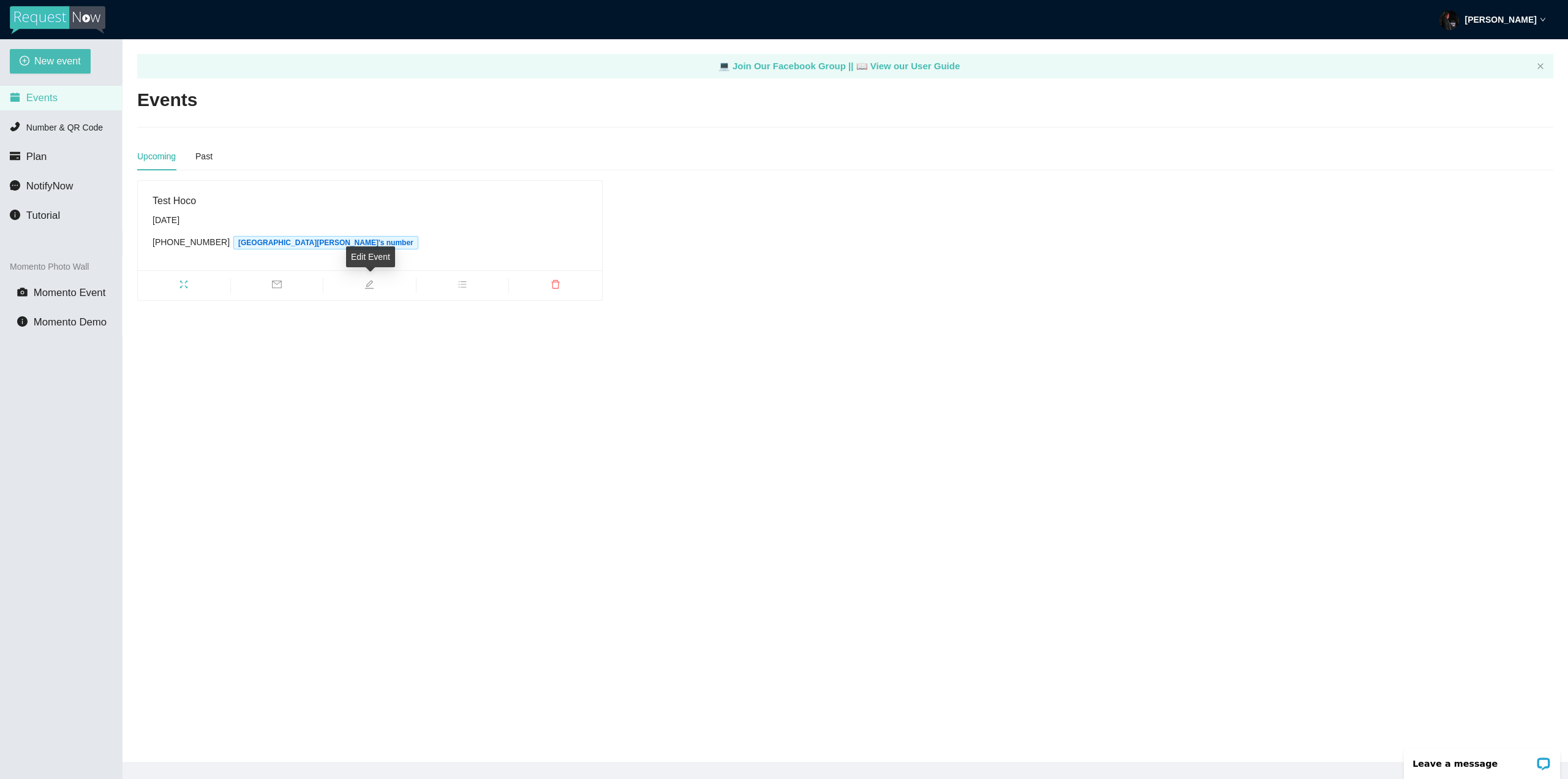
click at [379, 281] on span "edit" at bounding box center [369, 286] width 92 height 14
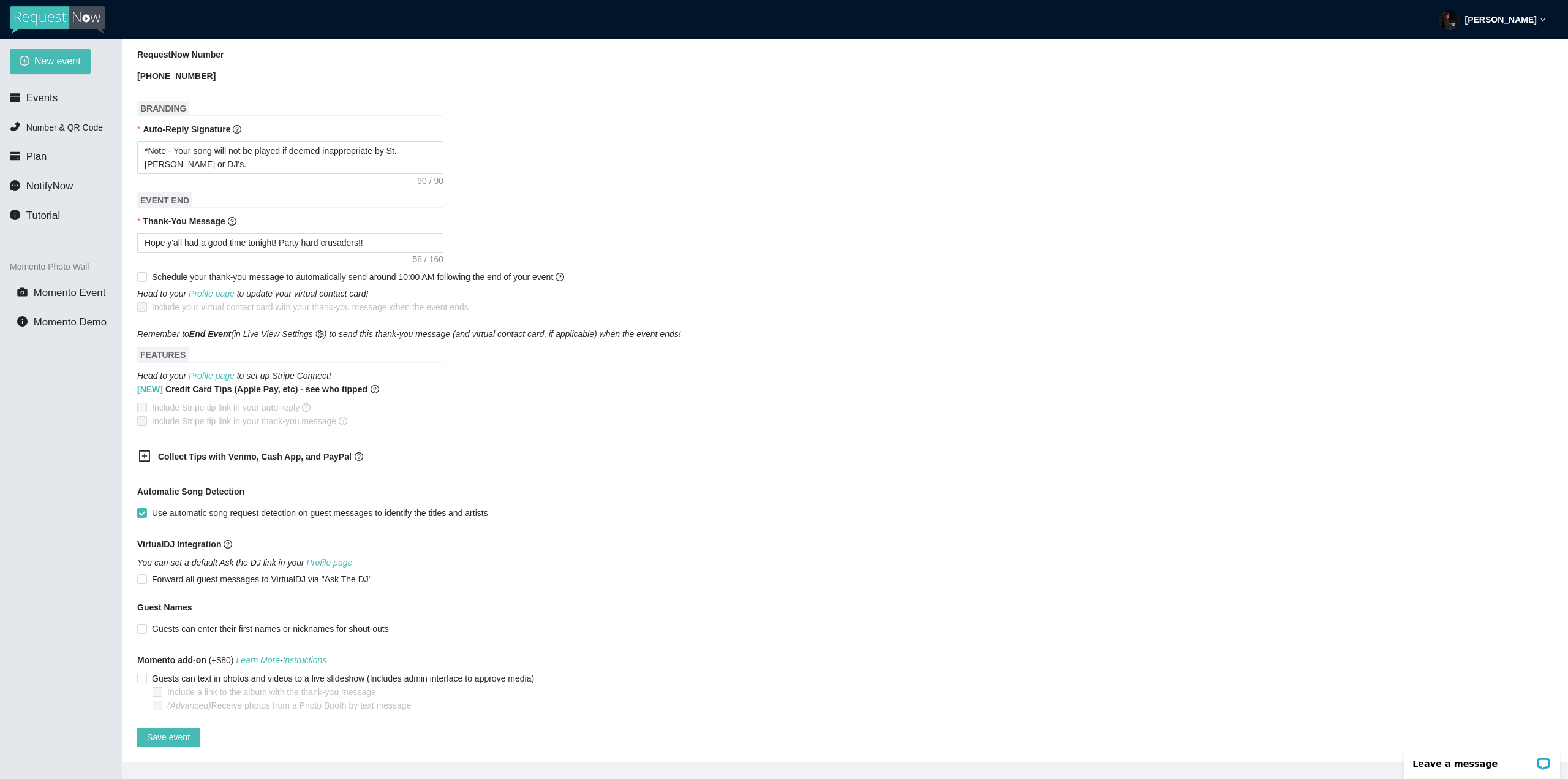
scroll to position [457, 0]
click at [52, 124] on span "Number & QR Code" at bounding box center [65, 127] width 76 height 10
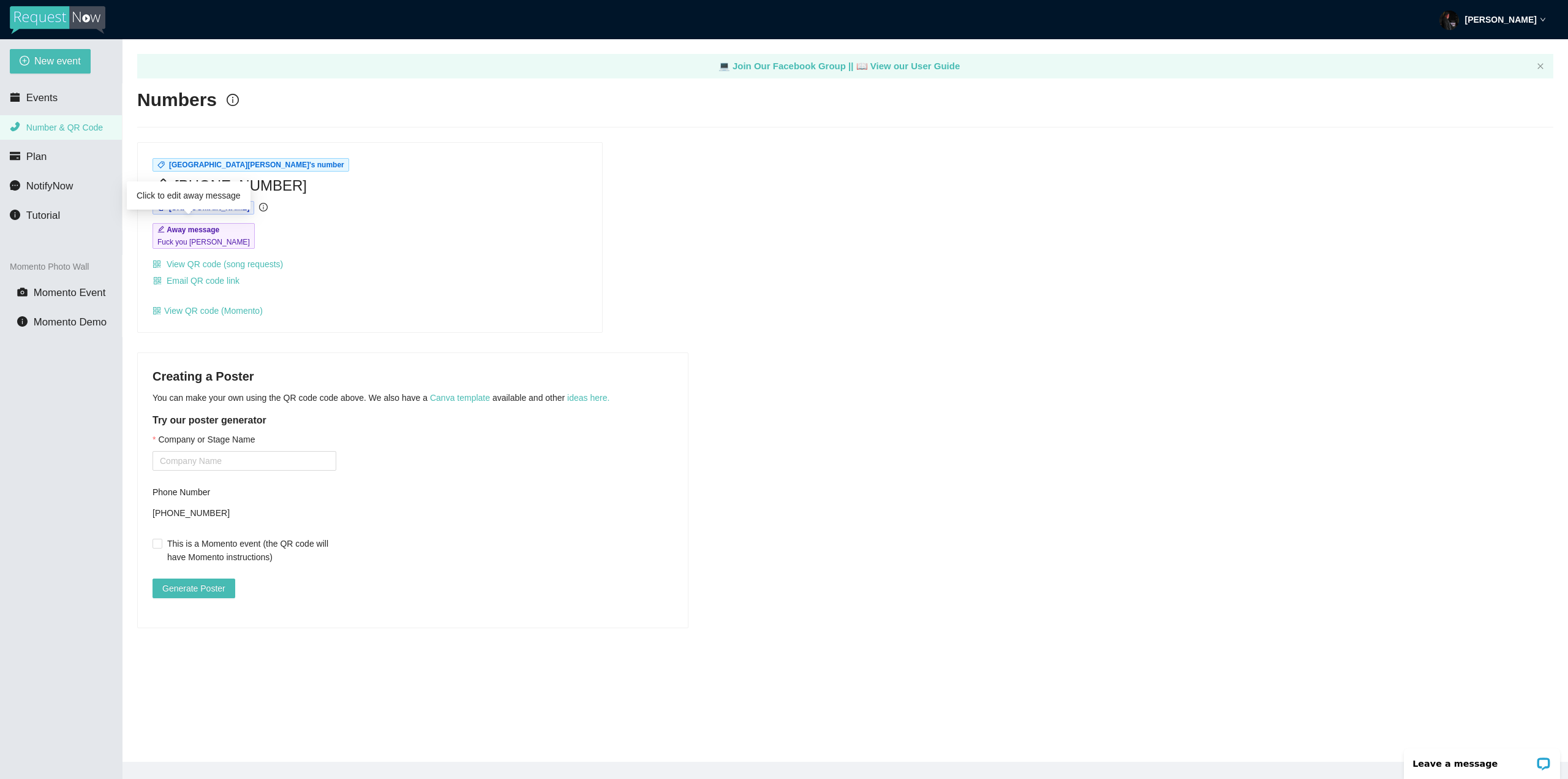
click at [215, 231] on b "Away message" at bounding box center [192, 229] width 53 height 8
type textarea "Fuck you connor"
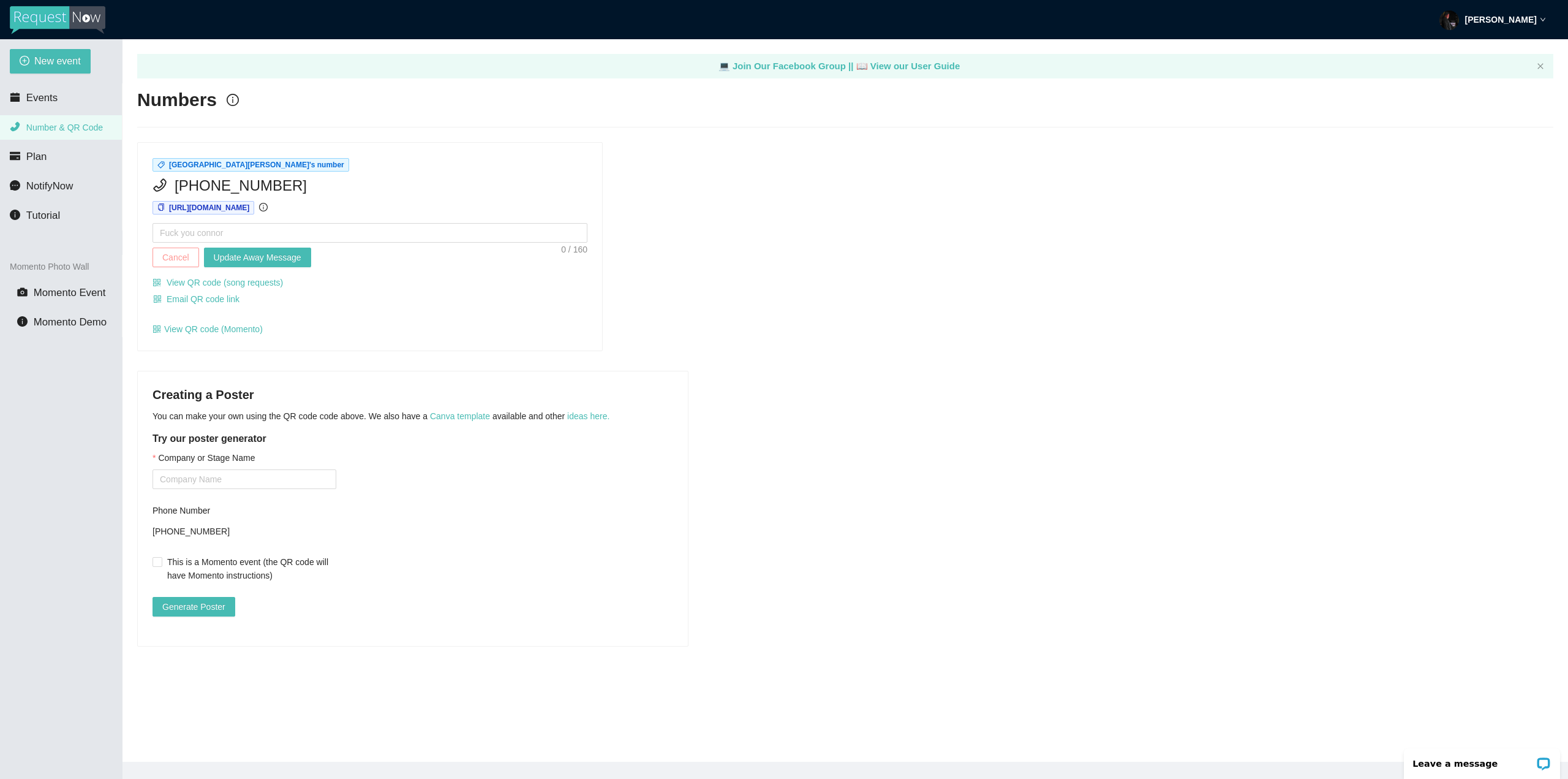
click at [192, 254] on button "Cancel" at bounding box center [176, 257] width 47 height 20
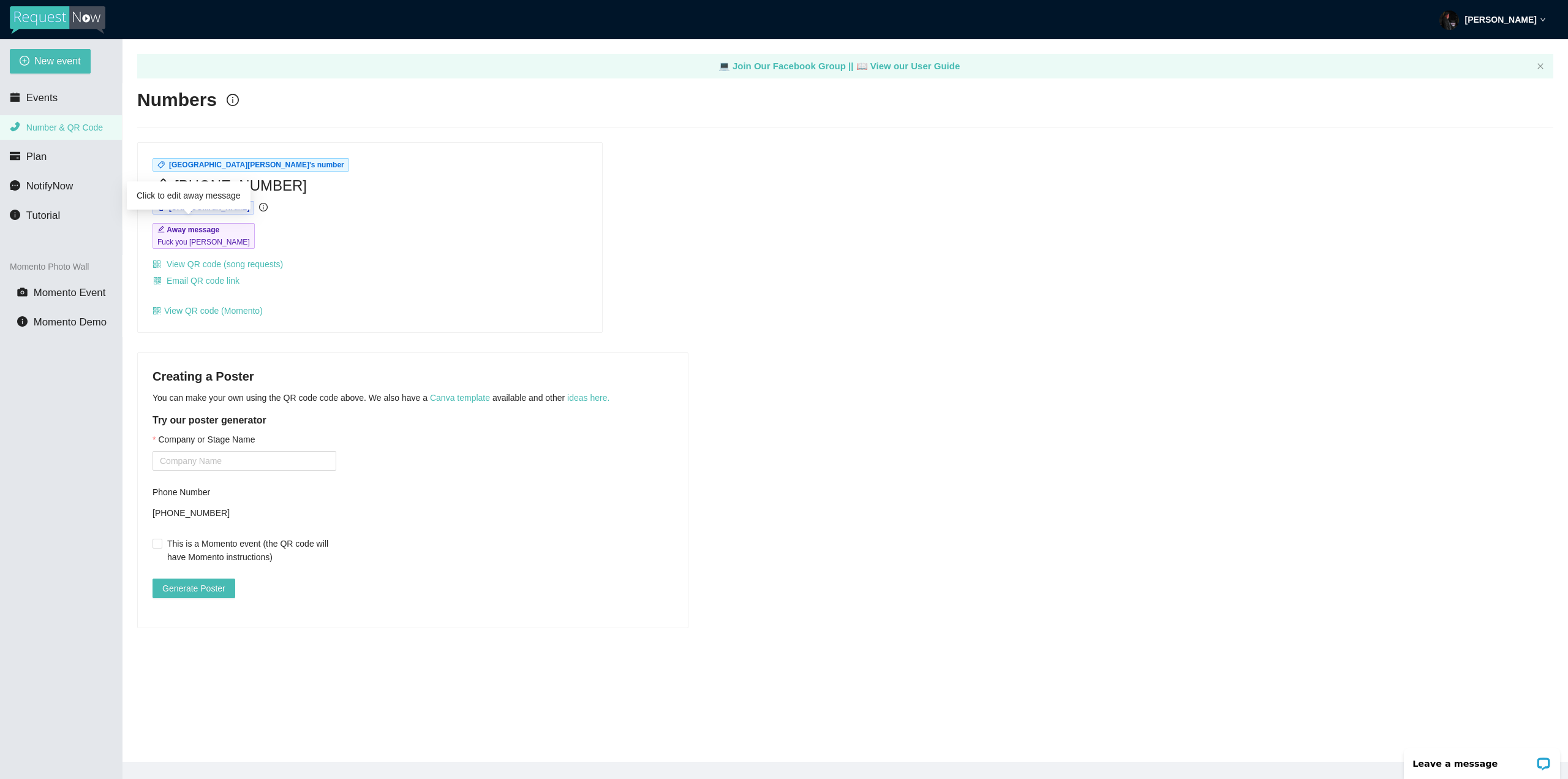
click at [190, 238] on span "Fuck you connor" at bounding box center [203, 242] width 92 height 12
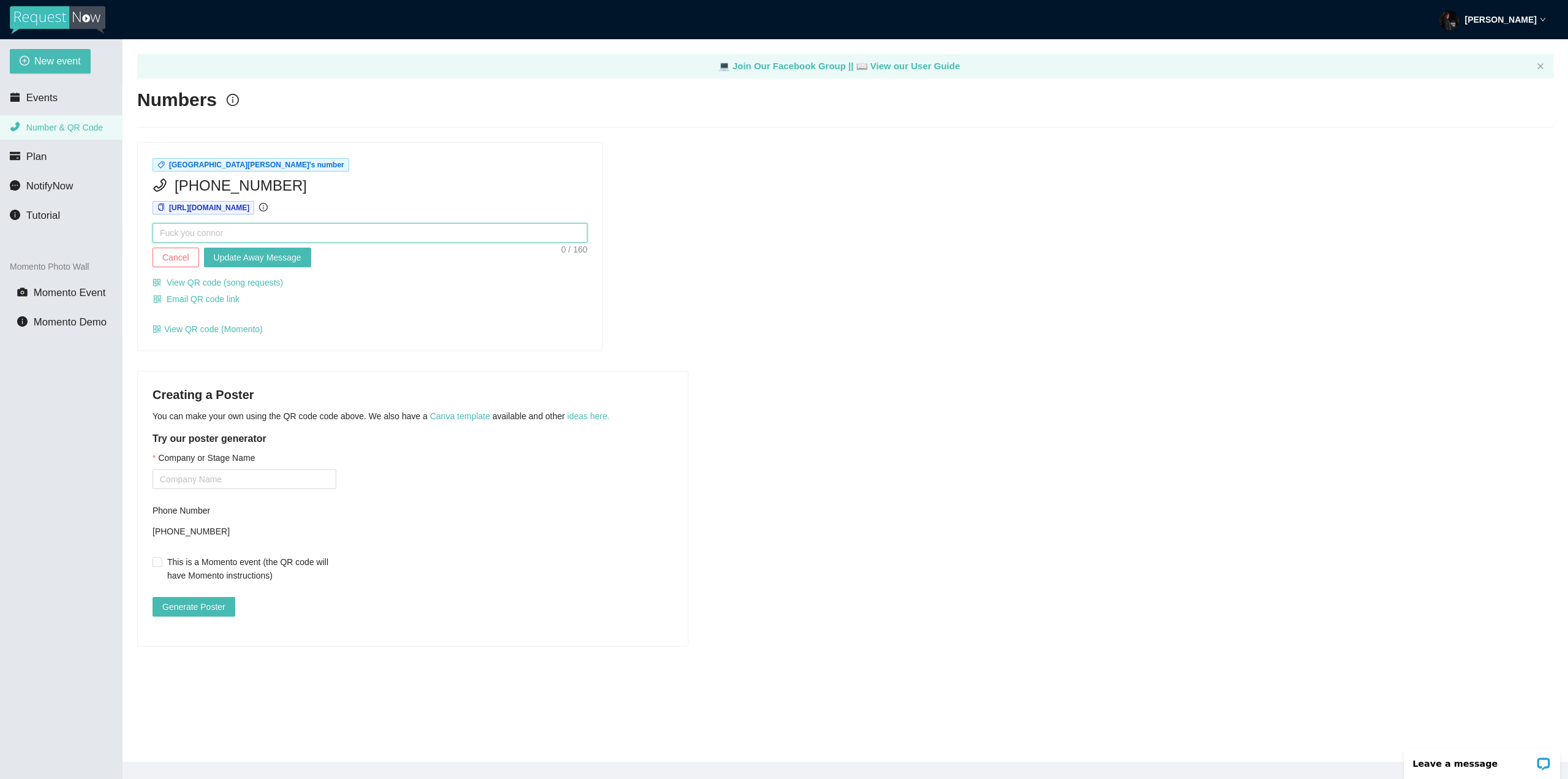
drag, startPoint x: 236, startPoint y: 223, endPoint x: 145, endPoint y: 219, distance: 91.1
click at [145, 219] on div "St. Dominic High School's number (314) 370-6539 https://app.requestnow.io/lexna…" at bounding box center [370, 247] width 464 height 208
click at [176, 256] on span "Cancel" at bounding box center [176, 257] width 27 height 14
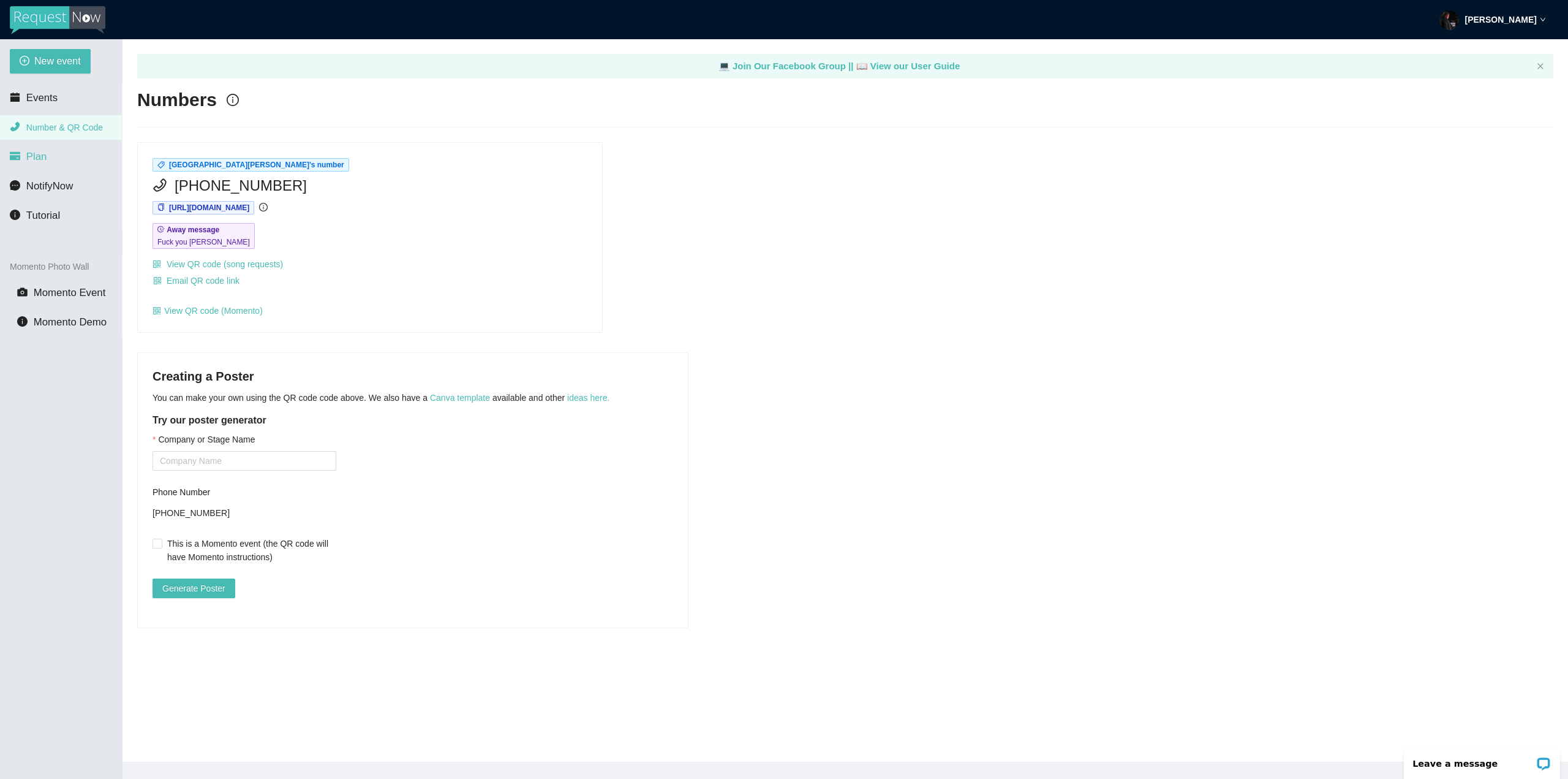
click at [29, 144] on li "Plan" at bounding box center [61, 157] width 122 height 24
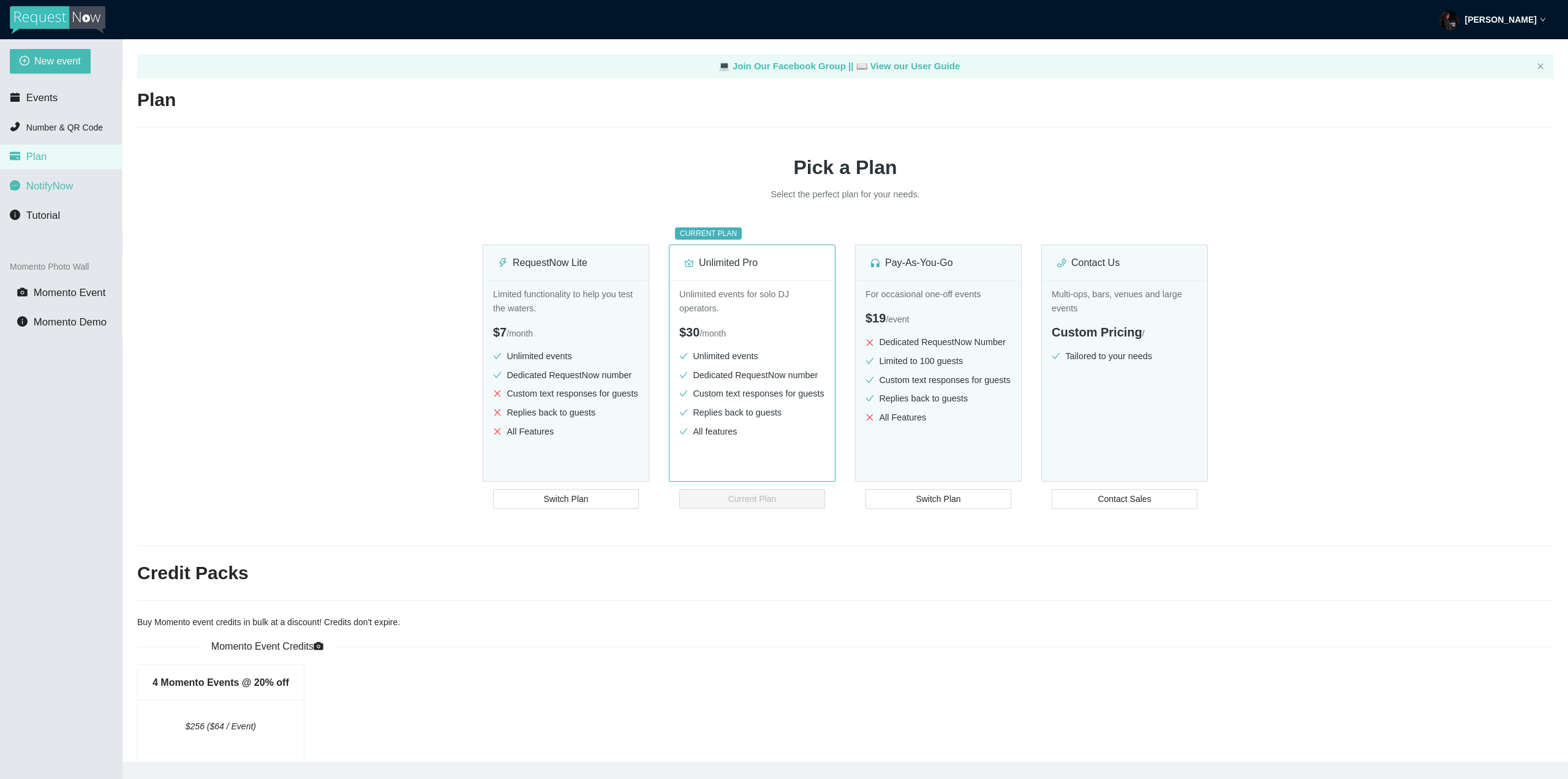
click at [53, 191] on span "NotifyNow" at bounding box center [50, 186] width 47 height 11
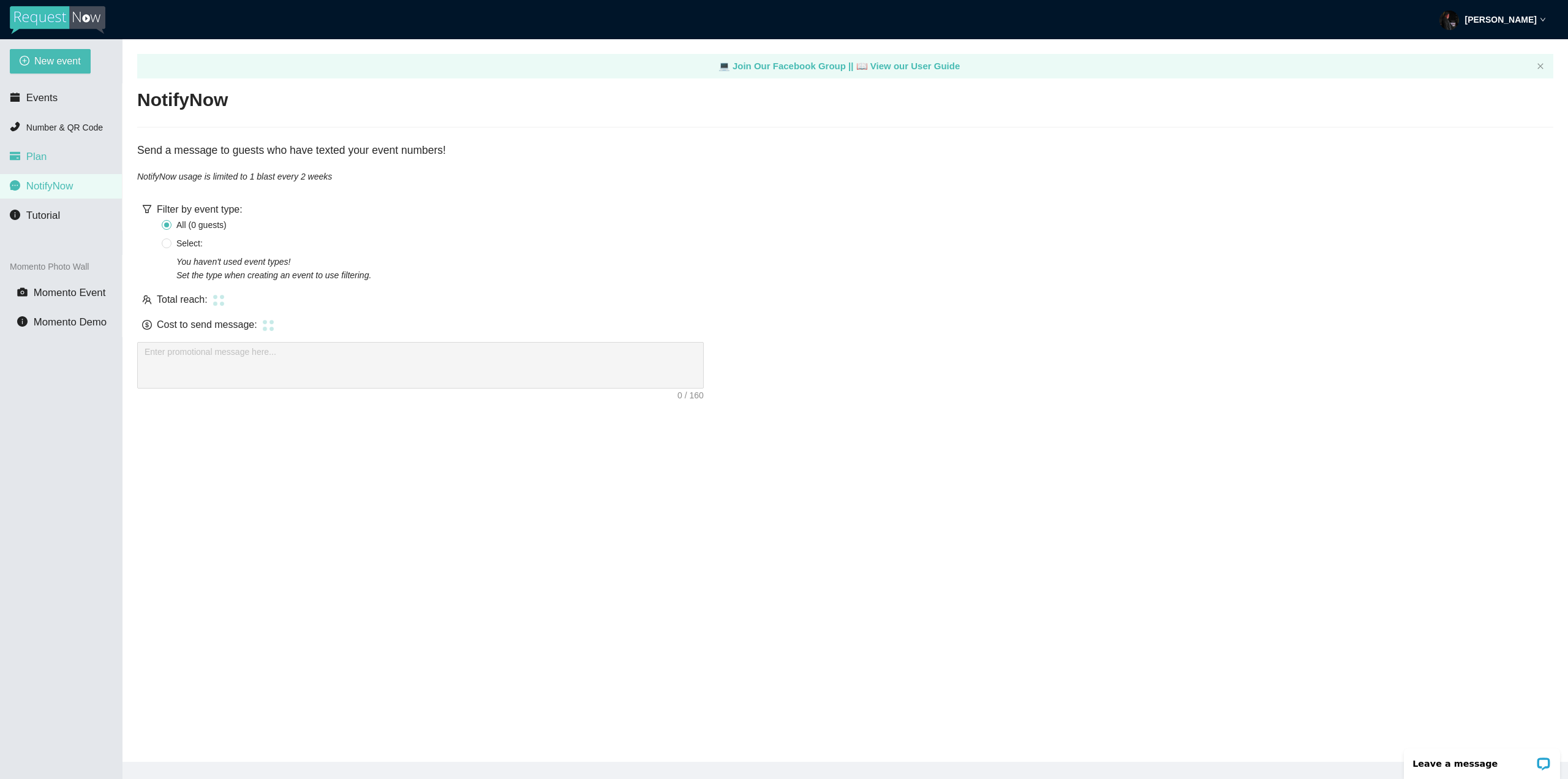
click at [46, 146] on li "Plan" at bounding box center [61, 157] width 122 height 24
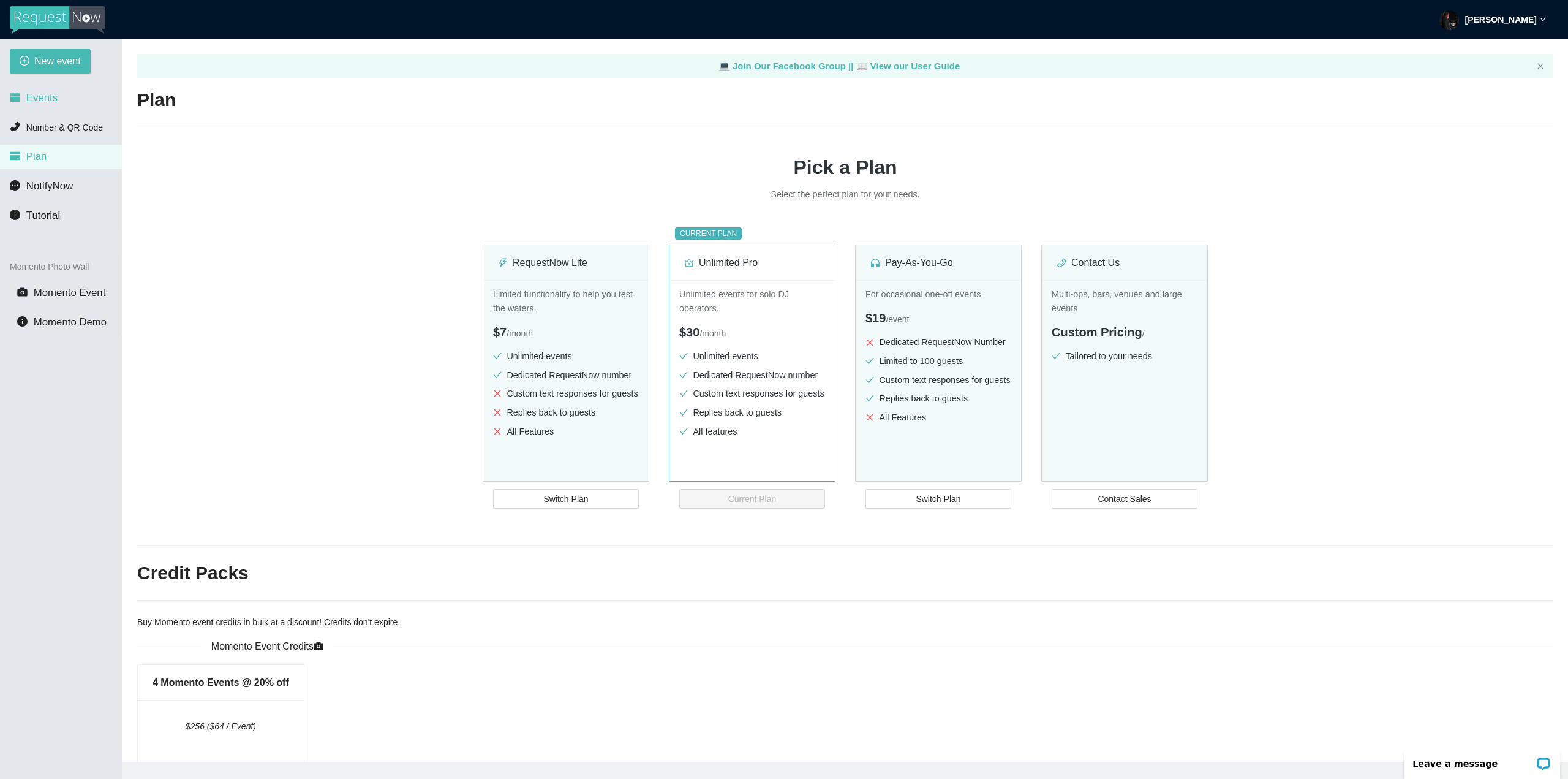
click at [44, 102] on span "Events" at bounding box center [42, 97] width 31 height 11
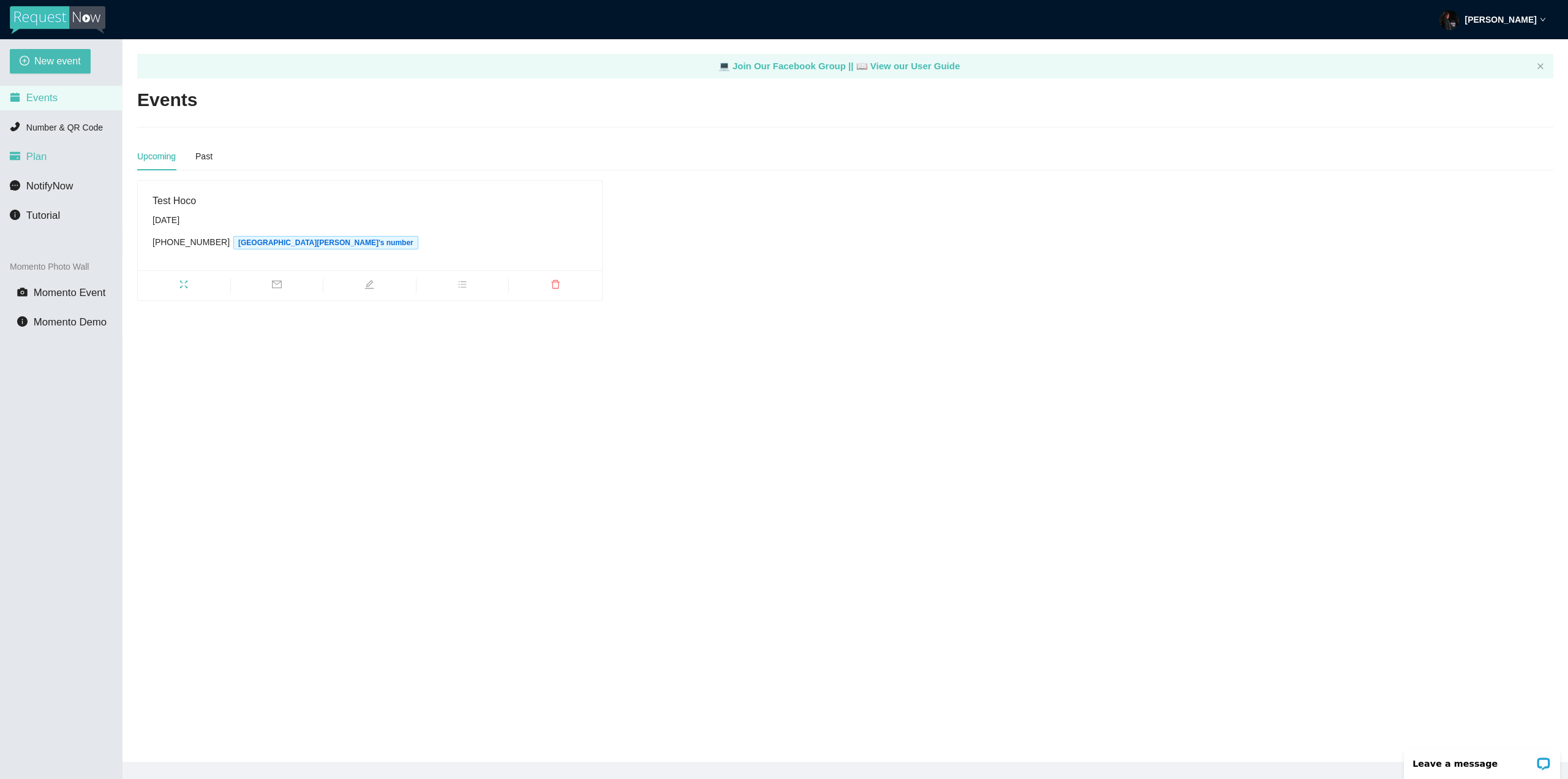
click at [43, 154] on span "Plan" at bounding box center [37, 156] width 21 height 11
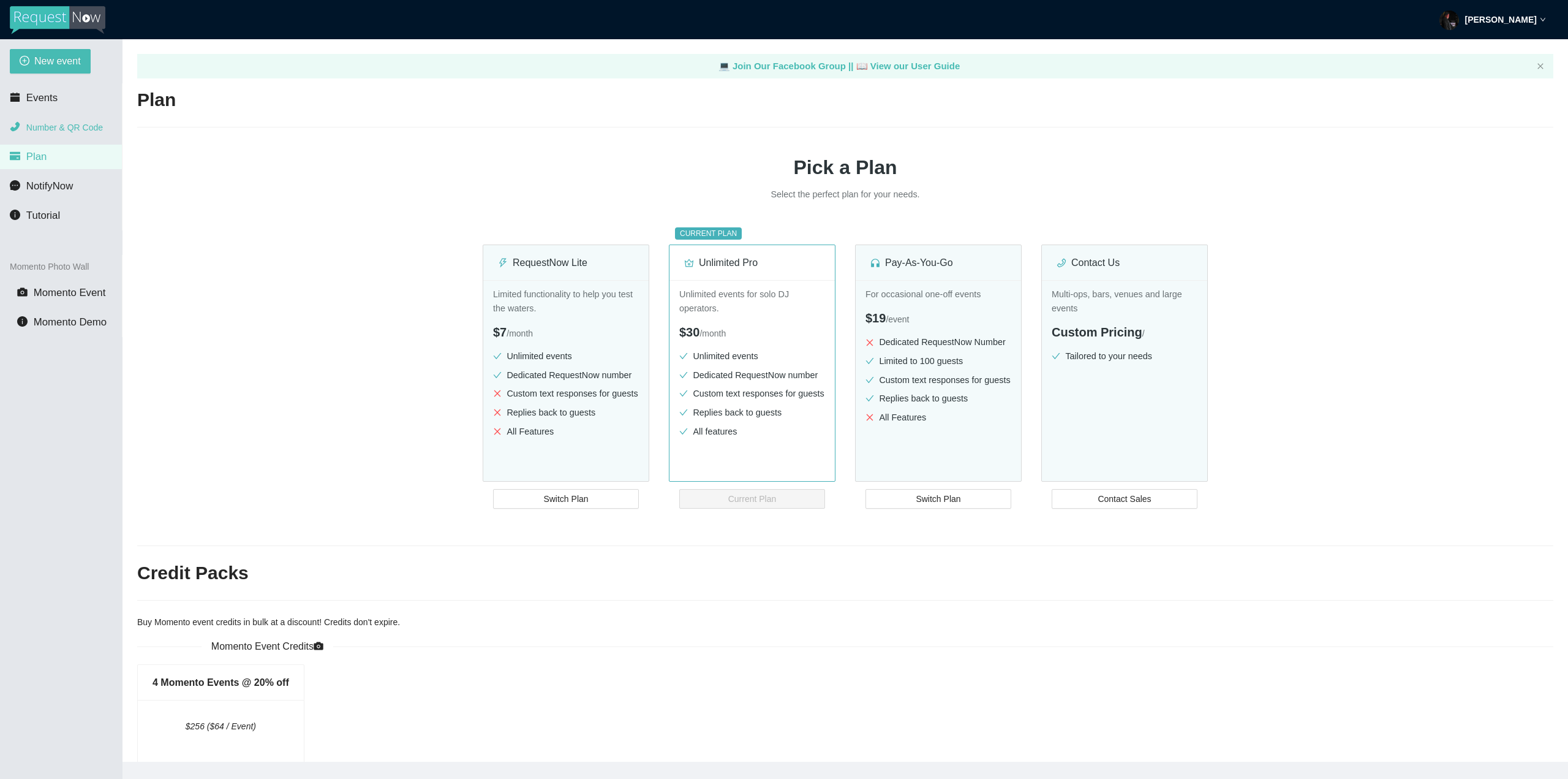
click at [77, 132] on span "Number & QR Code" at bounding box center [65, 127] width 76 height 10
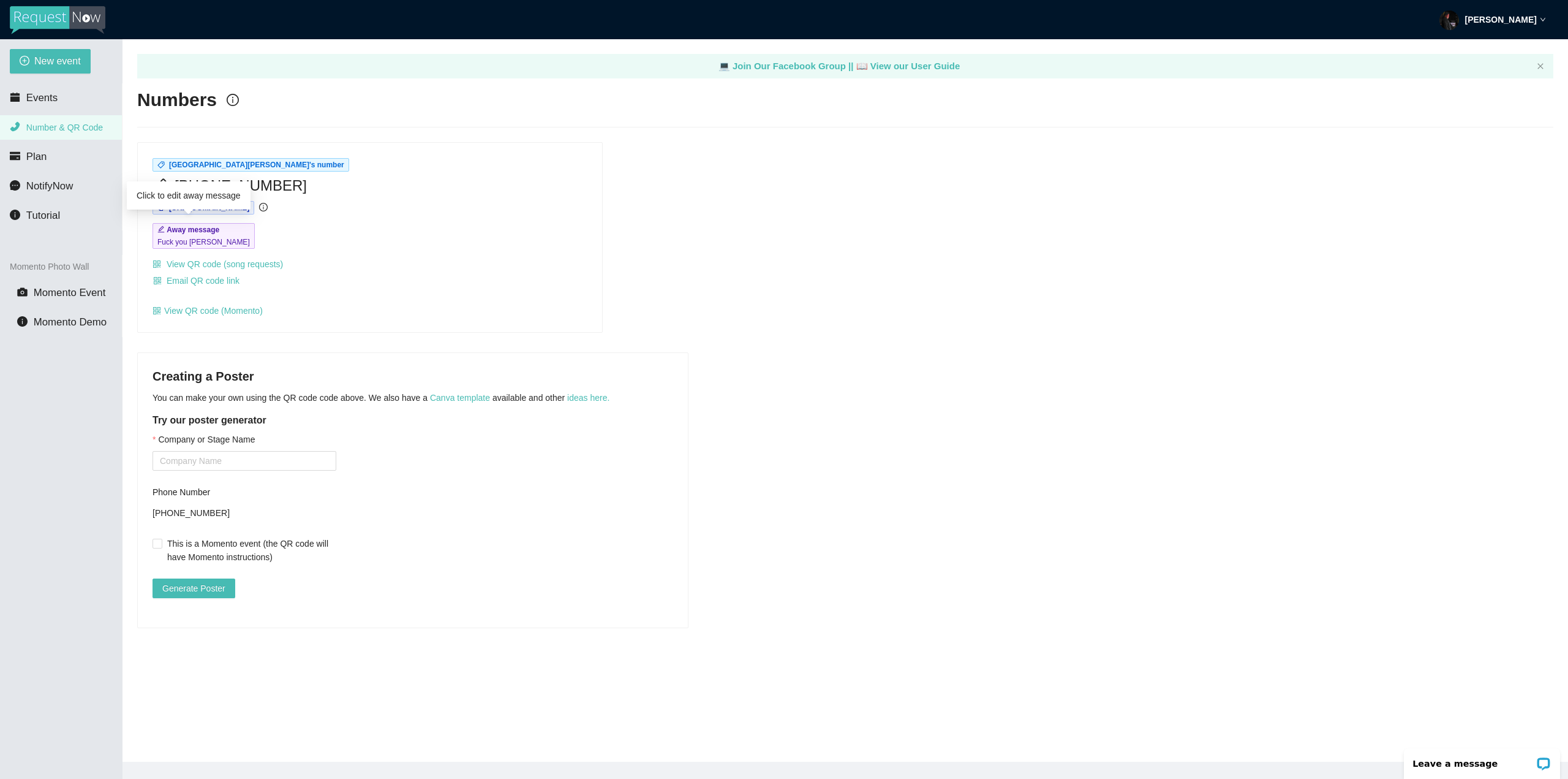
click at [203, 233] on b "Away message" at bounding box center [192, 229] width 53 height 8
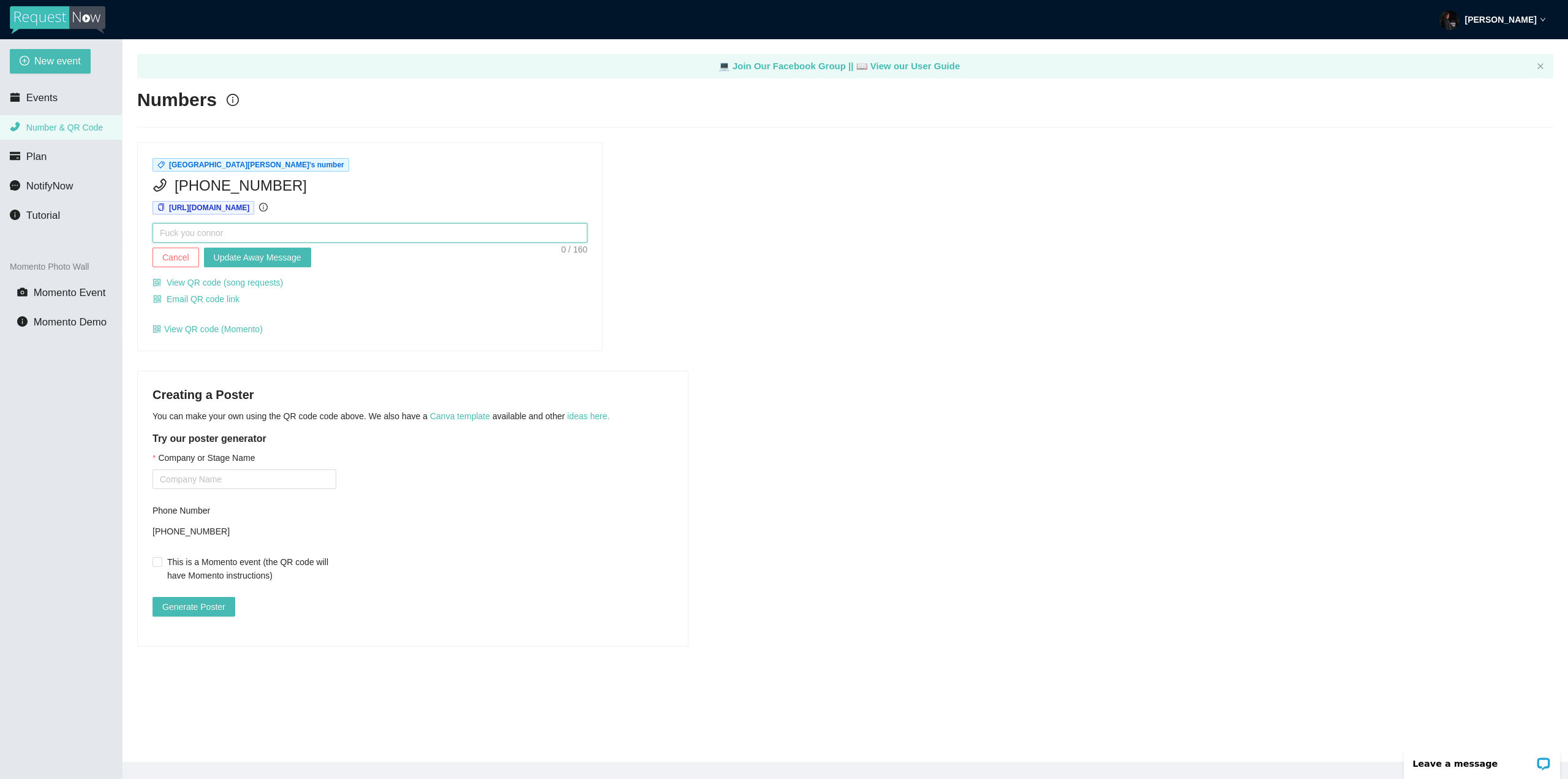
drag, startPoint x: 225, startPoint y: 226, endPoint x: 137, endPoint y: 222, distance: 88.1
click at [137, 222] on div "St. Dominic High School's number (314) 370-6539 https://app.requestnow.io/lexna…" at bounding box center [369, 247] width 476 height 209
type textarea "T"
type textarea "Th"
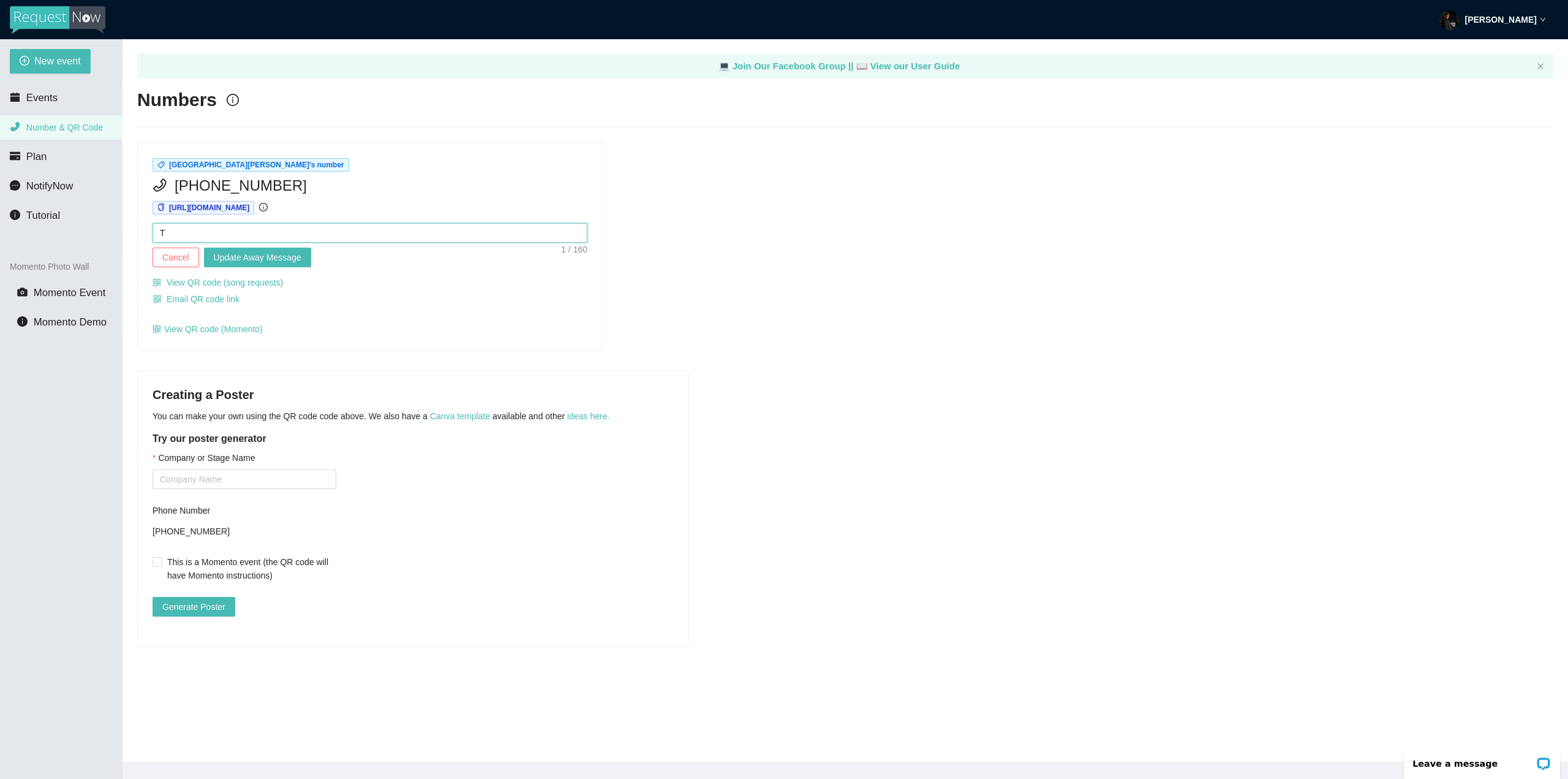
type textarea "Th"
type textarea "Thi"
type textarea "This"
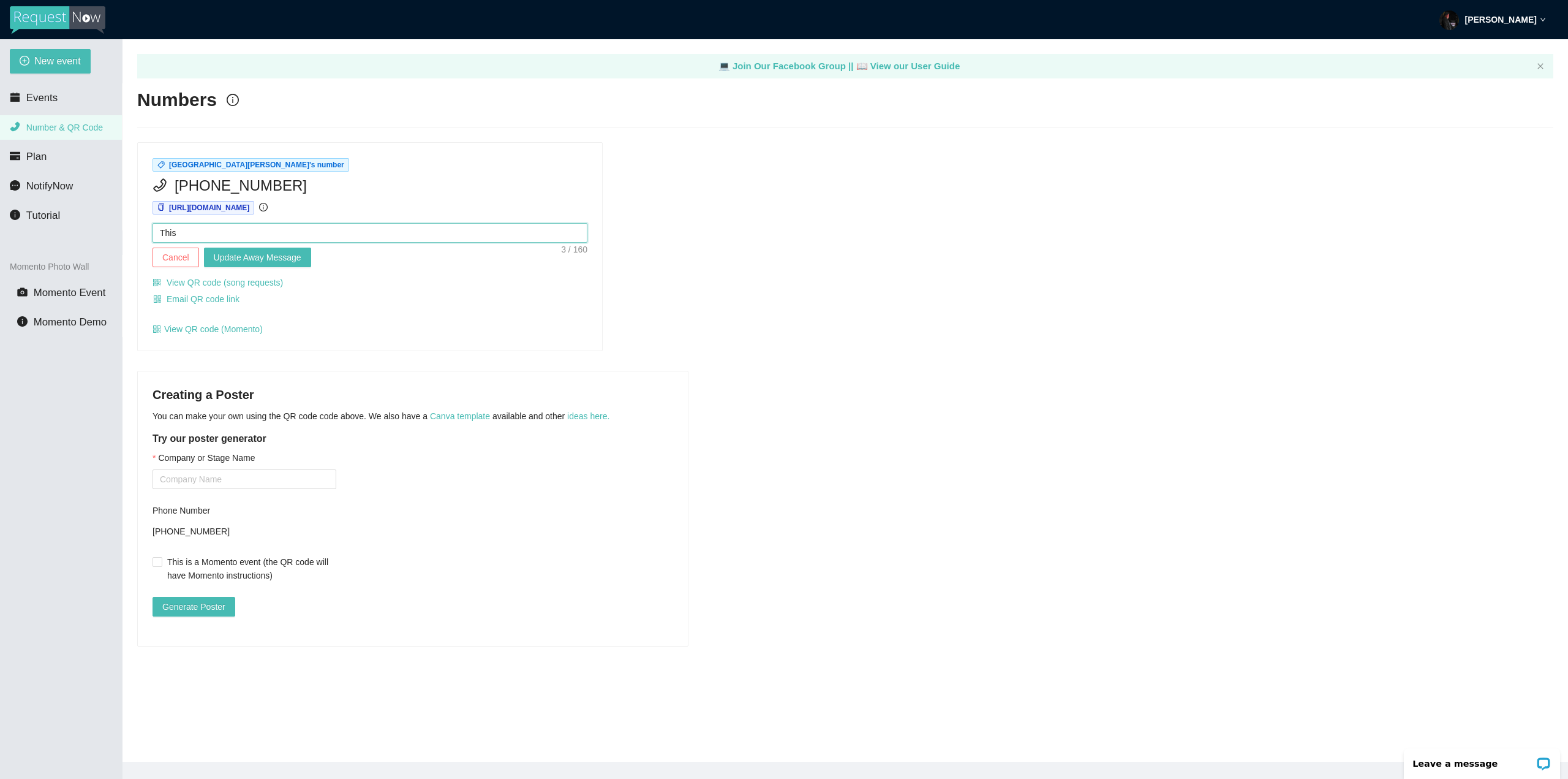
type textarea "This"
type textarea "This e"
type textarea "This ev"
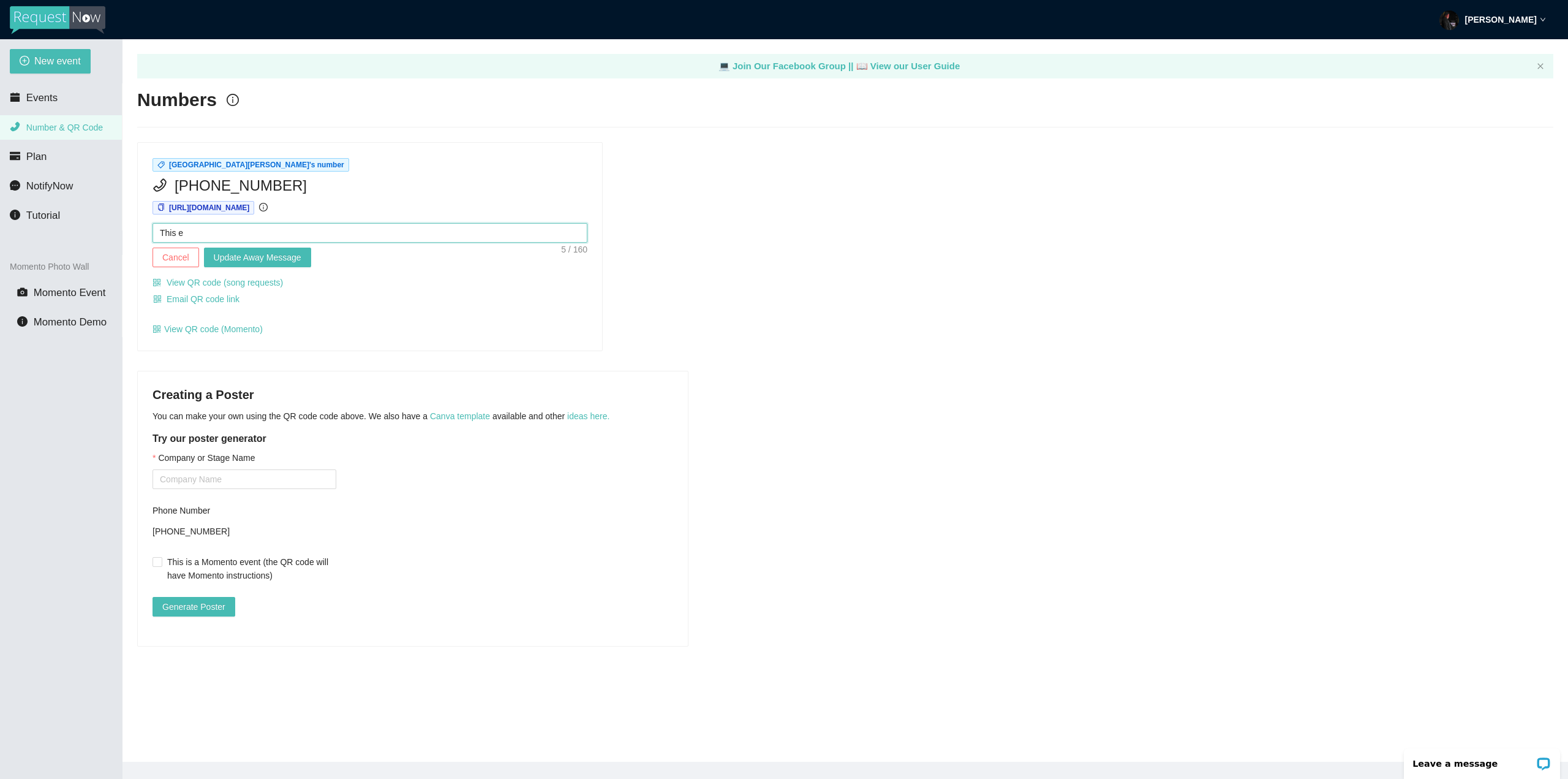
type textarea "This ev"
type textarea "This eve"
type textarea "This even"
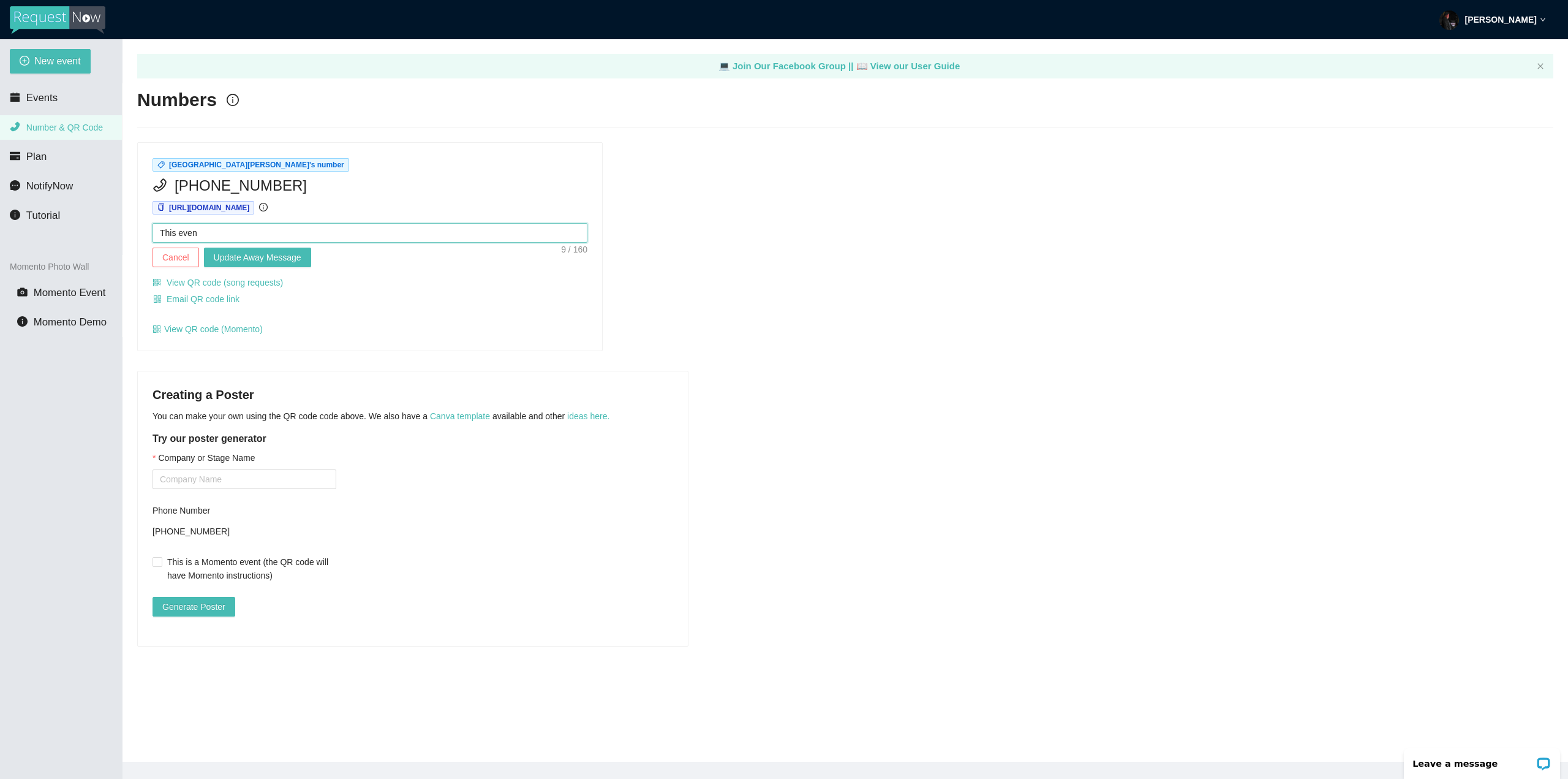
type textarea "This event"
type textarea "This event i"
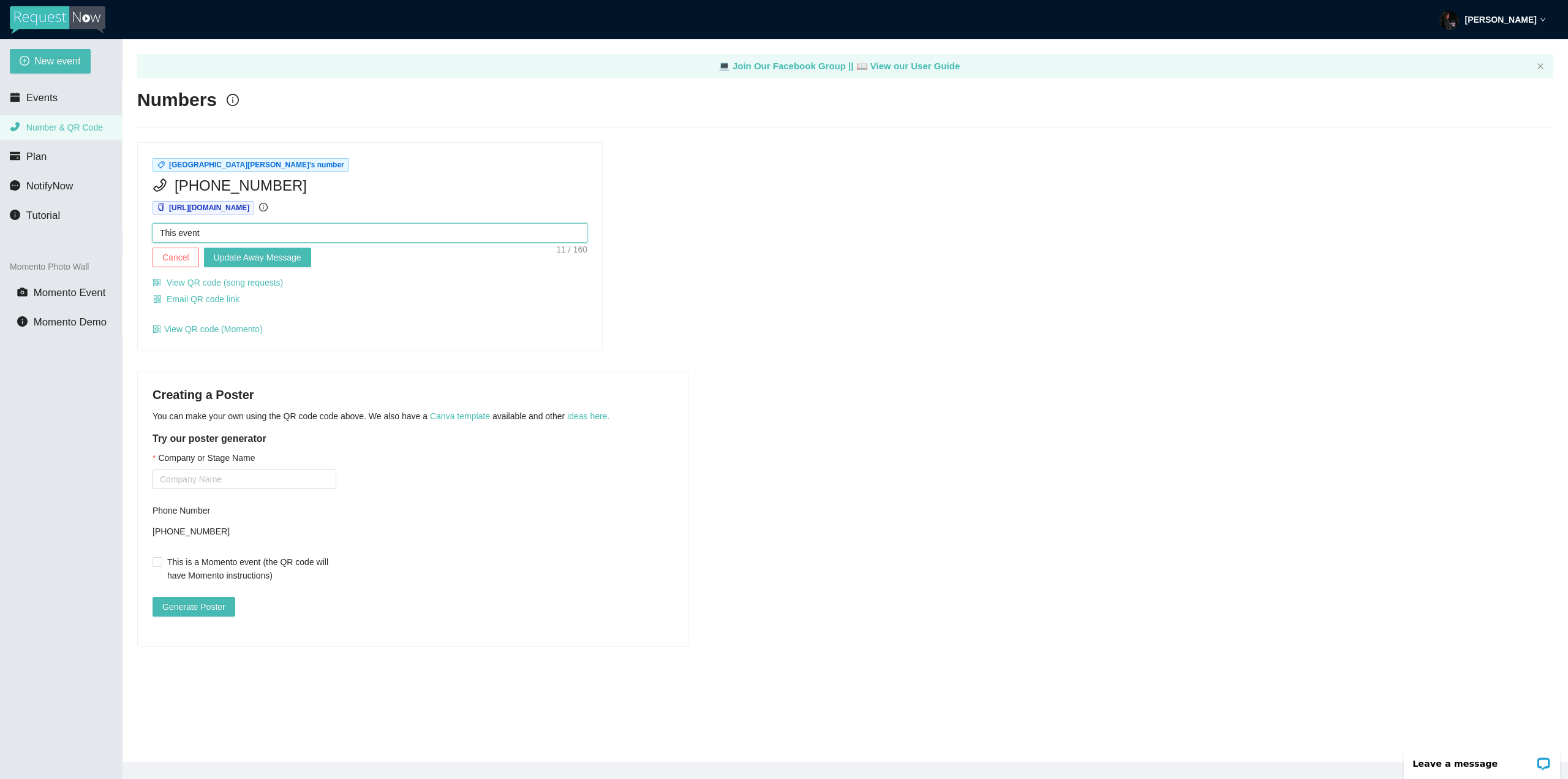
type textarea "This event i"
type textarea "This event is"
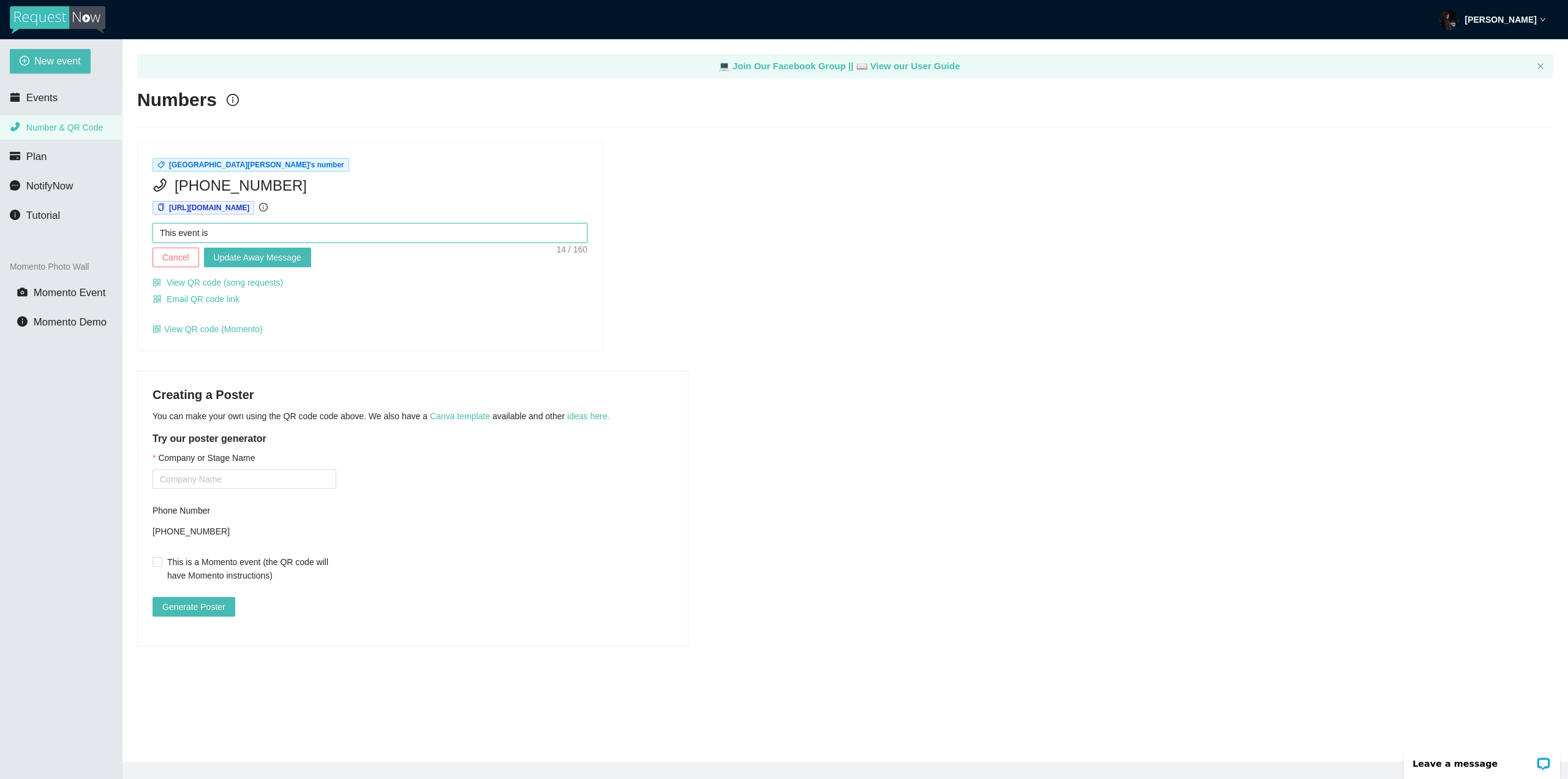
type textarea "This event is i"
type textarea "This event is in"
type textarea "This event is ina"
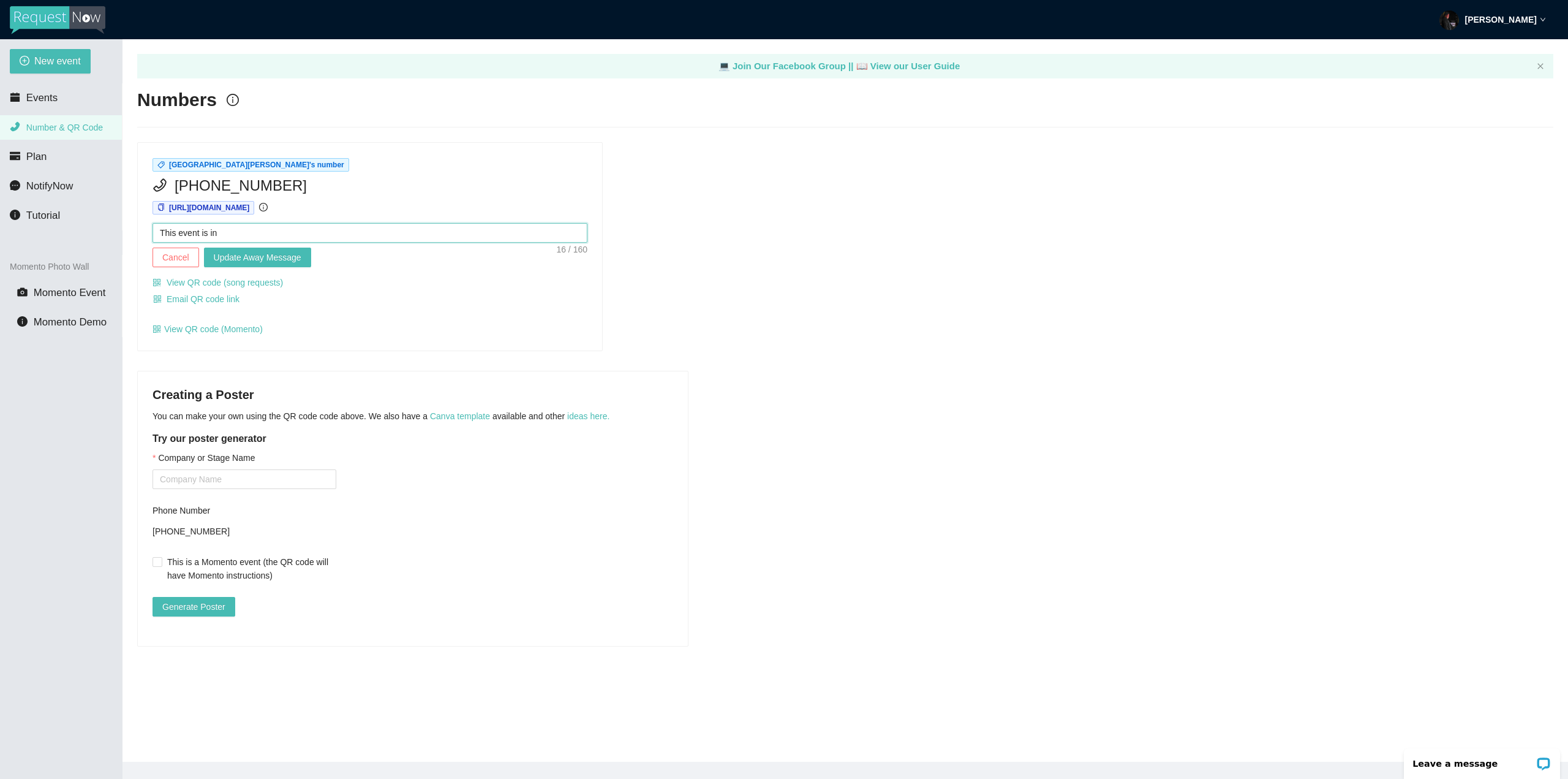
type textarea "This event is ina"
type textarea "This event is inac"
type textarea "This event is inact"
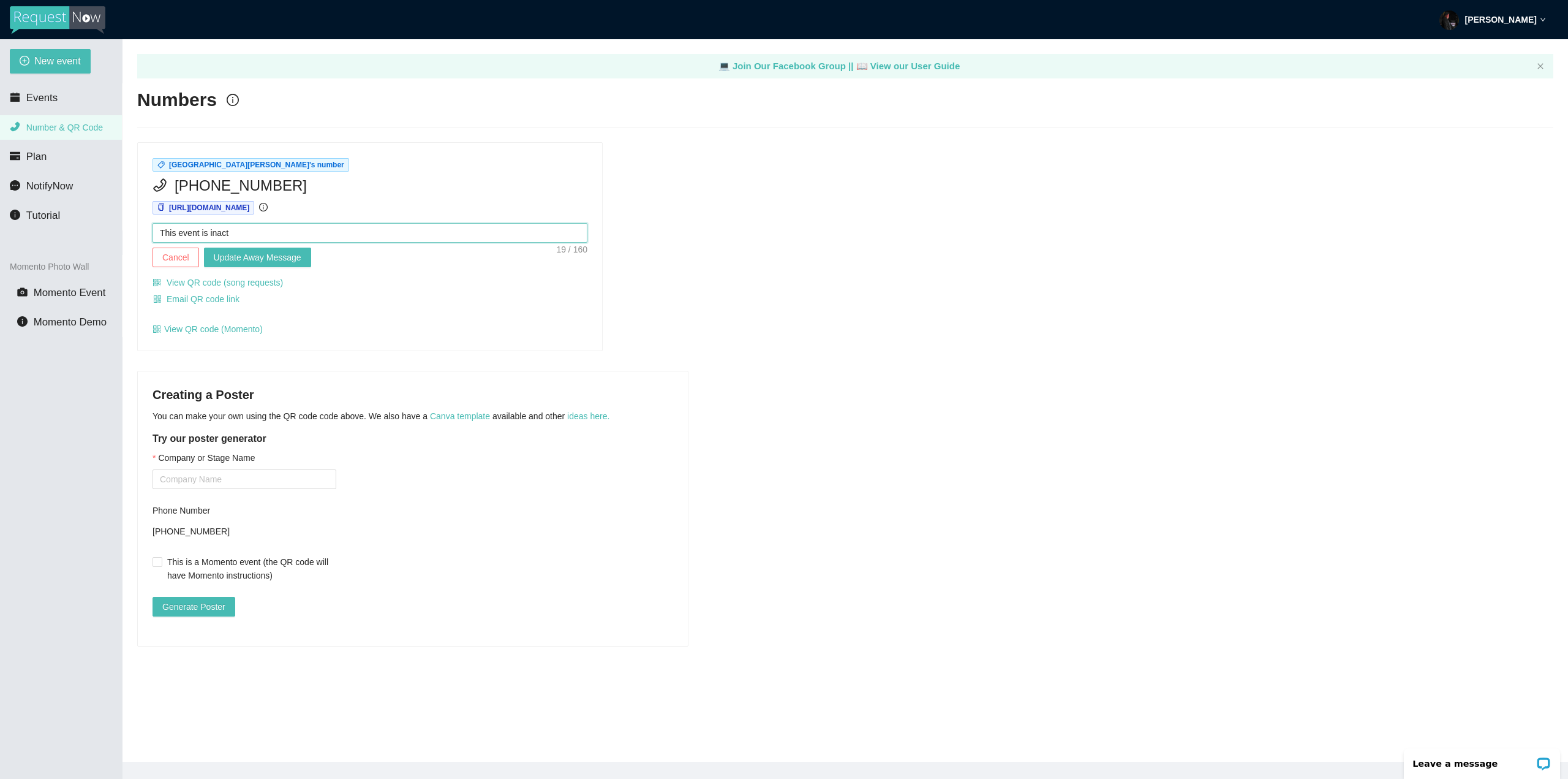
type textarea "This event is inacti"
type textarea "This event is inactiv"
type textarea "This event is inactive"
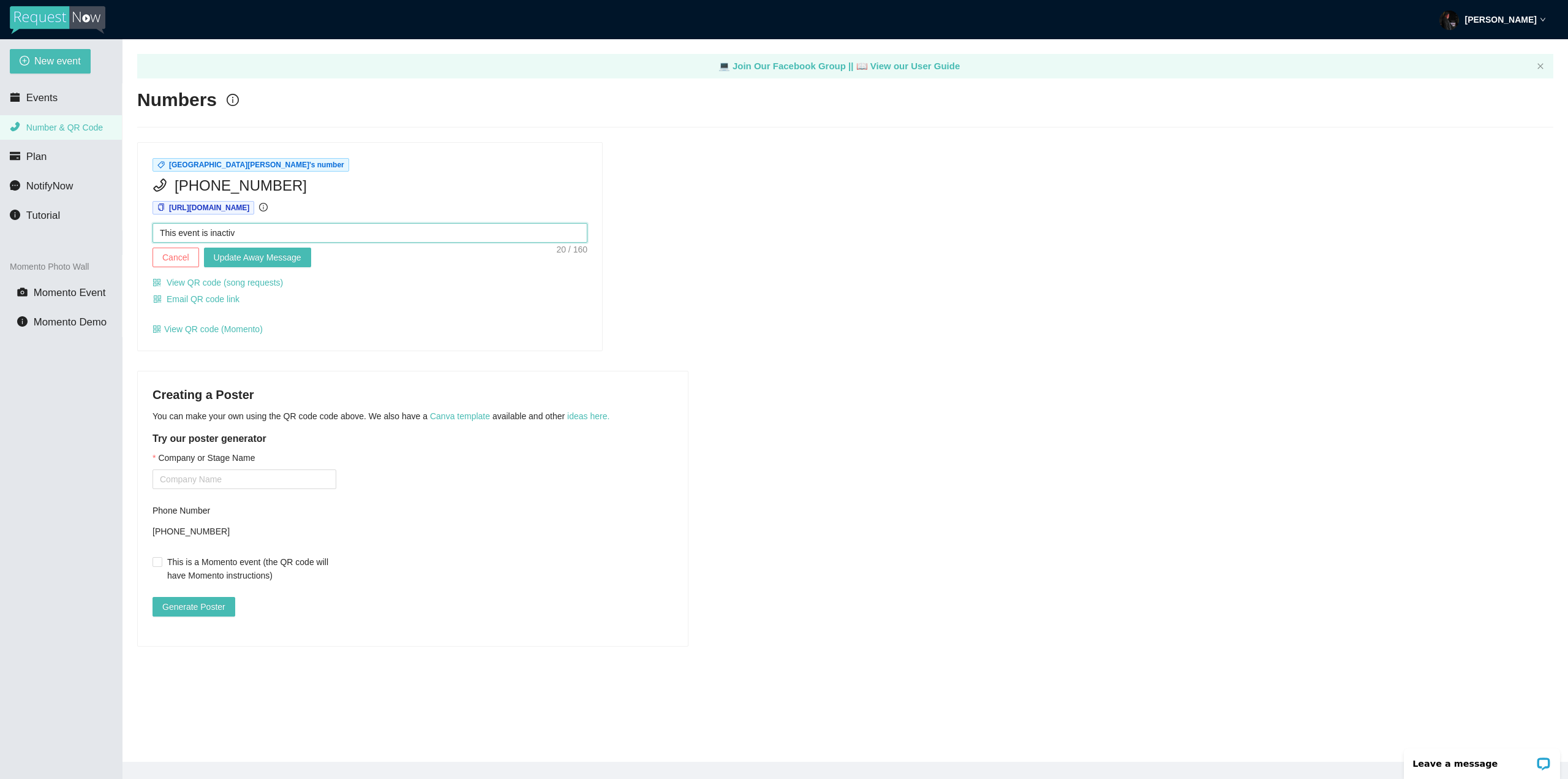
type textarea "This event is inactive"
type textarea "This event is inactive a"
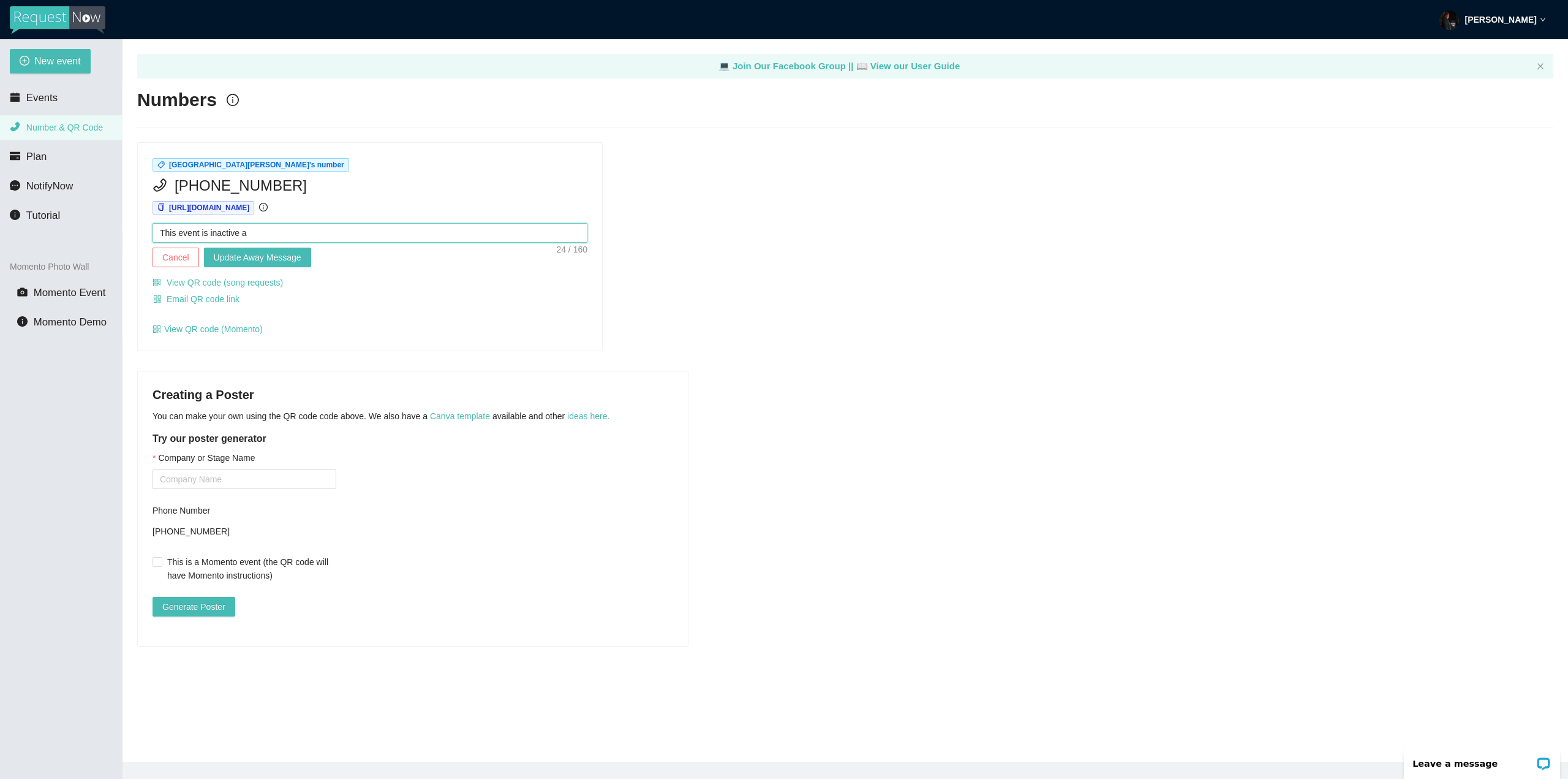
type textarea "This event is inactive at"
type textarea "This event is inactive at t"
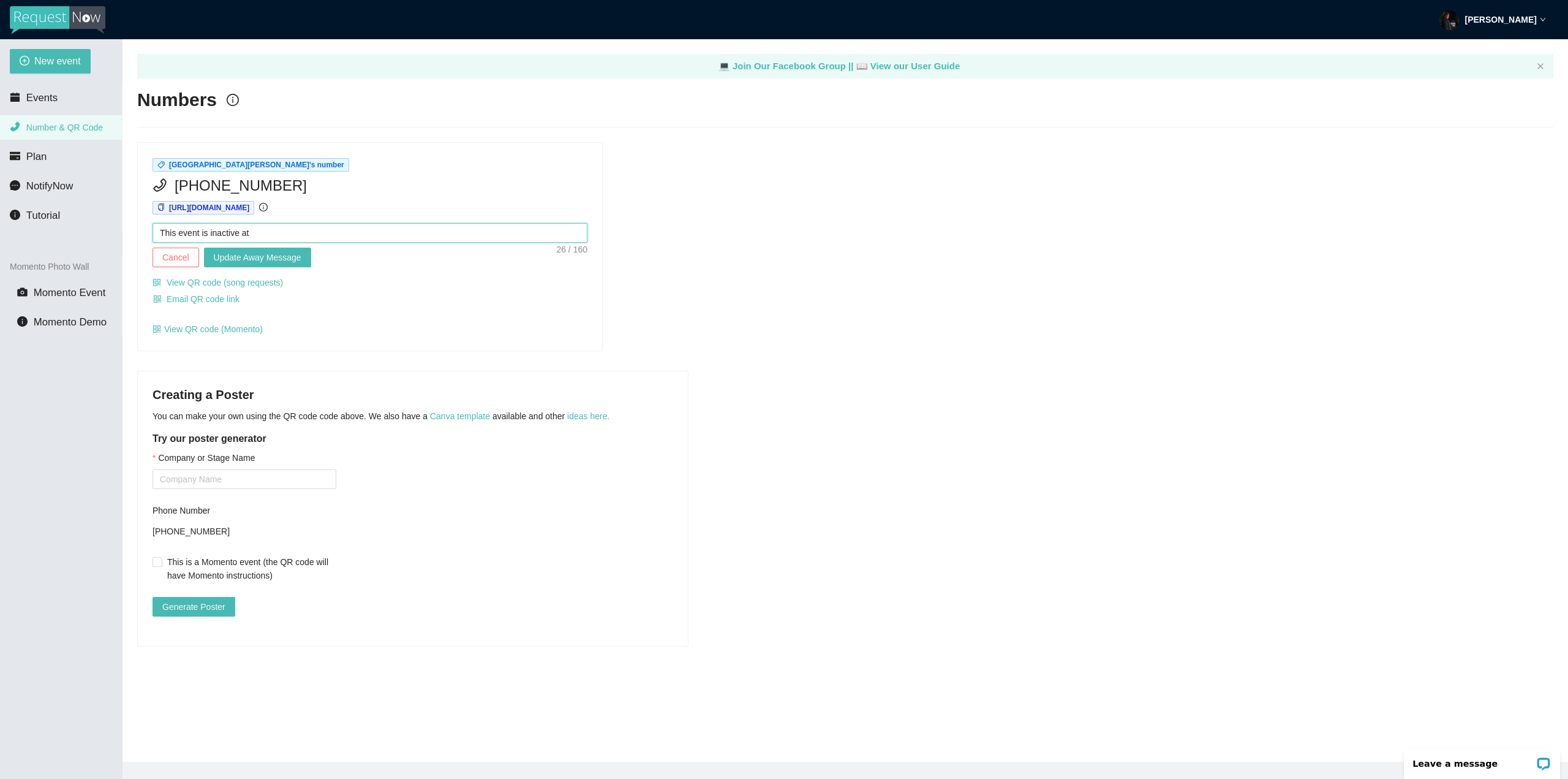
type textarea "This event is inactive at t"
type textarea "This event is inactive at th"
type textarea "This event is inactive at the"
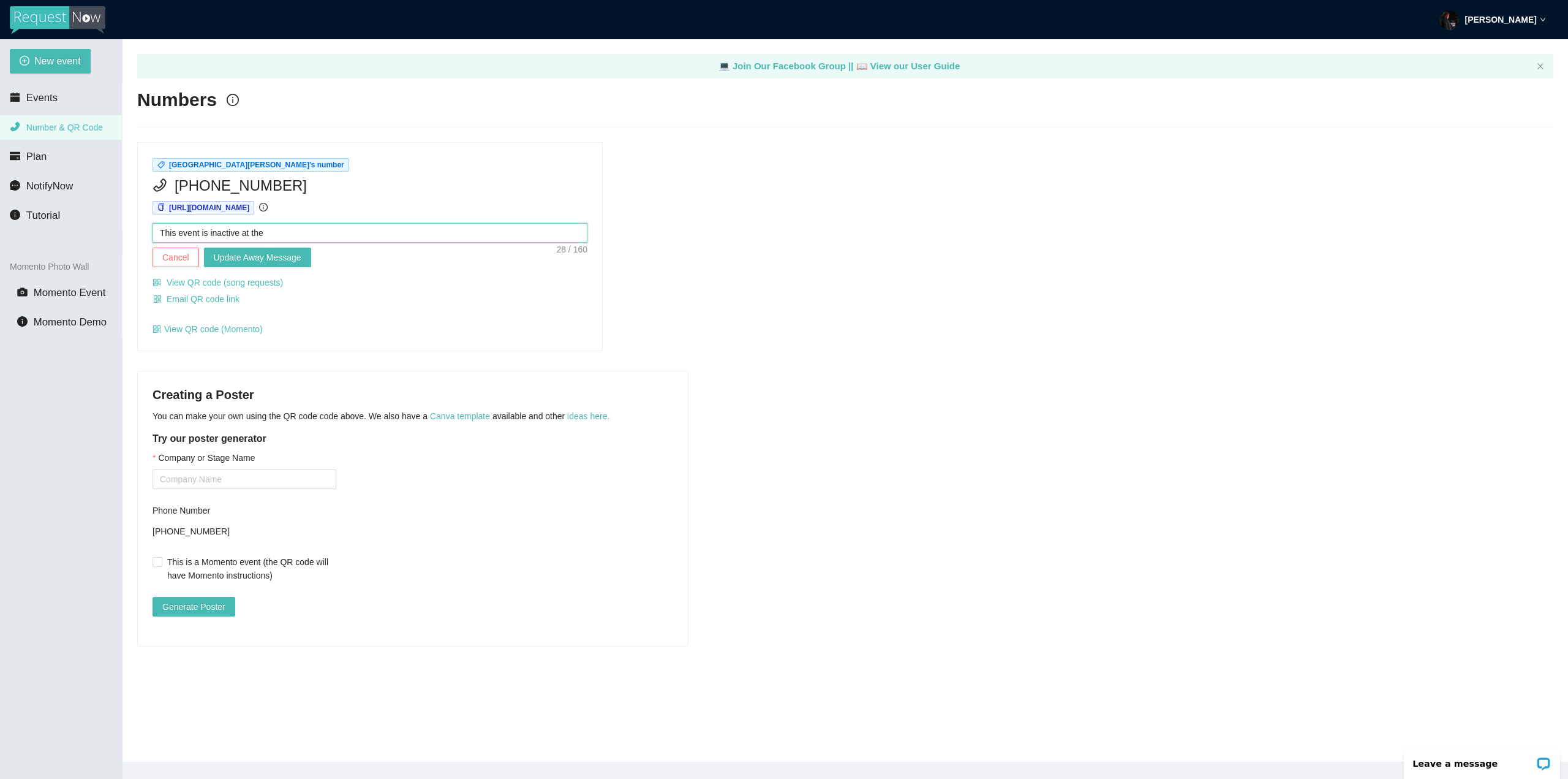
type textarea "This event is inactive at the"
type textarea "This event is inactive at the m"
type textarea "This event is inactive at the mo"
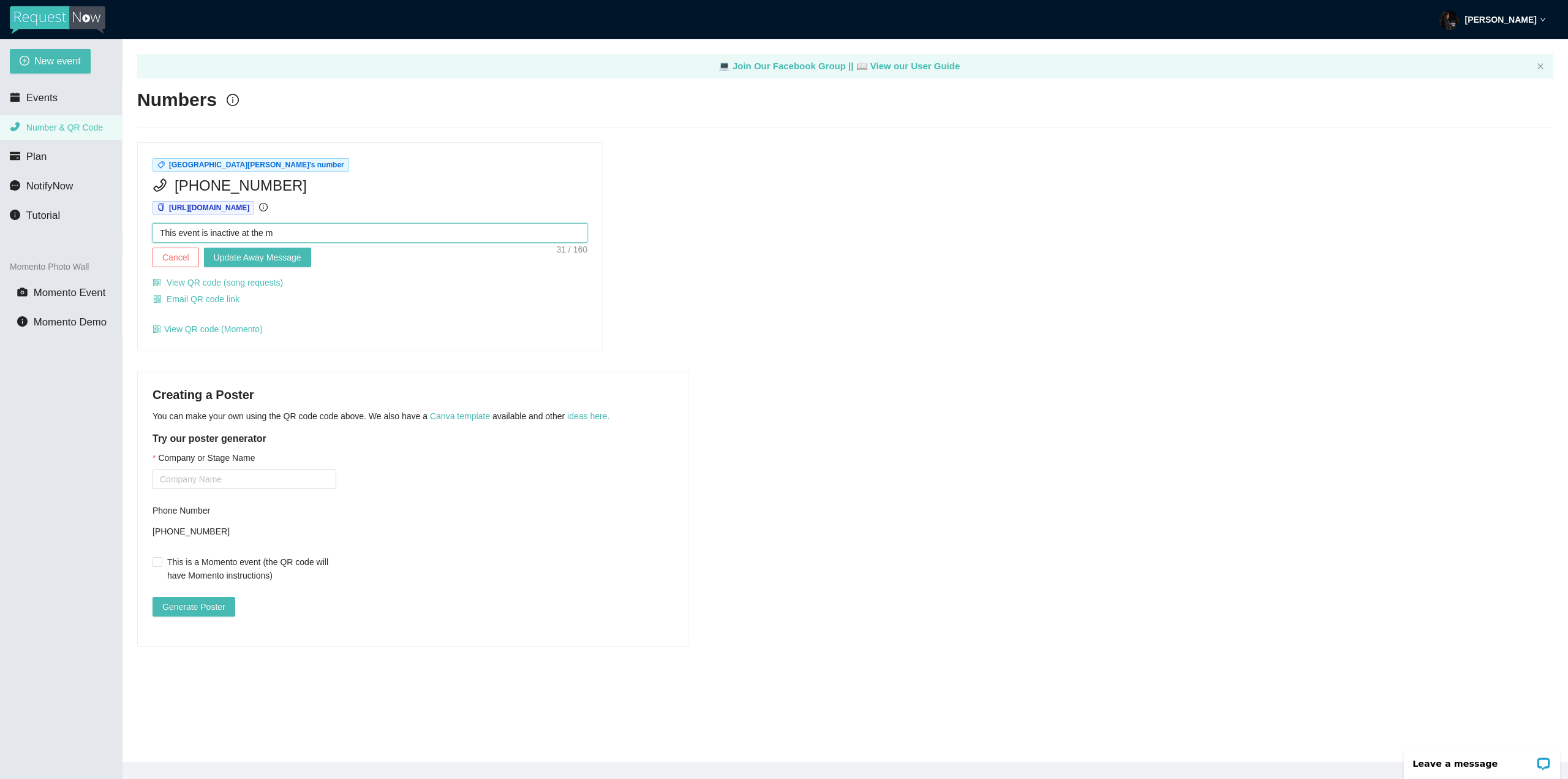
type textarea "This event is inactive at the mo"
type textarea "This event is inactive at the mom"
type textarea "This event is inactive at the mome"
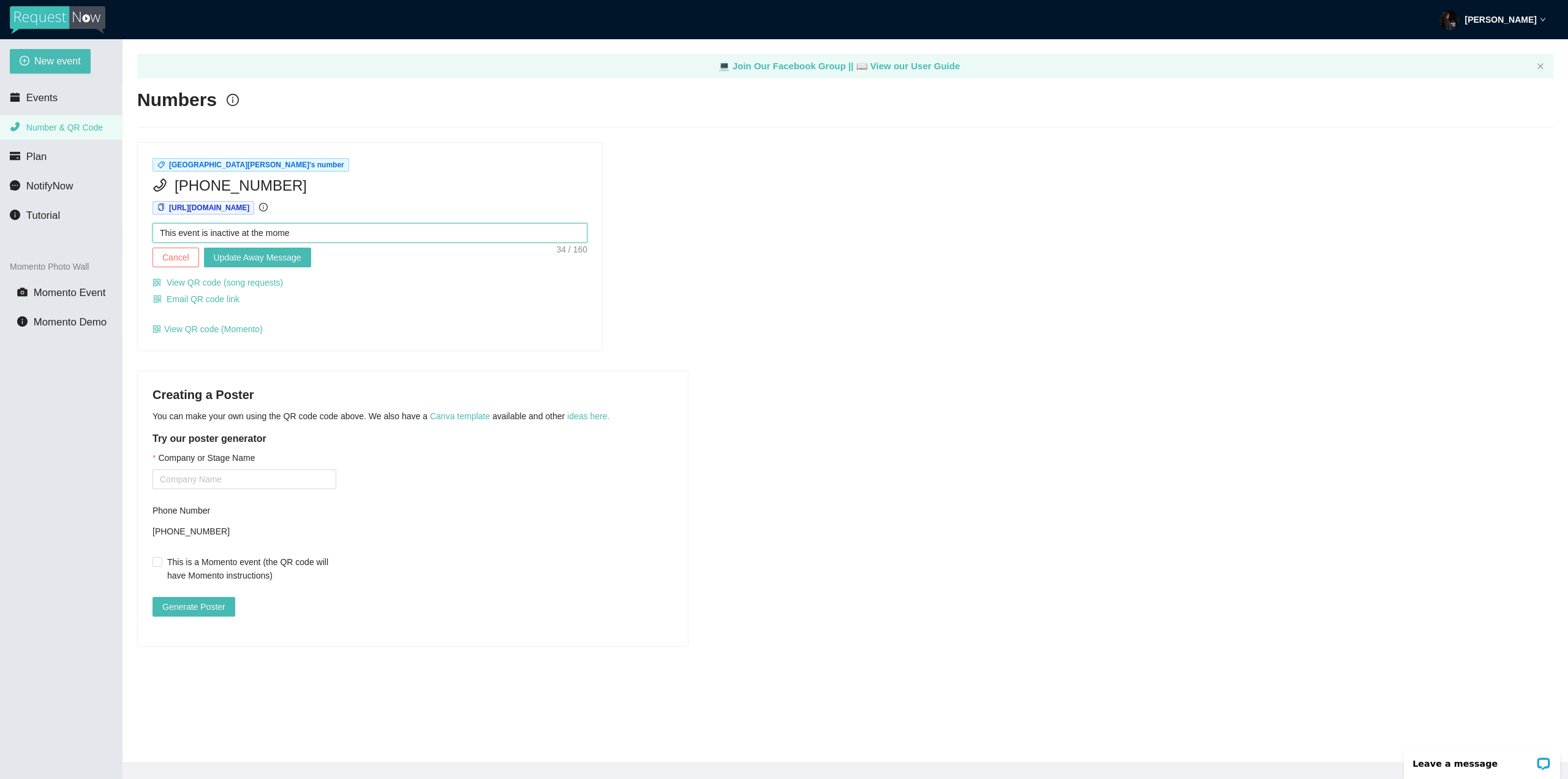
type textarea "This event is inactive at the momen"
type textarea "This event is inactive at the moment"
type textarea "This event is inactive at the moment."
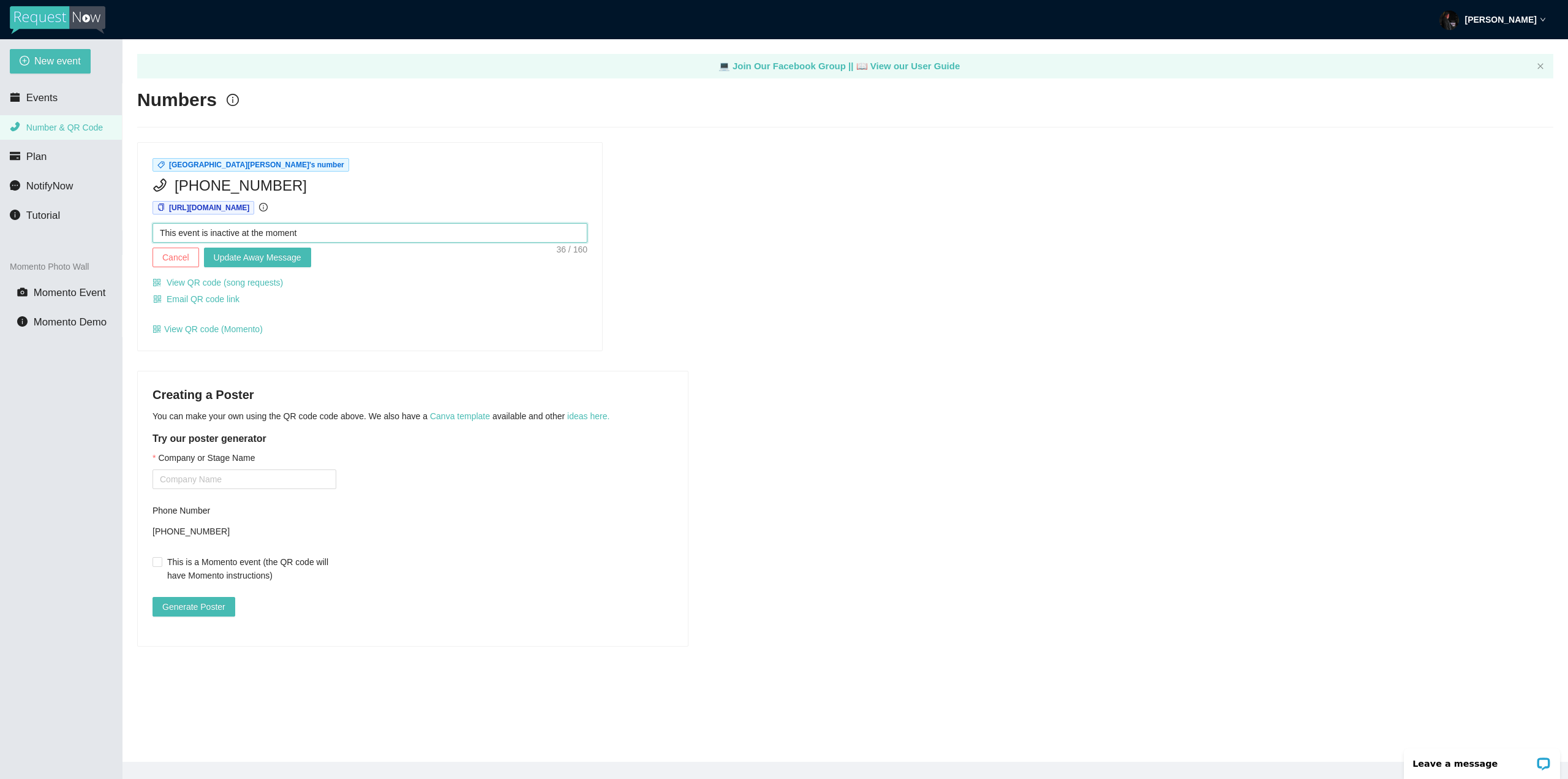
type textarea "This event is inactive at the moment."
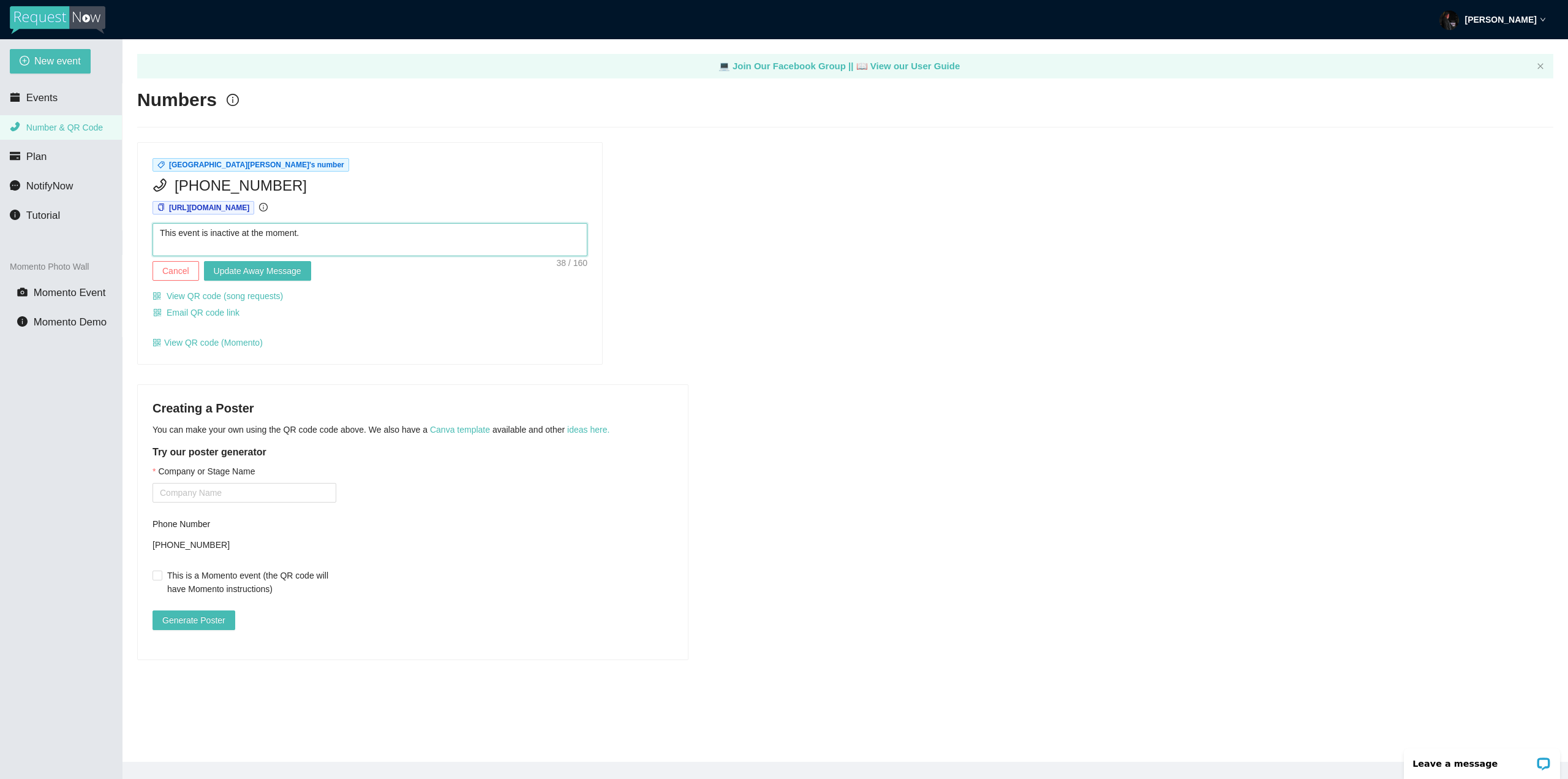
type textarea "This event is inactive at the moment."
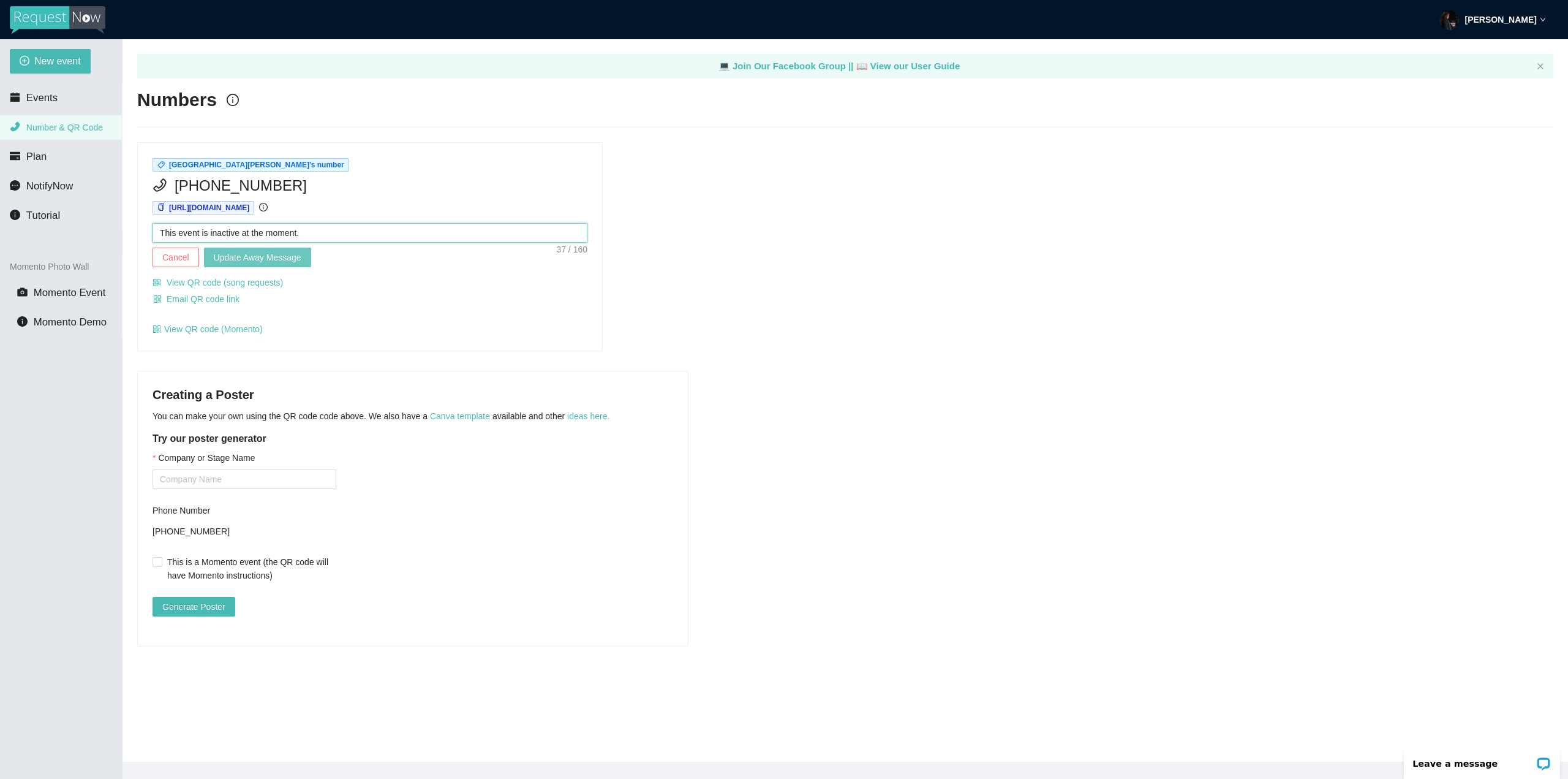
type textarea "This event is inactive at the moment."
click at [263, 260] on span "Update Away Message" at bounding box center [257, 257] width 88 height 14
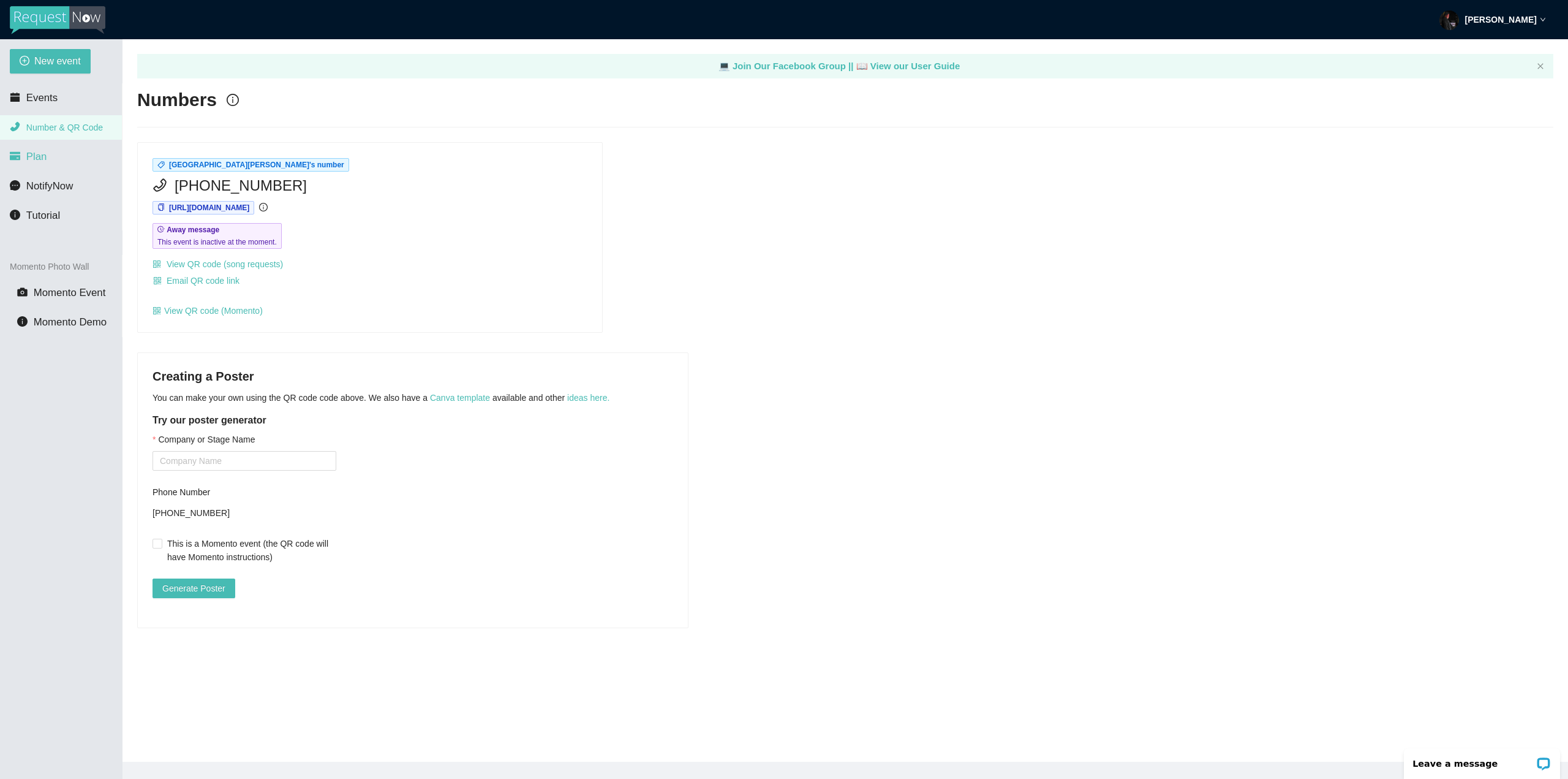
click at [52, 144] on li "Plan" at bounding box center [61, 157] width 122 height 24
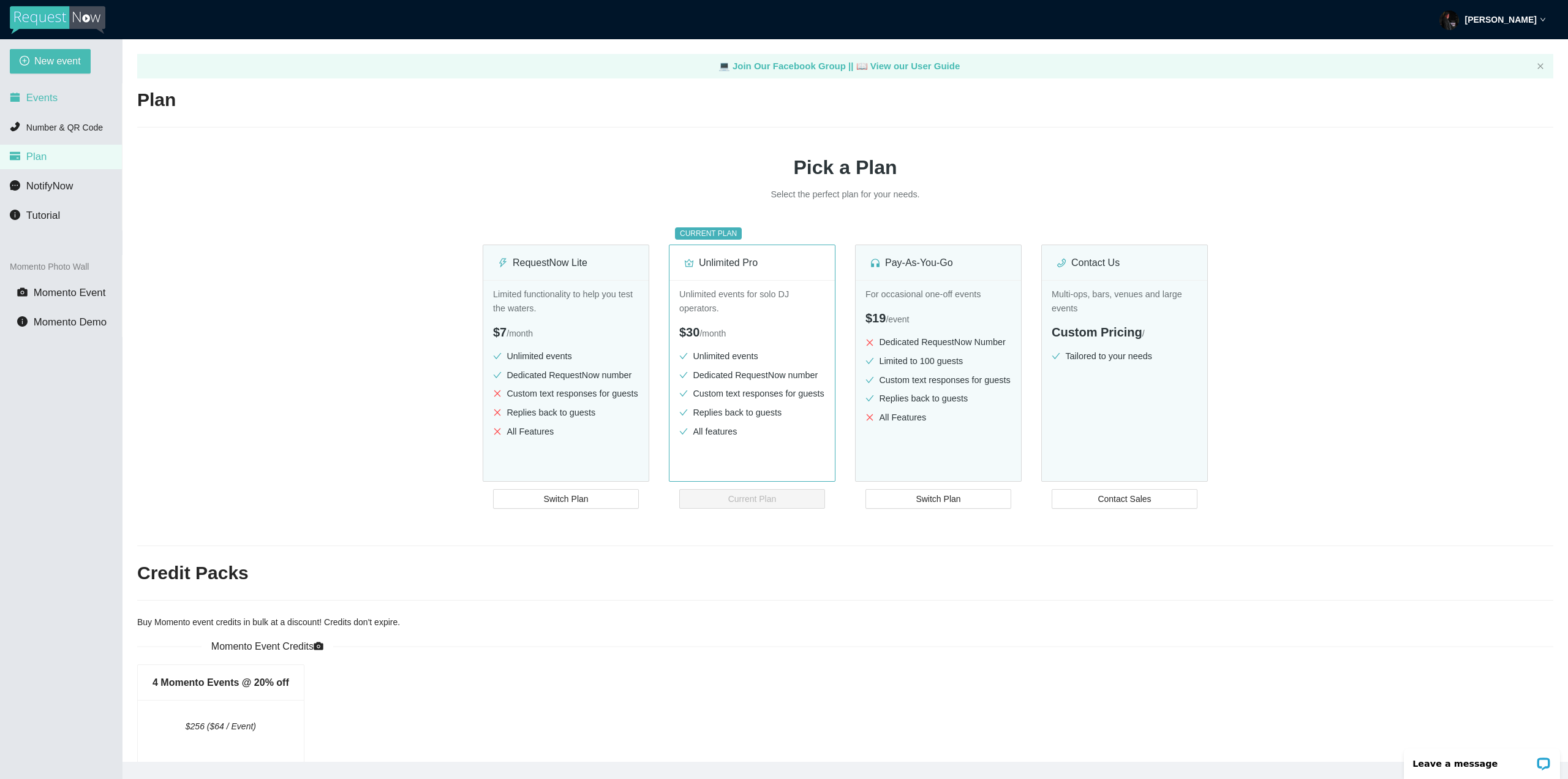
click at [34, 97] on span "Events" at bounding box center [42, 97] width 31 height 11
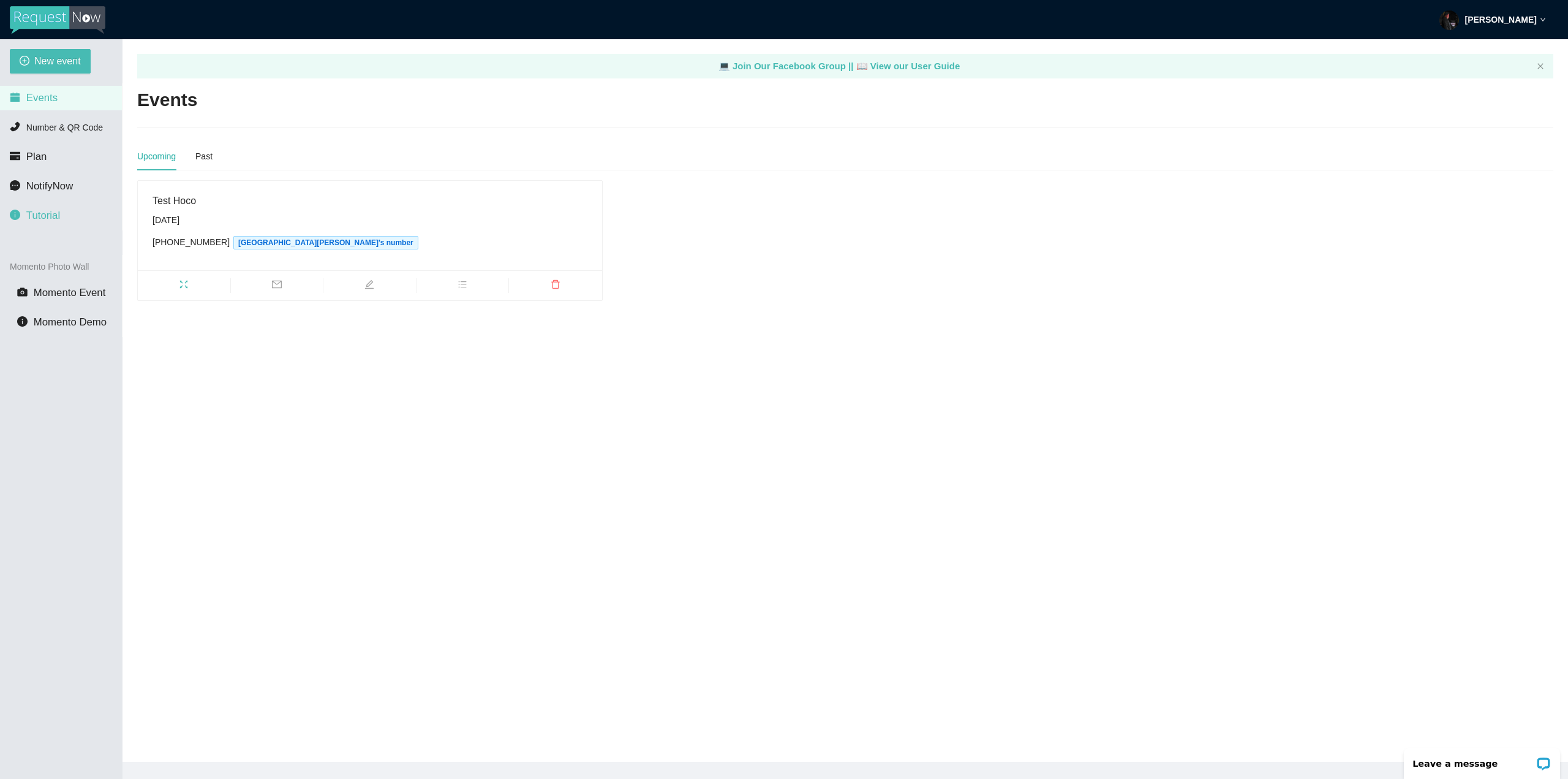
click at [56, 206] on li "Tutorial" at bounding box center [61, 215] width 122 height 24
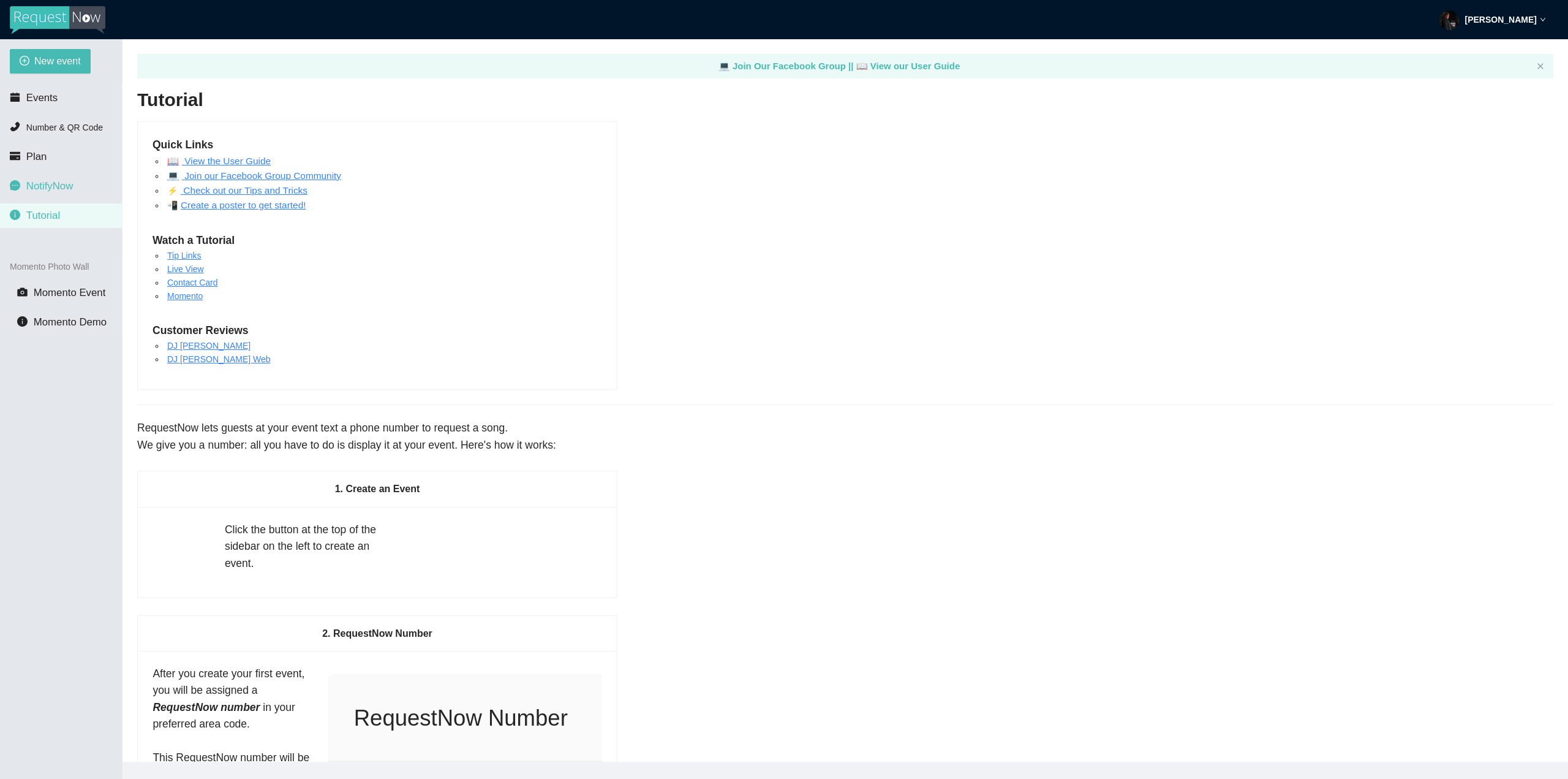
click at [50, 180] on span "NotifyNow" at bounding box center [50, 186] width 47 height 11
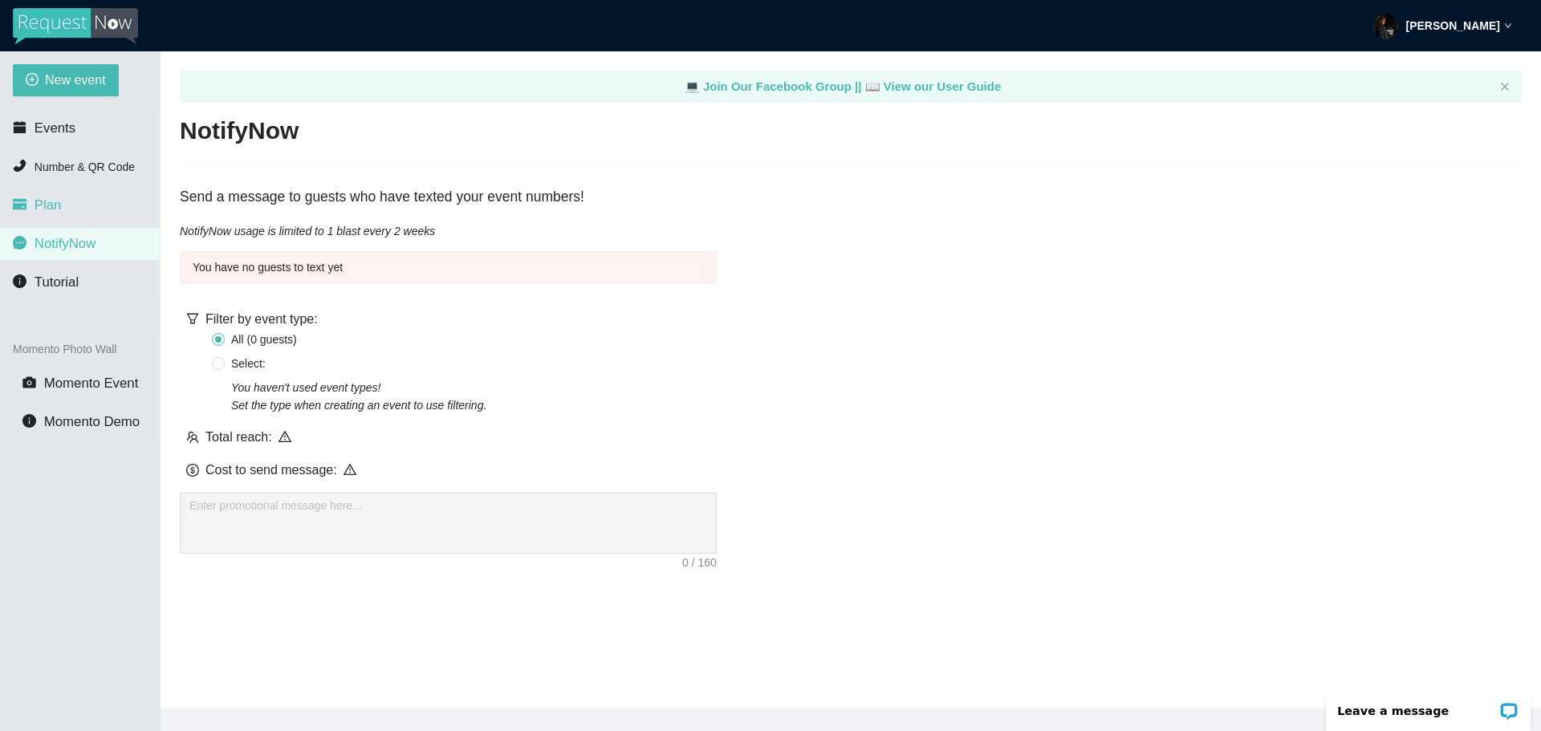
click at [60, 199] on li "Plan" at bounding box center [80, 205] width 160 height 32
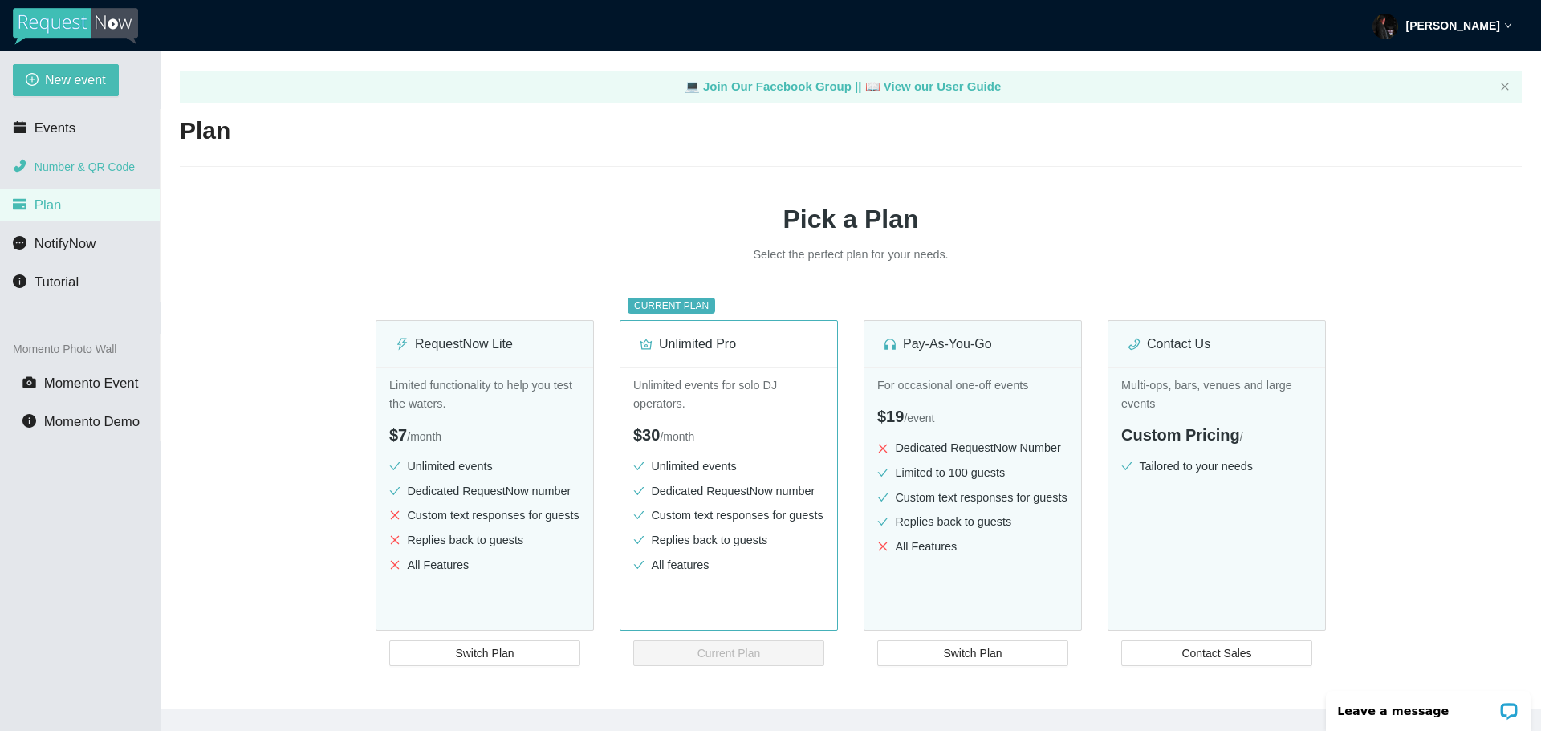
click at [95, 156] on li "Number & QR Code" at bounding box center [80, 167] width 160 height 32
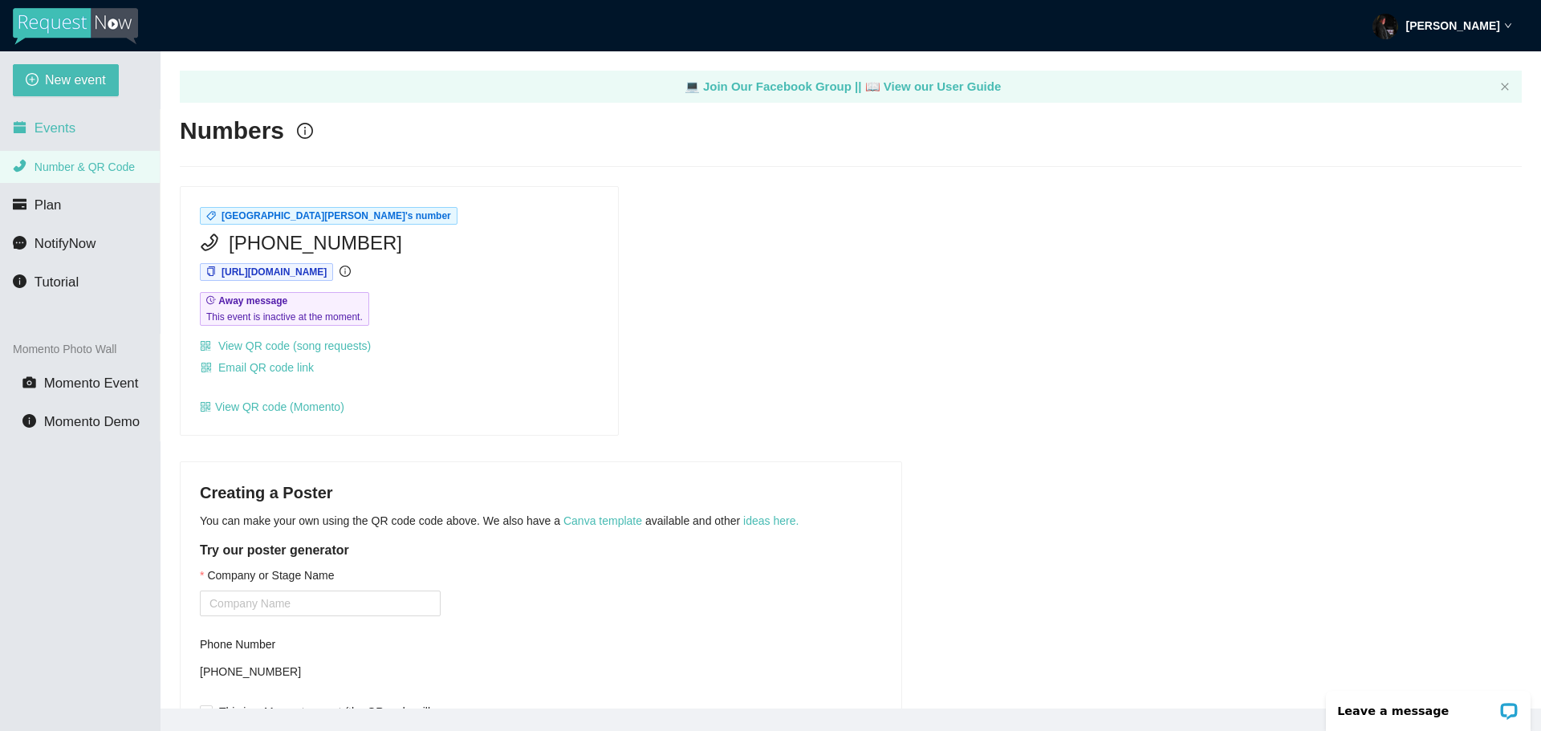
click at [79, 137] on li "Events" at bounding box center [80, 128] width 160 height 32
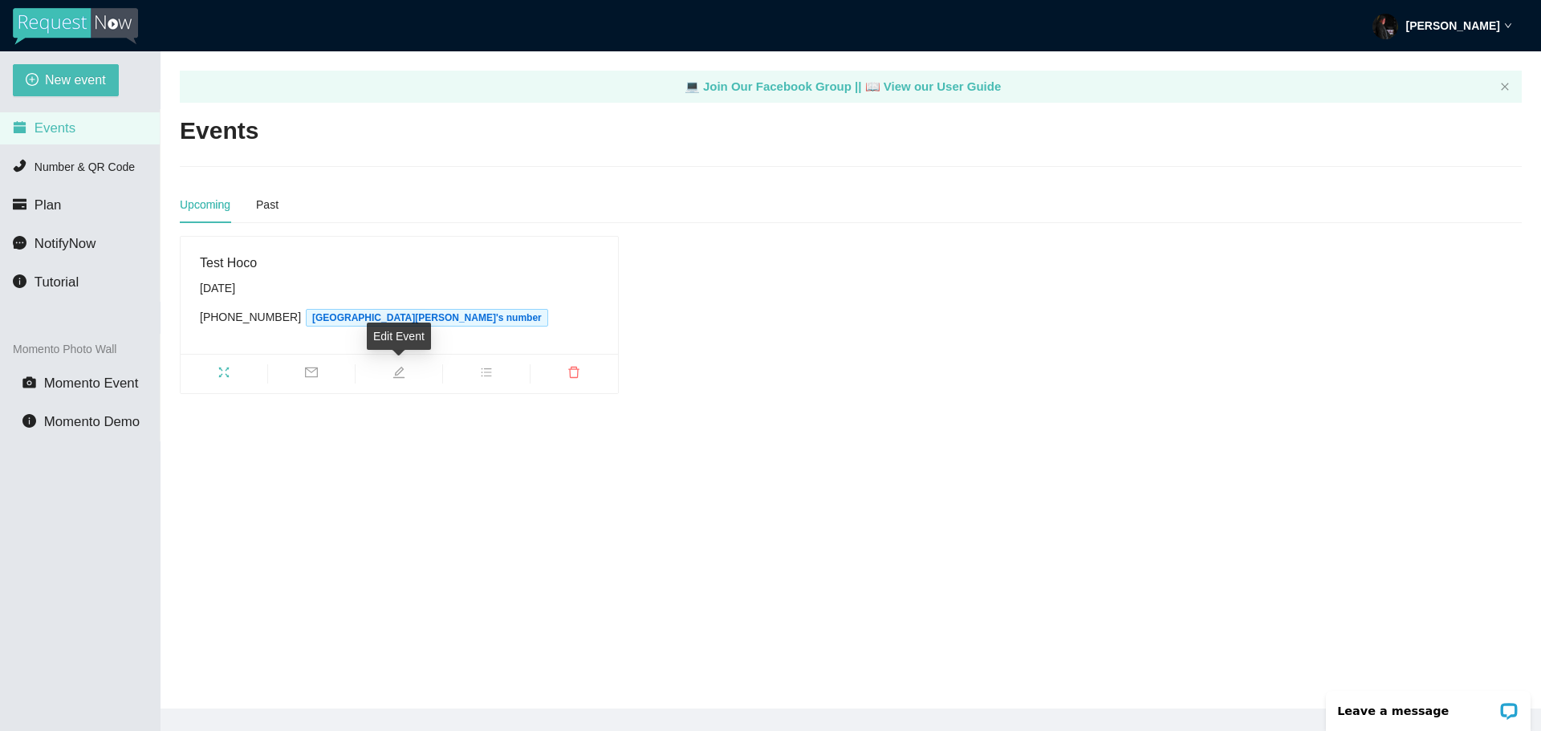
click at [412, 372] on span "edit" at bounding box center [398, 375] width 87 height 18
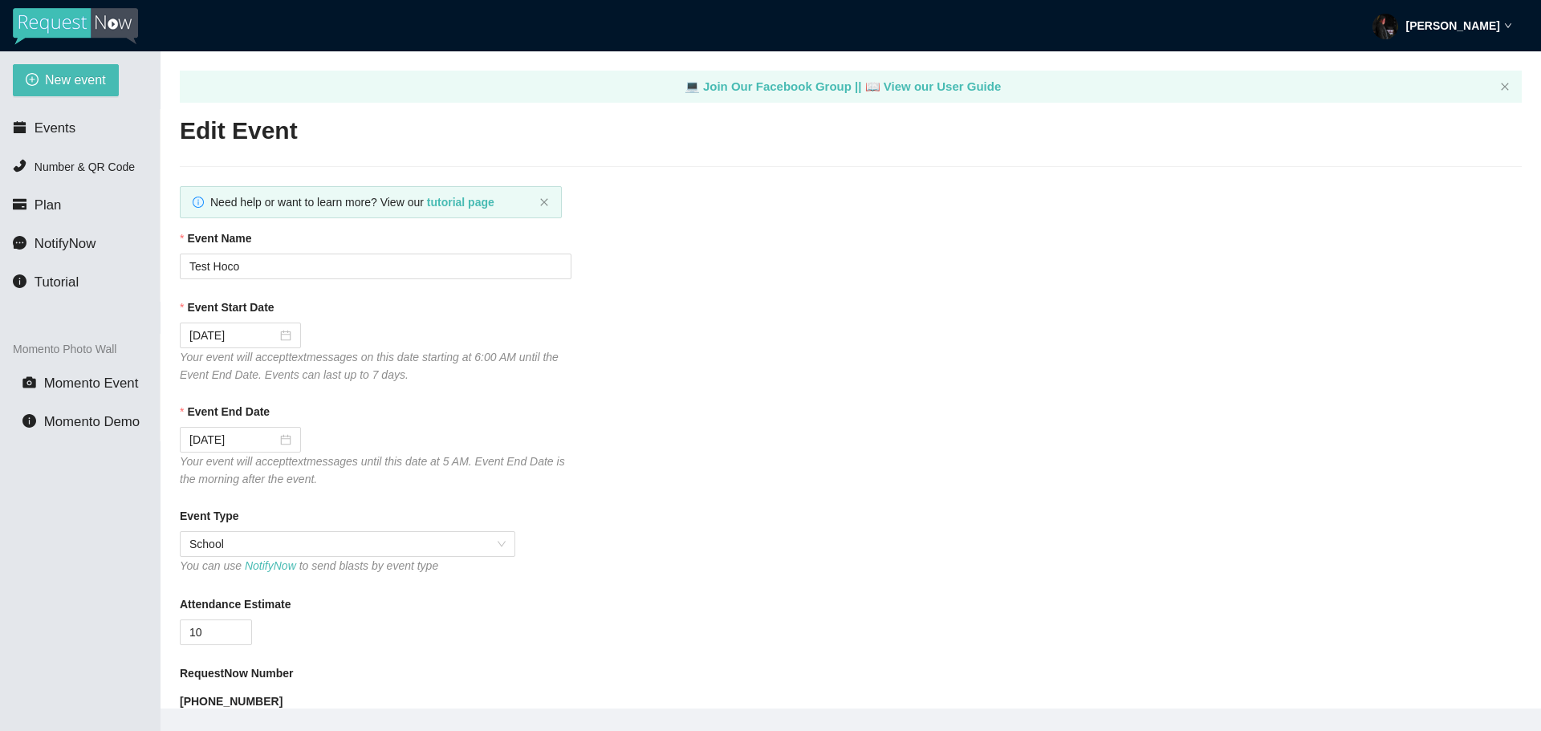
type textarea "https://virtualdj.com/ask/DJ_Spinz"
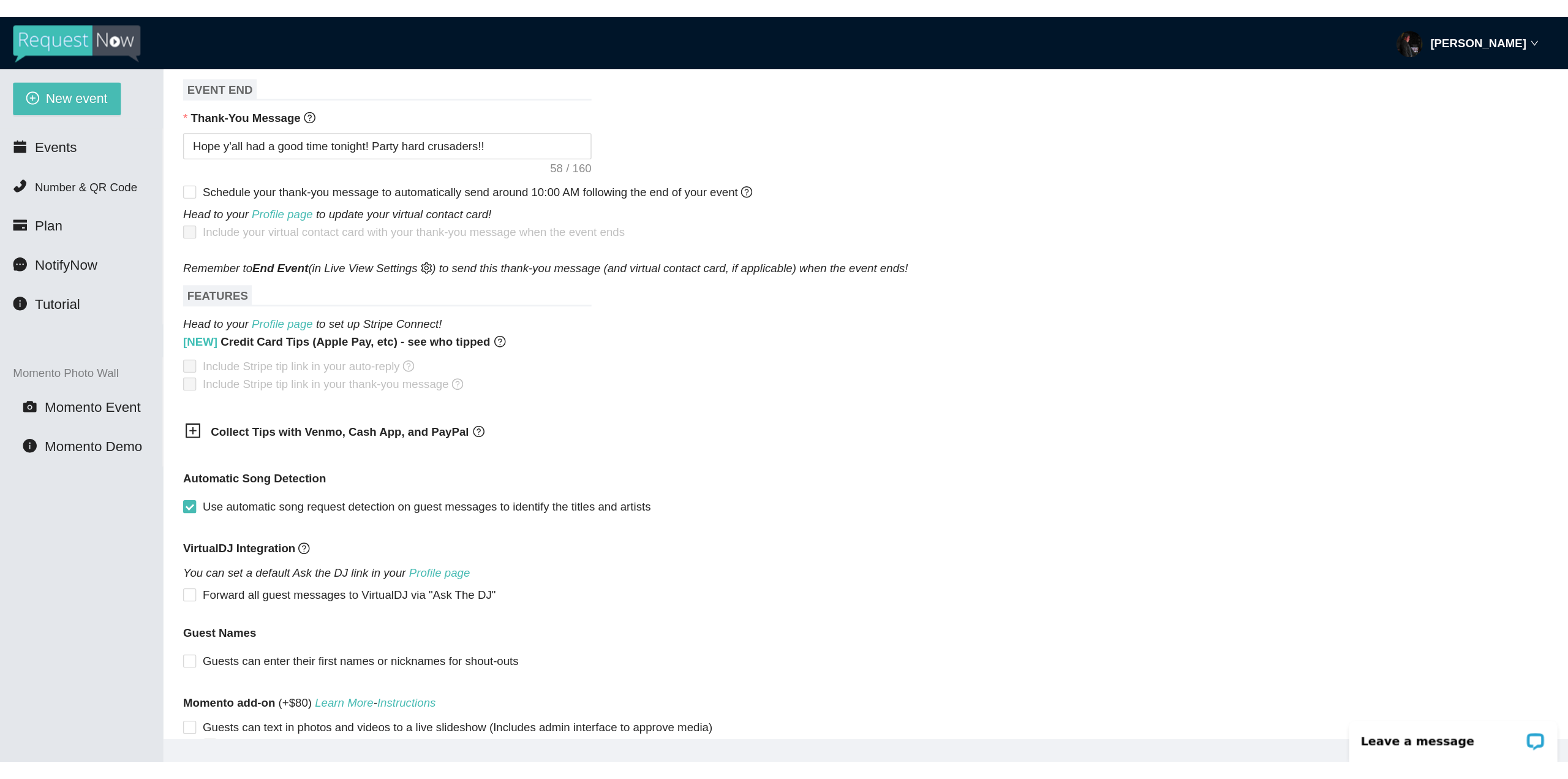
scroll to position [613, 0]
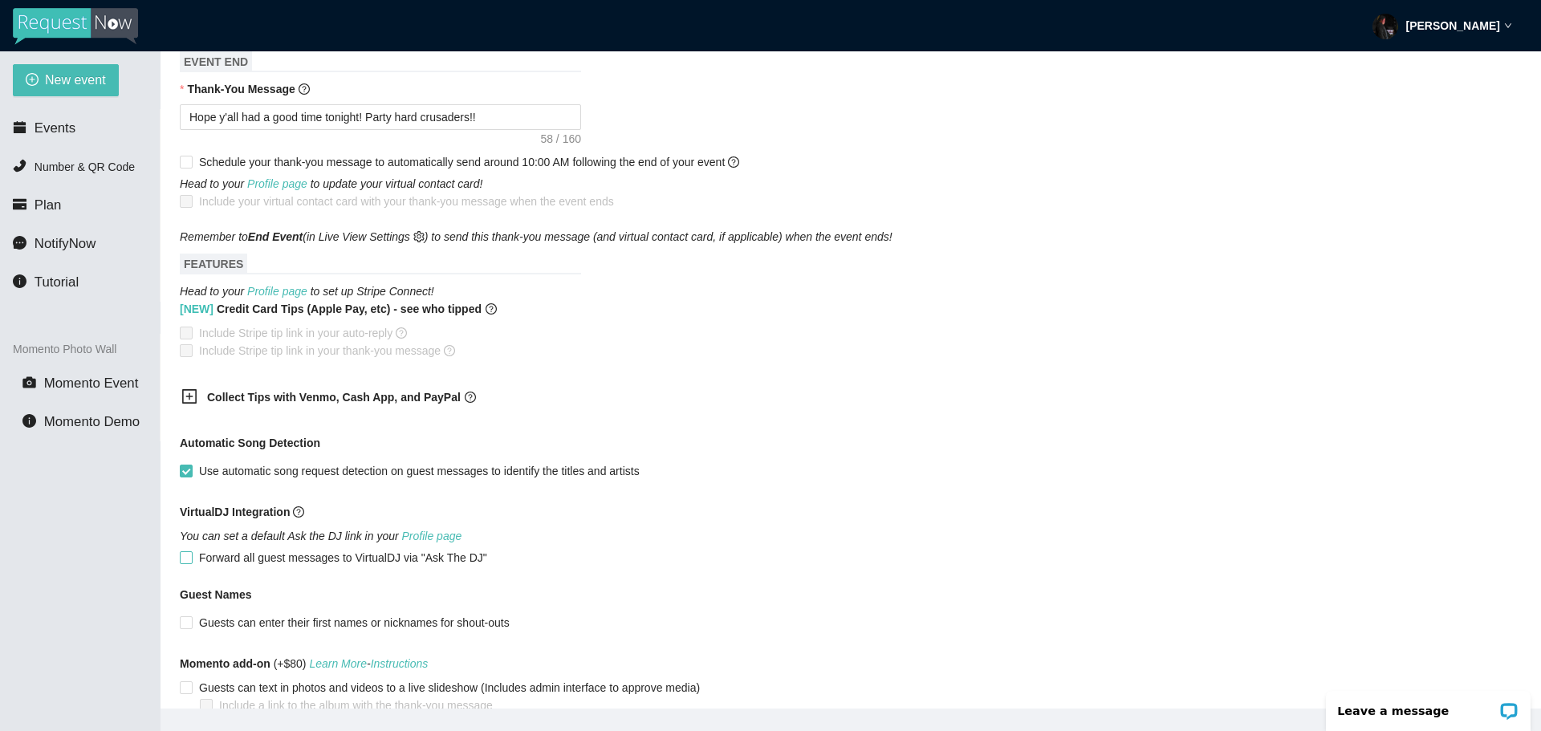
click at [192, 563] on span at bounding box center [186, 557] width 13 height 13
click at [191, 563] on input "Forward all guest messages to VirtualDJ via "Ask The DJ"" at bounding box center [185, 556] width 11 height 11
checkbox input "true"
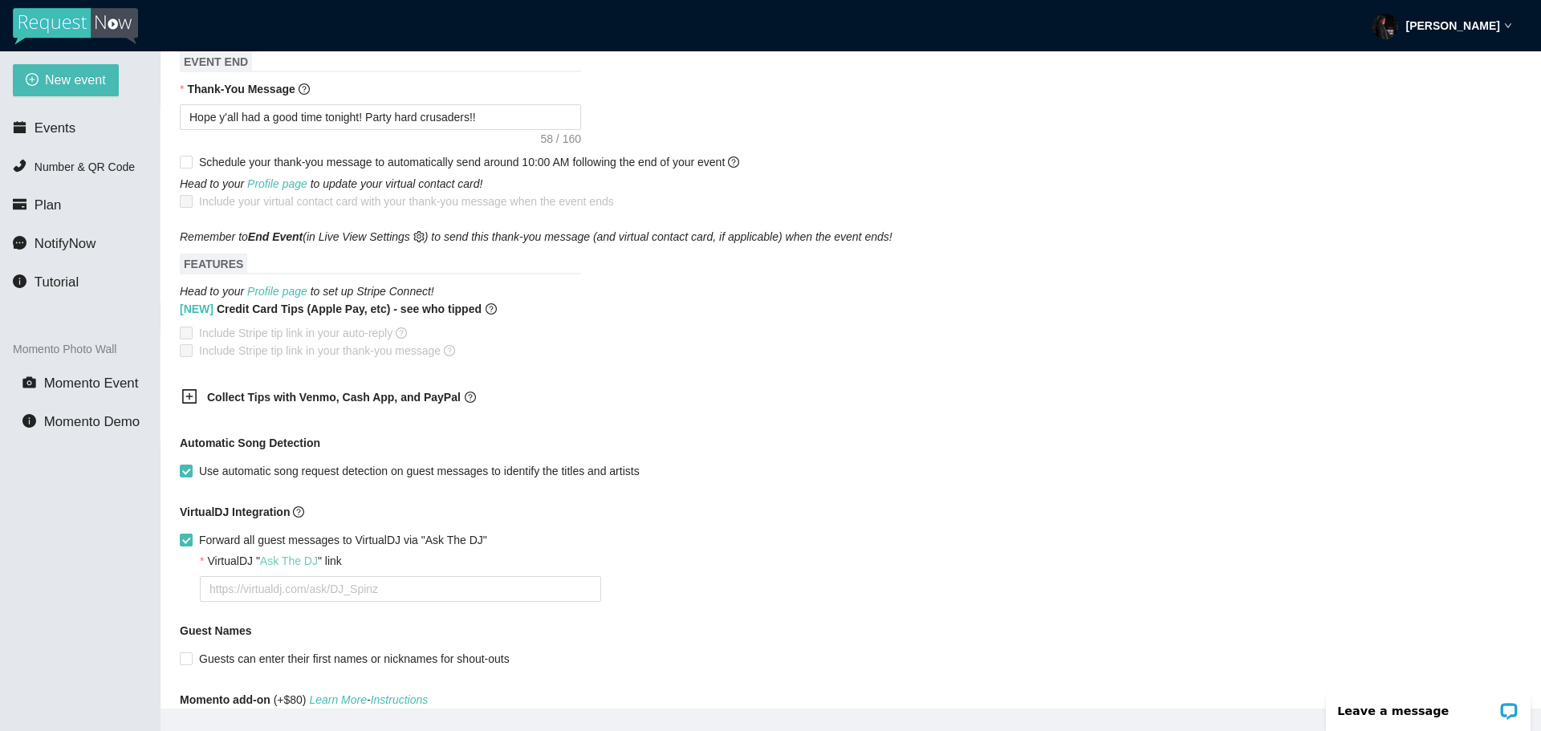
click at [276, 566] on link "Ask The DJ" at bounding box center [289, 560] width 58 height 13
click at [292, 290] on link "Profile page" at bounding box center [277, 291] width 60 height 13
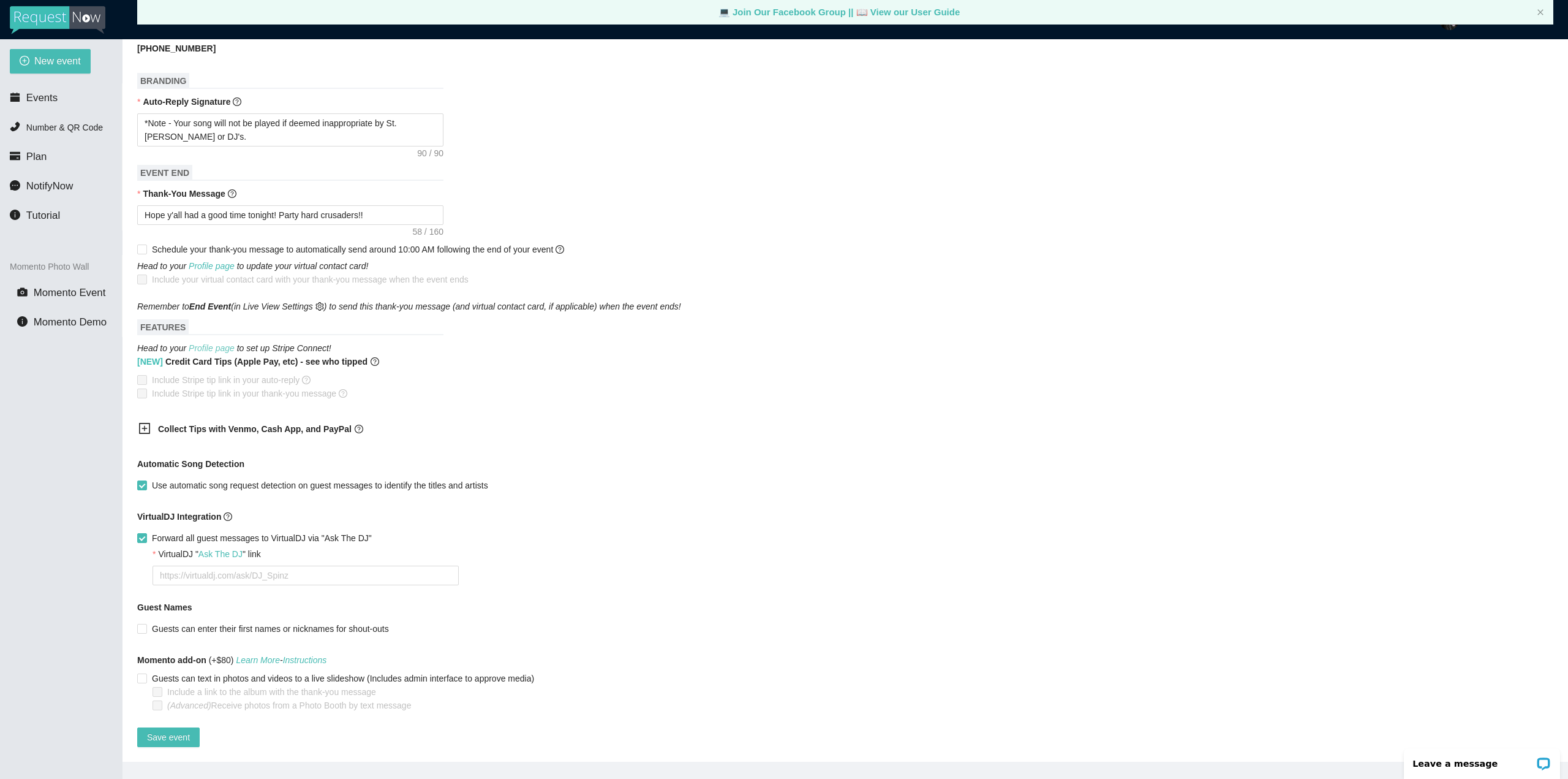
scroll to position [444, 0]
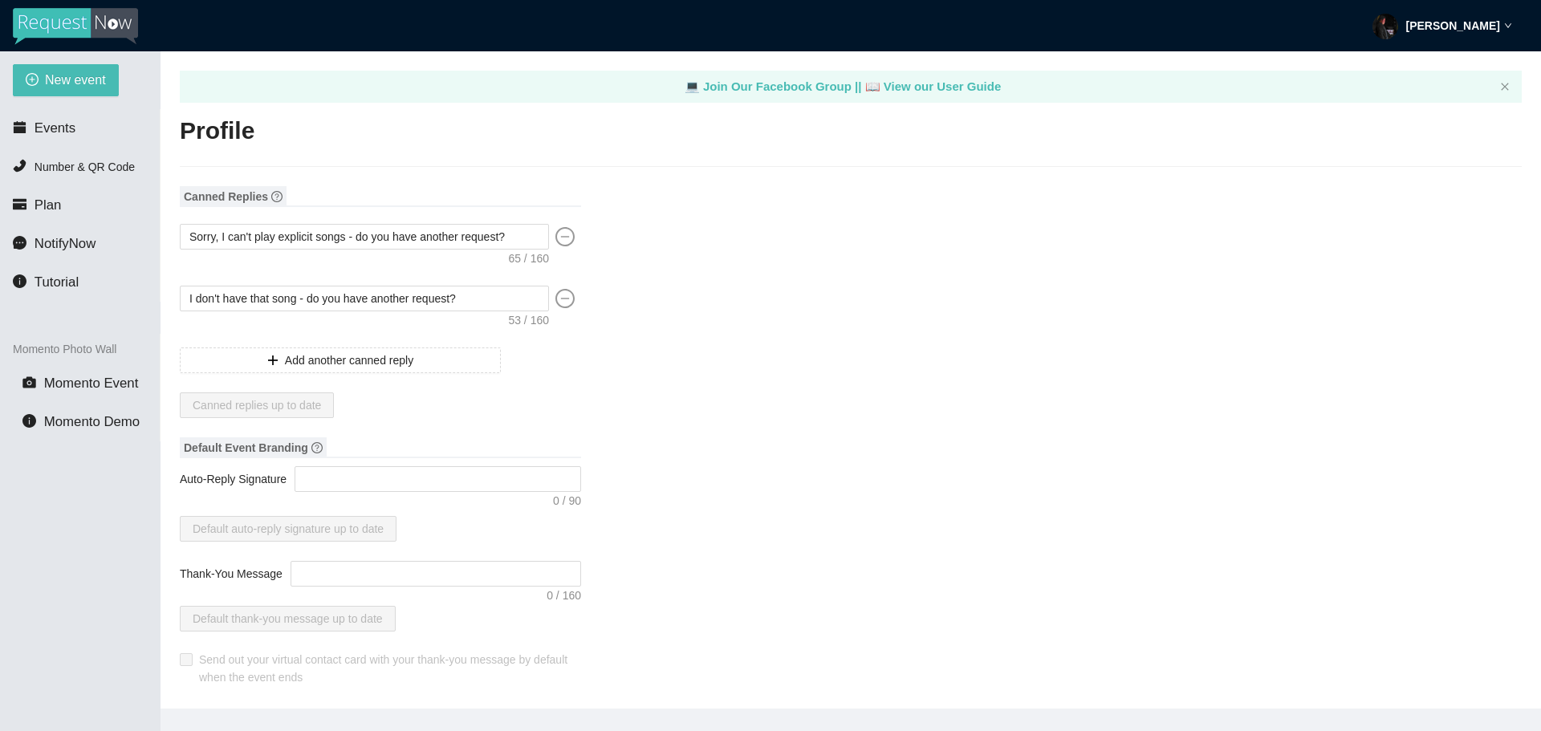
type textarea "[URL][DOMAIN_NAME]"
type input "[PERSON_NAME]"
type input "[GEOGRAPHIC_DATA][PERSON_NAME]"
type input "DJ"
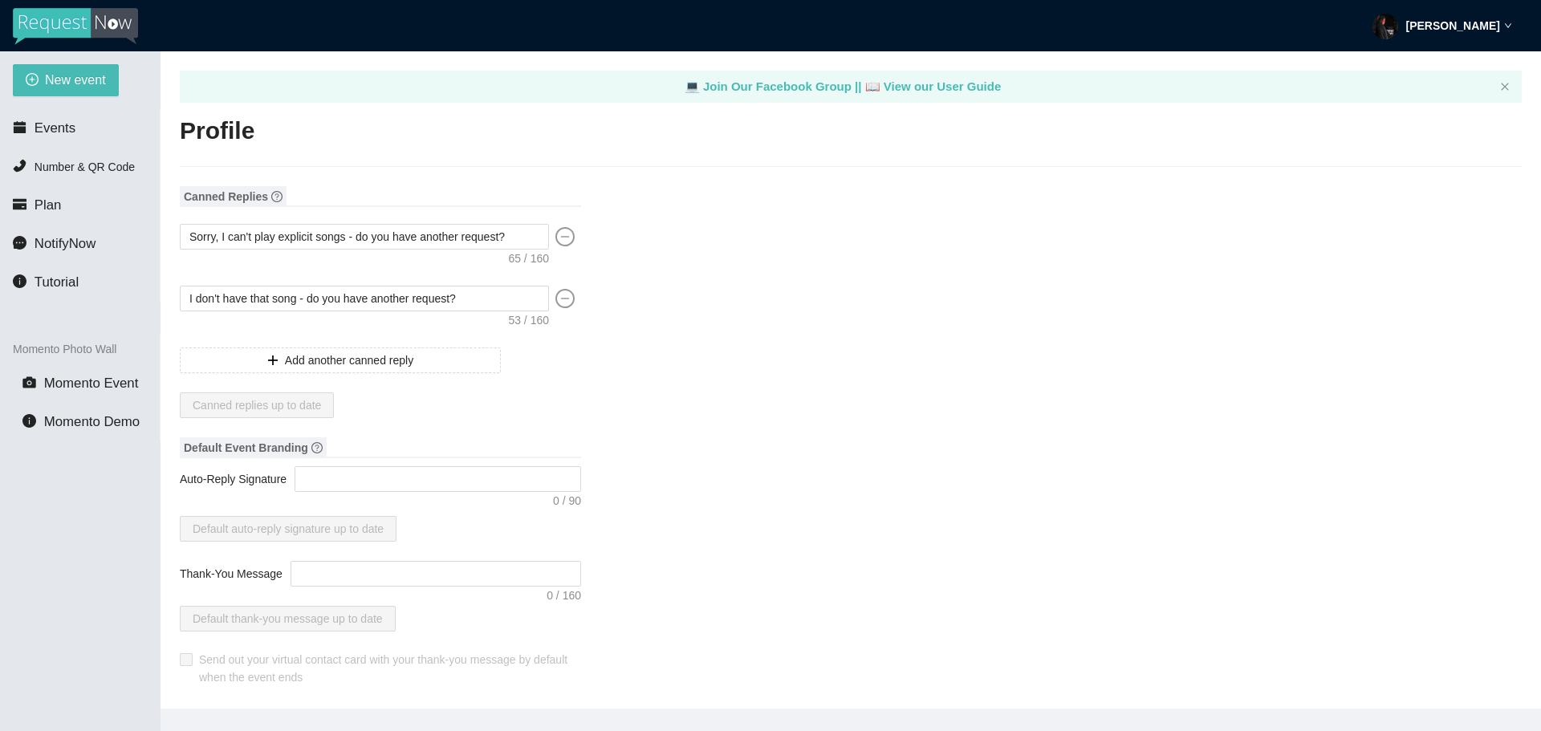
type input "[PHONE_NUMBER]"
type input "[EMAIL_ADDRESS][DOMAIN_NAME]"
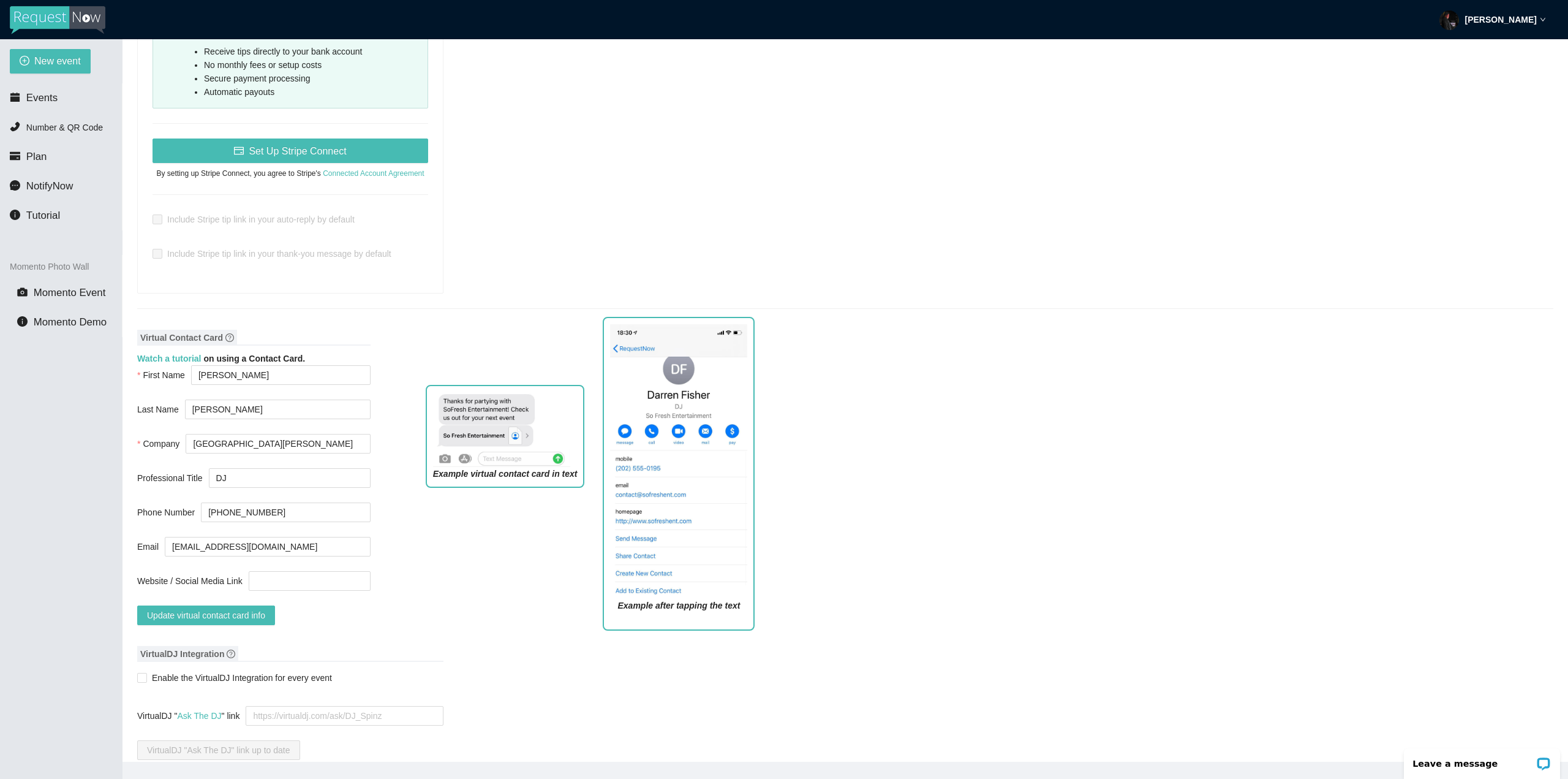
scroll to position [735, 0]
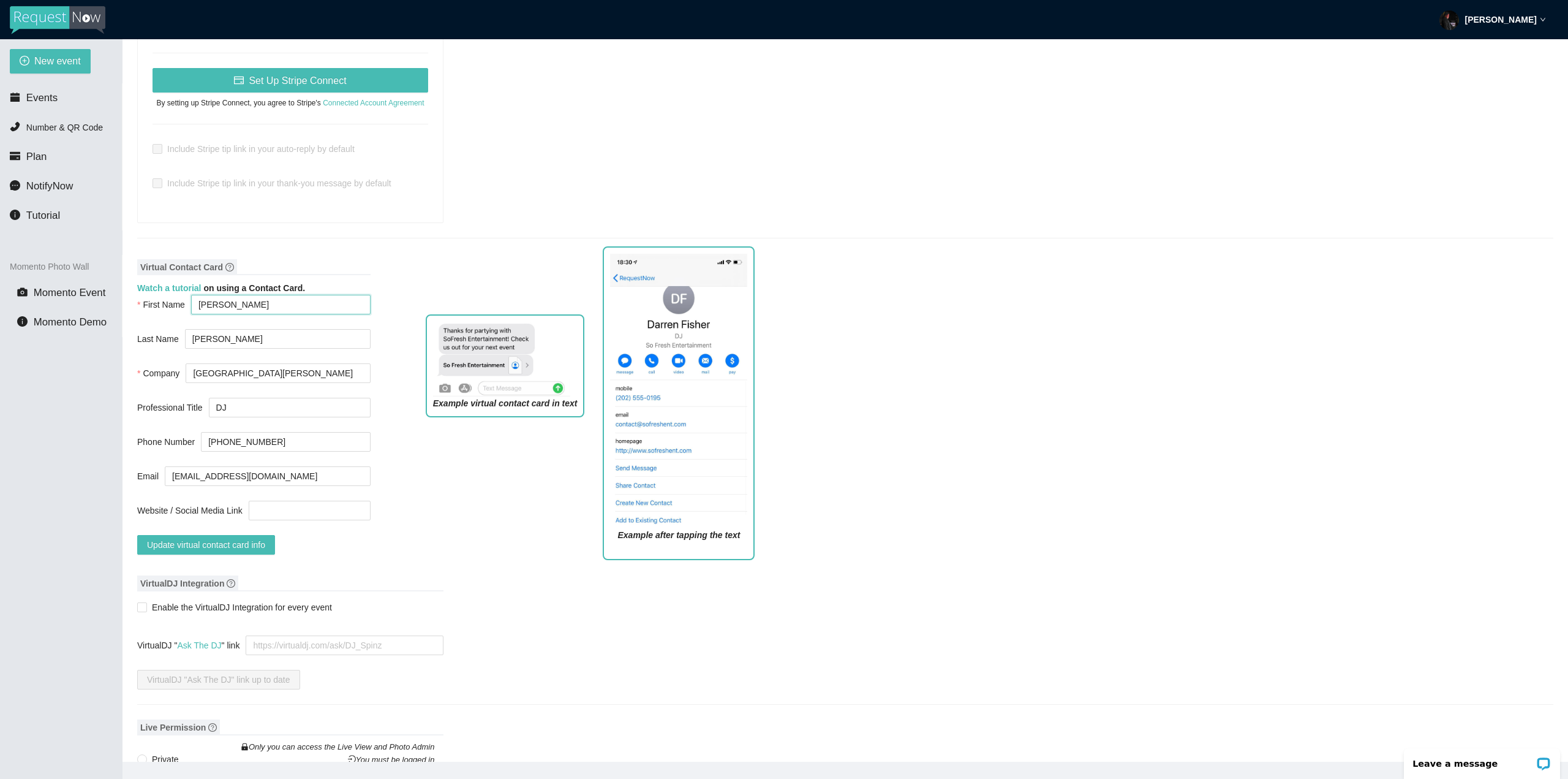
drag, startPoint x: 228, startPoint y: 291, endPoint x: 173, endPoint y: 290, distance: 55.0
click at [173, 295] on div "First Name Jacob" at bounding box center [254, 305] width 234 height 20
type input "JJ"
drag, startPoint x: 238, startPoint y: 324, endPoint x: 176, endPoint y: 314, distance: 62.8
click at [176, 329] on div "Last Name Jones" at bounding box center [254, 339] width 234 height 20
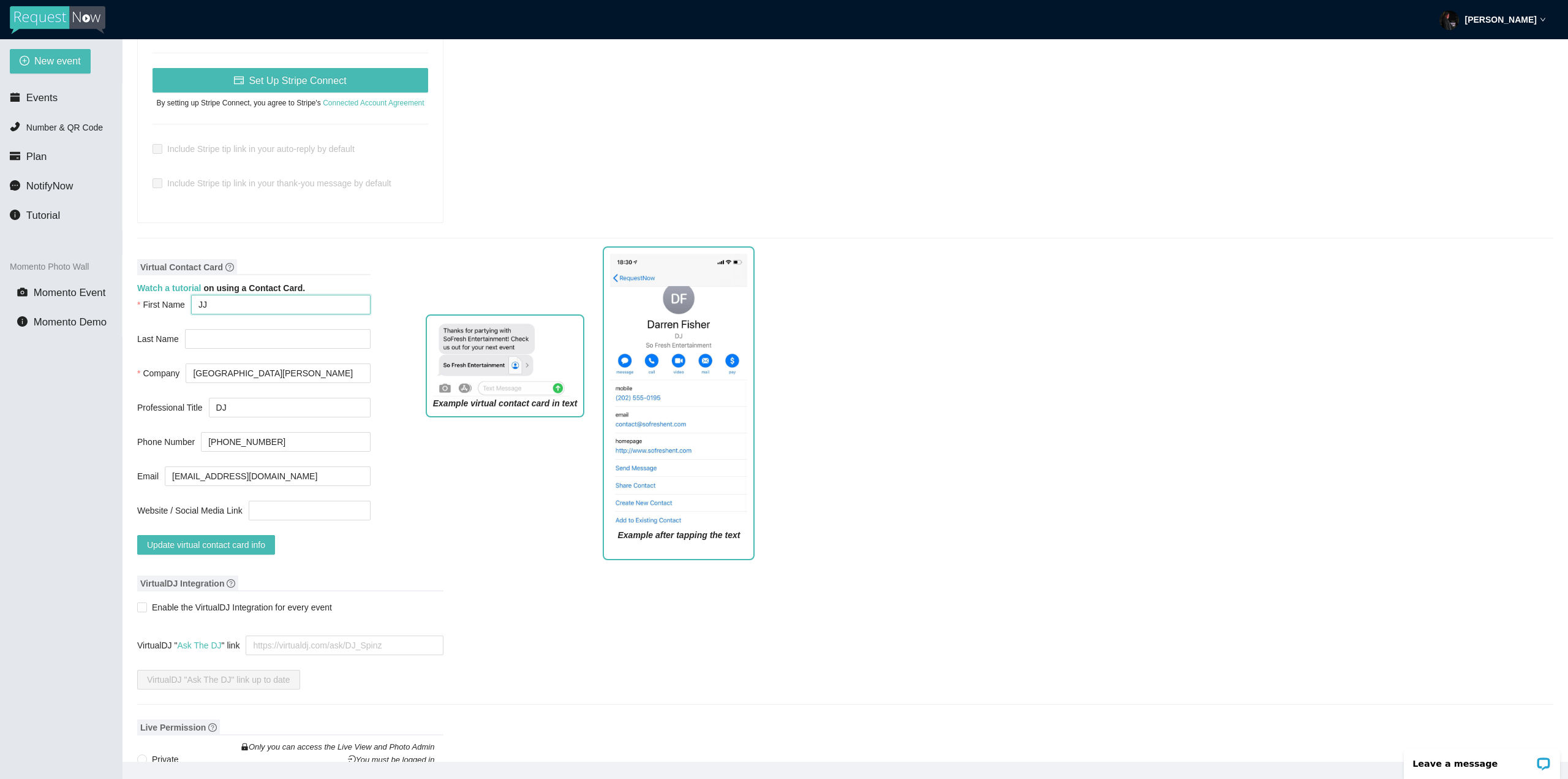
click at [227, 295] on input "JJ" at bounding box center [280, 305] width 179 height 20
type input "JJ (DJ)"
drag, startPoint x: 278, startPoint y: 425, endPoint x: 159, endPoint y: 423, distance: 119.0
click at [159, 432] on div "Phone Number (314) 705-4487" at bounding box center [254, 442] width 234 height 20
drag, startPoint x: 295, startPoint y: 451, endPoint x: 104, endPoint y: 447, distance: 191.0
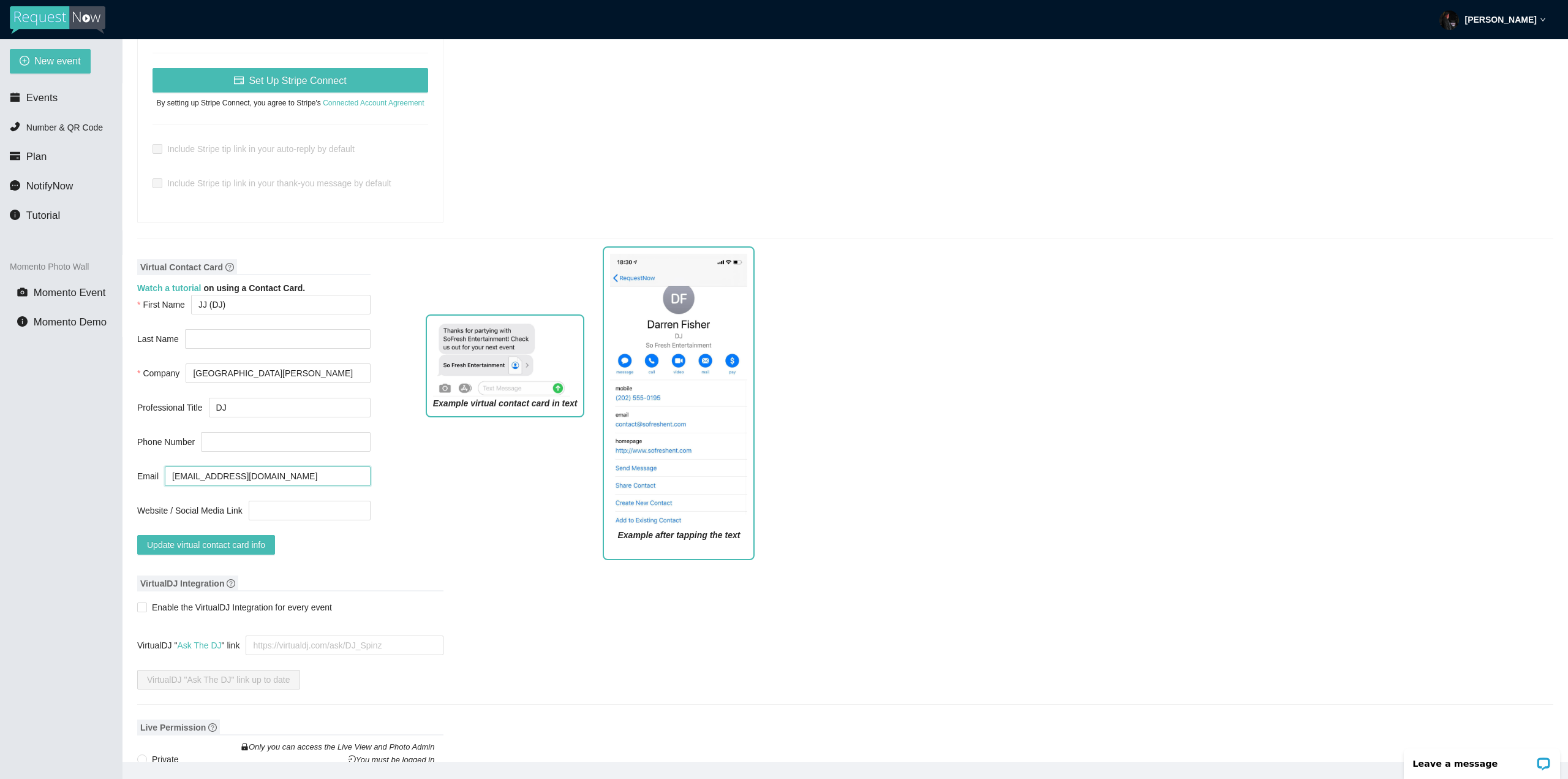
click at [104, 447] on section "New event Events Number & QR Code Plan NotifyNow Tutorial Momento Photo Wall Mo…" at bounding box center [784, 428] width 1568 height 779
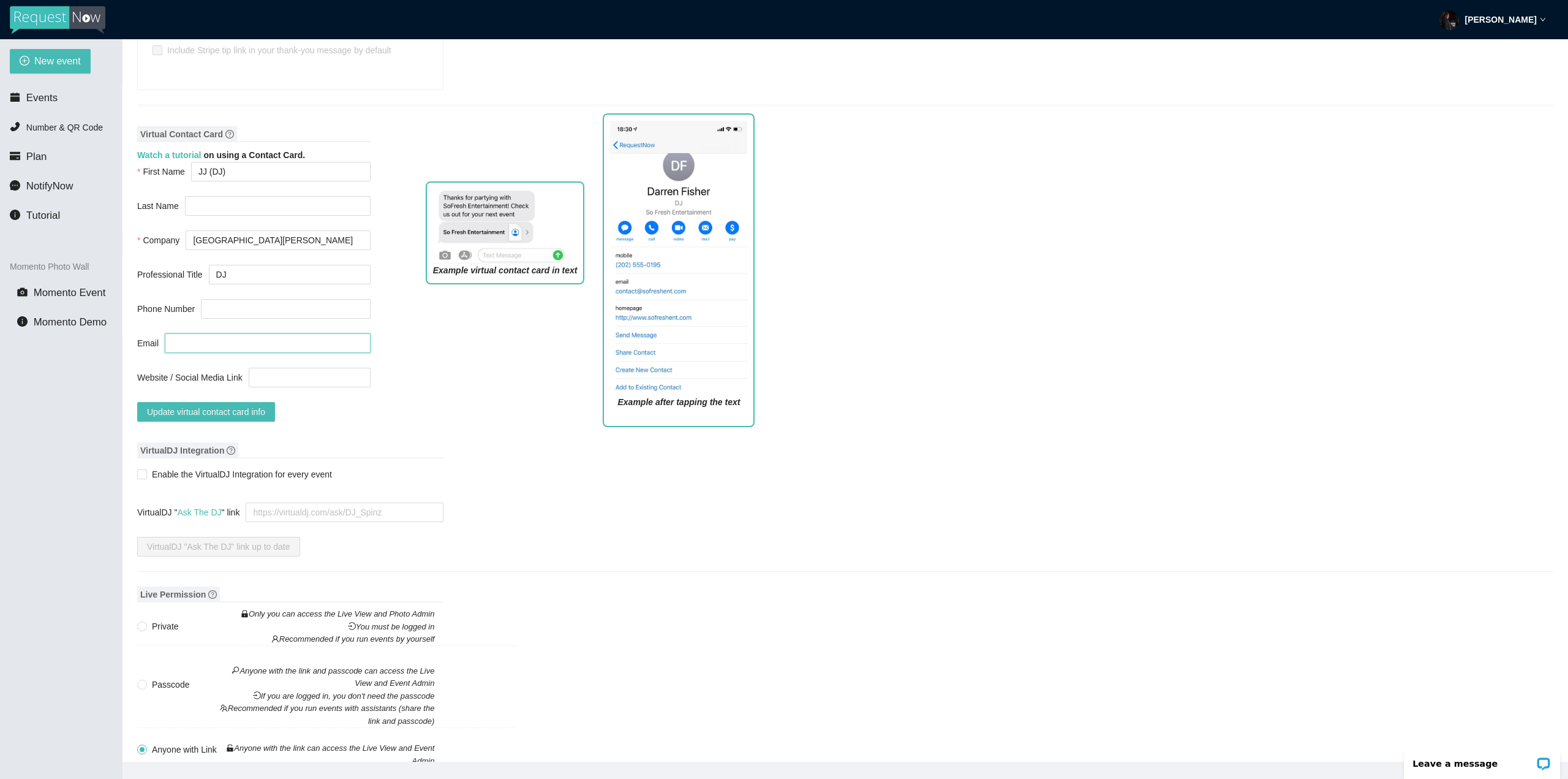
scroll to position [858, 0]
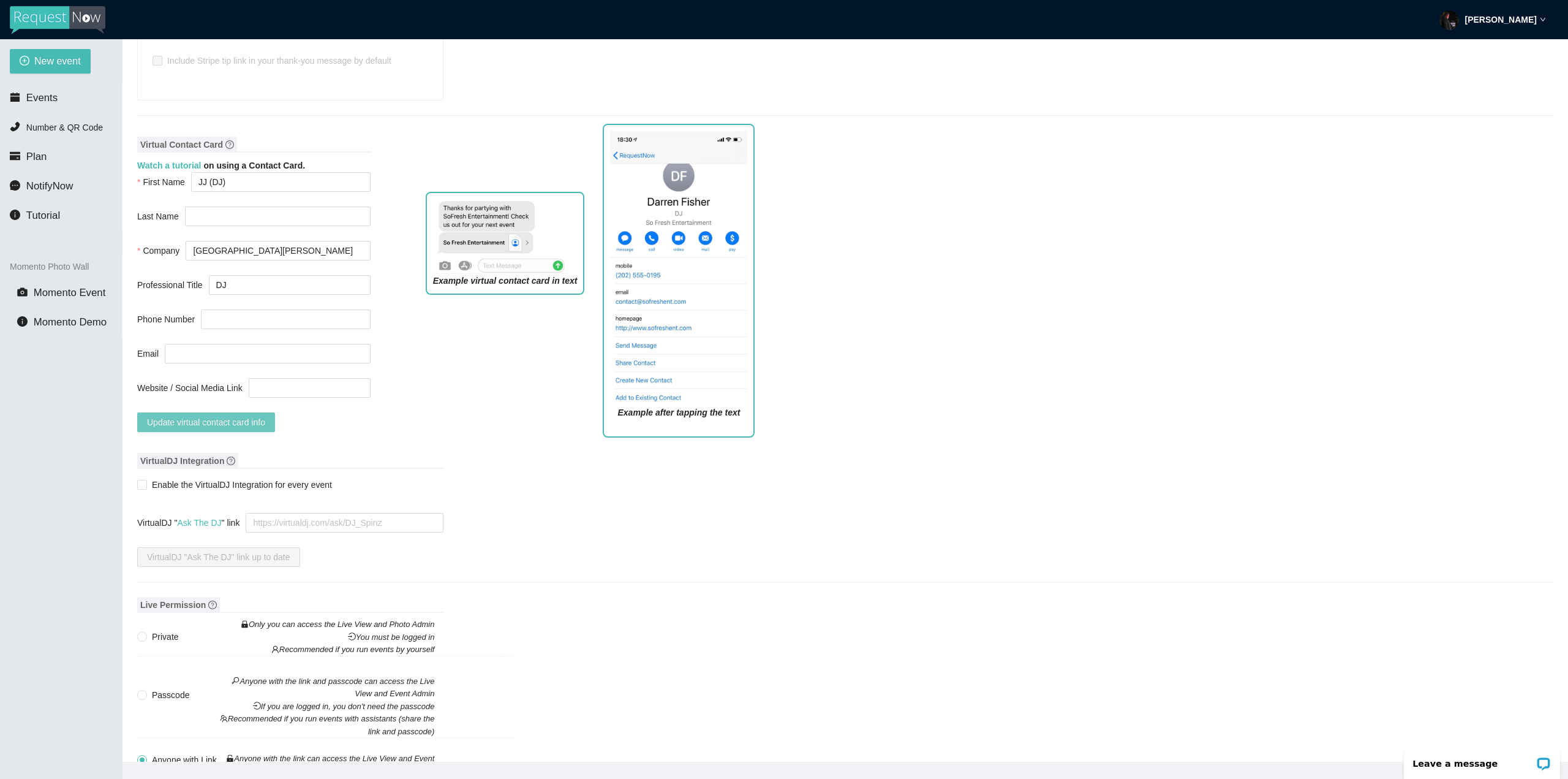
click at [206, 412] on button "Update virtual contact card info" at bounding box center [206, 422] width 138 height 20
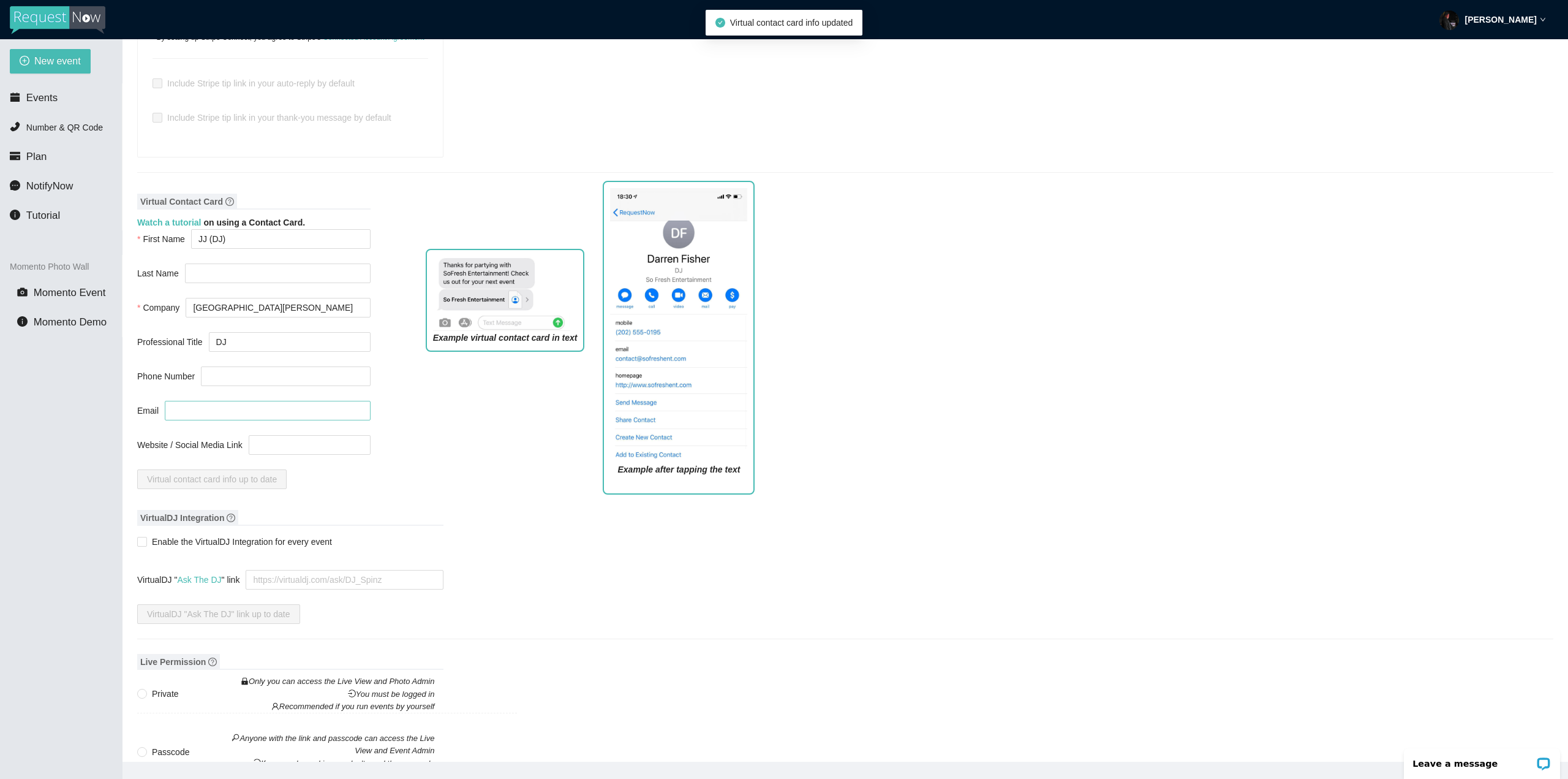
scroll to position [797, 0]
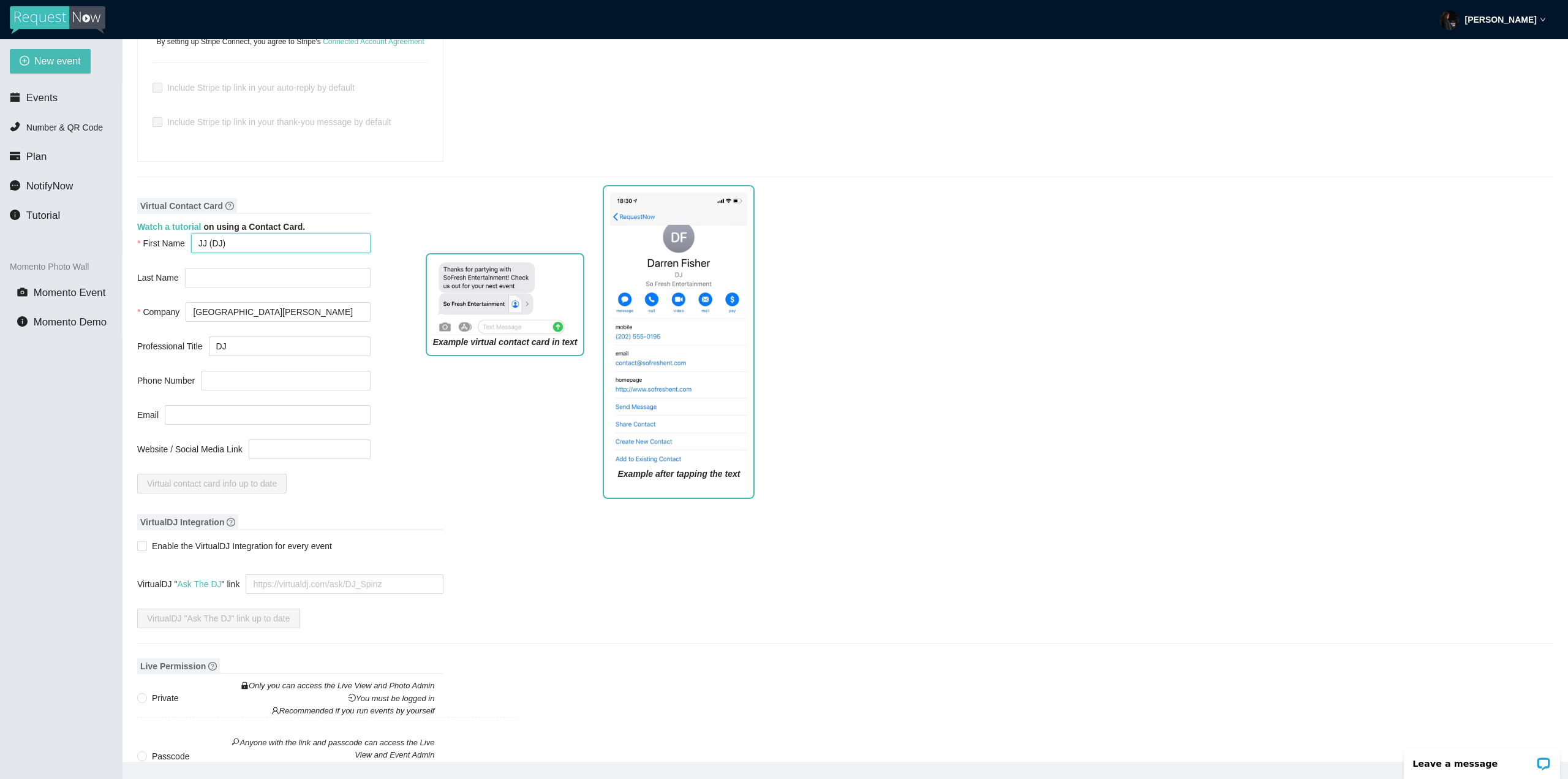
drag, startPoint x: 224, startPoint y: 227, endPoint x: 166, endPoint y: 223, distance: 58.1
click at [166, 234] on div "First Name JJ (DJ)" at bounding box center [254, 244] width 234 height 20
type input "St. Dominic Song-Requests"
drag, startPoint x: 240, startPoint y: 331, endPoint x: 194, endPoint y: 329, distance: 46.0
click at [198, 337] on div "Professional Title DJ" at bounding box center [254, 347] width 234 height 20
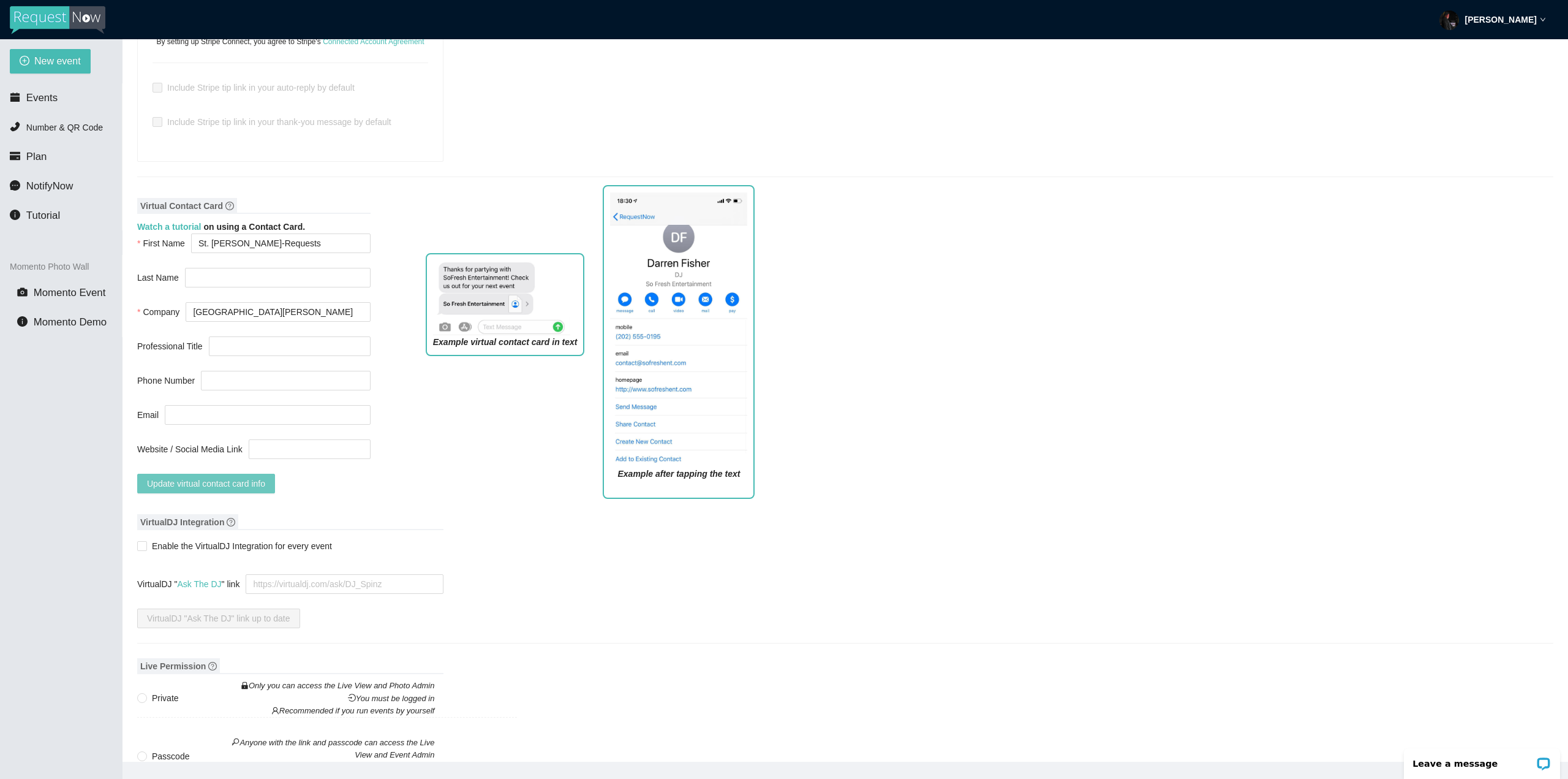
click at [249, 474] on button "Update virtual contact card info" at bounding box center [206, 483] width 138 height 20
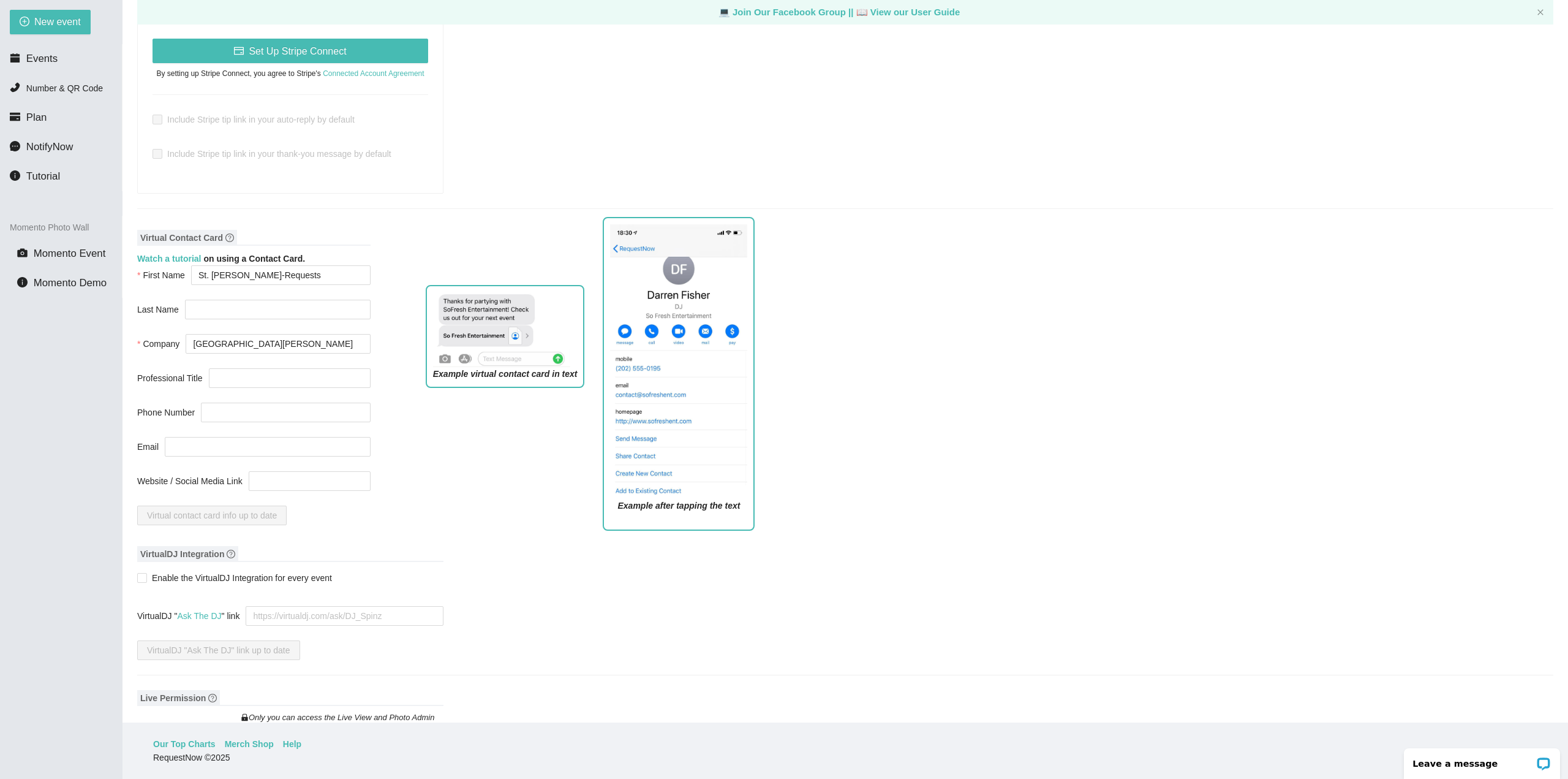
scroll to position [703, 0]
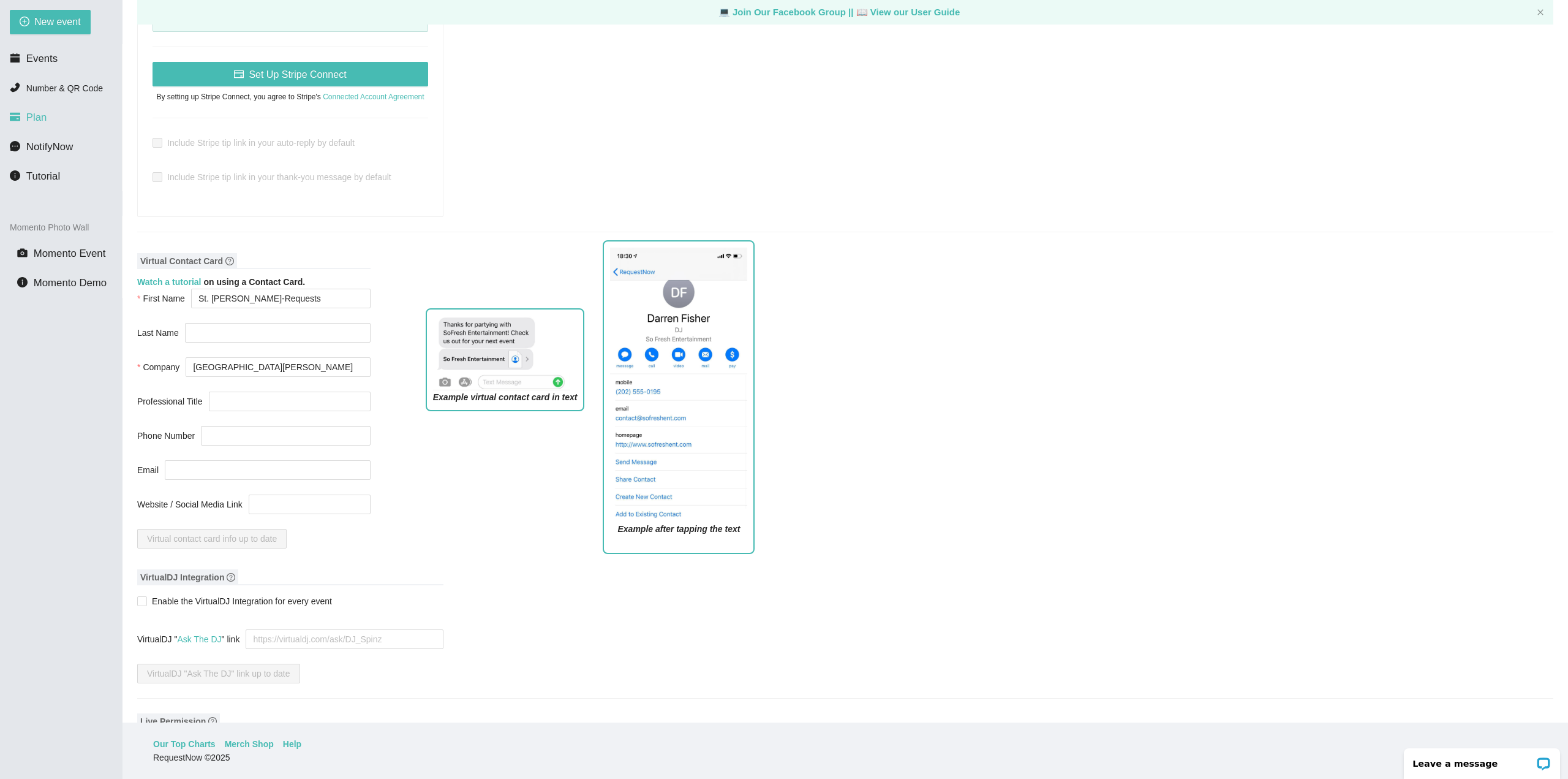
click at [30, 118] on span "Plan" at bounding box center [37, 117] width 21 height 11
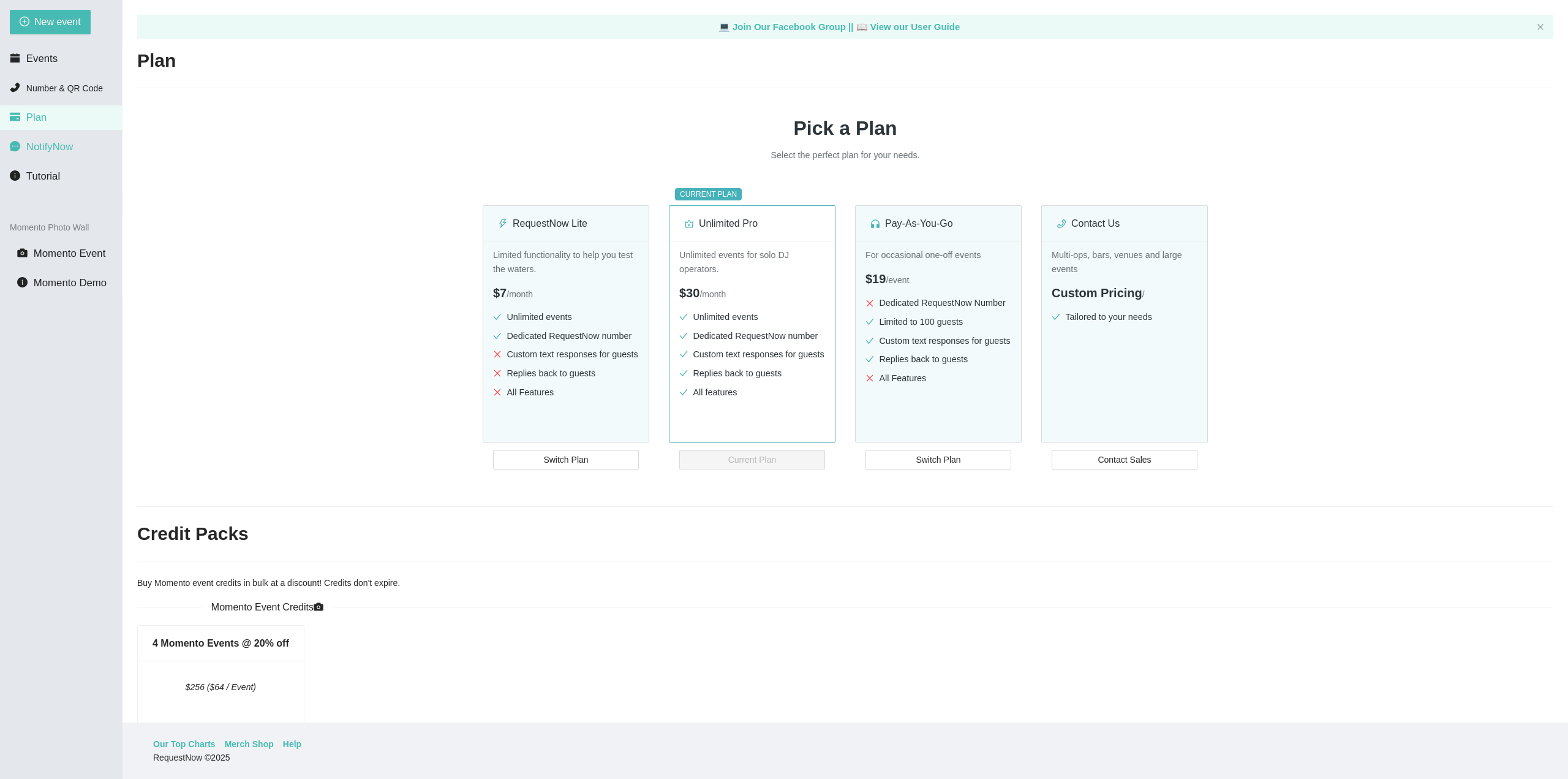
click at [51, 157] on li "NotifyNow" at bounding box center [61, 147] width 122 height 24
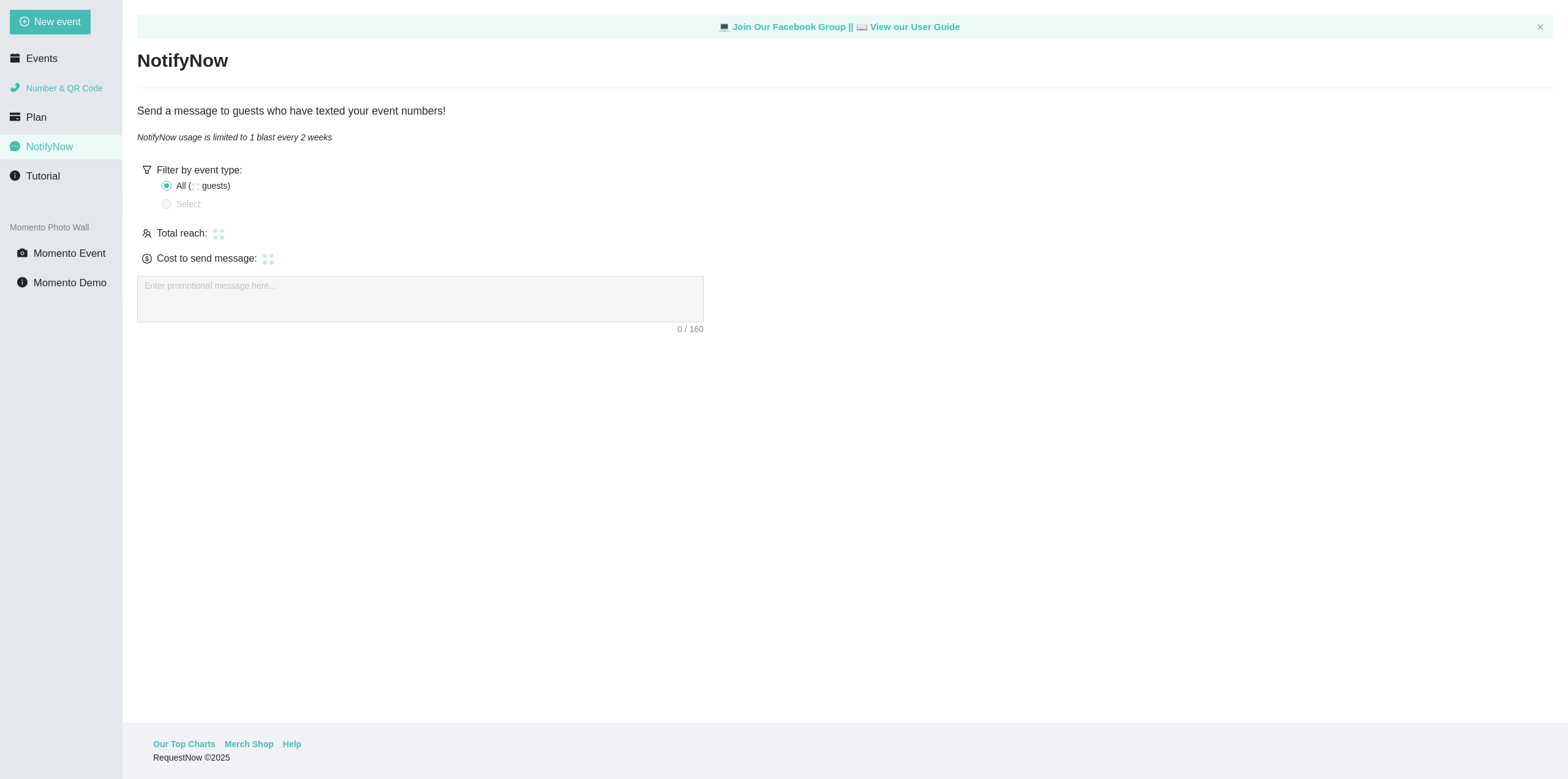
click at [56, 98] on li "Number & QR Code" at bounding box center [61, 89] width 122 height 24
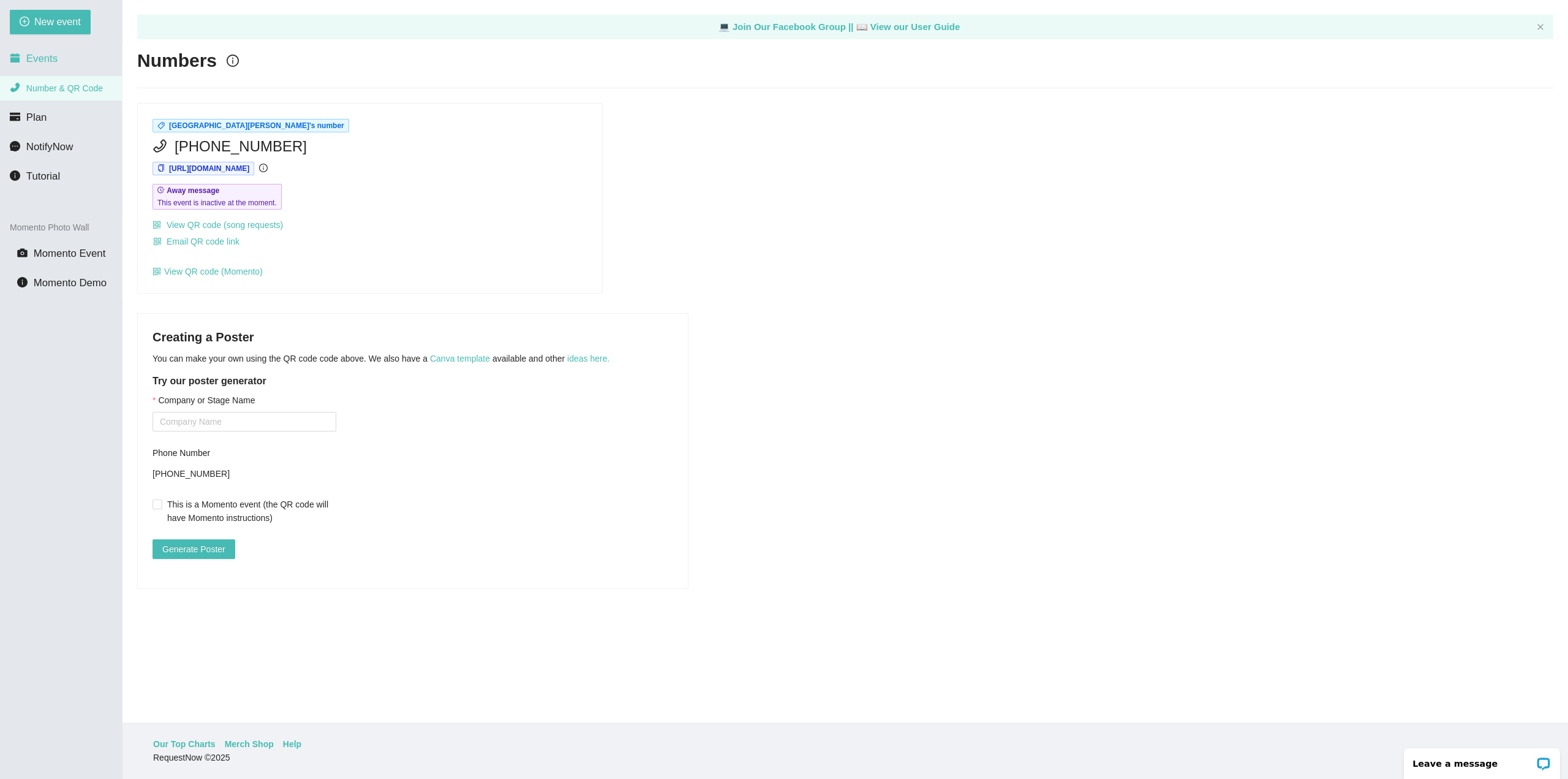
click at [56, 57] on li "Events" at bounding box center [61, 59] width 122 height 24
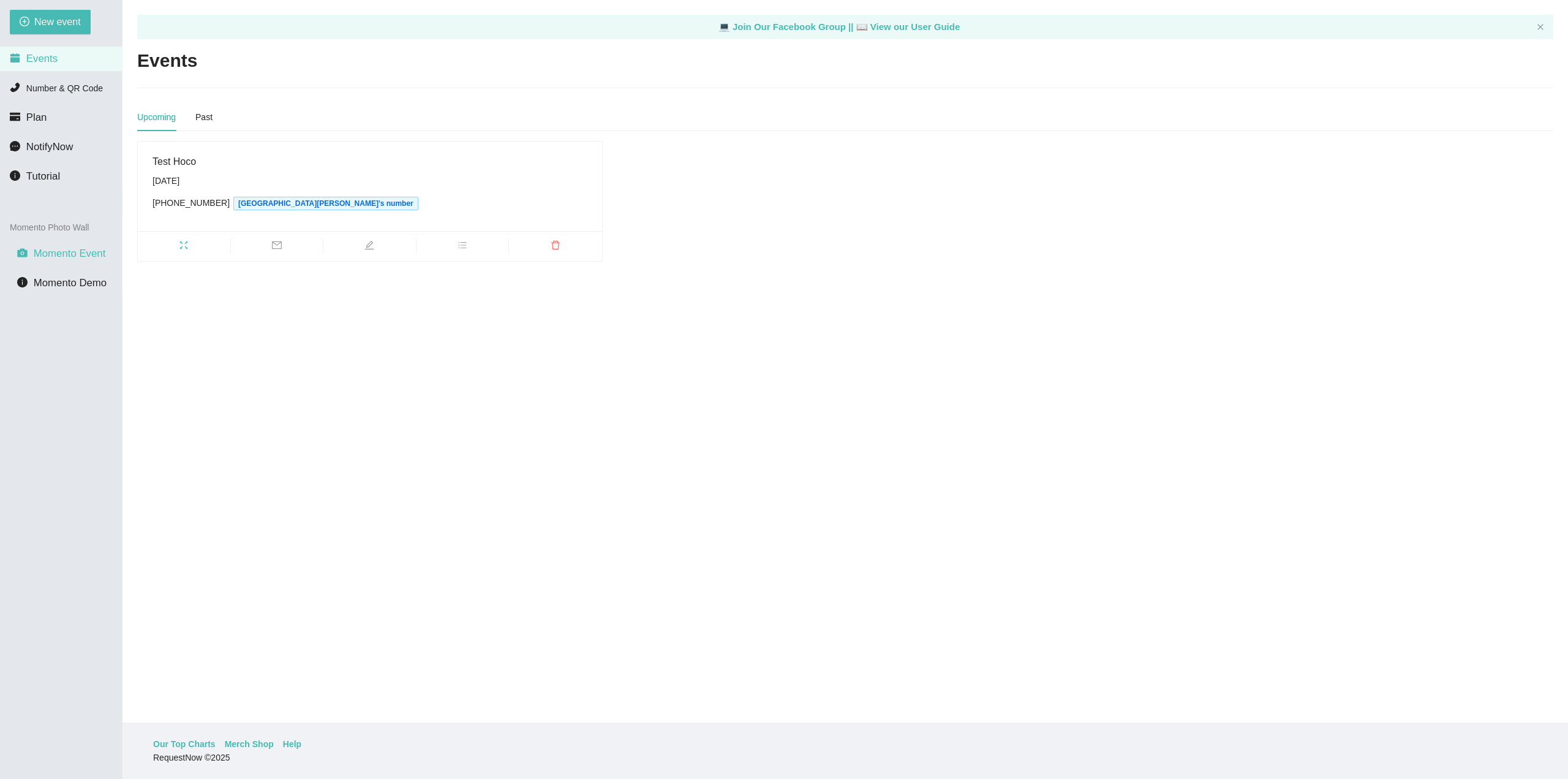
click at [58, 262] on li "Momento Event" at bounding box center [61, 254] width 122 height 24
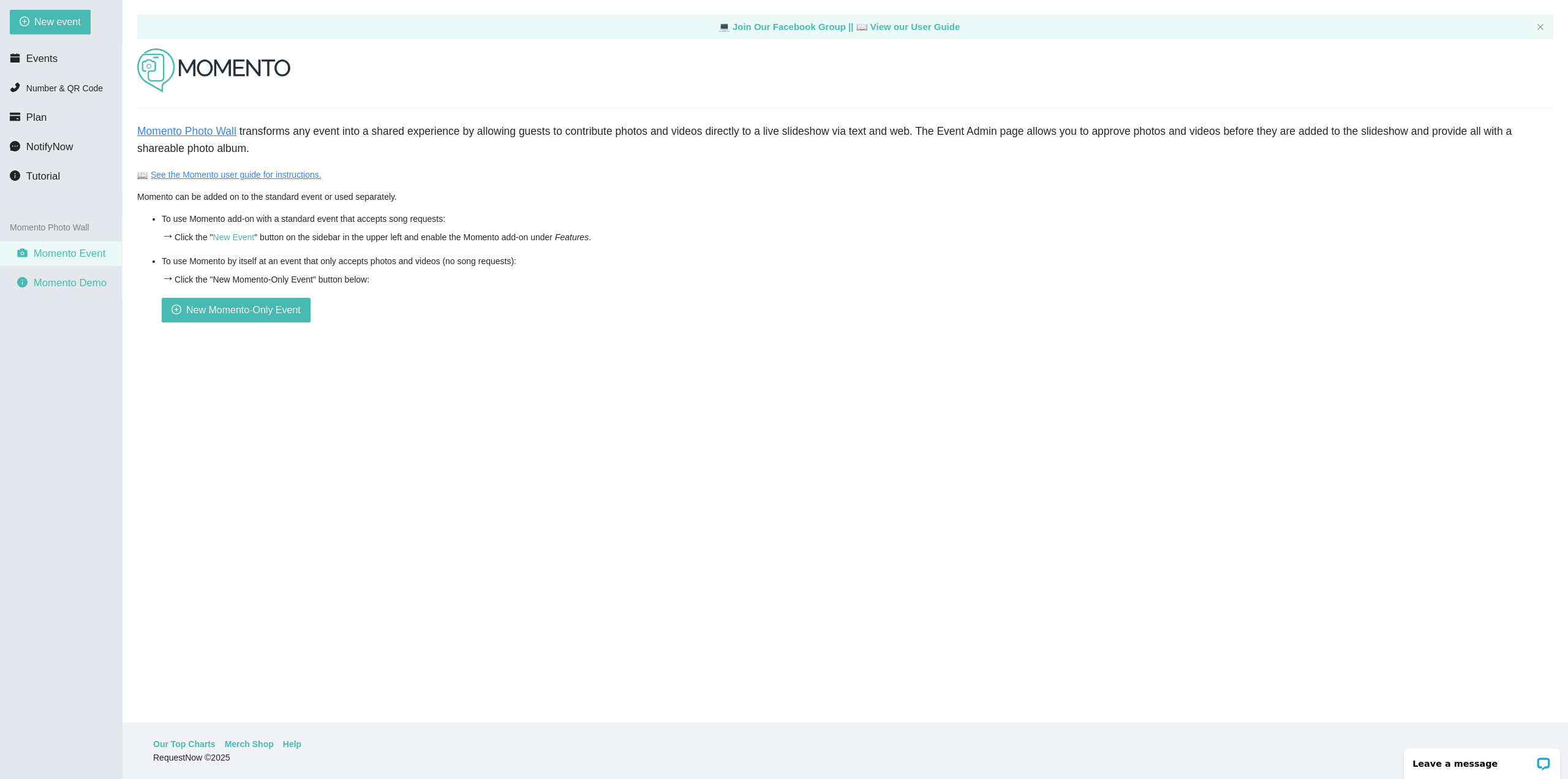
click at [88, 284] on span "Momento Demo" at bounding box center [69, 283] width 73 height 11
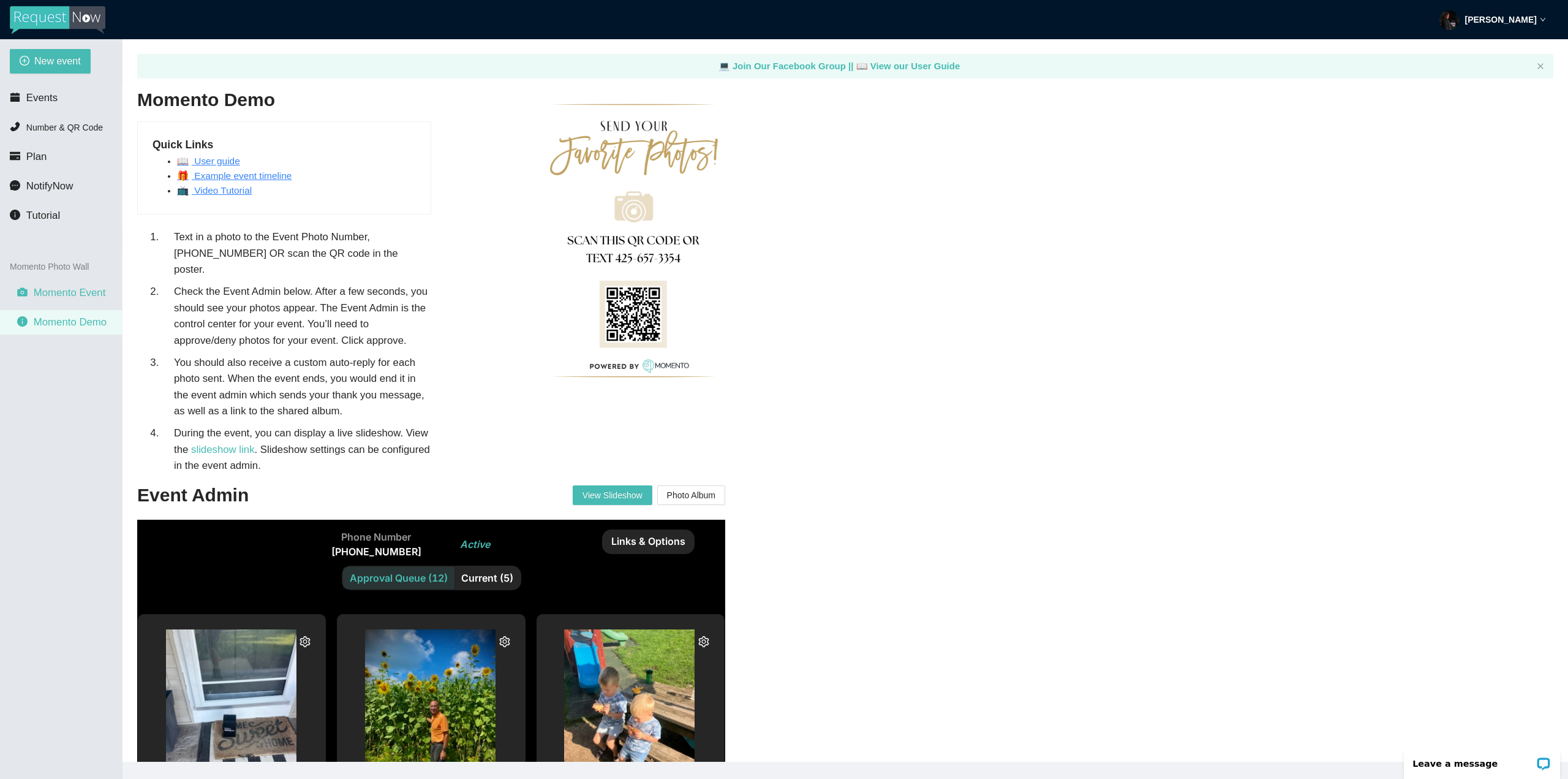
click at [84, 296] on span "Momento Event" at bounding box center [69, 293] width 73 height 11
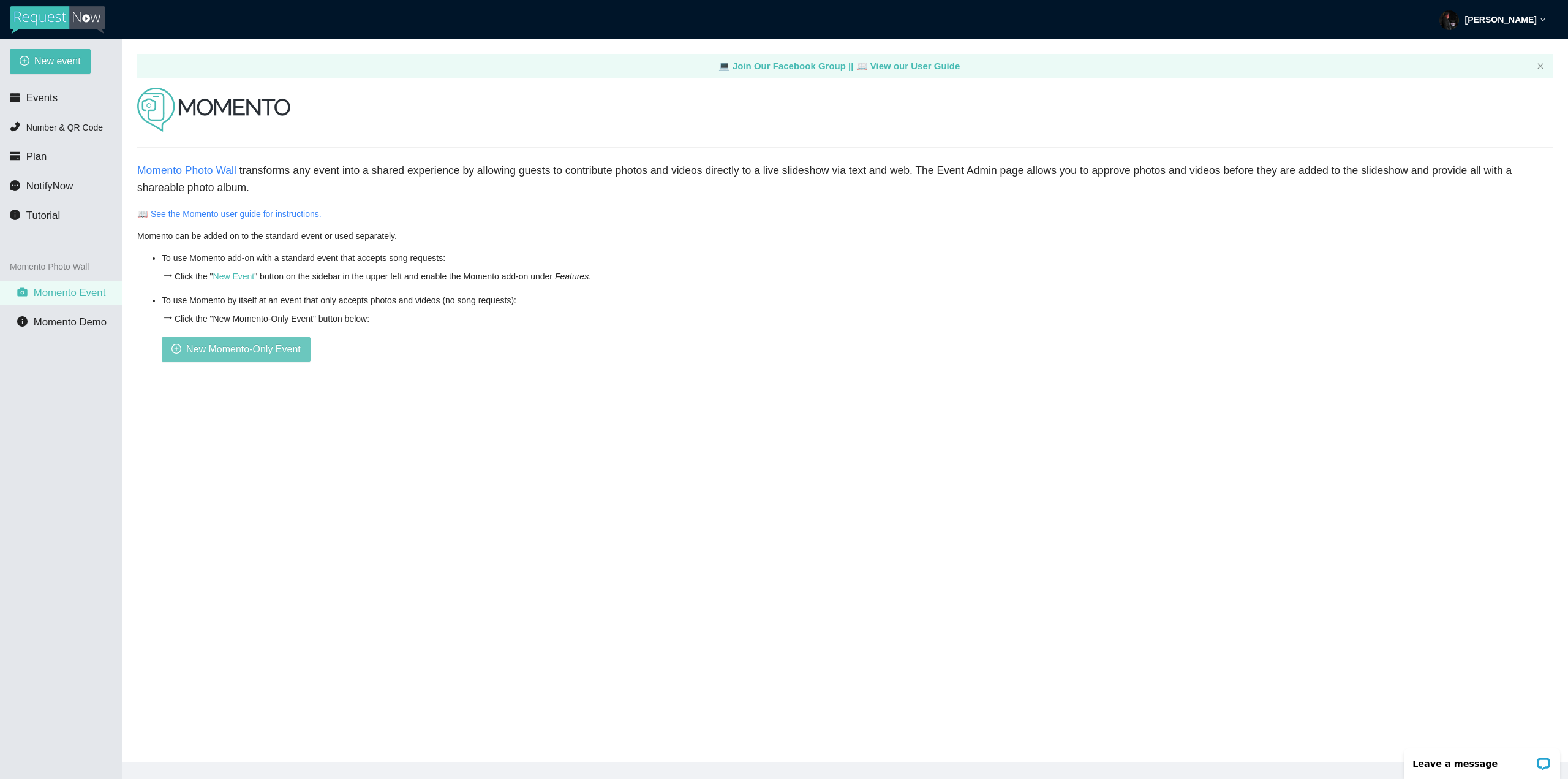
click at [276, 342] on span "New Momento-Only Event" at bounding box center [244, 349] width 115 height 15
type textarea "Thank you for being part of this event. See you next year! - Christopher from h…"
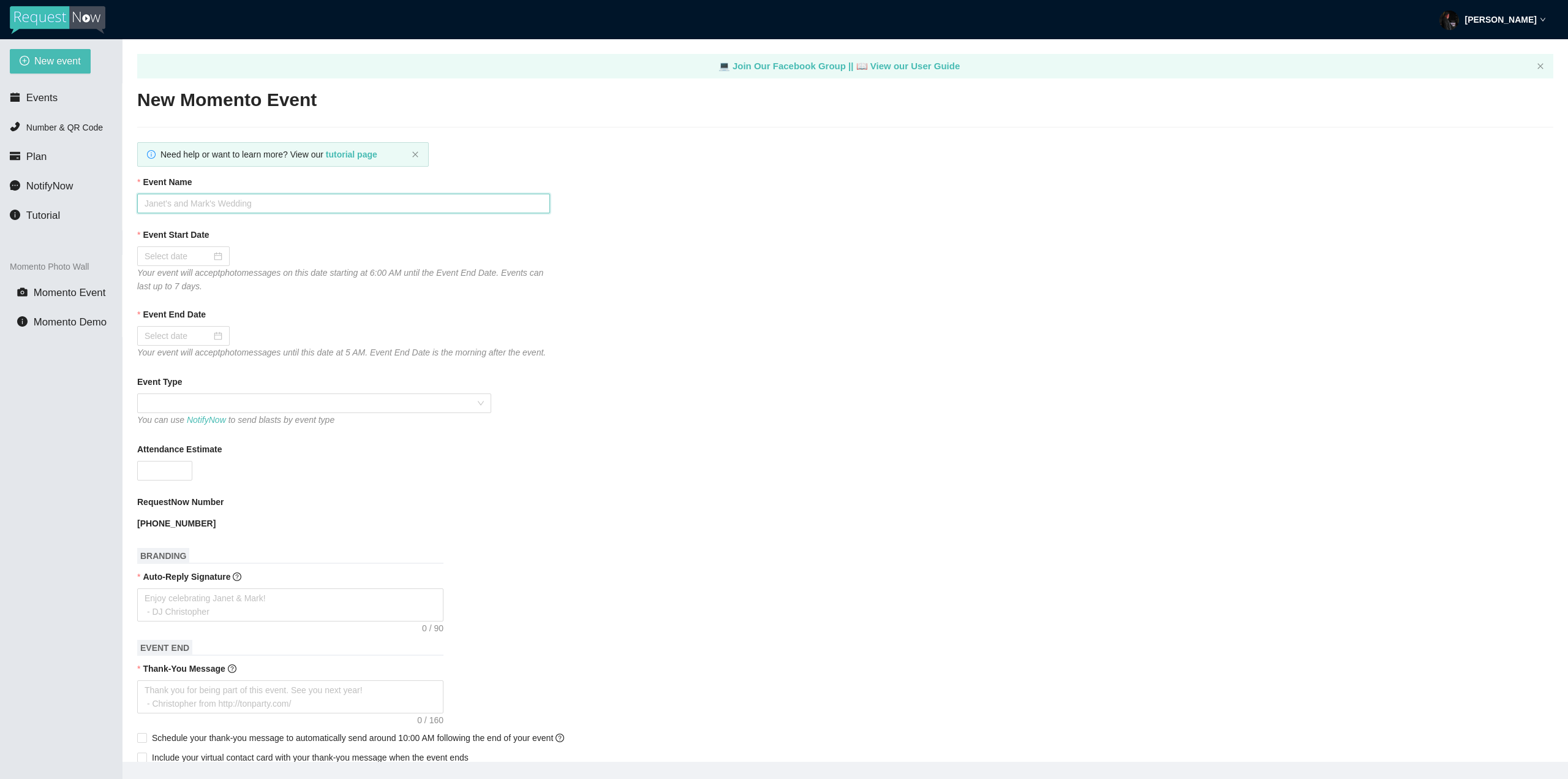
click at [205, 203] on input "Event Name" at bounding box center [344, 204] width 413 height 20
click at [417, 154] on icon "close" at bounding box center [415, 154] width 8 height 8
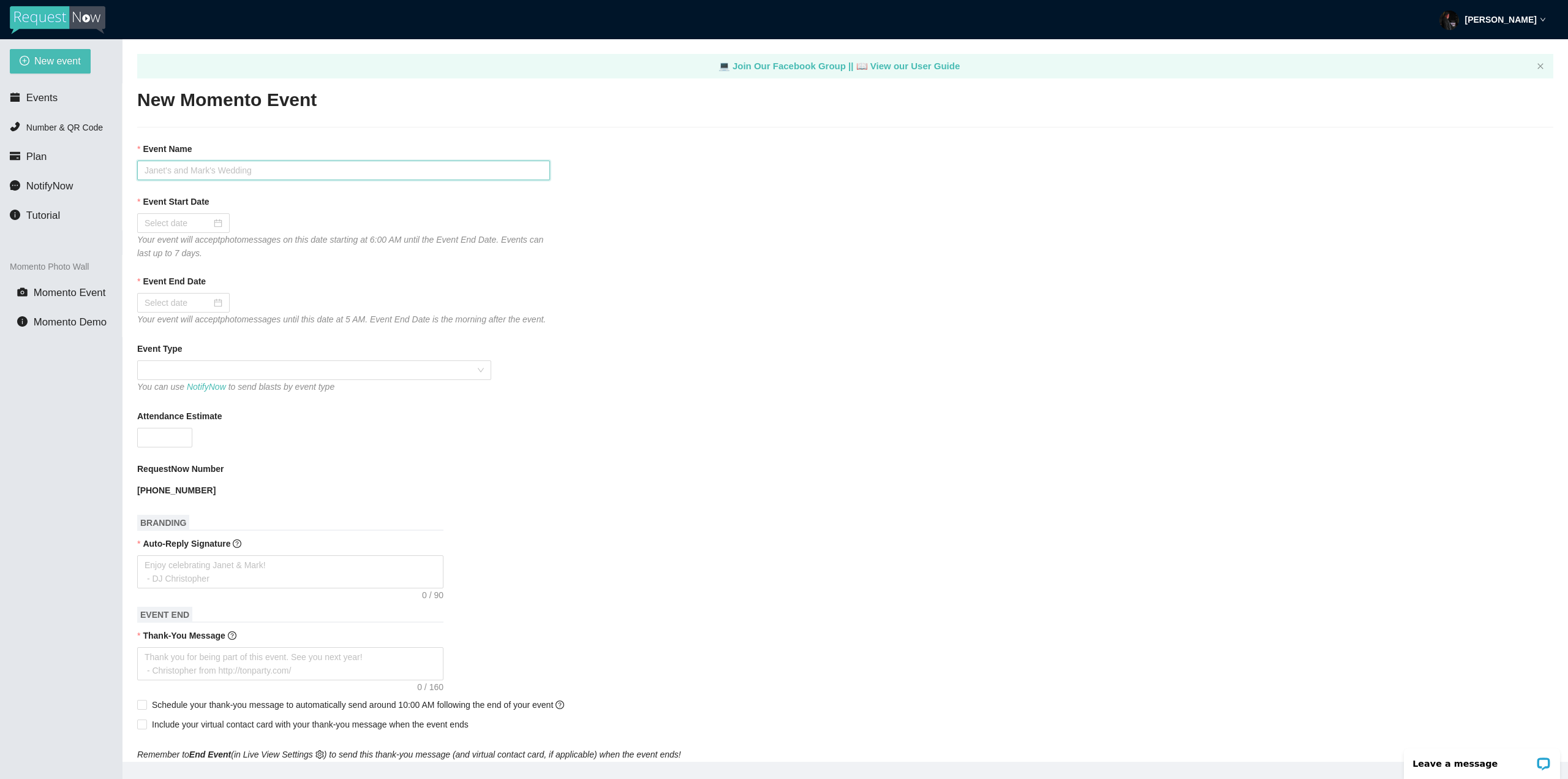
click at [281, 178] on input "Event Name" at bounding box center [344, 170] width 413 height 20
drag, startPoint x: 361, startPoint y: 262, endPoint x: 392, endPoint y: 247, distance: 34.4
click at [361, 262] on form "Event Name Event Start Date Your event will accept photo messages on this date …" at bounding box center [845, 560] width 1416 height 836
click at [1176, 69] on icon "close" at bounding box center [1541, 66] width 8 height 8
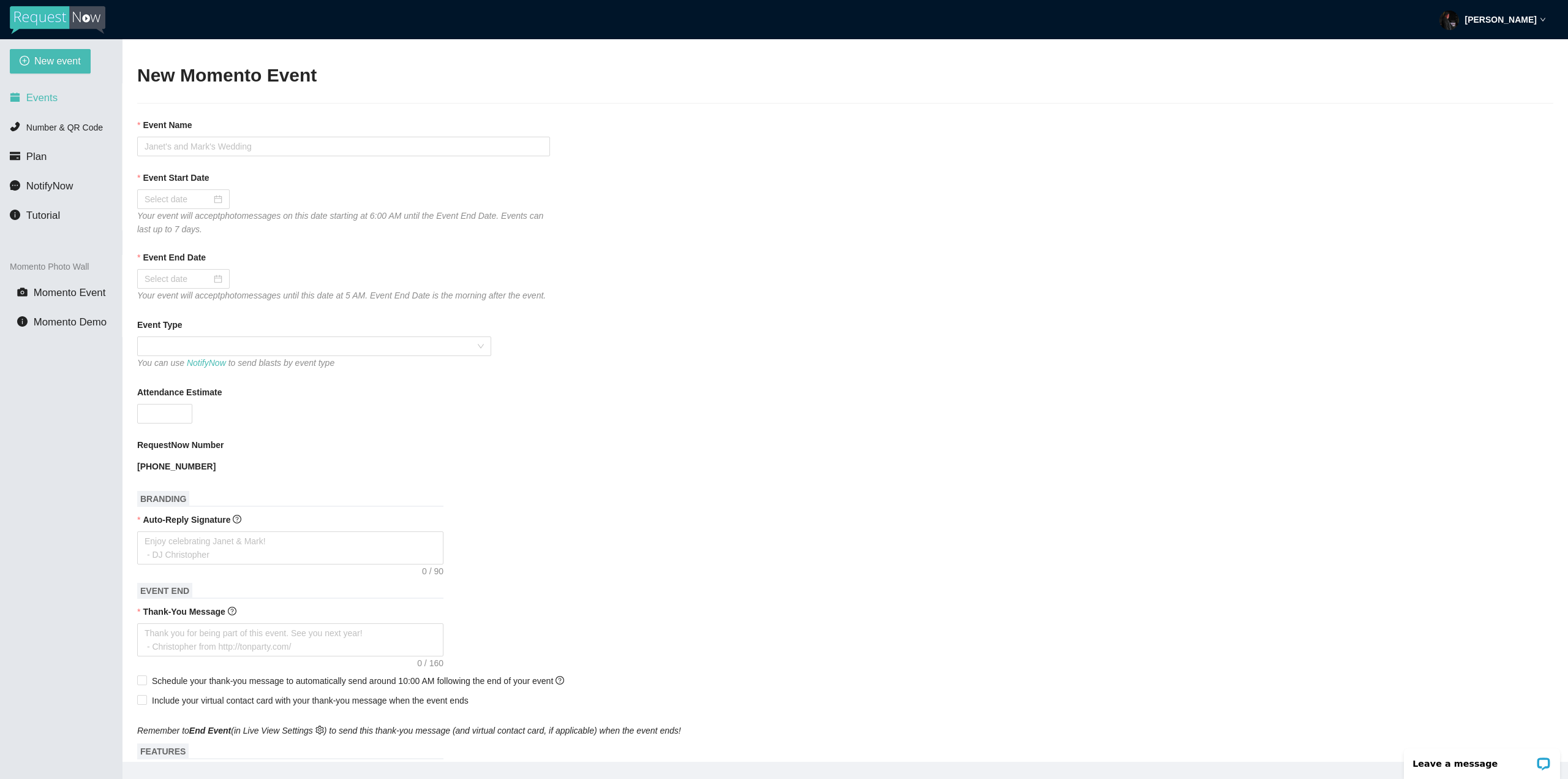
click at [52, 104] on span "Events" at bounding box center [42, 97] width 31 height 11
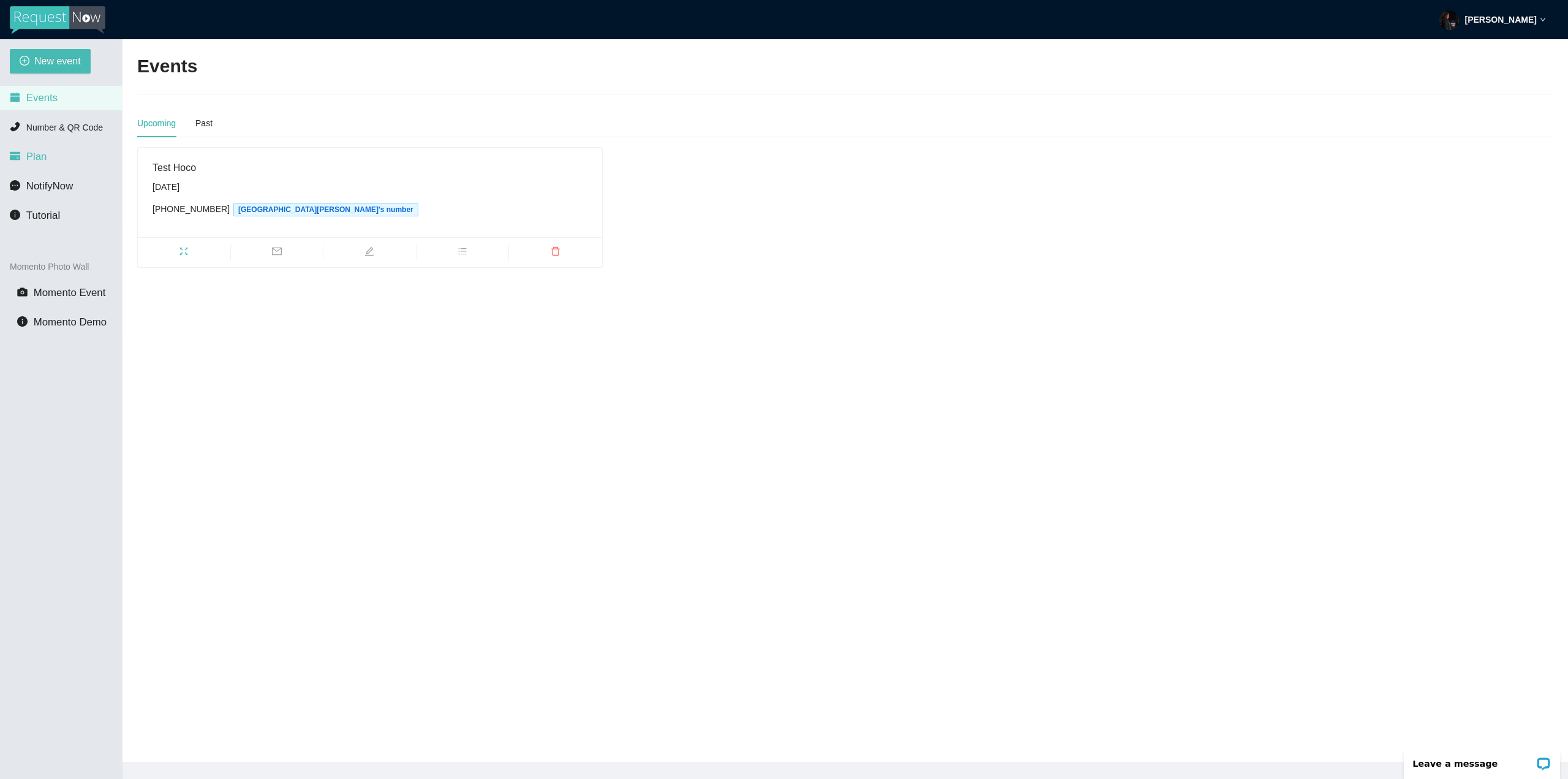
click at [45, 159] on li "Plan" at bounding box center [61, 157] width 122 height 24
